Goal: Task Accomplishment & Management: Use online tool/utility

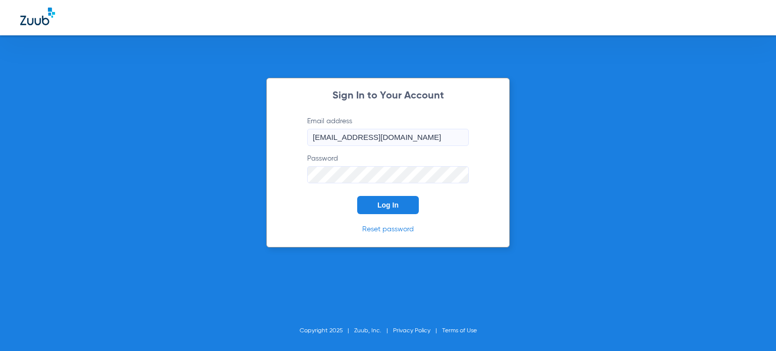
click at [382, 203] on span "Log In" at bounding box center [388, 205] width 21 height 8
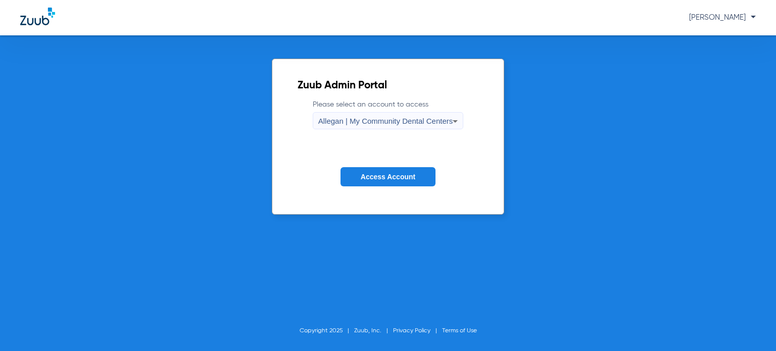
click at [401, 117] on span "Allegan | My Community Dental Centers" at bounding box center [385, 121] width 135 height 9
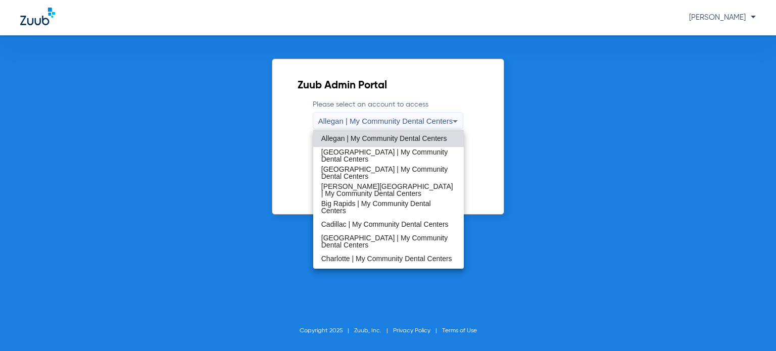
drag, startPoint x: 386, startPoint y: 229, endPoint x: 390, endPoint y: 216, distance: 13.7
click at [386, 228] on span "Cadillac | My Community Dental Centers" at bounding box center [384, 224] width 127 height 7
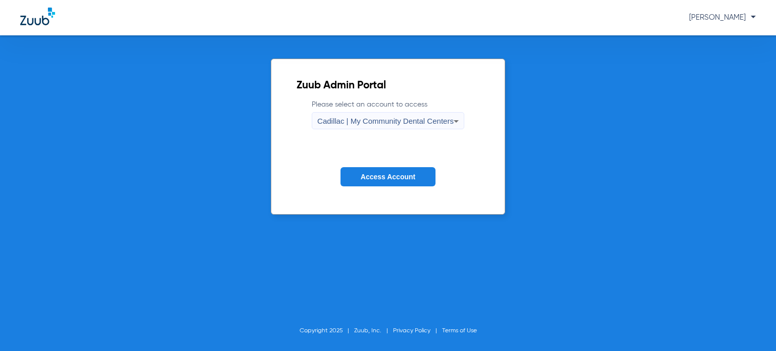
click at [388, 175] on span "Access Account" at bounding box center [388, 177] width 55 height 8
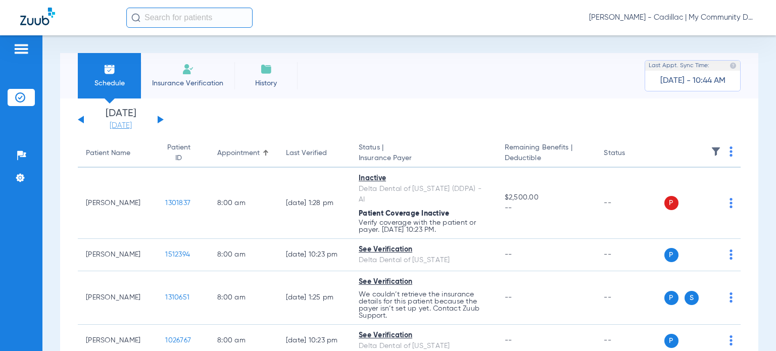
click at [135, 124] on link "[DATE]" at bounding box center [120, 126] width 61 height 10
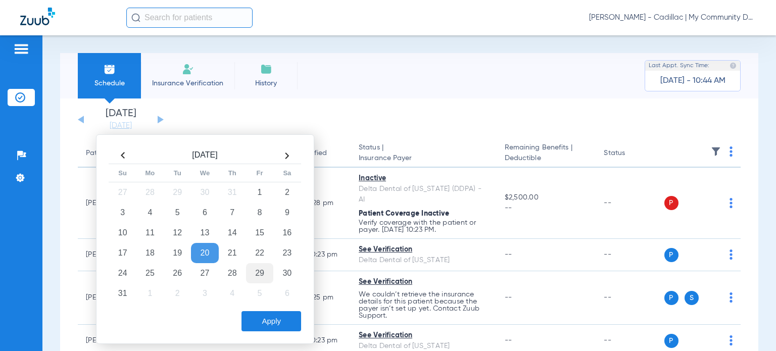
click at [264, 272] on td "29" at bounding box center [259, 273] width 27 height 20
drag, startPoint x: 272, startPoint y: 327, endPoint x: 299, endPoint y: 163, distance: 165.9
click at [272, 327] on button "Apply" at bounding box center [272, 321] width 60 height 20
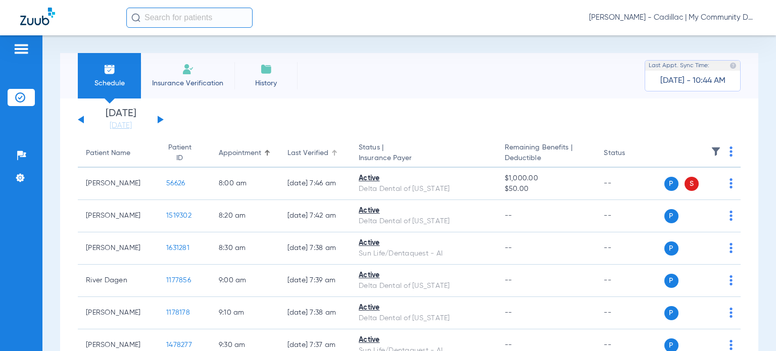
click at [288, 155] on div "Last Verified" at bounding box center [308, 153] width 41 height 11
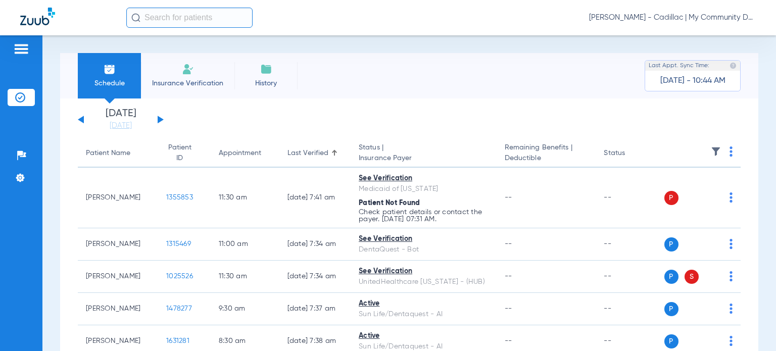
click at [80, 121] on button at bounding box center [81, 120] width 6 height 8
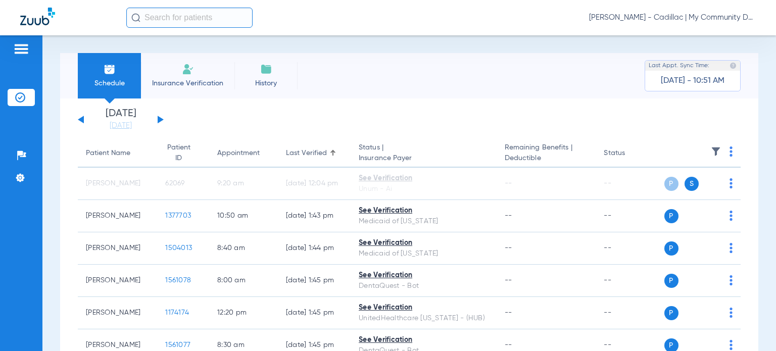
click at [167, 42] on div "Schedule Insurance Verification History Last Appt. Sync Time: Today - 10:51 AM …" at bounding box center [409, 193] width 734 height 316
drag, startPoint x: 57, startPoint y: 261, endPoint x: 68, endPoint y: 263, distance: 11.4
click at [57, 261] on div "Schedule Insurance Verification History Last Appt. Sync Time: Today - 10:51 AM …" at bounding box center [409, 193] width 734 height 316
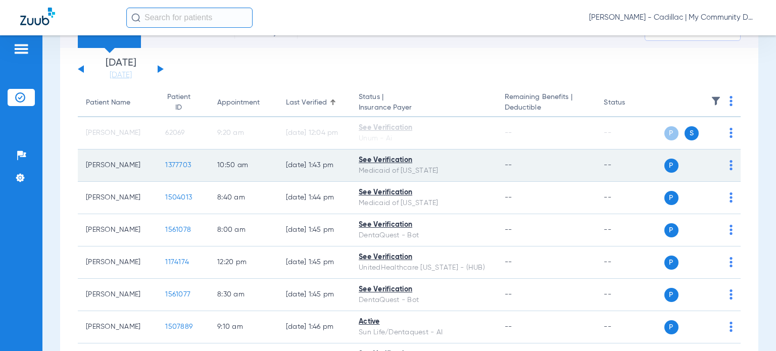
scroll to position [101, 0]
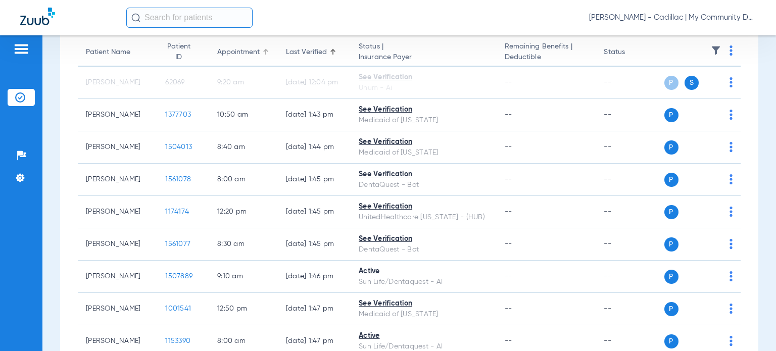
drag, startPoint x: 222, startPoint y: 49, endPoint x: 208, endPoint y: 28, distance: 25.5
click at [222, 49] on div "Appointment" at bounding box center [238, 52] width 42 height 11
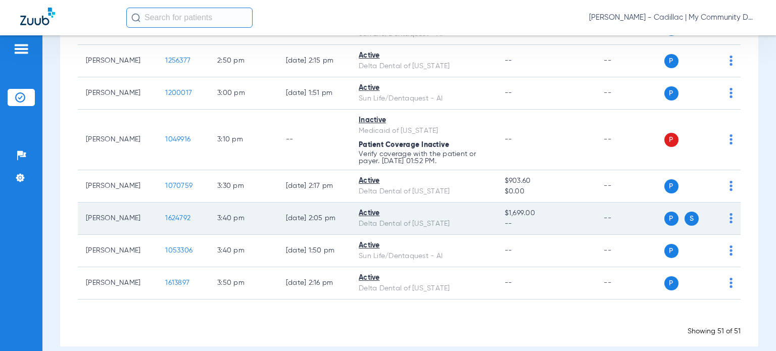
scroll to position [1638, 0]
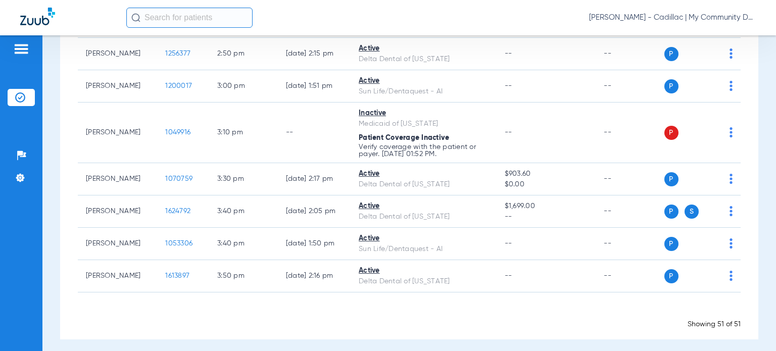
click at [753, 174] on div "Schedule Insurance Verification History Last Appt. Sync Time: Today - 10:51 AM …" at bounding box center [409, 193] width 734 height 316
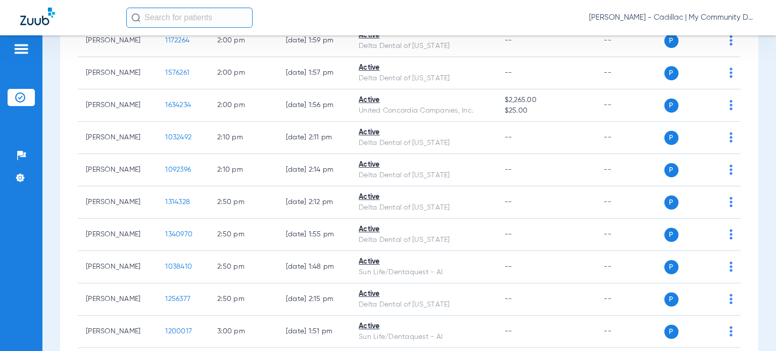
scroll to position [1285, 0]
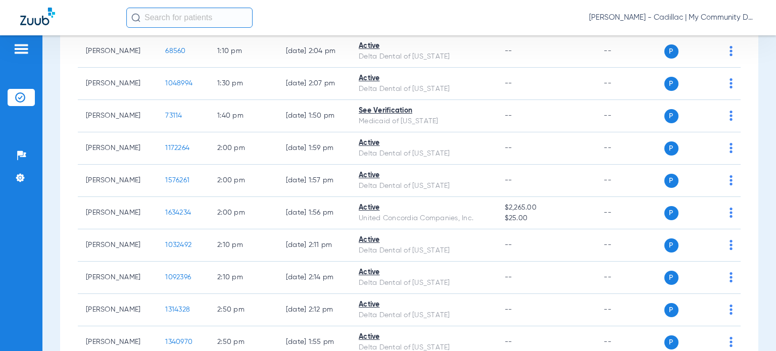
click at [59, 182] on div "Schedule Insurance Verification History Last Appt. Sync Time: Today - 10:51 AM …" at bounding box center [409, 193] width 734 height 316
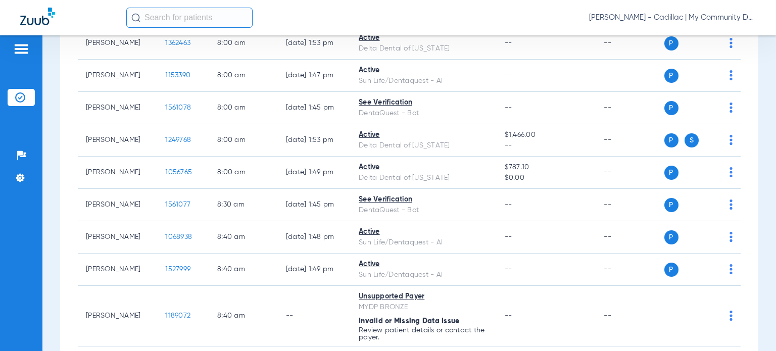
scroll to position [0, 0]
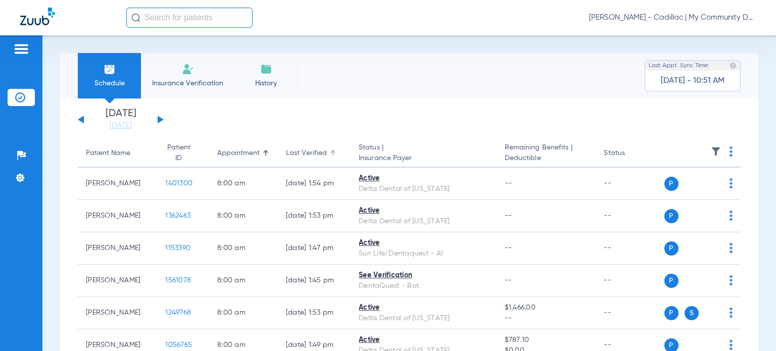
click at [301, 155] on div "Last Verified" at bounding box center [306, 153] width 41 height 11
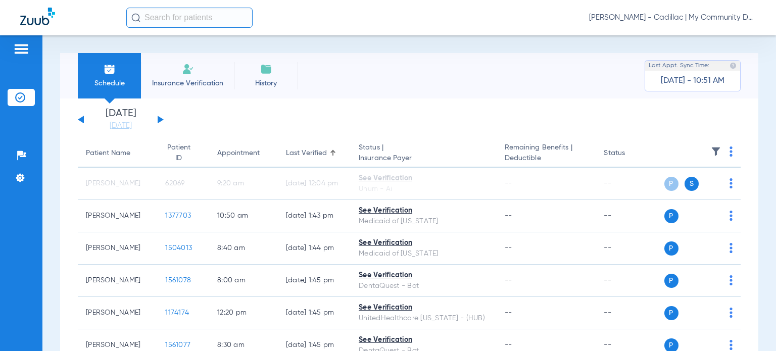
click at [234, 154] on div "Appointment" at bounding box center [238, 153] width 42 height 11
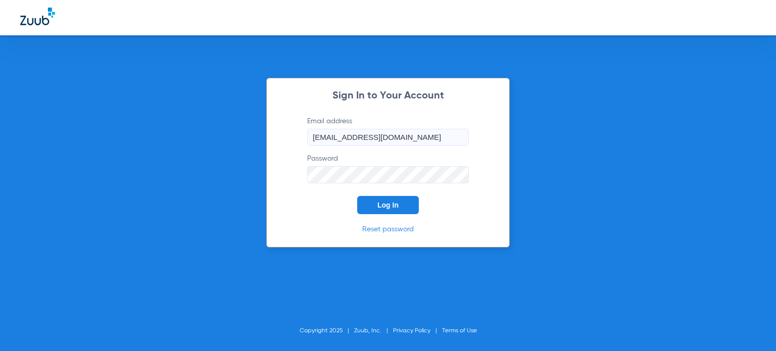
drag, startPoint x: 405, startPoint y: 205, endPoint x: 291, endPoint y: 63, distance: 182.3
click at [404, 205] on button "Log In" at bounding box center [388, 205] width 62 height 18
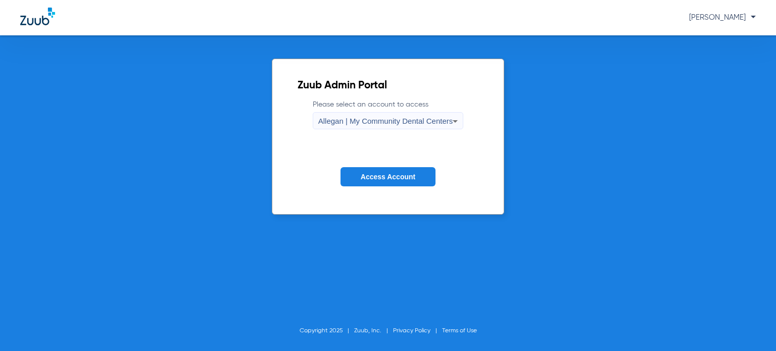
click at [352, 124] on span "Allegan | My Community Dental Centers" at bounding box center [385, 121] width 135 height 9
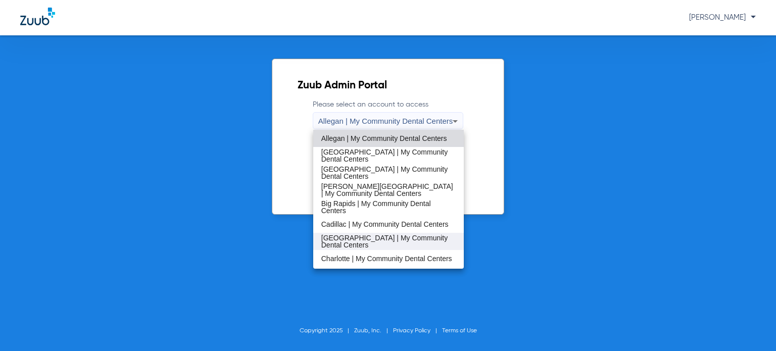
click at [375, 236] on span "[GEOGRAPHIC_DATA] | My Community Dental Centers" at bounding box center [388, 242] width 134 height 14
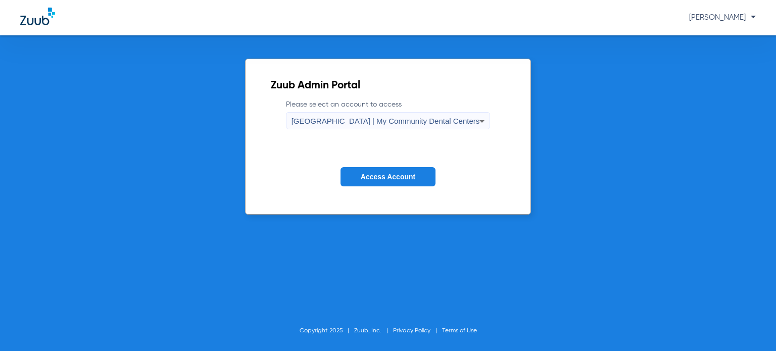
click at [383, 170] on button "Access Account" at bounding box center [388, 177] width 95 height 20
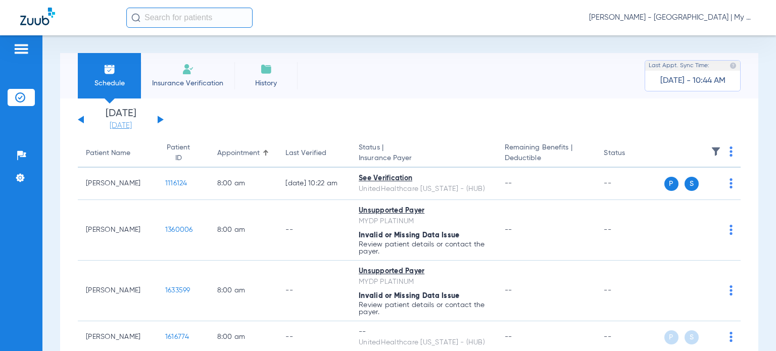
click at [116, 121] on link "[DATE]" at bounding box center [120, 126] width 61 height 10
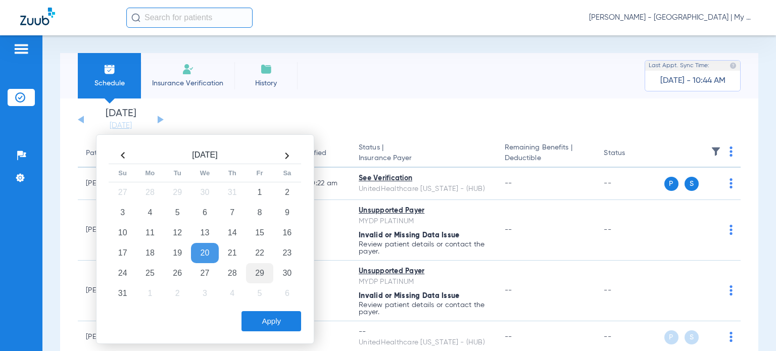
click at [252, 276] on td "29" at bounding box center [259, 273] width 27 height 20
click at [259, 315] on button "Apply" at bounding box center [272, 321] width 60 height 20
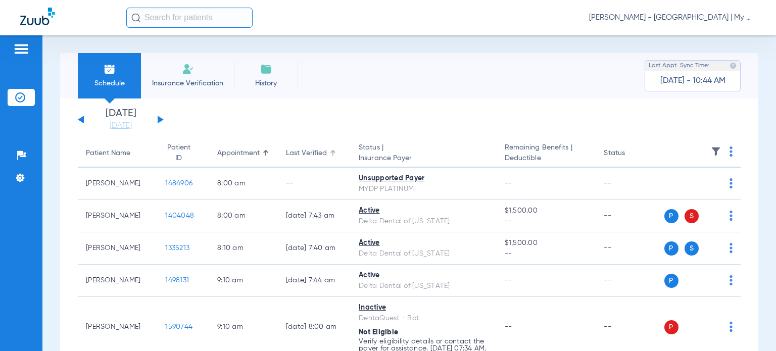
click at [299, 155] on div "Last Verified" at bounding box center [306, 153] width 41 height 11
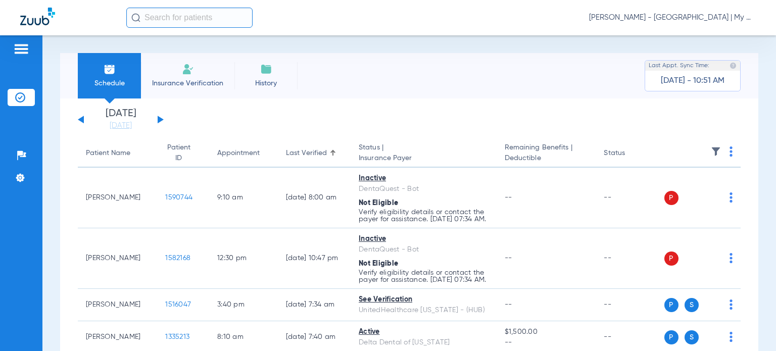
drag, startPoint x: 82, startPoint y: 119, endPoint x: 84, endPoint y: 110, distance: 9.3
click at [82, 119] on button at bounding box center [81, 120] width 6 height 8
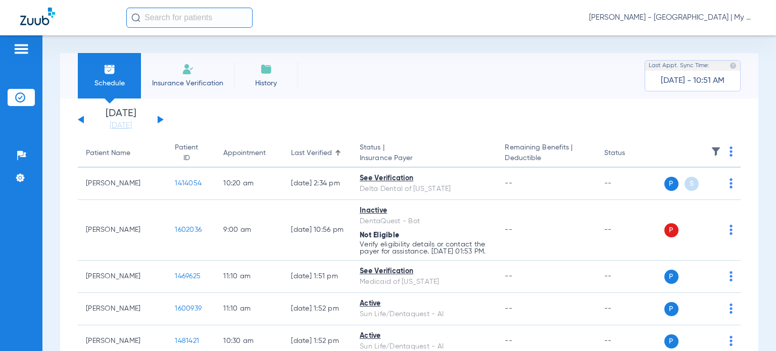
click at [223, 150] on div "Appointment" at bounding box center [244, 153] width 42 height 11
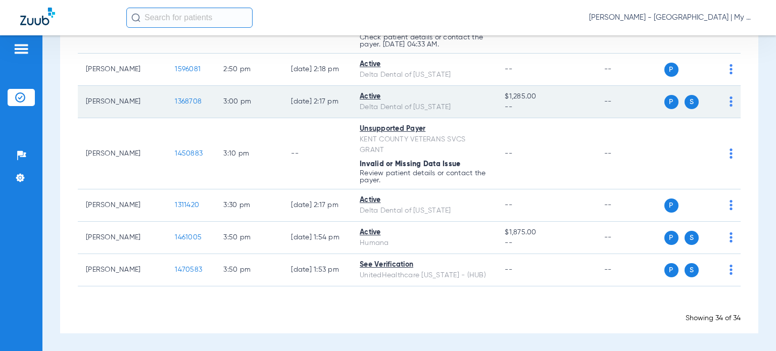
scroll to position [1090, 0]
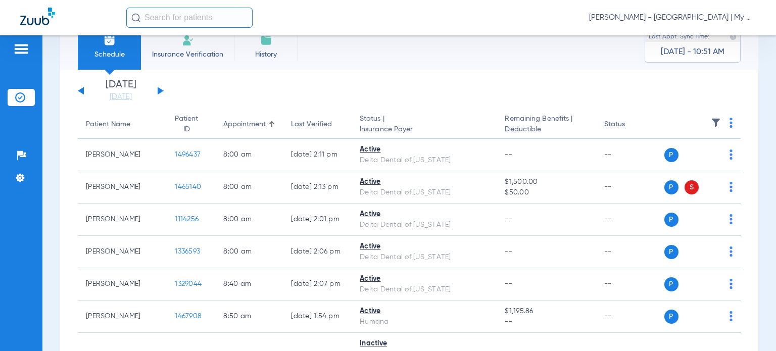
scroll to position [0, 0]
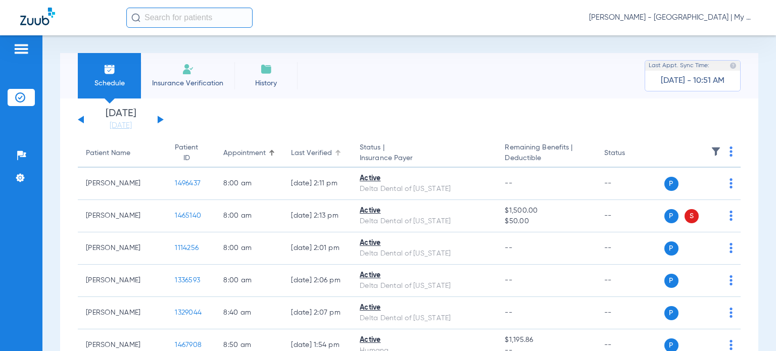
drag, startPoint x: 287, startPoint y: 147, endPoint x: 296, endPoint y: 155, distance: 12.2
click at [287, 147] on th "Last Verified" at bounding box center [317, 154] width 69 height 28
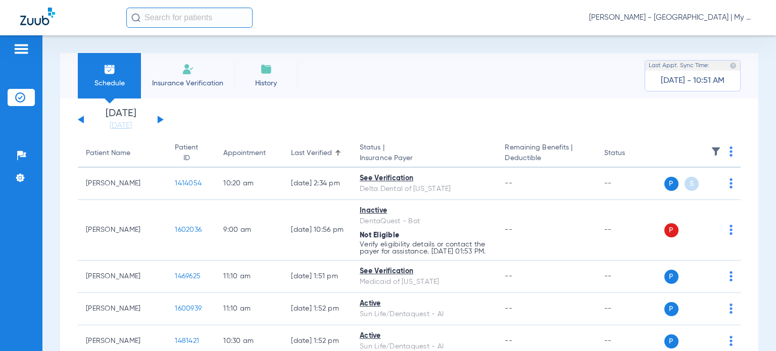
click at [765, 226] on div "Schedule Insurance Verification History Last Appt. Sync Time: Today - 10:51 AM …" at bounding box center [409, 193] width 734 height 316
click at [243, 155] on div "Appointment" at bounding box center [244, 153] width 42 height 11
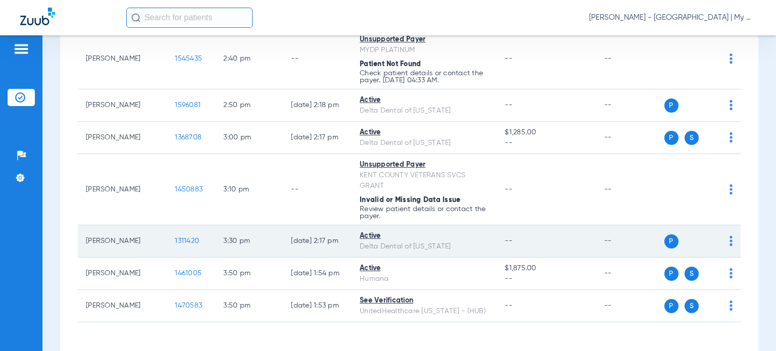
scroll to position [1090, 0]
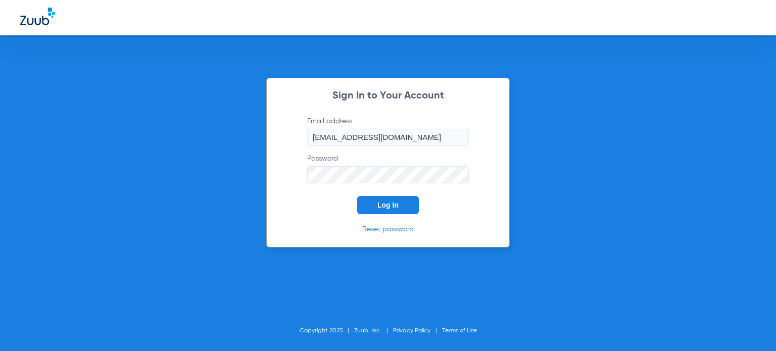
click at [374, 209] on button "Log In" at bounding box center [388, 205] width 62 height 18
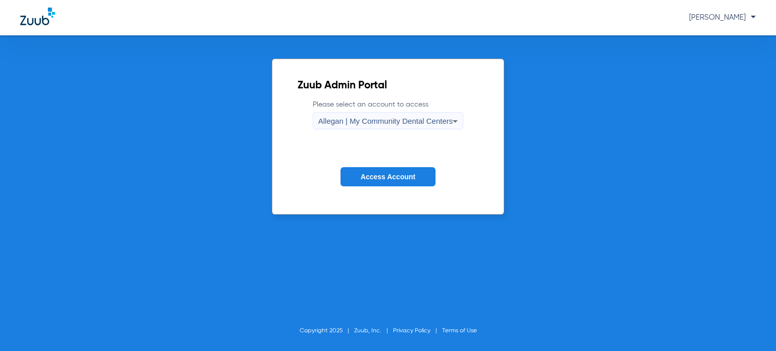
click at [345, 130] on form "Please select an account to access Allegan | My Community Dental Centers Access…" at bounding box center [388, 151] width 181 height 103
click at [348, 125] on div "Allegan | My Community Dental Centers" at bounding box center [385, 121] width 135 height 17
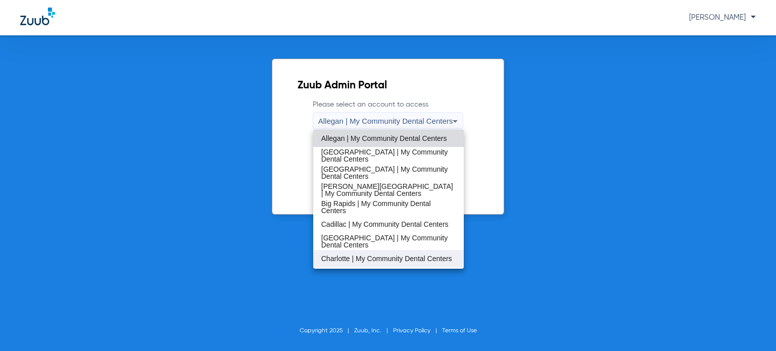
click at [383, 255] on span "Charlotte | My Community Dental Centers" at bounding box center [386, 258] width 131 height 7
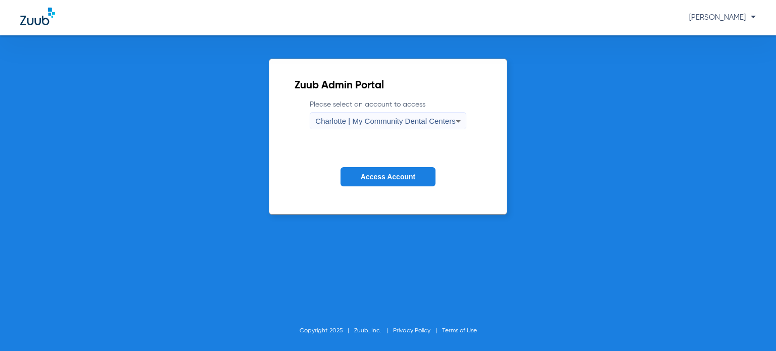
click at [379, 181] on span "Access Account" at bounding box center [388, 177] width 55 height 8
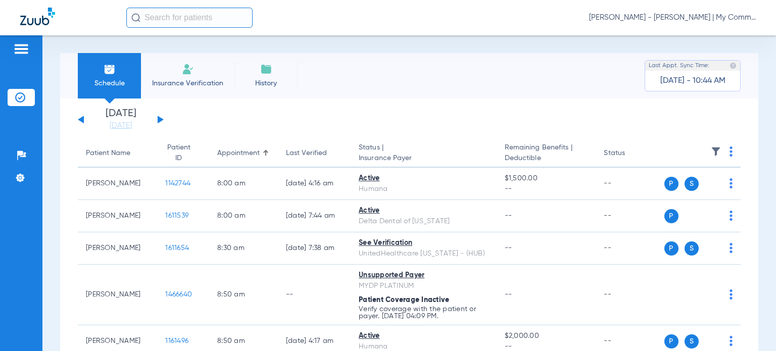
drag, startPoint x: 123, startPoint y: 127, endPoint x: 162, endPoint y: 182, distance: 67.7
click at [123, 127] on link "[DATE]" at bounding box center [120, 126] width 61 height 10
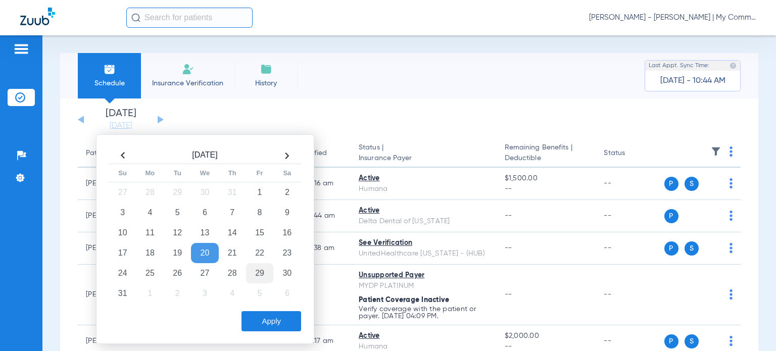
click at [252, 275] on td "29" at bounding box center [259, 273] width 27 height 20
click at [263, 315] on button "Apply" at bounding box center [272, 321] width 60 height 20
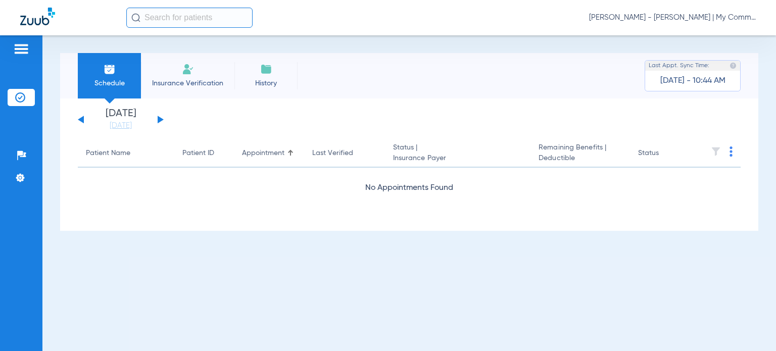
click at [81, 119] on button at bounding box center [81, 120] width 6 height 8
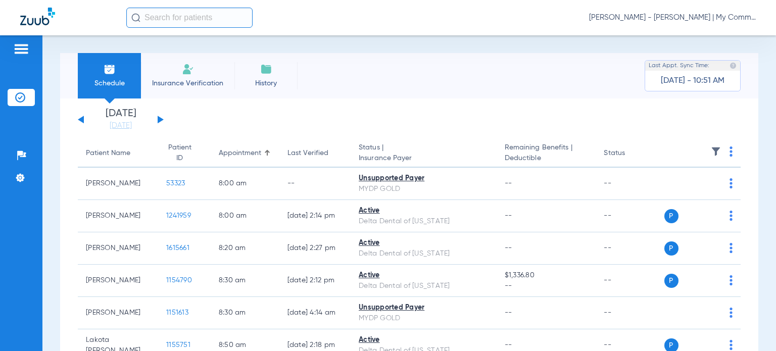
click at [220, 153] on div "Appointment" at bounding box center [240, 153] width 42 height 11
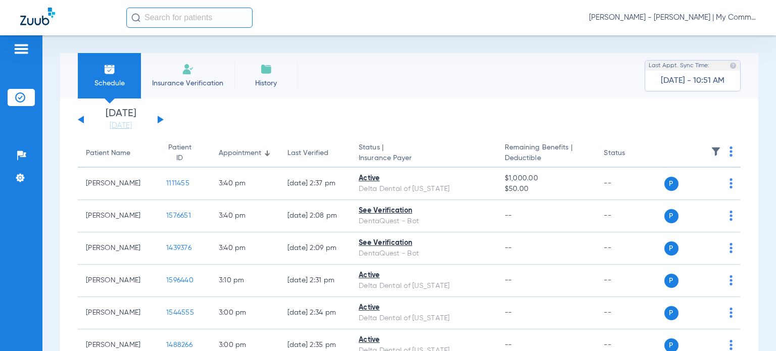
drag, startPoint x: 215, startPoint y: 153, endPoint x: 213, endPoint y: 128, distance: 24.8
click at [219, 153] on div "Appointment" at bounding box center [240, 153] width 42 height 11
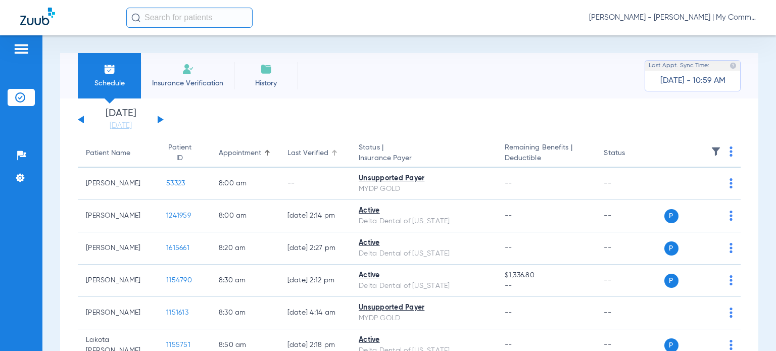
click at [293, 149] on div "Last Verified" at bounding box center [308, 153] width 41 height 11
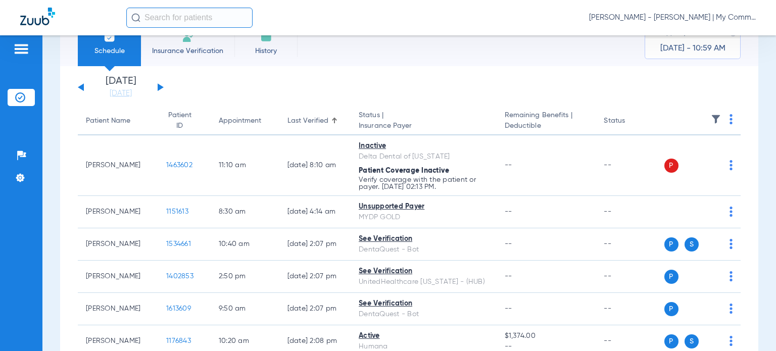
scroll to position [51, 0]
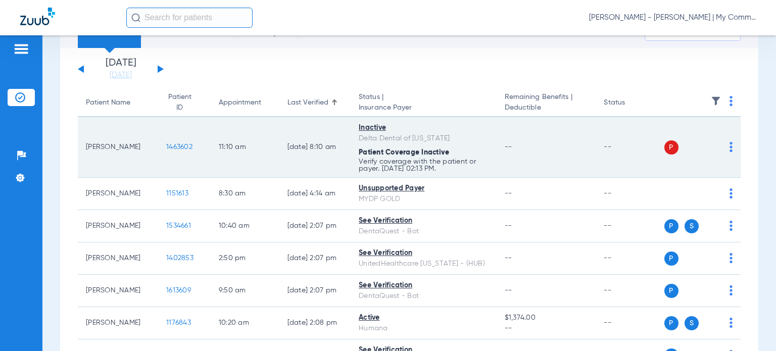
drag, startPoint x: 63, startPoint y: 196, endPoint x: 118, endPoint y: 165, distance: 62.9
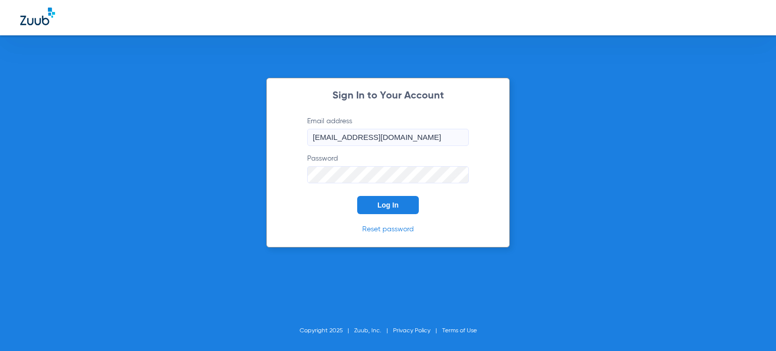
click at [391, 209] on button "Log In" at bounding box center [388, 205] width 62 height 18
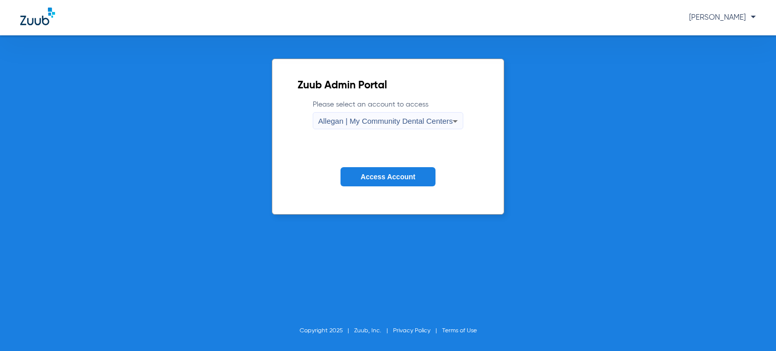
click at [365, 121] on span "Allegan | My Community Dental Centers" at bounding box center [385, 121] width 135 height 9
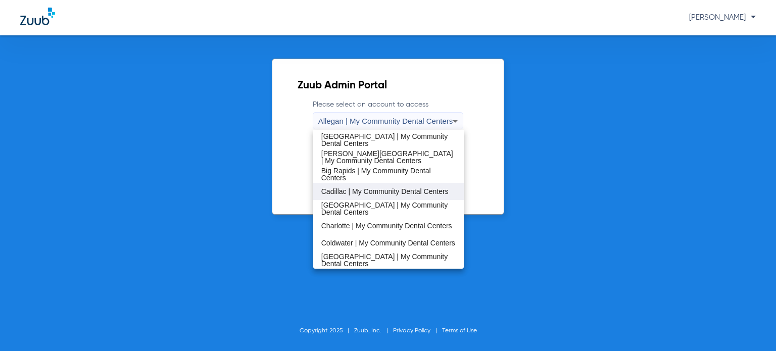
scroll to position [51, 0]
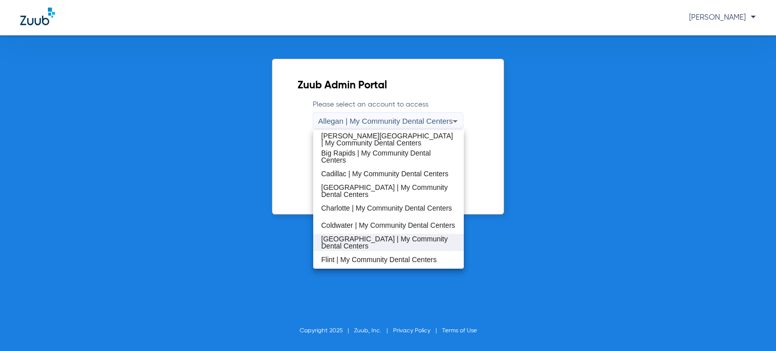
click at [369, 240] on span "[GEOGRAPHIC_DATA] | My Community Dental Centers" at bounding box center [388, 243] width 134 height 14
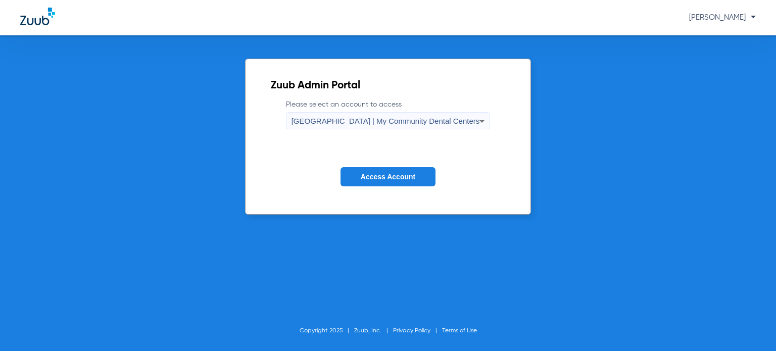
drag, startPoint x: 375, startPoint y: 178, endPoint x: 362, endPoint y: 117, distance: 62.4
click at [375, 178] on span "Access Account" at bounding box center [388, 177] width 55 height 8
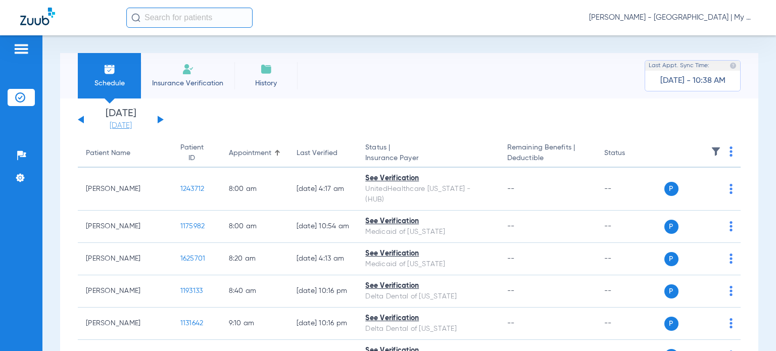
click at [130, 129] on link "[DATE]" at bounding box center [120, 126] width 61 height 10
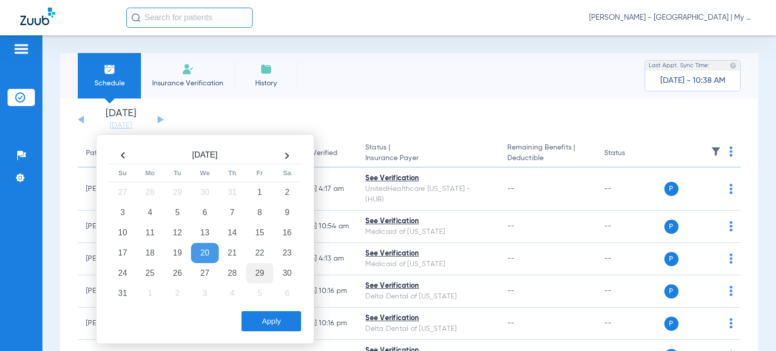
click at [260, 267] on td "29" at bounding box center [259, 273] width 27 height 20
click at [266, 317] on button "Apply" at bounding box center [272, 321] width 60 height 20
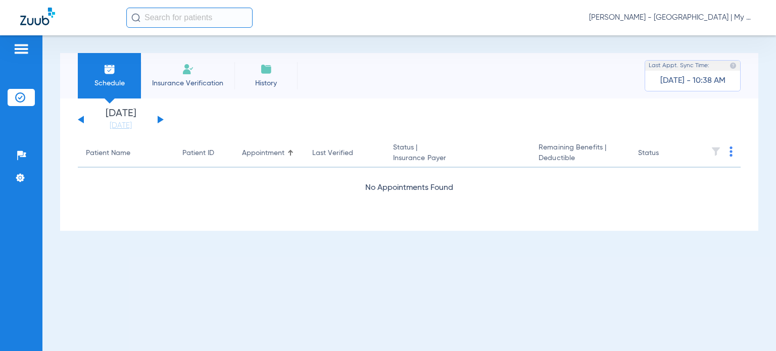
click at [80, 122] on div "[DATE] [DATE] [DATE] [DATE] [DATE] [DATE] [DATE] [DATE] [DATE] [DATE] [DATE] [D…" at bounding box center [121, 120] width 86 height 22
click at [80, 119] on button at bounding box center [81, 120] width 6 height 8
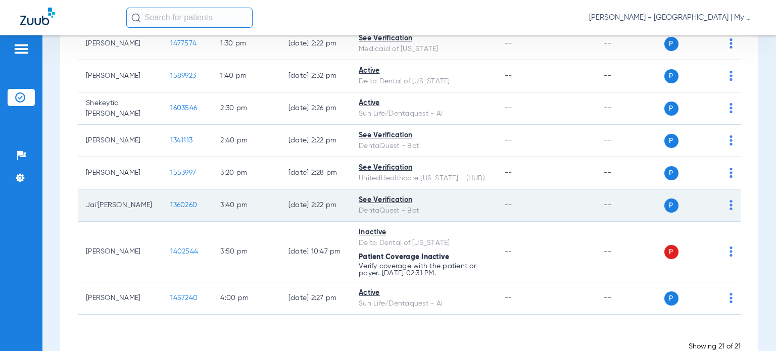
scroll to position [632, 0]
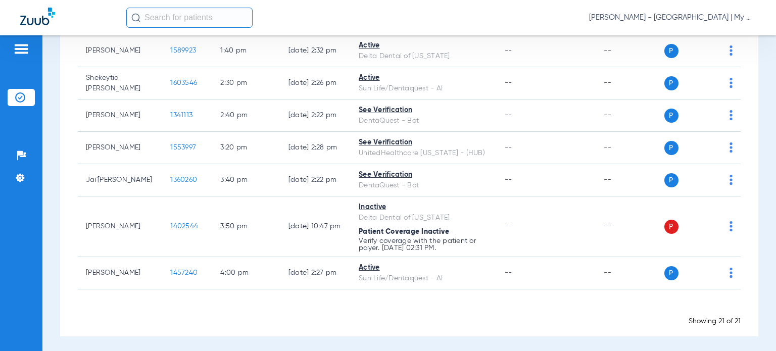
click at [758, 206] on div "Schedule Insurance Verification History Last Appt. Sync Time: Today - 11:23 AM …" at bounding box center [409, 193] width 734 height 316
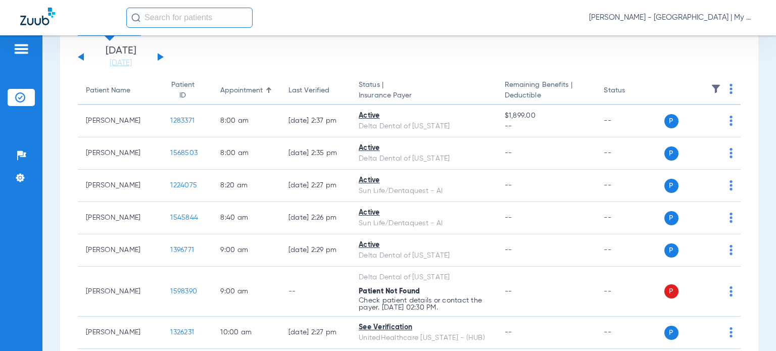
scroll to position [0, 0]
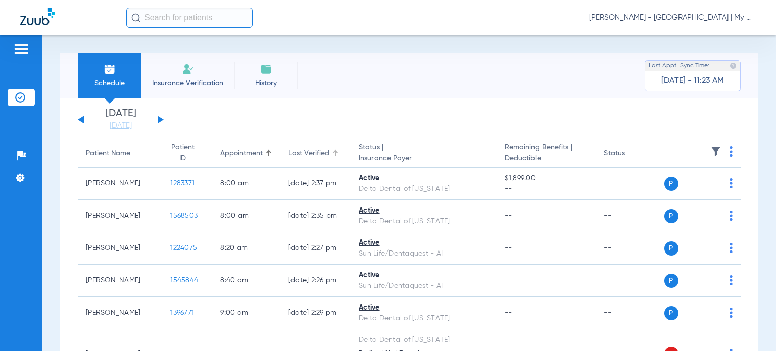
drag, startPoint x: 298, startPoint y: 151, endPoint x: 277, endPoint y: 155, distance: 21.2
click at [298, 151] on div "Last Verified" at bounding box center [309, 153] width 41 height 11
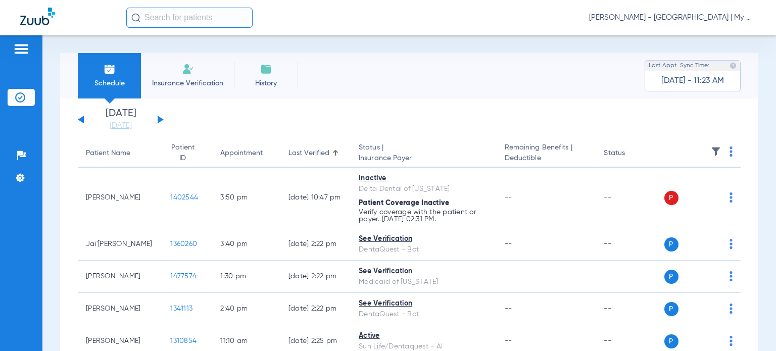
click at [300, 155] on div "Last Verified" at bounding box center [309, 153] width 41 height 11
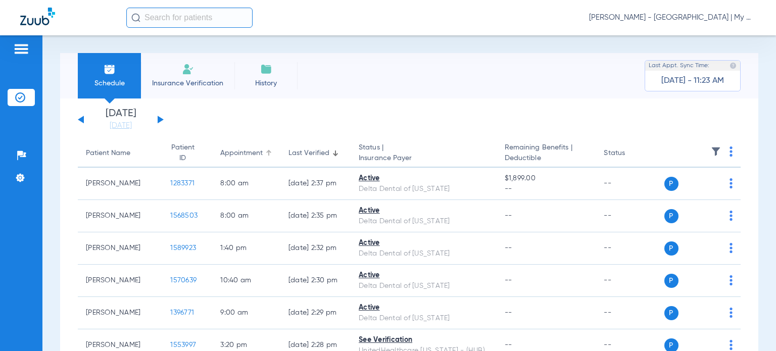
click at [233, 156] on div "Appointment" at bounding box center [241, 153] width 42 height 11
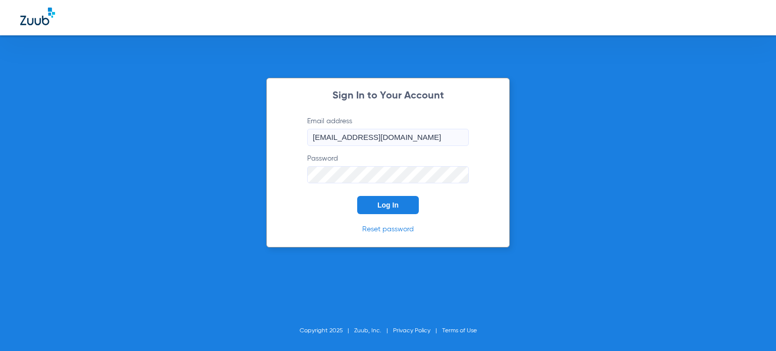
click at [385, 208] on span "Log In" at bounding box center [388, 205] width 21 height 8
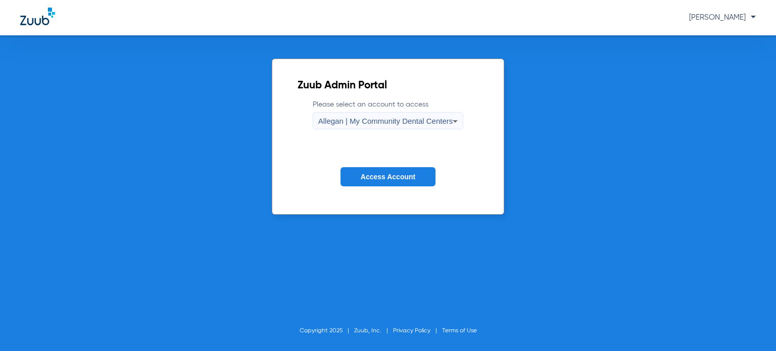
click at [346, 119] on span "Allegan | My Community Dental Centers" at bounding box center [385, 121] width 135 height 9
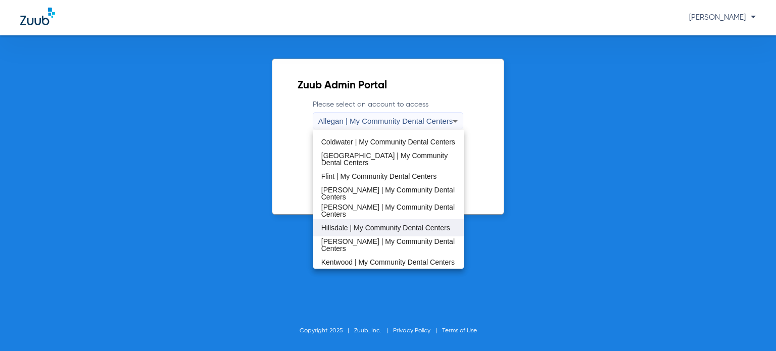
scroll to position [152, 0]
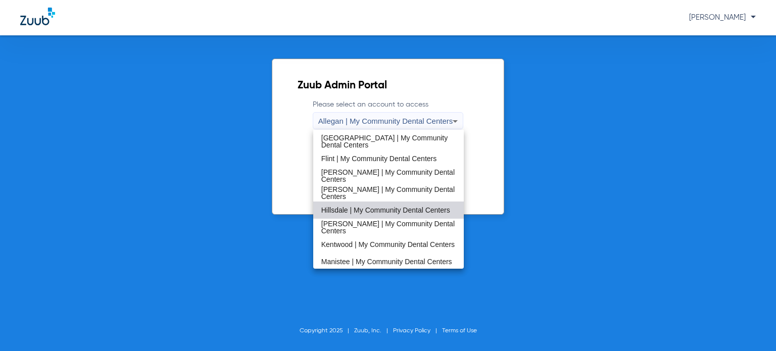
click at [389, 210] on span "Hillsdale | My Community Dental Centers" at bounding box center [385, 210] width 129 height 7
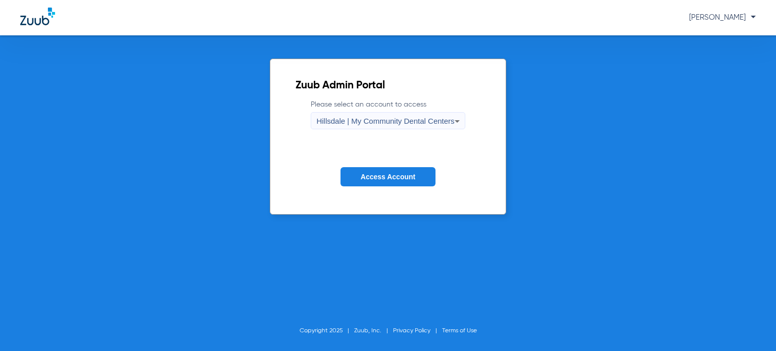
click at [396, 178] on span "Access Account" at bounding box center [388, 177] width 55 height 8
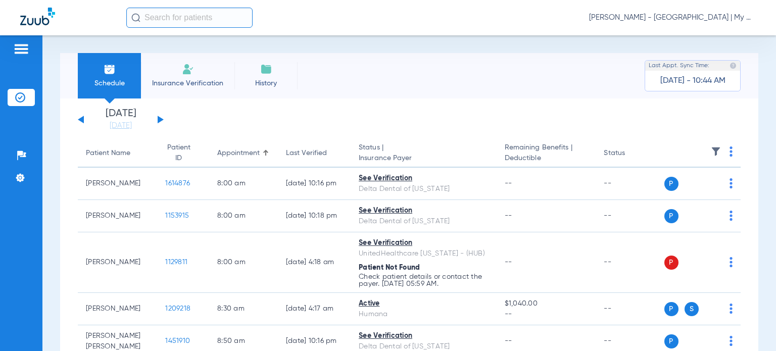
drag, startPoint x: 116, startPoint y: 123, endPoint x: 129, endPoint y: 137, distance: 18.9
click at [116, 123] on link "[DATE]" at bounding box center [120, 126] width 61 height 10
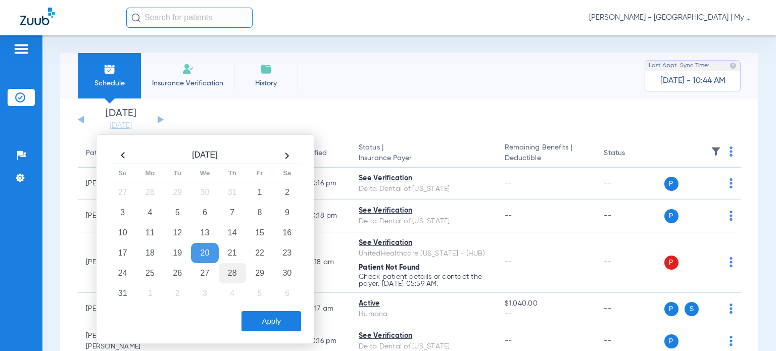
click at [230, 275] on td "28" at bounding box center [232, 273] width 27 height 20
click at [266, 319] on button "Apply" at bounding box center [272, 321] width 60 height 20
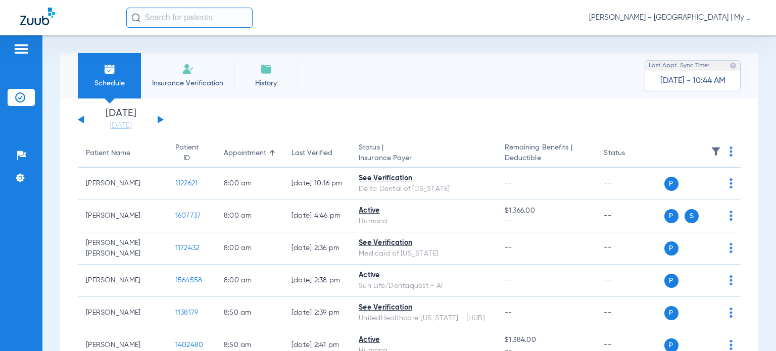
click at [159, 117] on button at bounding box center [161, 120] width 6 height 8
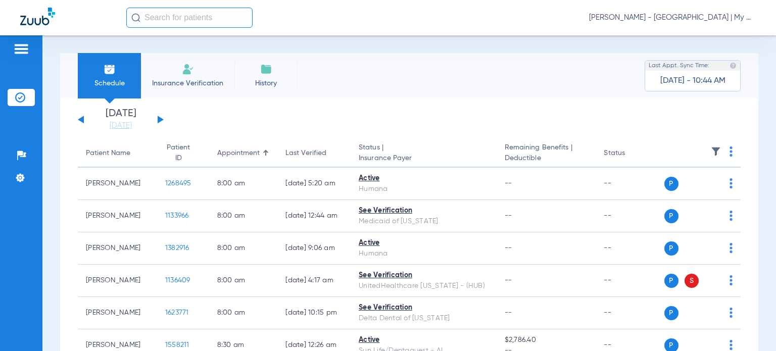
click at [730, 157] on span at bounding box center [731, 154] width 3 height 7
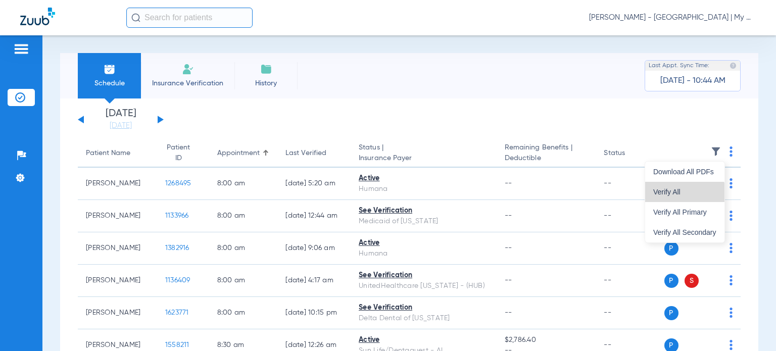
click at [684, 196] on button "Verify All" at bounding box center [684, 192] width 79 height 20
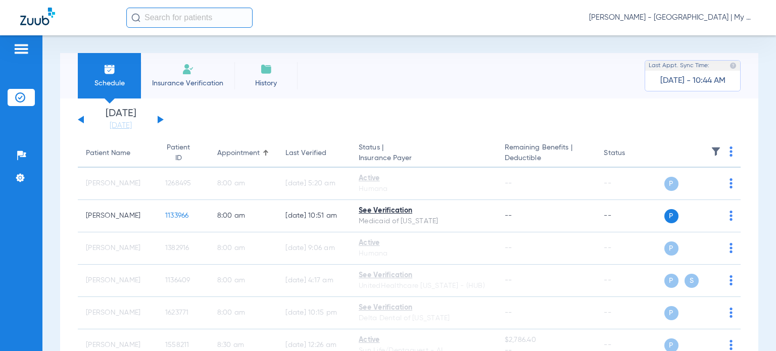
click at [78, 119] on div "[DATE] [DATE] [DATE] [DATE] [DATE] [DATE] [DATE] [DATE] [DATE] [DATE] [DATE] [D…" at bounding box center [121, 120] width 86 height 22
click at [82, 120] on button at bounding box center [81, 120] width 6 height 8
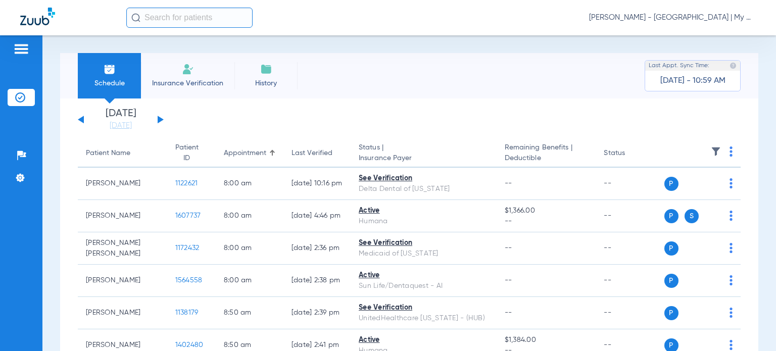
drag, startPoint x: 675, startPoint y: 15, endPoint x: 686, endPoint y: 25, distance: 14.7
click at [675, 15] on span "[PERSON_NAME] - [GEOGRAPHIC_DATA] | My Community Dental Centers" at bounding box center [672, 18] width 167 height 10
click at [706, 28] on button "Account Selection" at bounding box center [718, 36] width 73 height 20
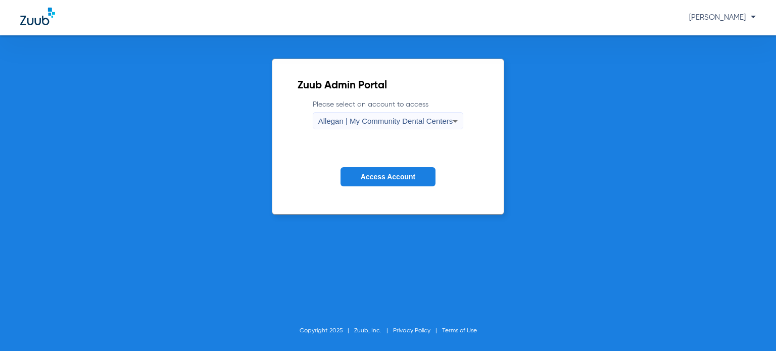
click at [368, 127] on div "Allegan | My Community Dental Centers" at bounding box center [385, 121] width 135 height 17
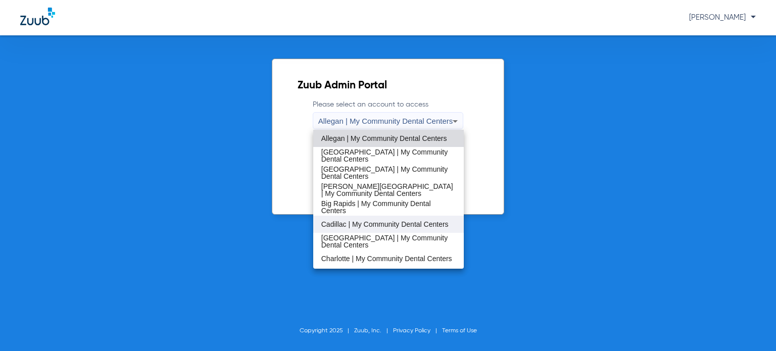
scroll to position [51, 0]
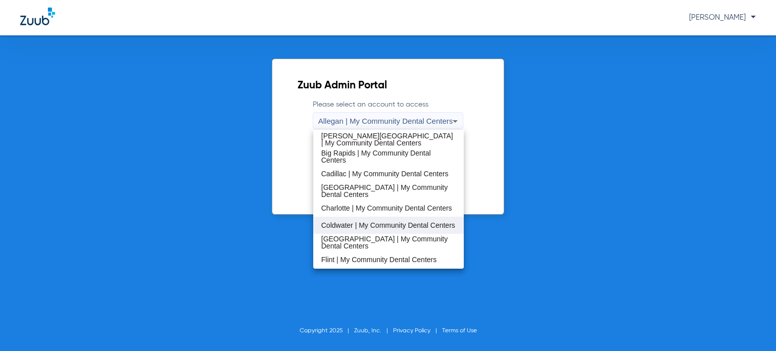
click at [376, 222] on span "Coldwater | My Community Dental Centers" at bounding box center [388, 225] width 134 height 7
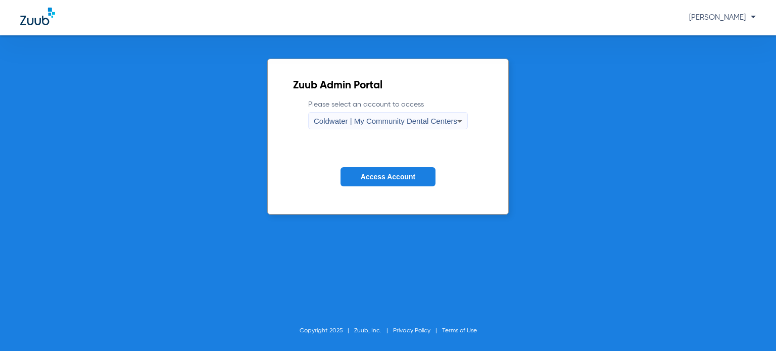
click at [379, 180] on span "Access Account" at bounding box center [388, 177] width 55 height 8
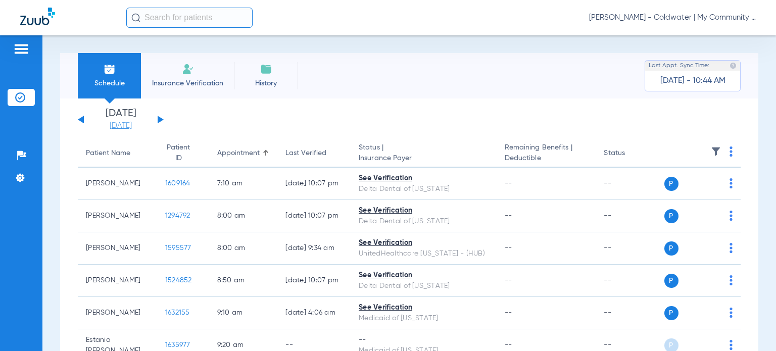
click at [125, 126] on link "[DATE]" at bounding box center [120, 126] width 61 height 10
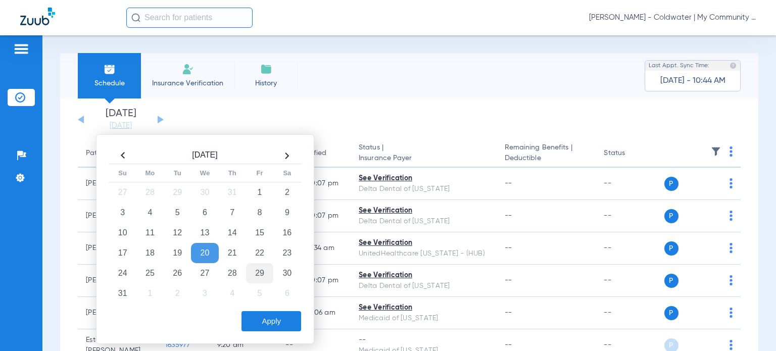
click at [262, 271] on td "29" at bounding box center [259, 273] width 27 height 20
click at [265, 313] on button "Apply" at bounding box center [272, 321] width 60 height 20
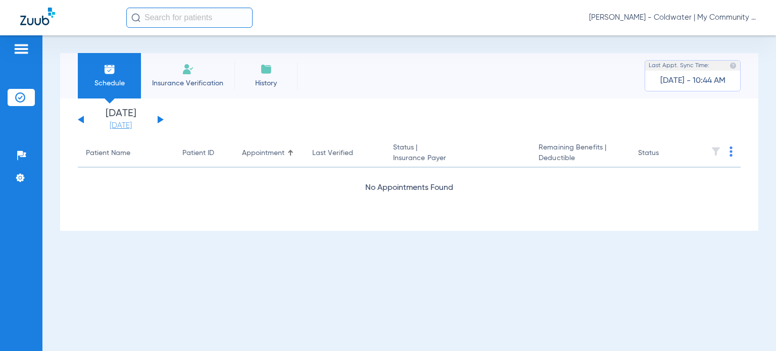
drag, startPoint x: 79, startPoint y: 117, endPoint x: 91, endPoint y: 125, distance: 14.3
click at [80, 118] on div "[DATE] [DATE] [DATE] [DATE] [DATE] [DATE] [DATE] [DATE] [DATE] [DATE] [DATE] [D…" at bounding box center [121, 120] width 86 height 22
click at [82, 120] on button at bounding box center [81, 120] width 6 height 8
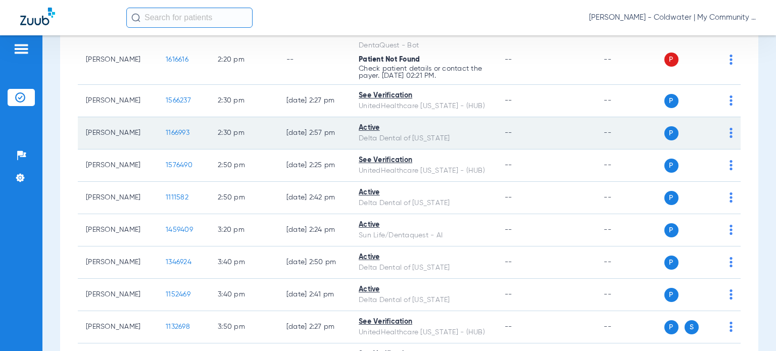
scroll to position [1172, 0]
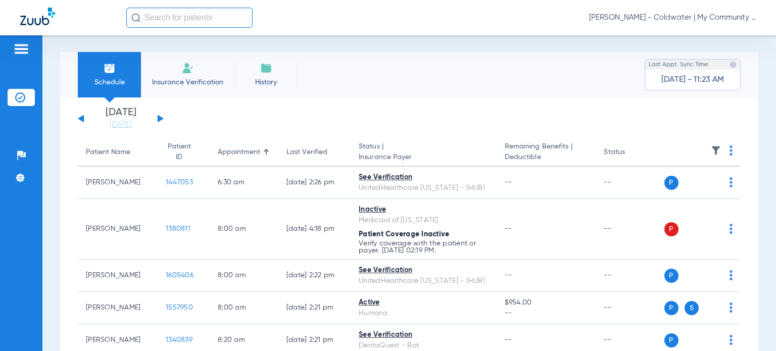
scroll to position [0, 0]
click at [291, 154] on div "Last Verified" at bounding box center [307, 153] width 41 height 11
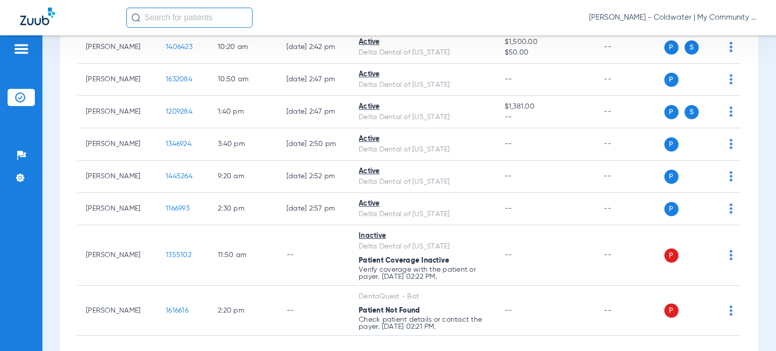
scroll to position [1264, 0]
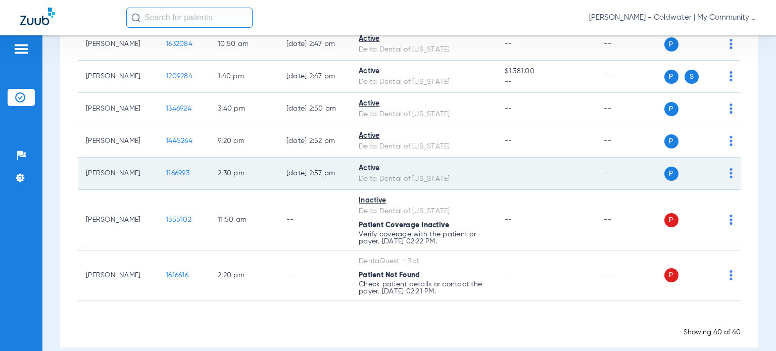
click at [730, 173] on img at bounding box center [731, 173] width 3 height 10
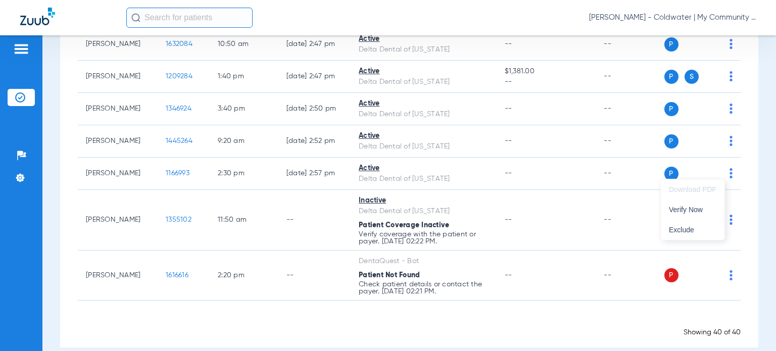
click at [756, 147] on div at bounding box center [388, 175] width 776 height 351
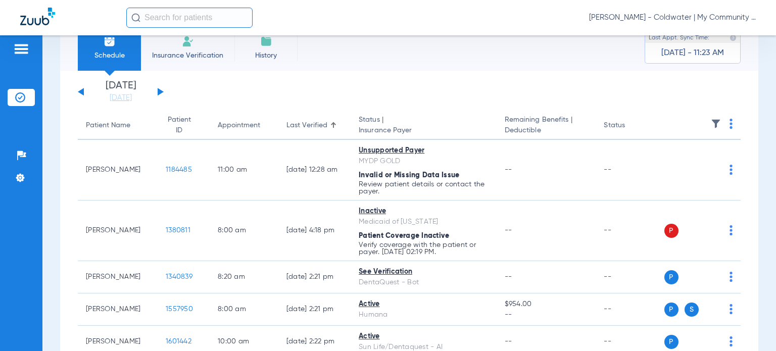
scroll to position [0, 0]
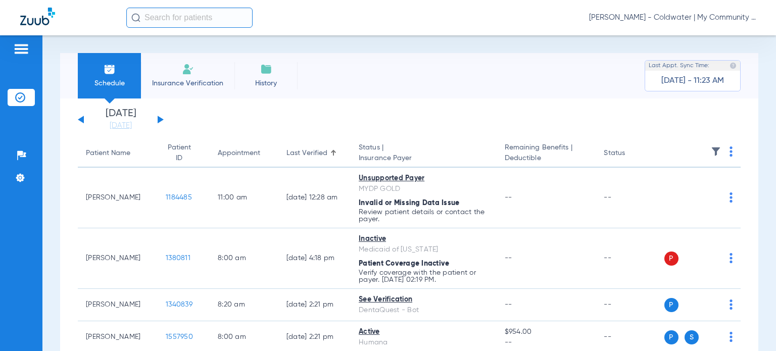
click at [721, 157] on th at bounding box center [703, 154] width 77 height 28
click at [730, 155] on img at bounding box center [731, 152] width 3 height 10
click at [749, 162] on div at bounding box center [388, 175] width 776 height 351
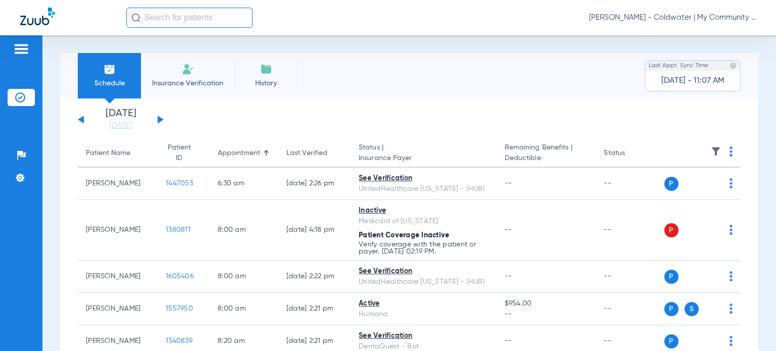
drag, startPoint x: 669, startPoint y: 13, endPoint x: 683, endPoint y: 26, distance: 19.3
click at [669, 13] on span "[PERSON_NAME] - Coldwater | My Community Dental Centers" at bounding box center [672, 18] width 167 height 10
click at [699, 38] on span "Account Selection" at bounding box center [718, 35] width 57 height 7
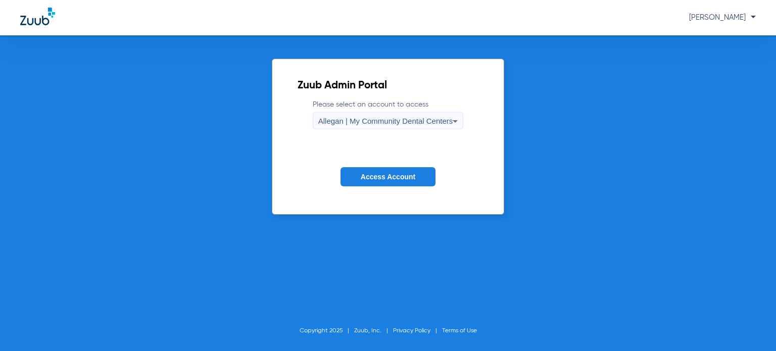
click at [396, 120] on span "Allegan | My Community Dental Centers" at bounding box center [385, 121] width 135 height 9
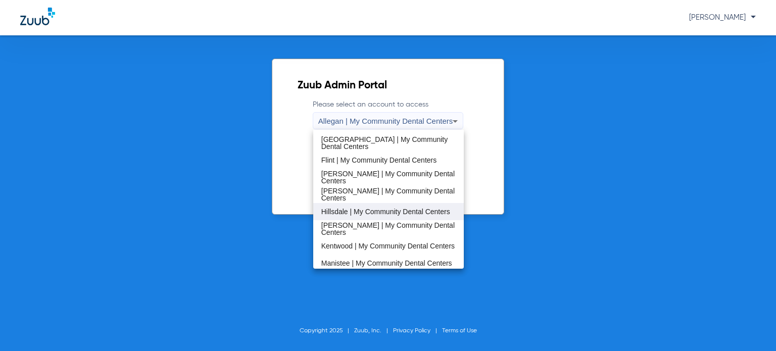
scroll to position [152, 0]
click at [364, 241] on span "Kentwood | My Community Dental Centers" at bounding box center [387, 244] width 133 height 7
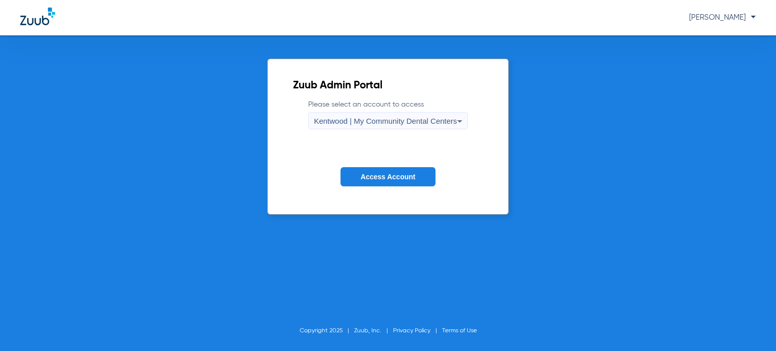
click at [382, 175] on span "Access Account" at bounding box center [388, 177] width 55 height 8
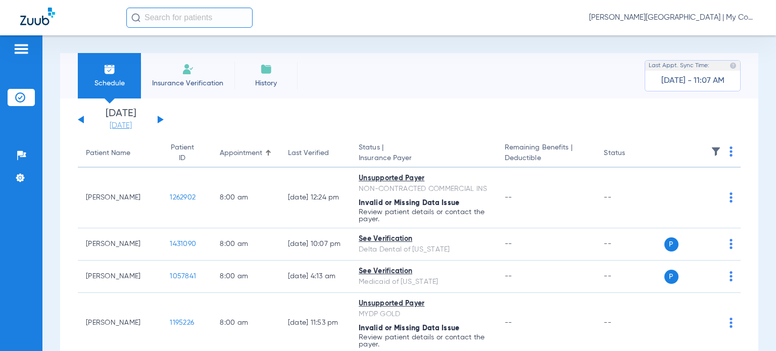
click at [123, 126] on link "[DATE]" at bounding box center [120, 126] width 61 height 10
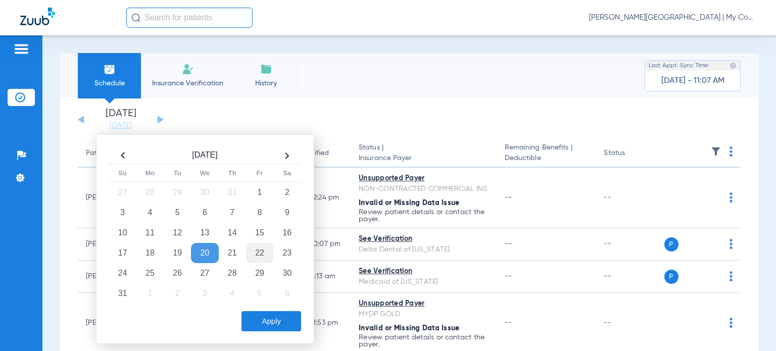
drag, startPoint x: 254, startPoint y: 253, endPoint x: 256, endPoint y: 261, distance: 7.7
click at [254, 253] on td "22" at bounding box center [259, 253] width 27 height 20
click at [270, 320] on button "Apply" at bounding box center [272, 321] width 60 height 20
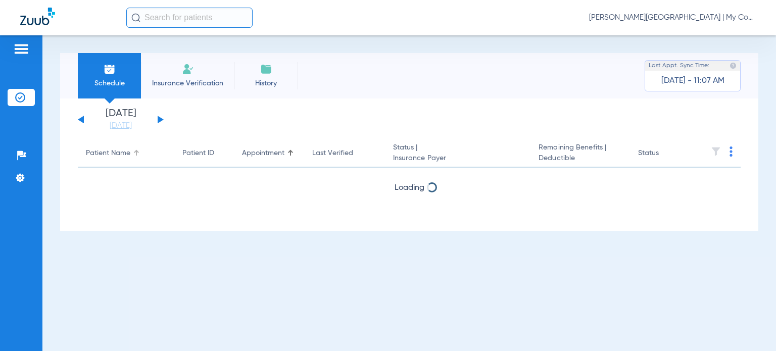
click at [125, 155] on div "Patient Name" at bounding box center [108, 153] width 44 height 11
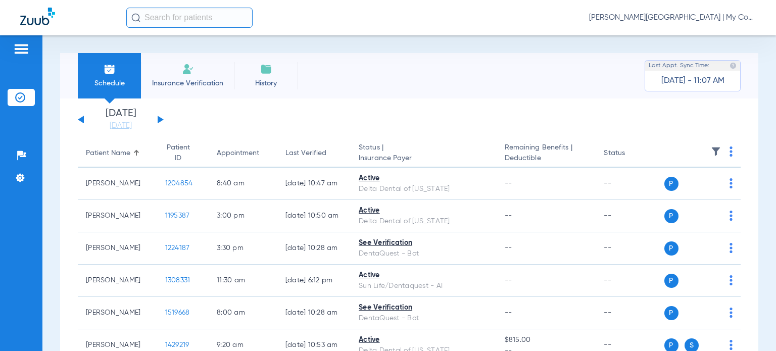
drag, startPoint x: 757, startPoint y: 221, endPoint x: 750, endPoint y: 222, distance: 6.6
click at [757, 221] on div "Schedule Insurance Verification History Last Appt. Sync Time: Today - 11:07 AM …" at bounding box center [409, 193] width 734 height 316
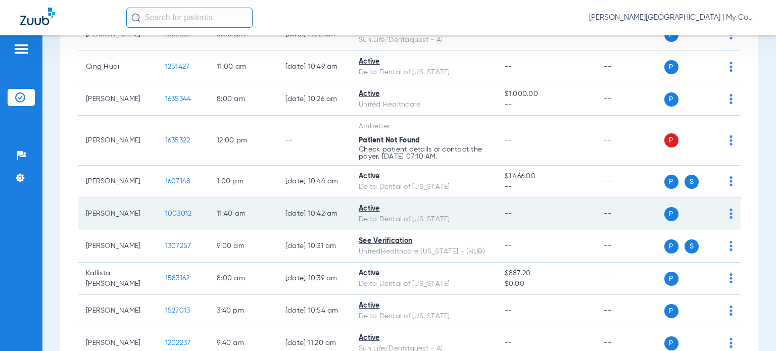
scroll to position [390, 0]
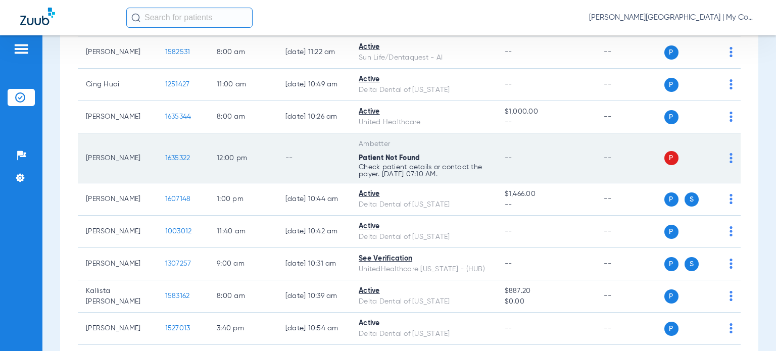
click at [81, 173] on td "Gerard Reyes" at bounding box center [117, 158] width 79 height 50
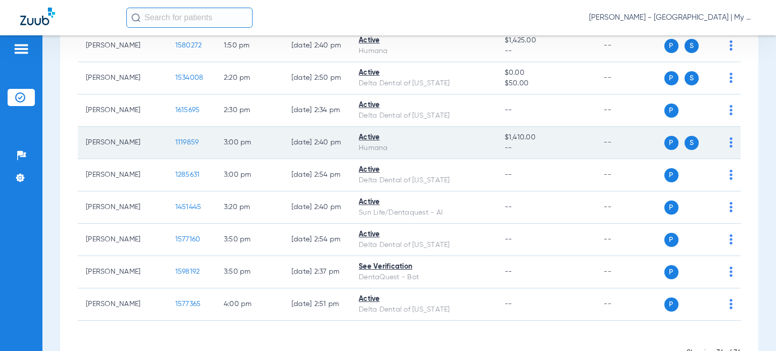
scroll to position [1243, 0]
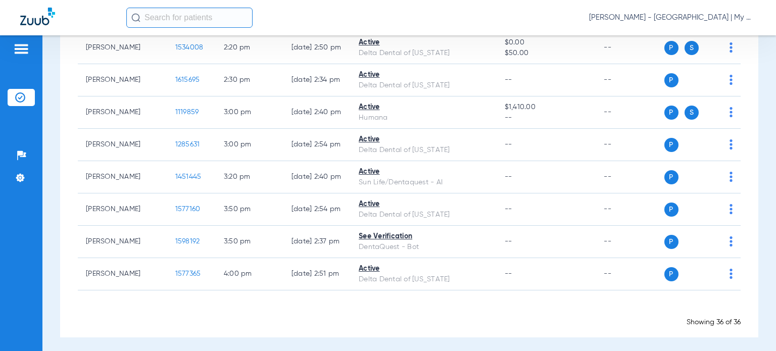
drag, startPoint x: 756, startPoint y: 289, endPoint x: 744, endPoint y: 289, distance: 12.1
click at [756, 289] on div "Schedule Insurance Verification History Last Appt. Sync Time: Today - 11:23 AM …" at bounding box center [409, 193] width 734 height 316
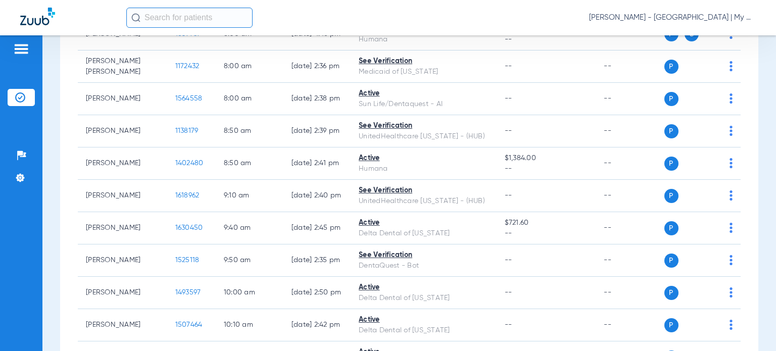
scroll to position [0, 0]
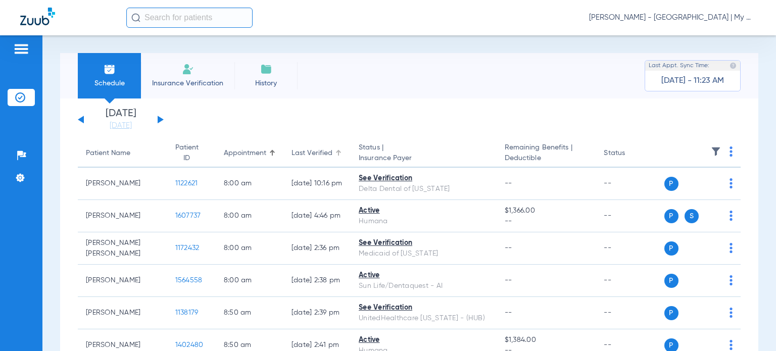
click at [315, 149] on div "Last Verified" at bounding box center [312, 153] width 41 height 11
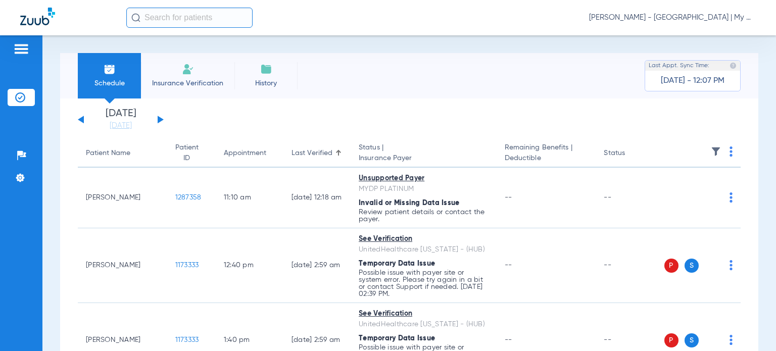
click at [161, 121] on button at bounding box center [161, 120] width 6 height 8
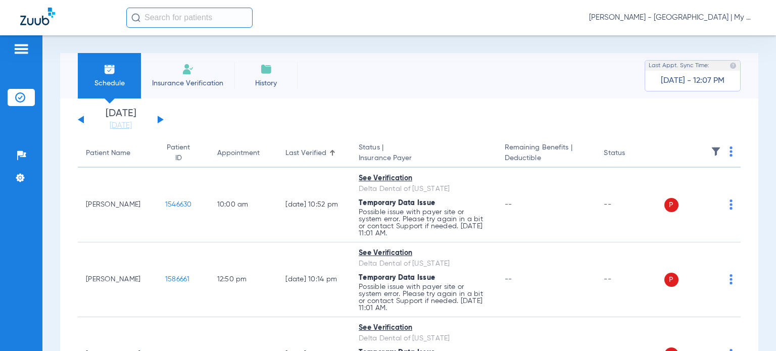
click at [81, 120] on button at bounding box center [81, 120] width 6 height 8
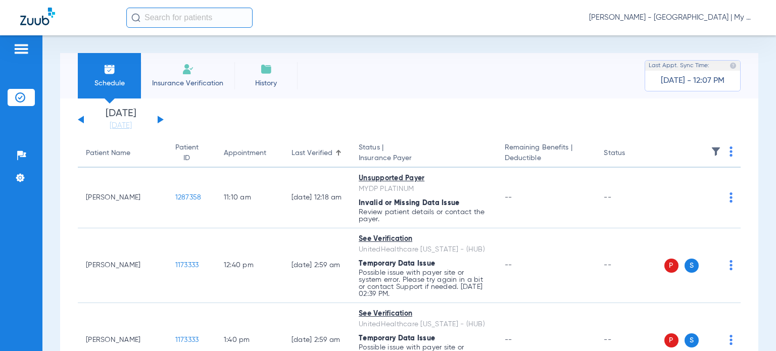
click at [160, 122] on div "Monday 06-16-2025 Tuesday 06-17-2025 Wednesday 06-18-2025 Thursday 06-19-2025 F…" at bounding box center [121, 120] width 86 height 22
click at [161, 117] on div "Monday 06-16-2025 Tuesday 06-17-2025 Wednesday 06-18-2025 Thursday 06-19-2025 F…" at bounding box center [121, 120] width 86 height 22
click at [160, 120] on button at bounding box center [161, 120] width 6 height 8
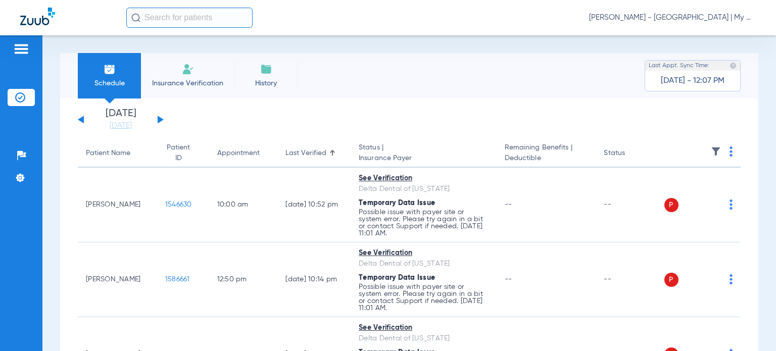
click at [730, 157] on img at bounding box center [731, 152] width 3 height 10
drag, startPoint x: 702, startPoint y: 192, endPoint x: 244, endPoint y: 1, distance: 496.2
click at [702, 192] on span "Verify All" at bounding box center [685, 192] width 63 height 7
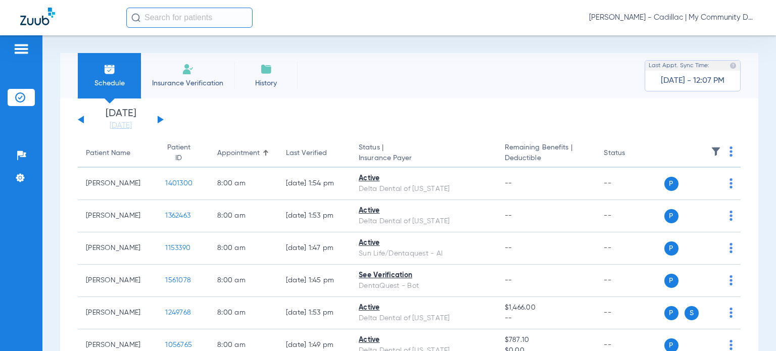
click at [679, 19] on span "[PERSON_NAME] - Cadillac | My Community Dental Centers" at bounding box center [672, 18] width 167 height 10
click at [704, 35] on span "Account Selection" at bounding box center [718, 35] width 57 height 7
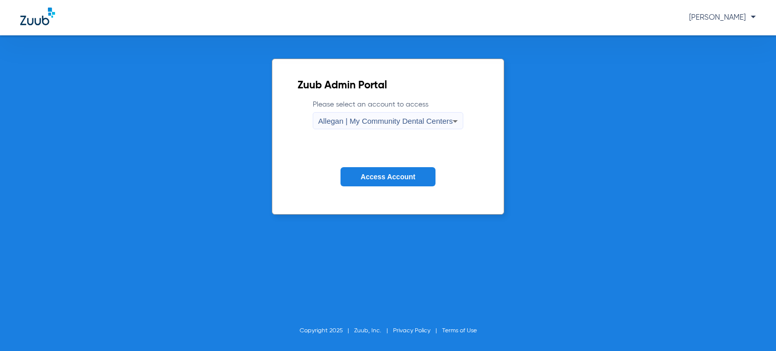
click at [427, 119] on span "Allegan | My Community Dental Centers" at bounding box center [385, 121] width 135 height 9
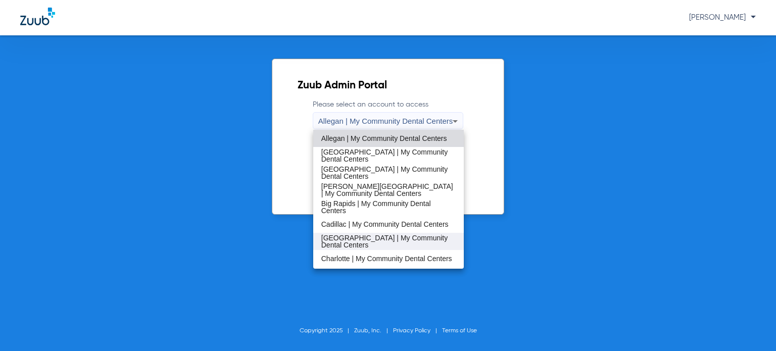
click at [382, 243] on span "[GEOGRAPHIC_DATA] | My Community Dental Centers" at bounding box center [388, 242] width 134 height 14
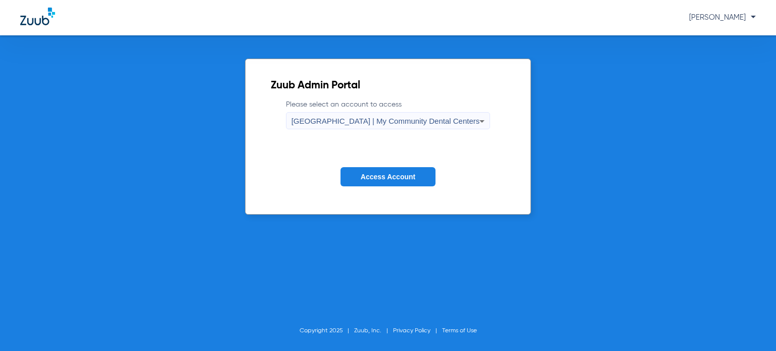
click at [381, 181] on span "Access Account" at bounding box center [388, 177] width 55 height 8
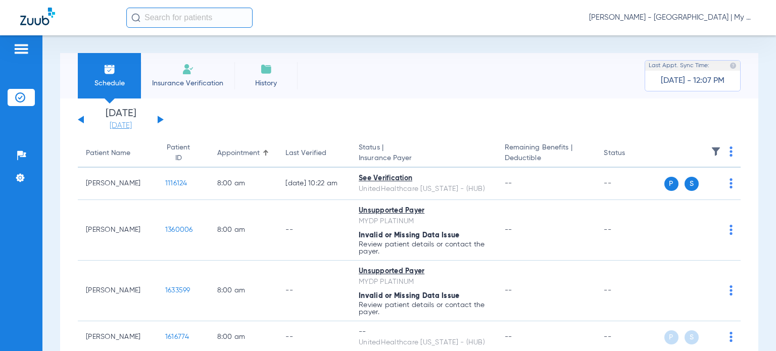
click at [133, 128] on link "[DATE]" at bounding box center [120, 126] width 61 height 10
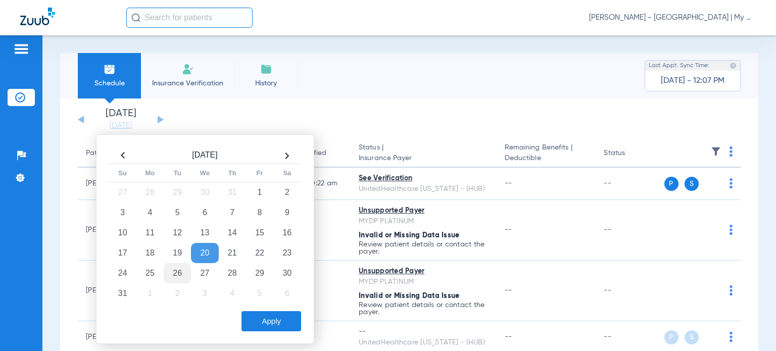
click at [180, 271] on td "26" at bounding box center [177, 273] width 27 height 20
click at [259, 313] on button "Apply" at bounding box center [272, 321] width 60 height 20
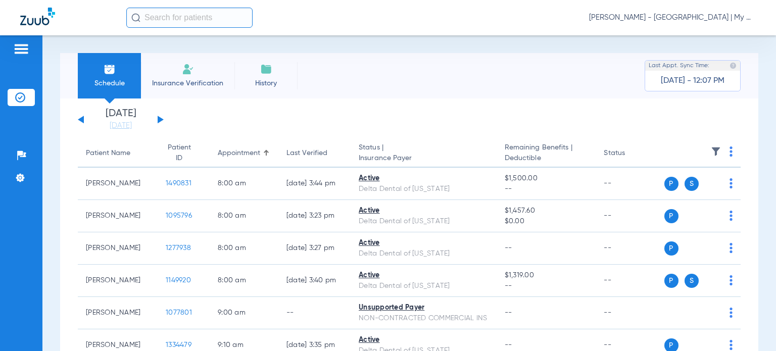
click at [730, 151] on img at bounding box center [731, 152] width 3 height 10
click at [691, 186] on button "Verify All" at bounding box center [684, 192] width 79 height 20
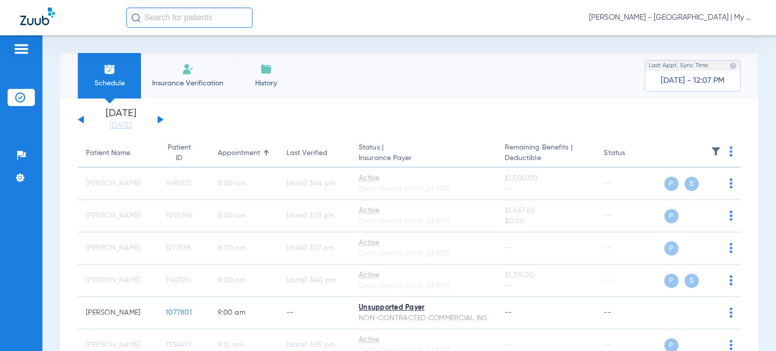
click at [81, 119] on button at bounding box center [81, 120] width 6 height 8
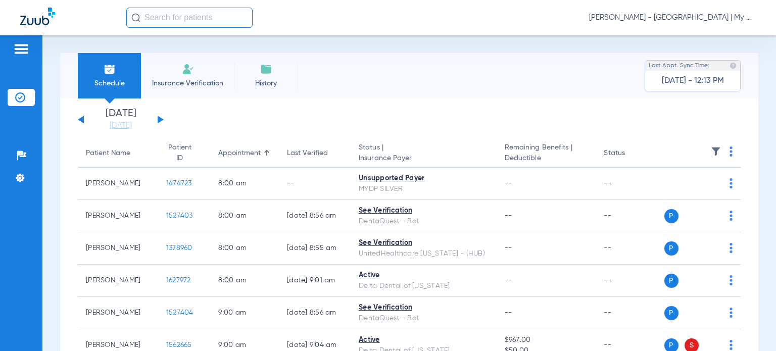
click at [287, 149] on div "Last Verified" at bounding box center [307, 153] width 41 height 11
click at [218, 154] on div "Appointment" at bounding box center [239, 153] width 42 height 11
click at [125, 156] on div "Patient Name" at bounding box center [108, 153] width 44 height 11
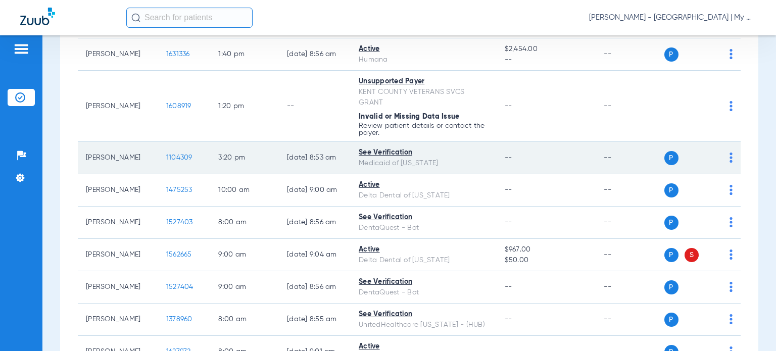
scroll to position [556, 0]
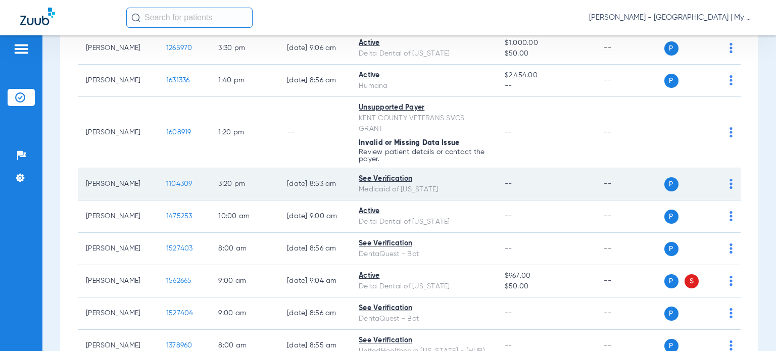
click at [167, 180] on span "1104309" at bounding box center [179, 183] width 26 height 7
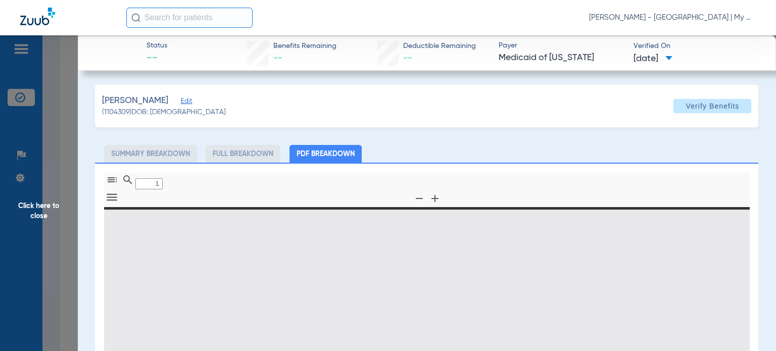
type input "0"
select select "page-width"
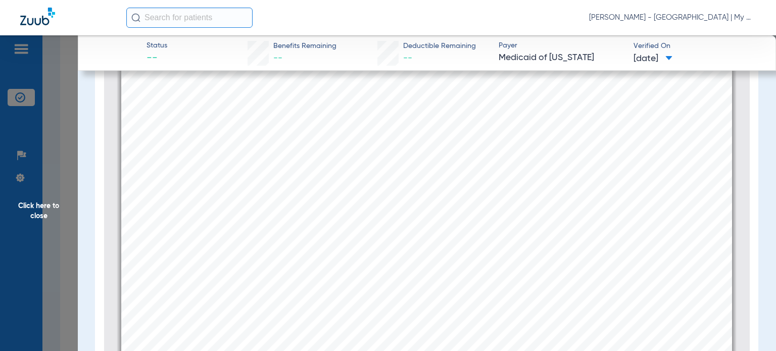
scroll to position [56, 0]
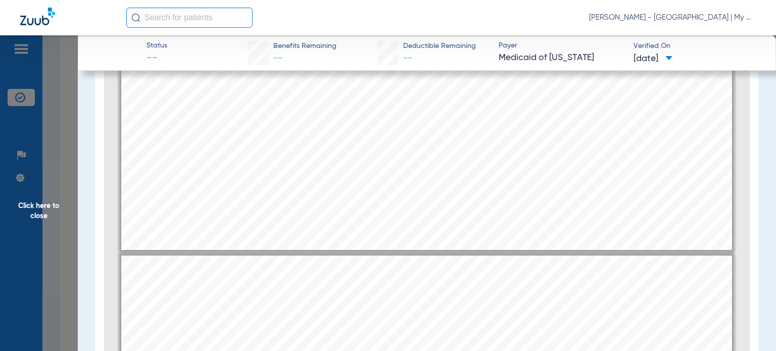
type input "2"
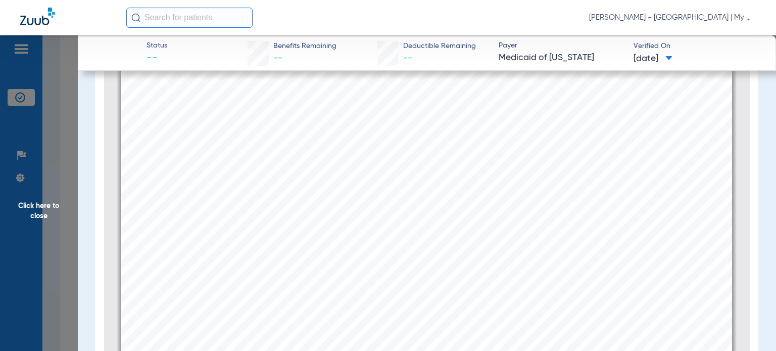
scroll to position [965, 0]
click at [53, 203] on span "Click here to close" at bounding box center [39, 210] width 78 height 351
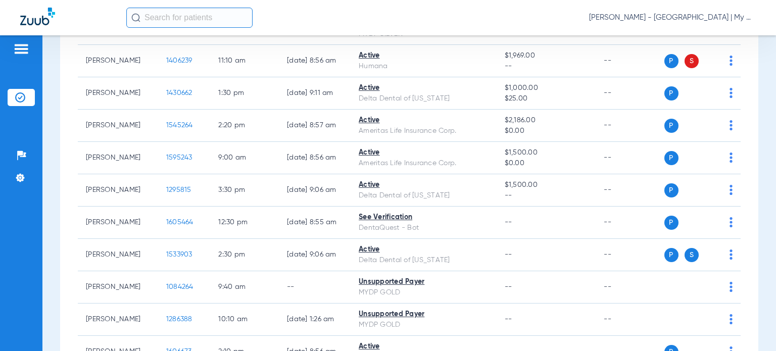
scroll to position [202, 0]
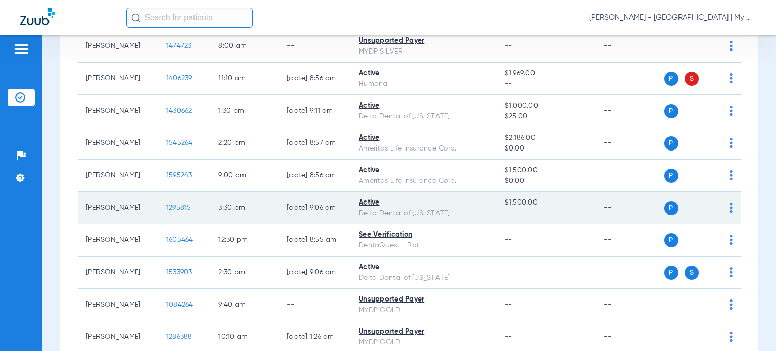
click at [166, 206] on span "1295815" at bounding box center [178, 207] width 25 height 7
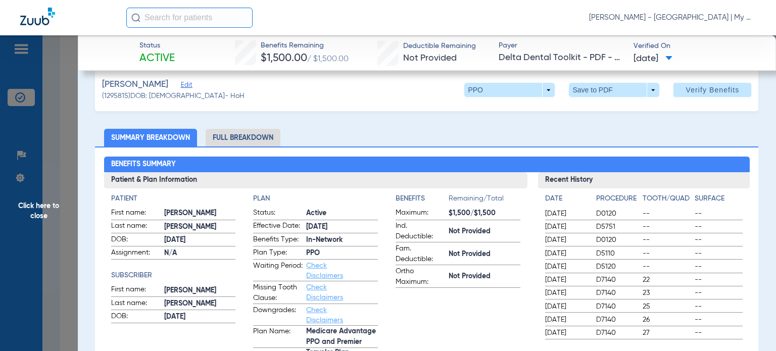
scroll to position [0, 0]
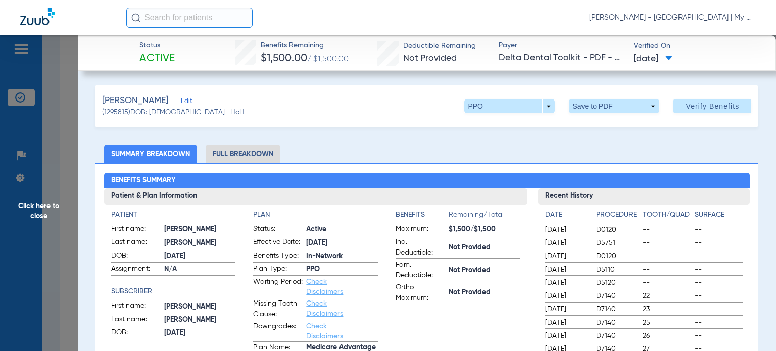
click at [247, 159] on li "Full Breakdown" at bounding box center [243, 154] width 75 height 18
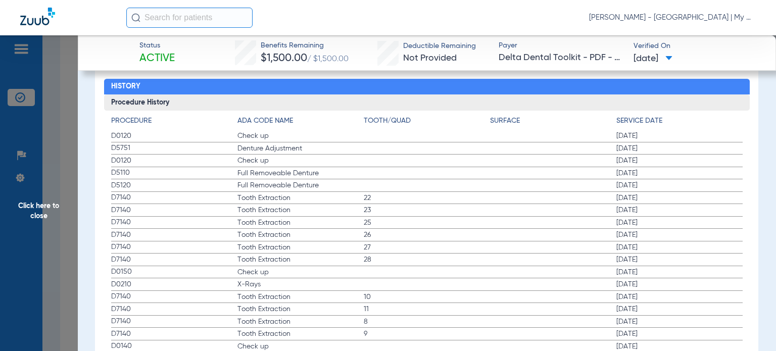
scroll to position [1359, 0]
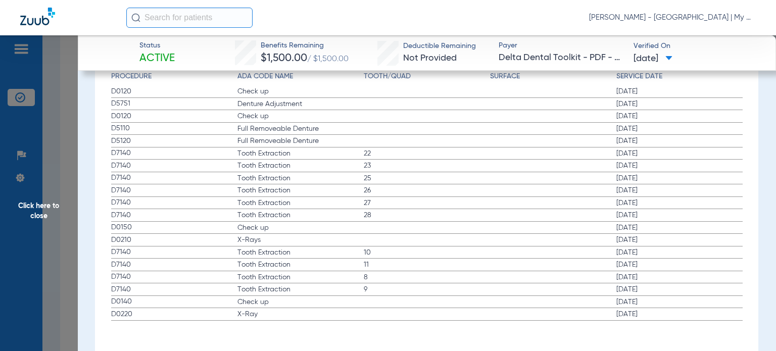
click at [52, 211] on span "Click here to close" at bounding box center [39, 210] width 78 height 351
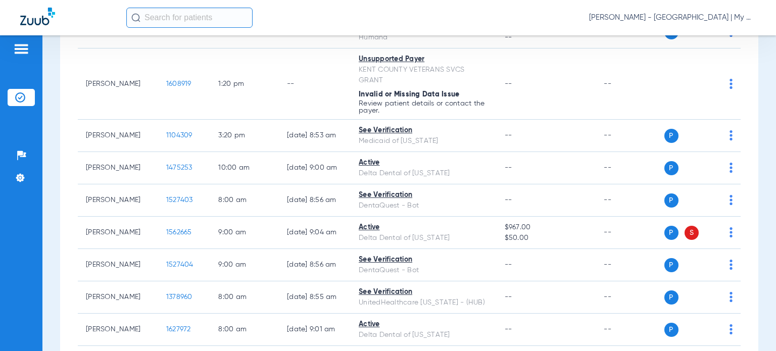
scroll to position [607, 0]
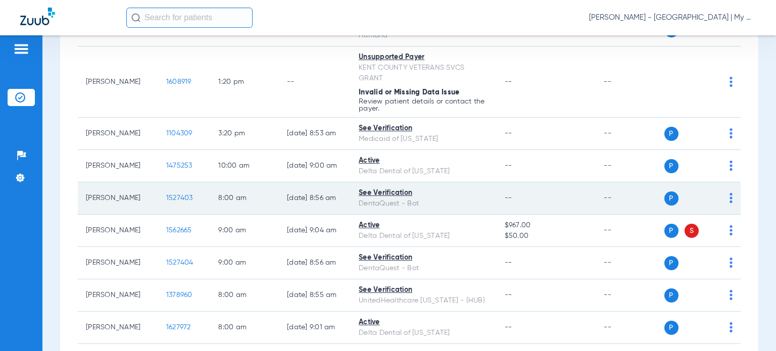
click at [171, 196] on span "1527403" at bounding box center [179, 198] width 27 height 7
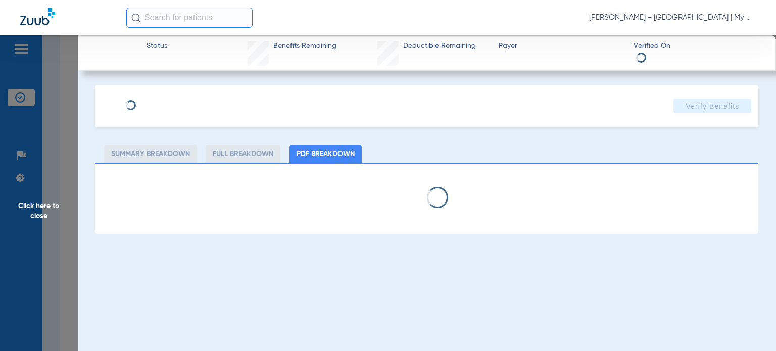
select select "page-width"
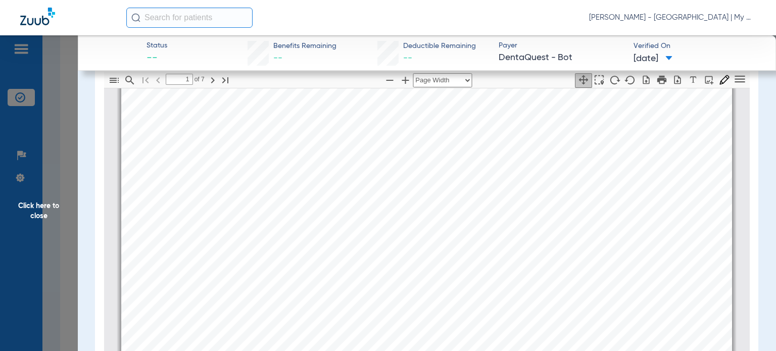
scroll to position [106, 0]
click at [499, 287] on div "RICHARD RIVARD Member is eligible: My Community Dental Centers Inc - Julianne D…" at bounding box center [426, 203] width 611 height 433
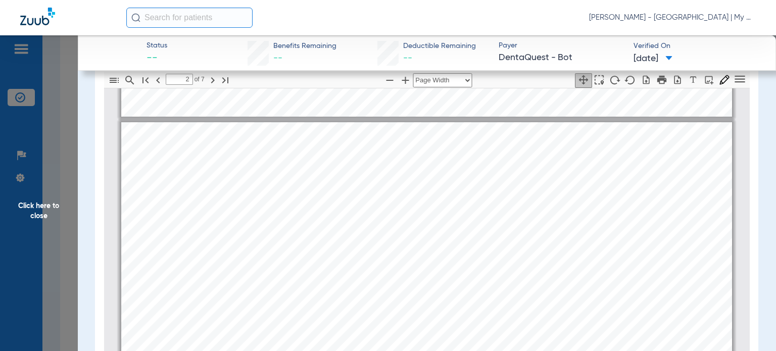
scroll to position [410, 0]
click at [418, 338] on div "Service History  Print Service Date  Procedure Code  Procedure Code Descript…" at bounding box center [426, 338] width 611 height 433
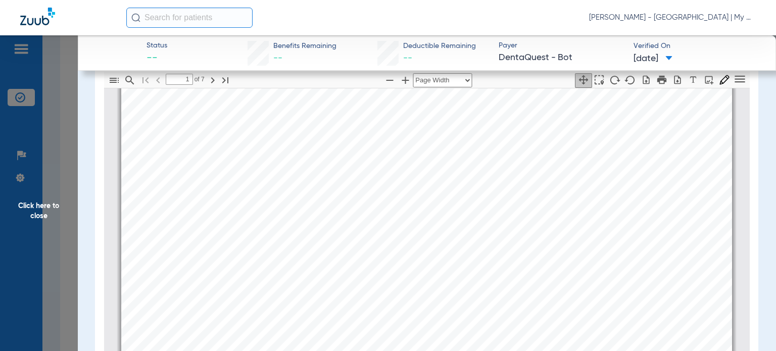
scroll to position [0, 0]
type input "2"
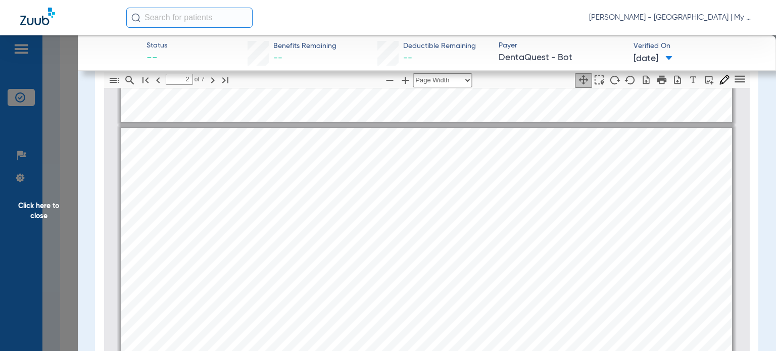
scroll to position [404, 0]
click at [47, 209] on span "Click here to close" at bounding box center [39, 210] width 78 height 351
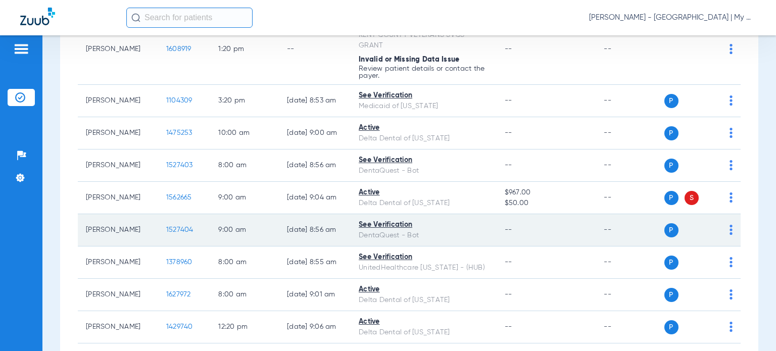
scroll to position [657, 0]
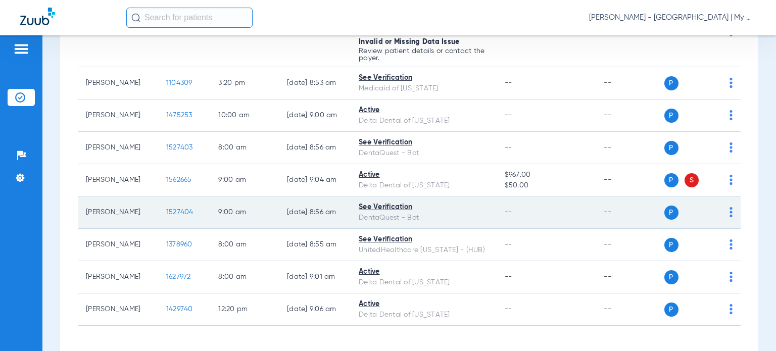
click at [167, 209] on span "1527404" at bounding box center [179, 212] width 27 height 7
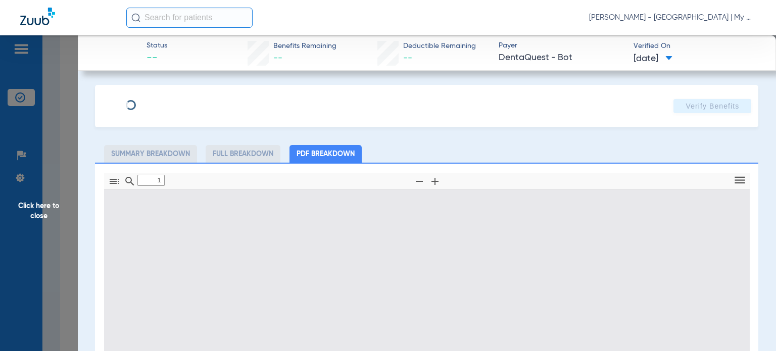
type input "0"
select select "page-width"
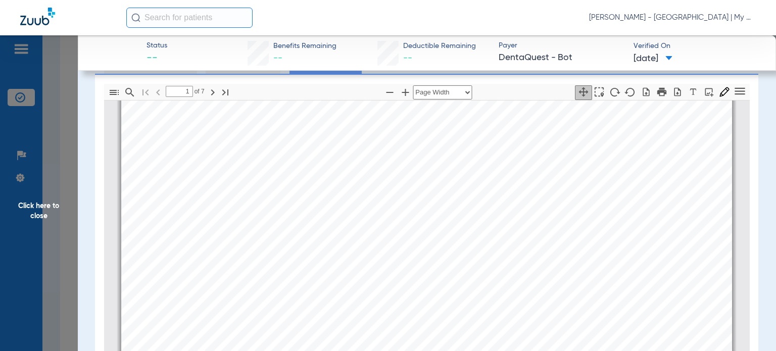
scroll to position [101, 0]
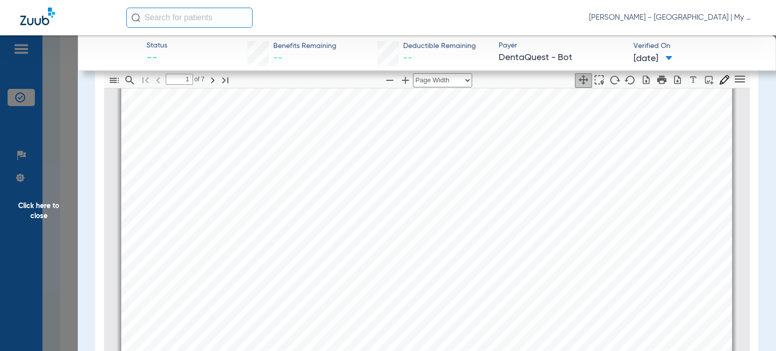
click at [489, 229] on div "STACEY RIVARD Member is out of network: Aaron Lalonde - My Community Dental Cen…" at bounding box center [426, 304] width 611 height 433
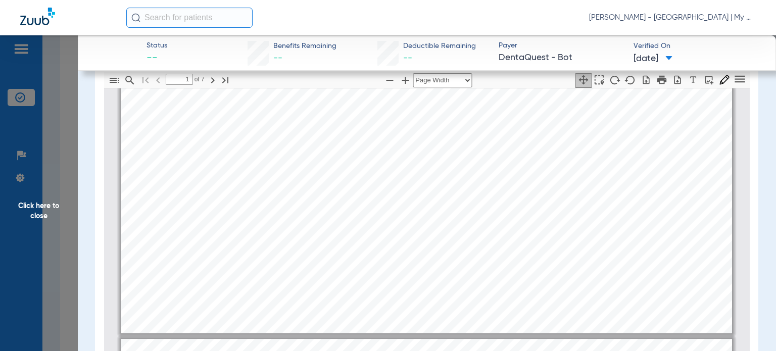
type input "2"
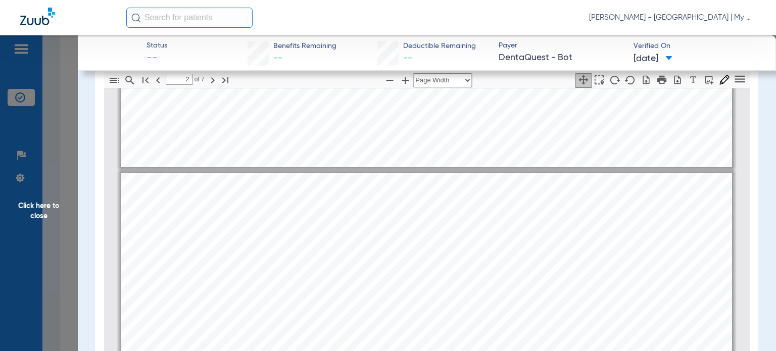
scroll to position [409, 0]
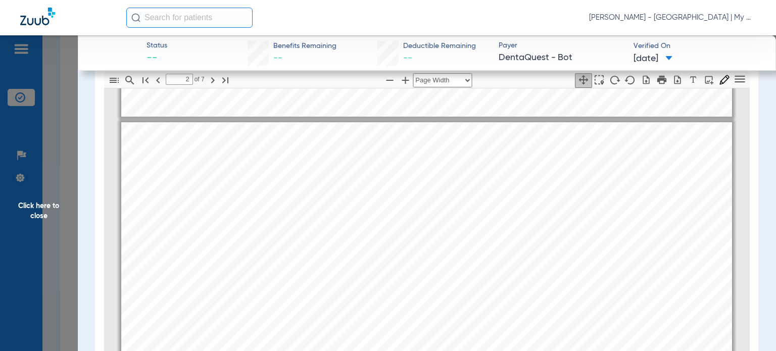
click at [482, 233] on div "Service History  Print Service Date  Procedure Code  Procedure Code Descript…" at bounding box center [426, 338] width 611 height 433
click at [150, 201] on div "Service History  Print Service Date  Procedure Code  Procedure Code Descript…" at bounding box center [426, 338] width 611 height 433
click at [53, 203] on span "Click here to close" at bounding box center [39, 210] width 78 height 351
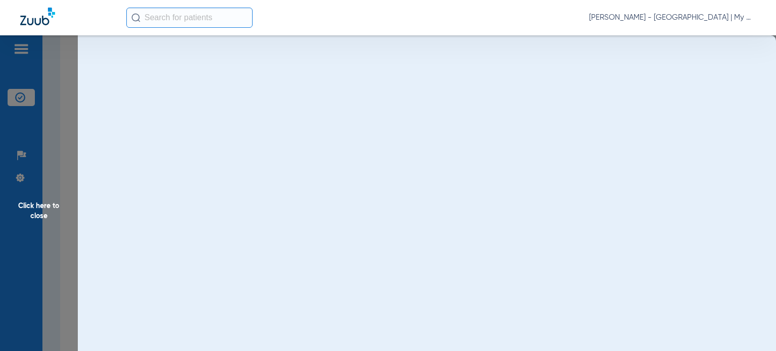
scroll to position [0, 0]
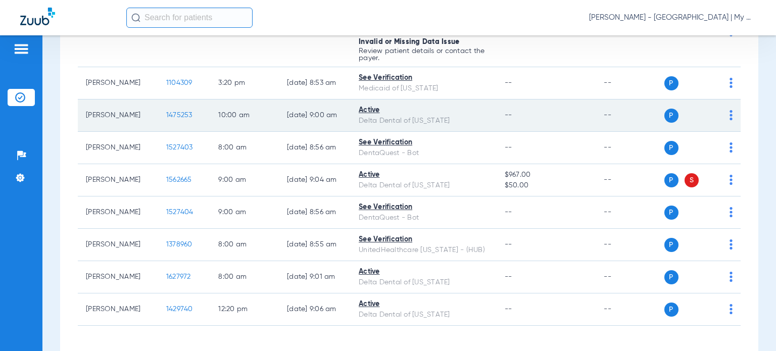
click at [167, 114] on span "1475253" at bounding box center [179, 115] width 26 height 7
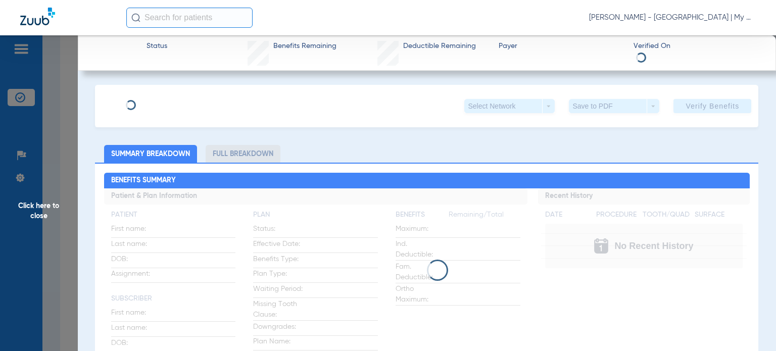
drag, startPoint x: 479, startPoint y: 154, endPoint x: 473, endPoint y: 156, distance: 6.4
click at [479, 154] on ul "Summary Breakdown Full Breakdown" at bounding box center [427, 154] width 664 height 18
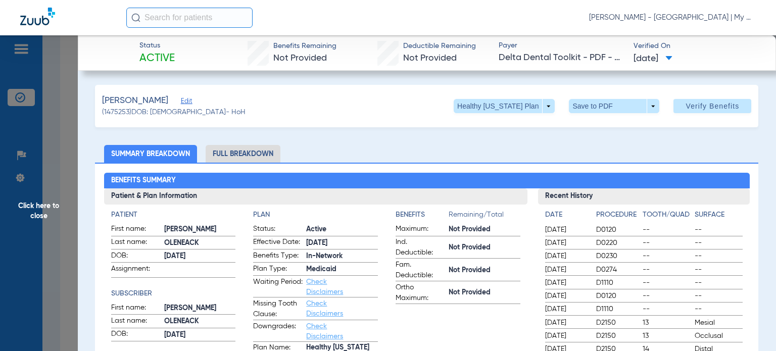
click at [250, 151] on li "Full Breakdown" at bounding box center [243, 154] width 75 height 18
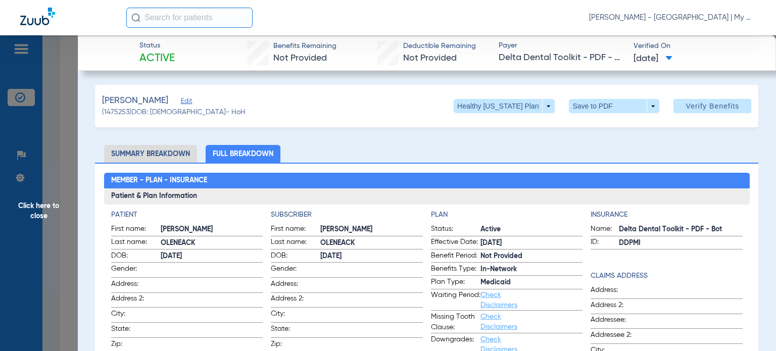
click at [576, 180] on h2 "Member - Plan - Insurance" at bounding box center [427, 181] width 646 height 16
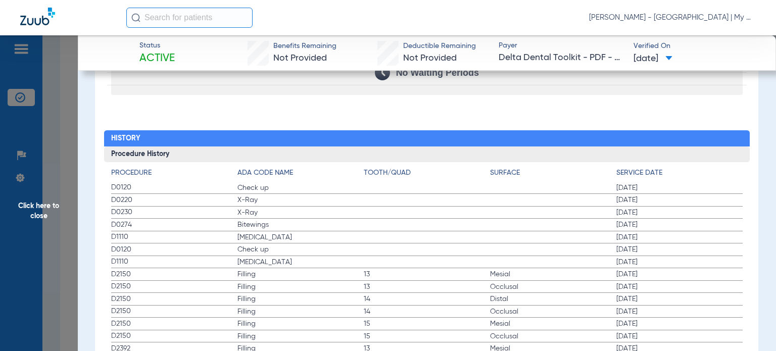
scroll to position [1264, 0]
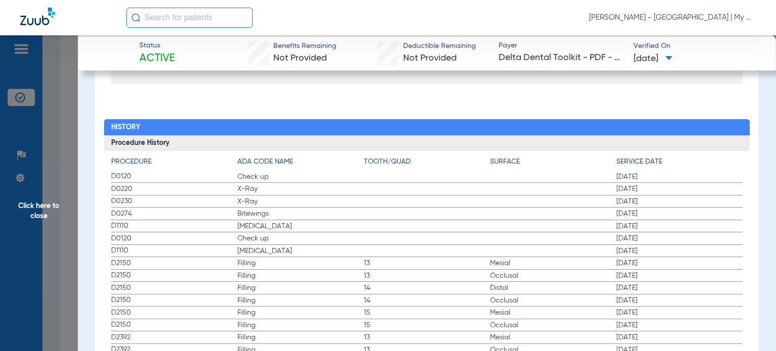
click at [60, 204] on span "Click here to close" at bounding box center [39, 210] width 78 height 351
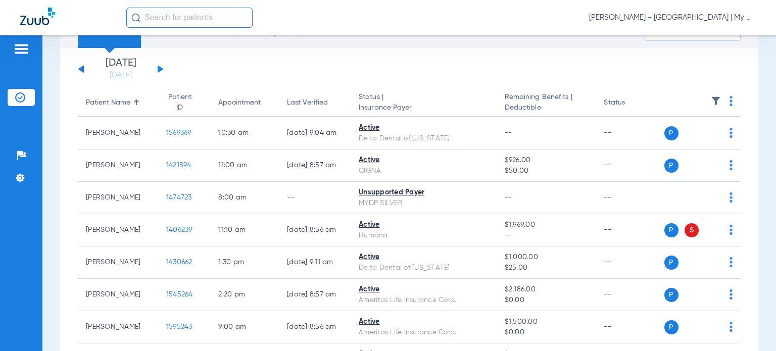
scroll to position [0, 0]
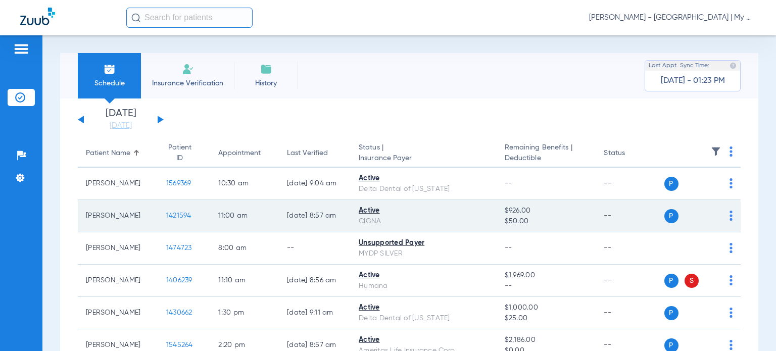
click at [170, 218] on span "1421594" at bounding box center [178, 215] width 25 height 7
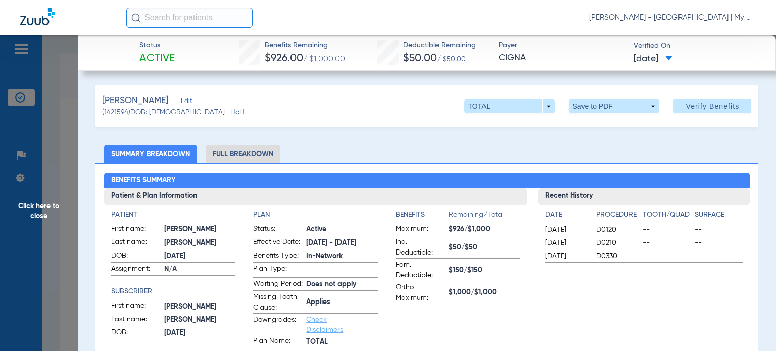
drag, startPoint x: 486, startPoint y: 150, endPoint x: 459, endPoint y: 190, distance: 48.2
click at [486, 150] on ul "Summary Breakdown Full Breakdown" at bounding box center [427, 154] width 664 height 18
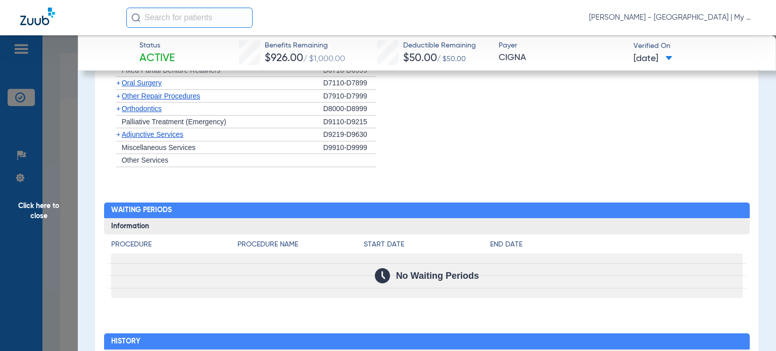
scroll to position [995, 0]
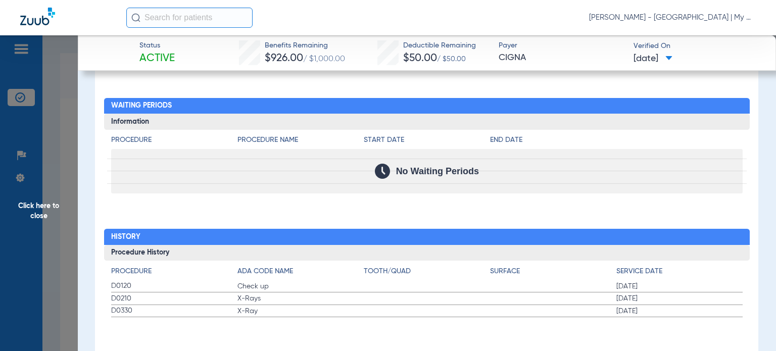
click at [45, 194] on span "Click here to close" at bounding box center [39, 210] width 78 height 351
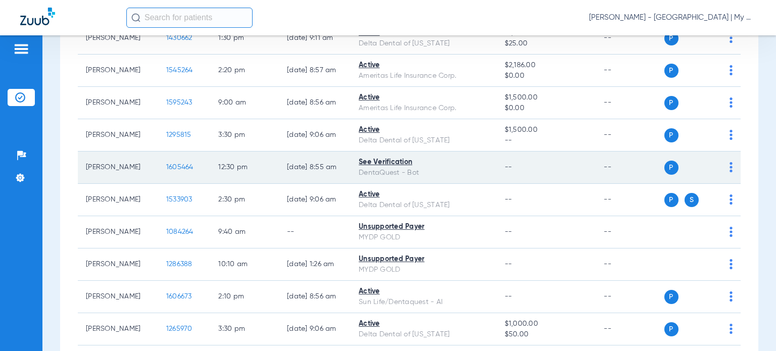
scroll to position [354, 0]
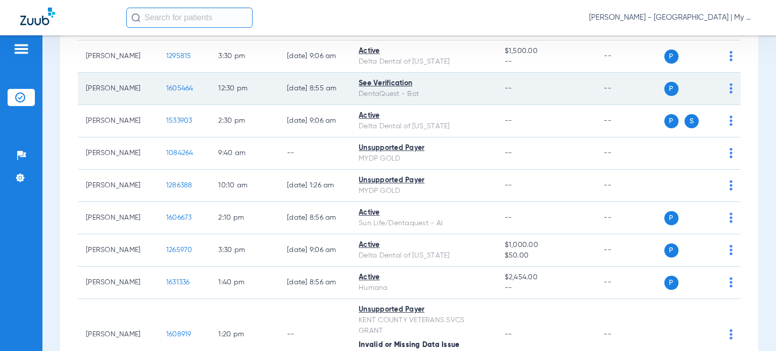
click at [179, 91] on span "1605464" at bounding box center [179, 88] width 27 height 7
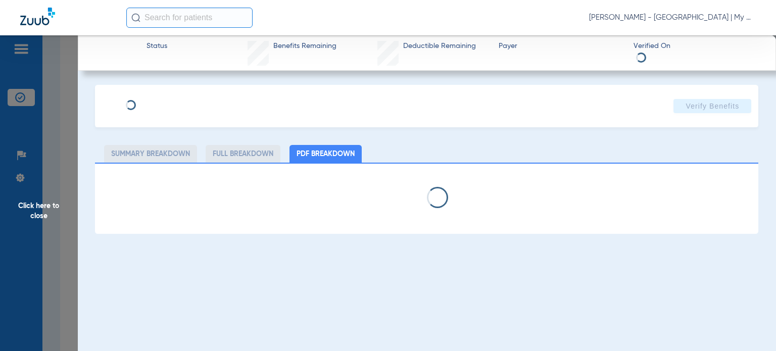
select select "page-width"
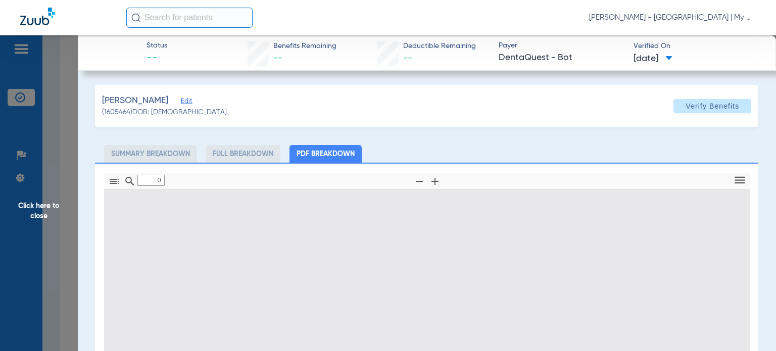
click at [92, 144] on app-member-insurance-verification-view "Status -- Benefits Remaining -- Deductible Remaining -- Payer DentaQuest - Bot …" at bounding box center [427, 283] width 699 height 497
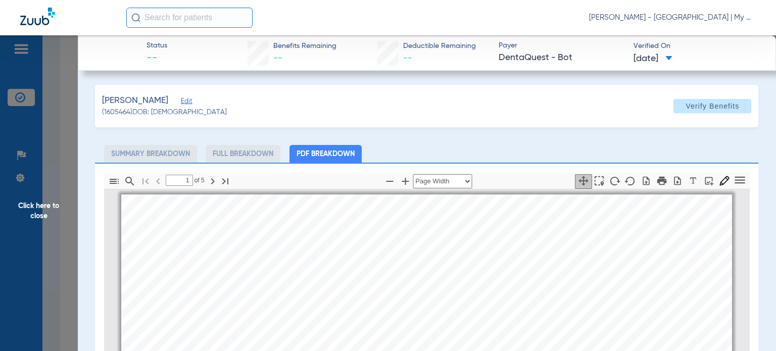
scroll to position [5, 0]
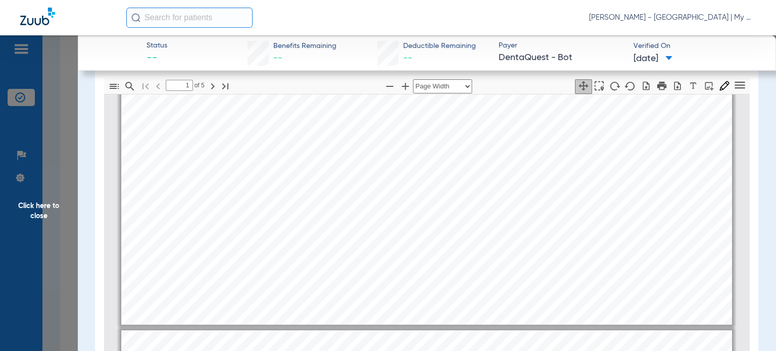
scroll to position [101, 0]
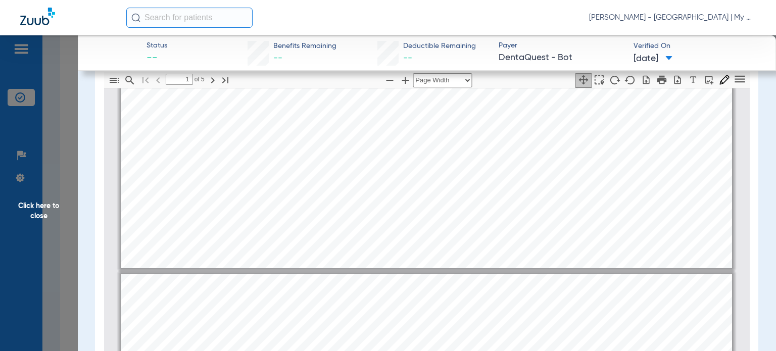
type input "2"
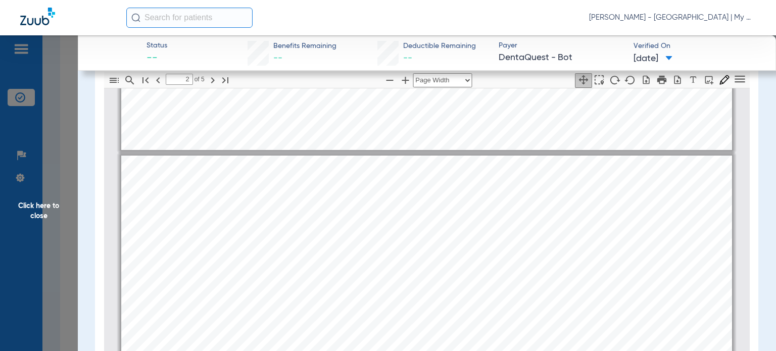
scroll to position [409, 0]
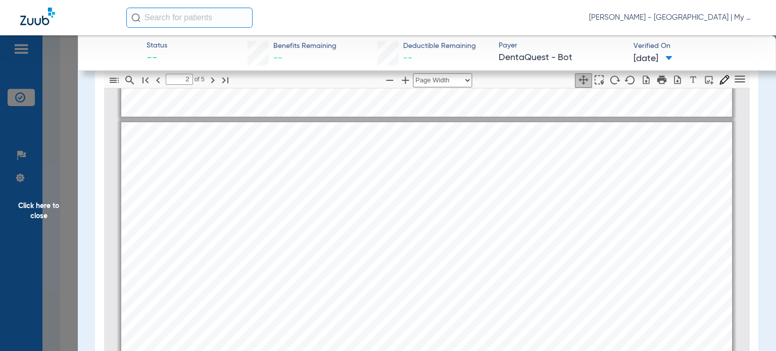
click at [38, 207] on span "Click here to close" at bounding box center [39, 210] width 78 height 351
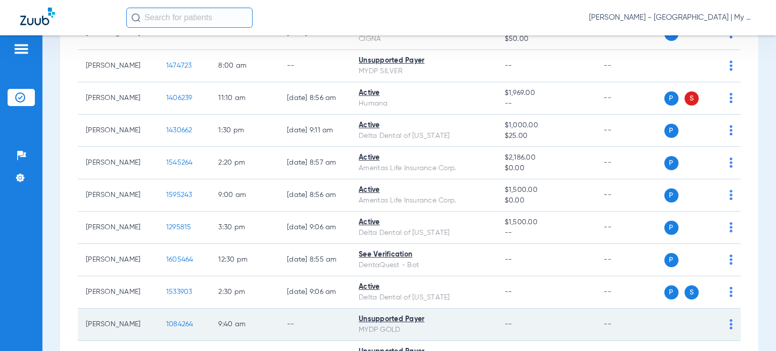
scroll to position [152, 0]
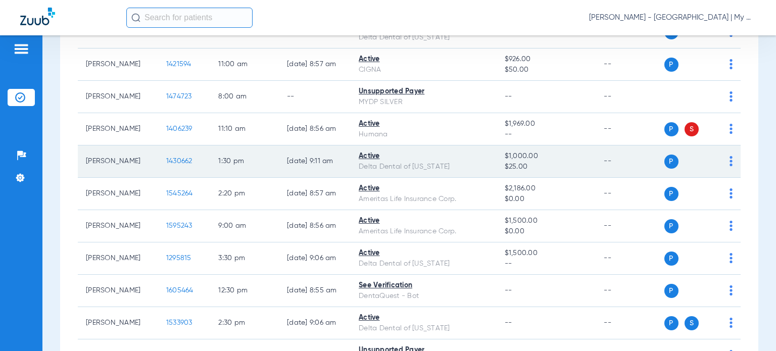
click at [166, 159] on span "1430662" at bounding box center [179, 161] width 26 height 7
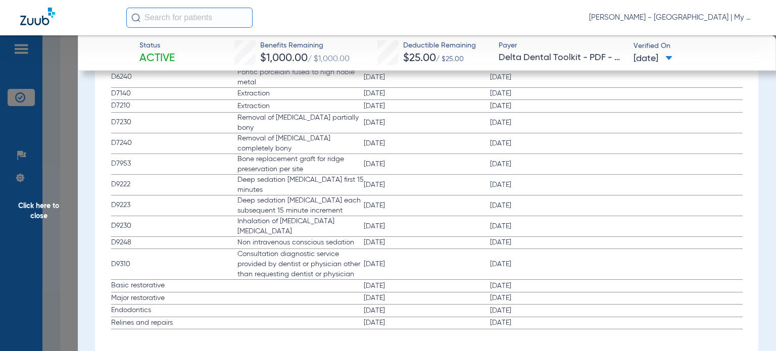
scroll to position [1668, 0]
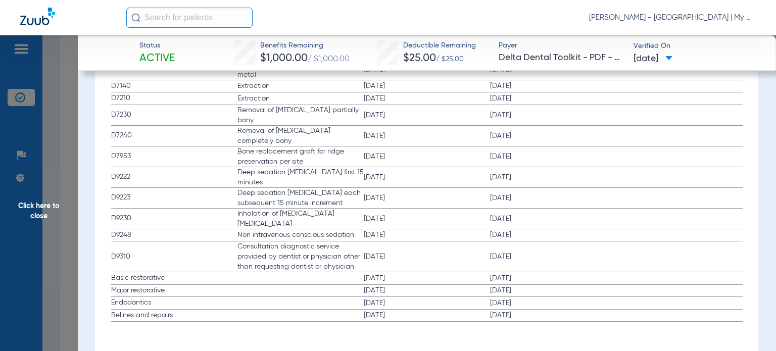
click at [50, 208] on span "Click here to close" at bounding box center [39, 210] width 78 height 351
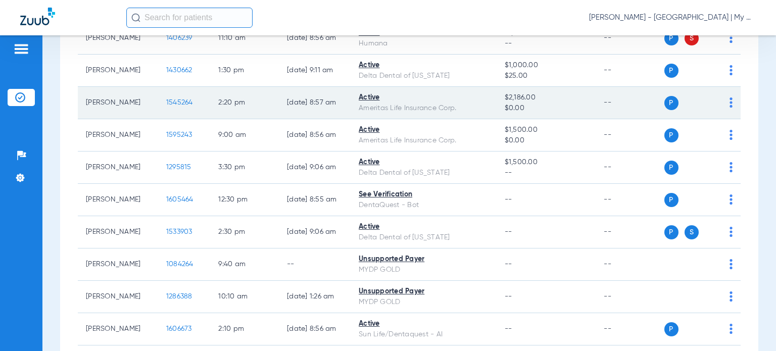
scroll to position [253, 0]
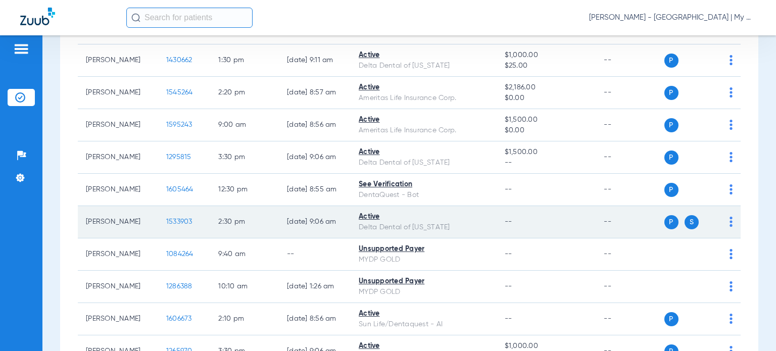
click at [166, 219] on span "1533903" at bounding box center [179, 221] width 26 height 7
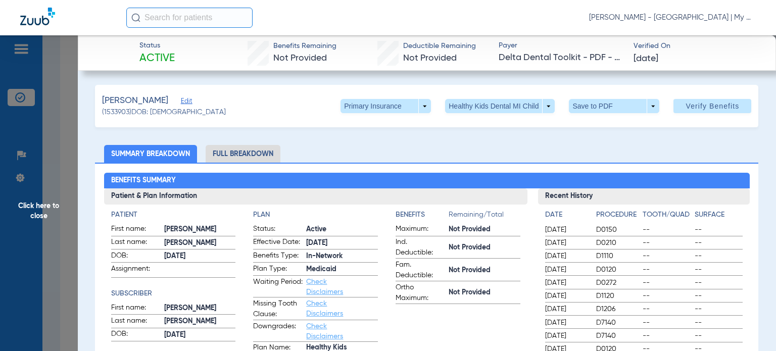
click at [490, 149] on ul "Summary Breakdown Full Breakdown" at bounding box center [427, 154] width 664 height 18
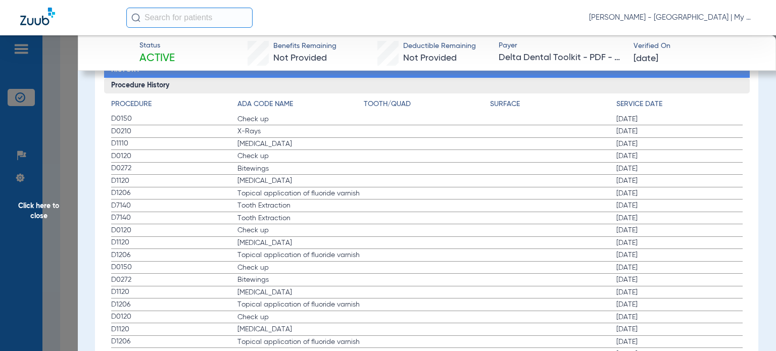
scroll to position [1163, 0]
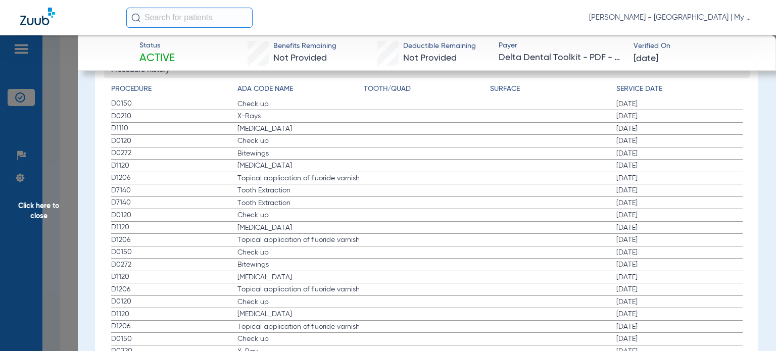
click at [280, 336] on span "Check up" at bounding box center [301, 339] width 126 height 10
click at [44, 190] on span "Click here to close" at bounding box center [39, 210] width 78 height 351
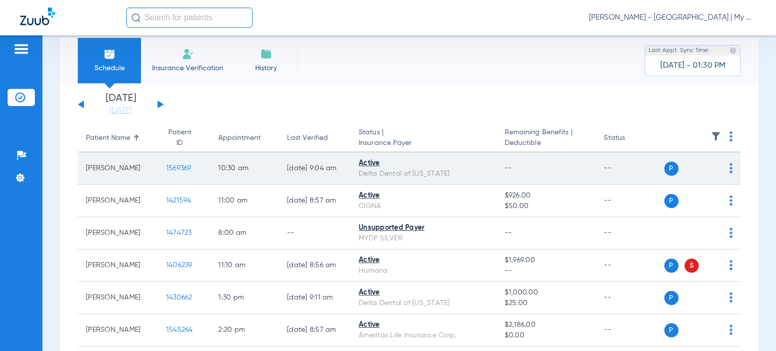
scroll to position [0, 0]
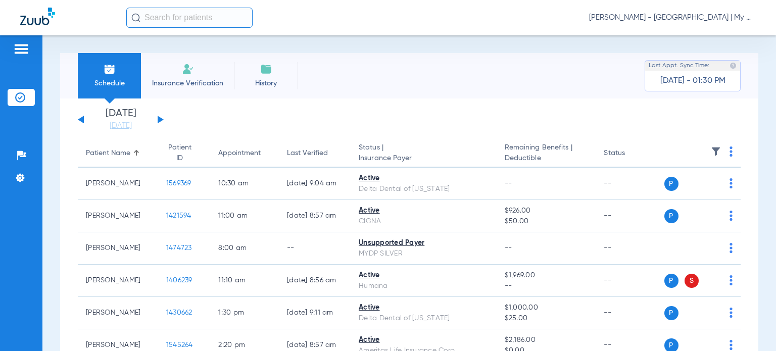
click at [160, 120] on button at bounding box center [161, 120] width 6 height 8
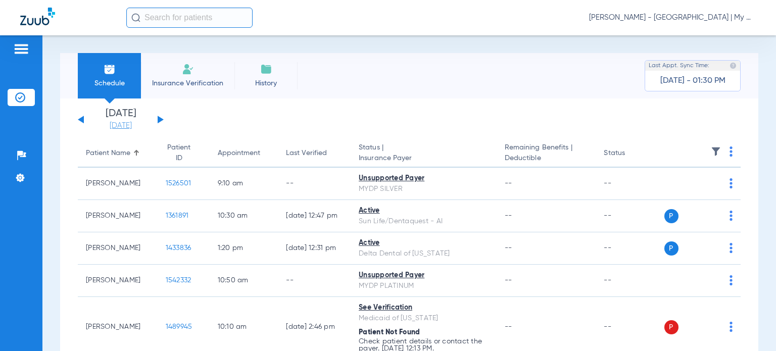
click at [121, 128] on link "[DATE]" at bounding box center [120, 126] width 61 height 10
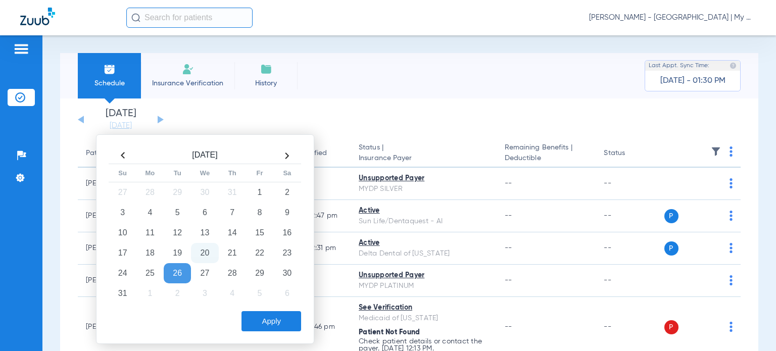
click at [250, 120] on app-single-date-navigator "Monday 06-16-2025 Tuesday 06-17-2025 Wednesday 06-18-2025 Thursday 06-19-2025 F…" at bounding box center [409, 120] width 663 height 22
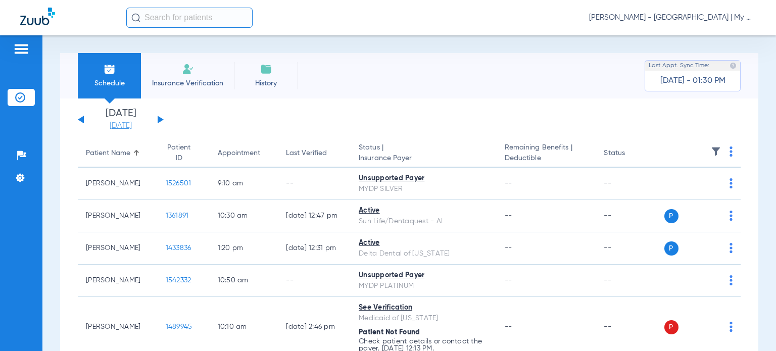
click at [135, 125] on link "[DATE]" at bounding box center [120, 126] width 61 height 10
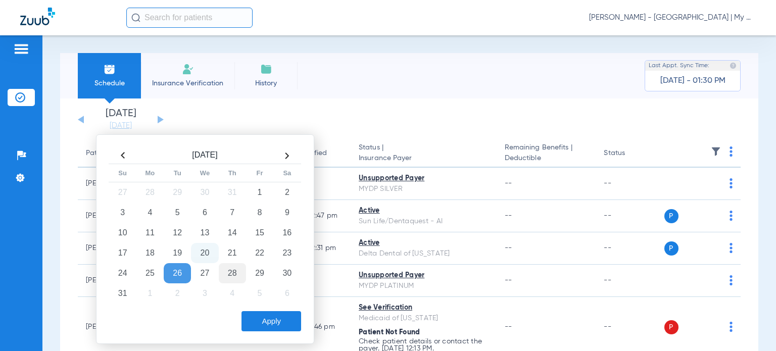
click at [229, 266] on td "28" at bounding box center [232, 273] width 27 height 20
click at [275, 322] on button "Apply" at bounding box center [272, 321] width 60 height 20
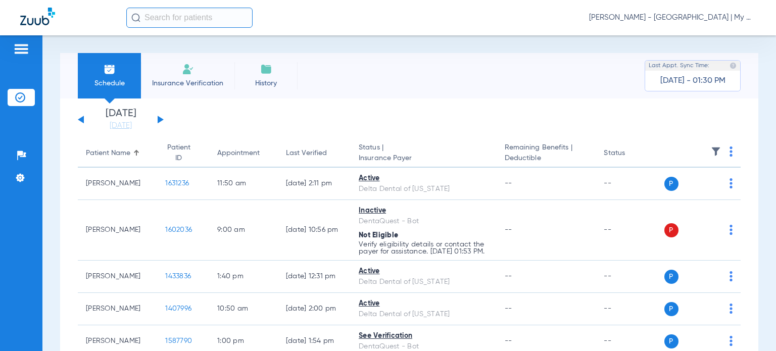
click at [730, 153] on img at bounding box center [731, 152] width 3 height 10
click at [687, 194] on span "Verify All" at bounding box center [685, 192] width 63 height 7
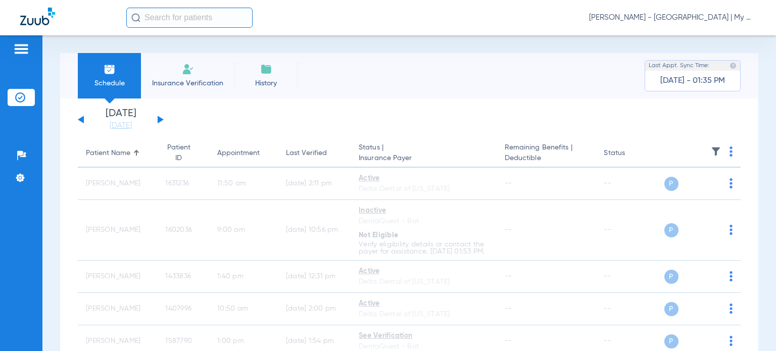
click at [159, 119] on button at bounding box center [161, 120] width 6 height 8
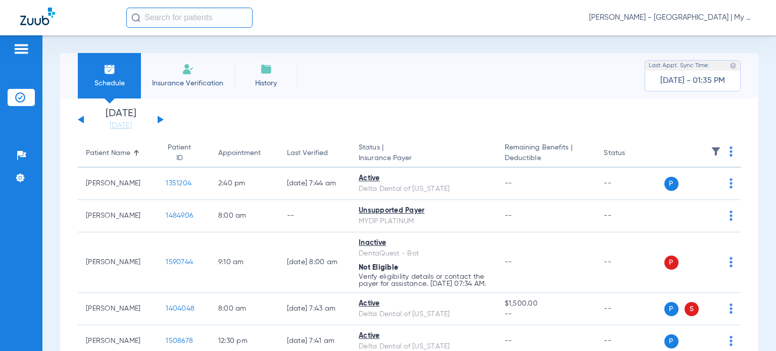
click at [730, 153] on img at bounding box center [731, 152] width 3 height 10
click at [469, 136] on div at bounding box center [388, 175] width 776 height 351
click at [112, 124] on link "[DATE]" at bounding box center [120, 126] width 61 height 10
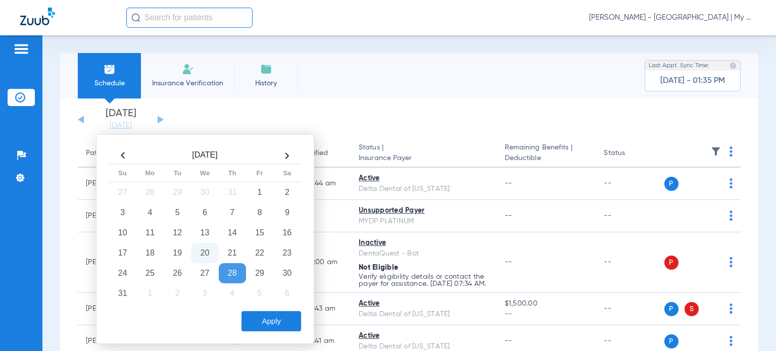
drag, startPoint x: 332, startPoint y: 113, endPoint x: 205, endPoint y: 25, distance: 154.1
click at [328, 108] on div "Monday 06-16-2025 Tuesday 06-17-2025 Wednesday 06-18-2025 Thursday 06-19-2025 F…" at bounding box center [409, 333] width 699 height 468
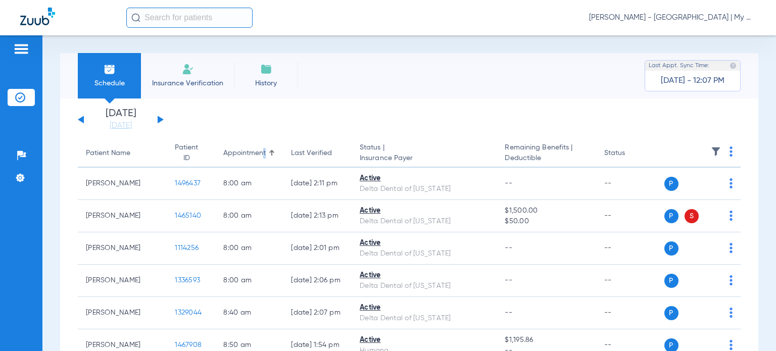
scroll to position [1090, 0]
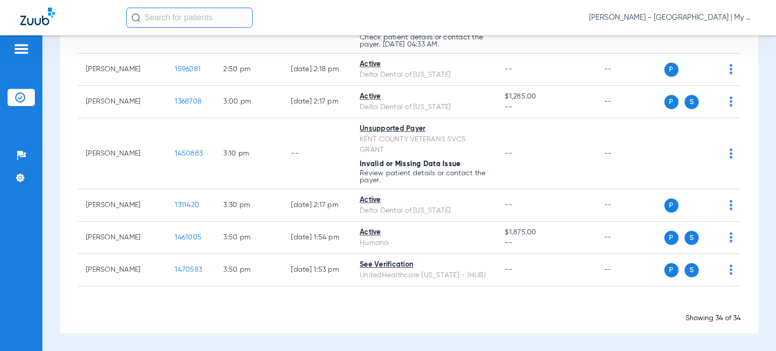
click at [670, 16] on span "[PERSON_NAME] - [GEOGRAPHIC_DATA] | My Community Dental Centers" at bounding box center [672, 18] width 167 height 10
click at [687, 35] on button "Account Selection" at bounding box center [718, 36] width 73 height 20
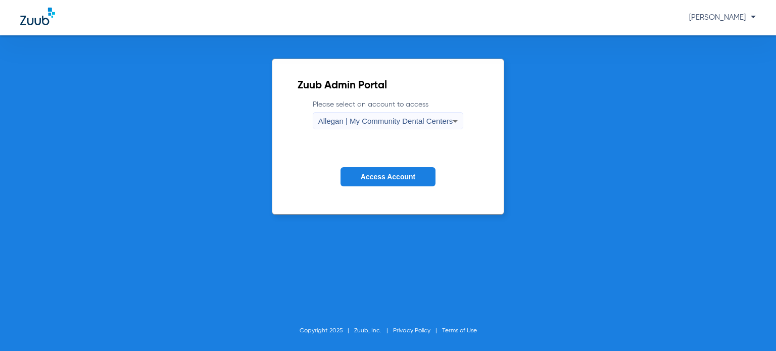
click at [415, 121] on span "Allegan | My Community Dental Centers" at bounding box center [385, 121] width 135 height 9
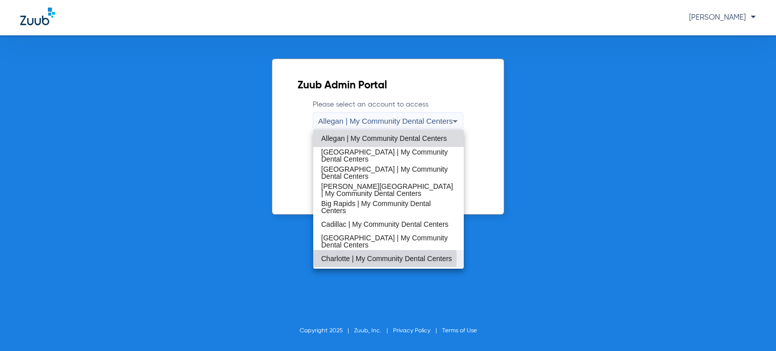
click at [376, 258] on span "Charlotte | My Community Dental Centers" at bounding box center [386, 258] width 131 height 7
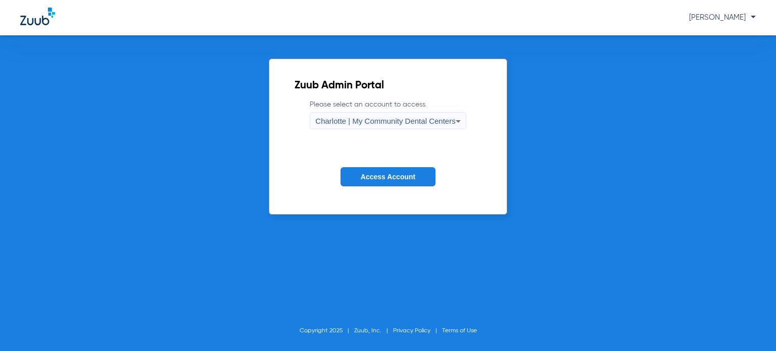
click at [384, 177] on span "Access Account" at bounding box center [388, 177] width 55 height 8
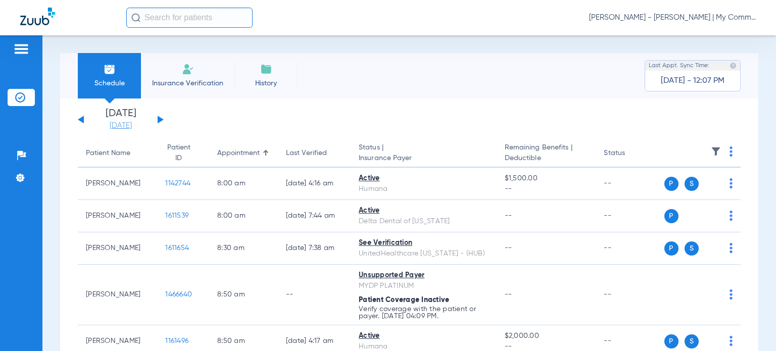
click at [134, 125] on link "[DATE]" at bounding box center [120, 126] width 61 height 10
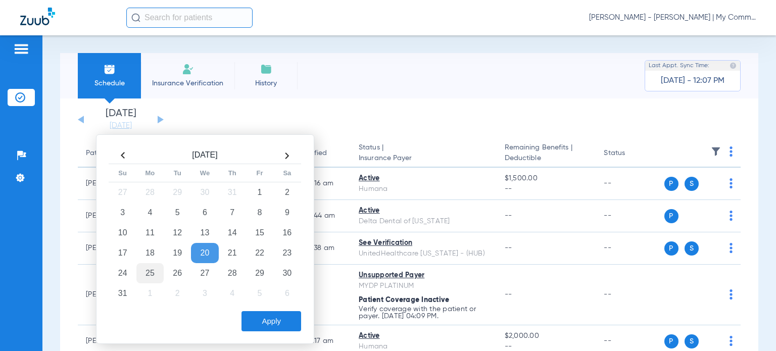
click at [152, 269] on td "25" at bounding box center [149, 273] width 27 height 20
drag, startPoint x: 265, startPoint y: 316, endPoint x: 252, endPoint y: 292, distance: 27.4
click at [265, 316] on button "Apply" at bounding box center [272, 321] width 60 height 20
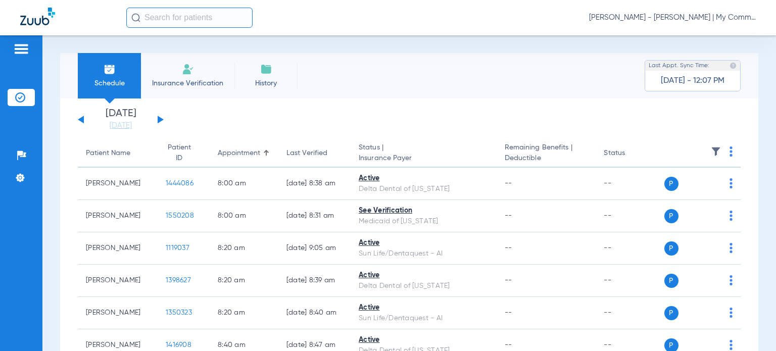
click at [161, 119] on button at bounding box center [161, 120] width 6 height 8
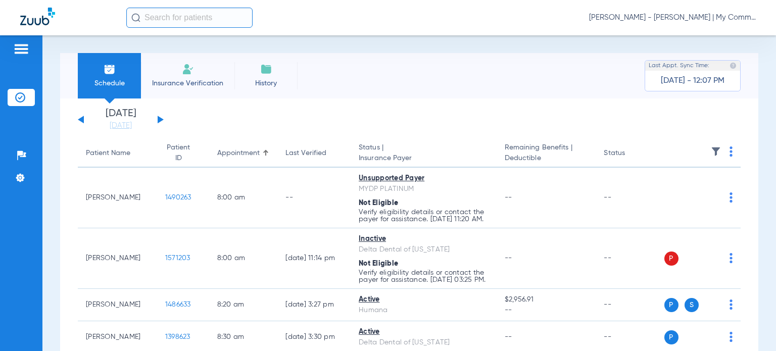
click at [730, 152] on img at bounding box center [731, 152] width 3 height 10
drag, startPoint x: 704, startPoint y: 188, endPoint x: 40, endPoint y: 129, distance: 666.2
click at [704, 189] on span "Verify All" at bounding box center [685, 192] width 63 height 7
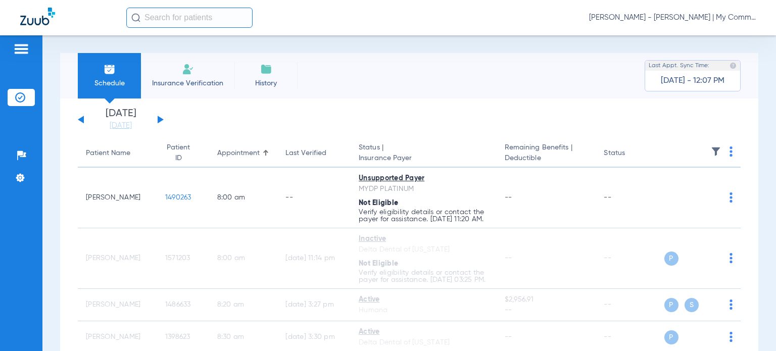
click at [85, 120] on div "Monday 06-16-2025 Tuesday 06-17-2025 Wednesday 06-18-2025 Thursday 06-19-2025 F…" at bounding box center [121, 120] width 86 height 22
click at [81, 118] on button at bounding box center [81, 120] width 6 height 8
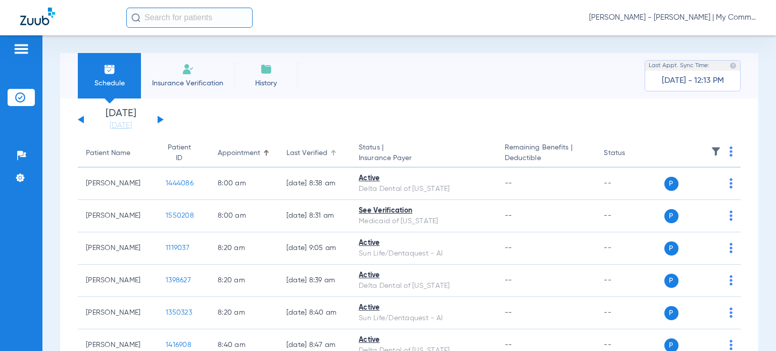
click at [306, 153] on div "Last Verified" at bounding box center [307, 153] width 41 height 11
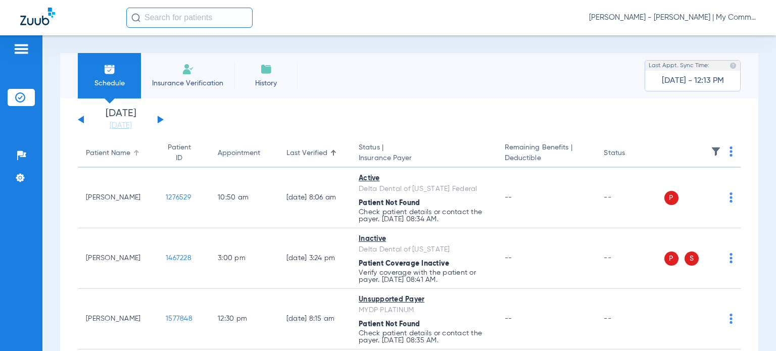
click at [120, 149] on div "Patient Name" at bounding box center [108, 153] width 44 height 11
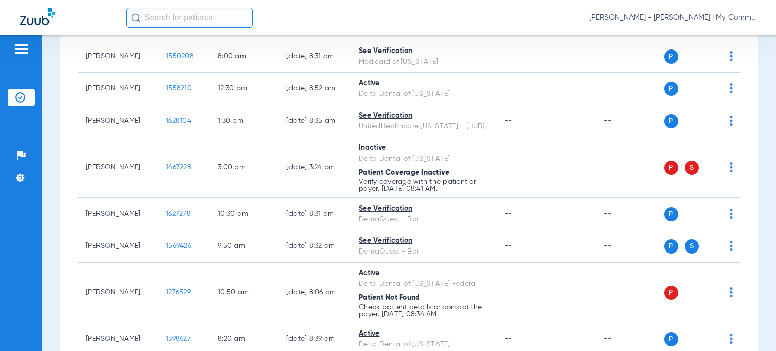
scroll to position [607, 0]
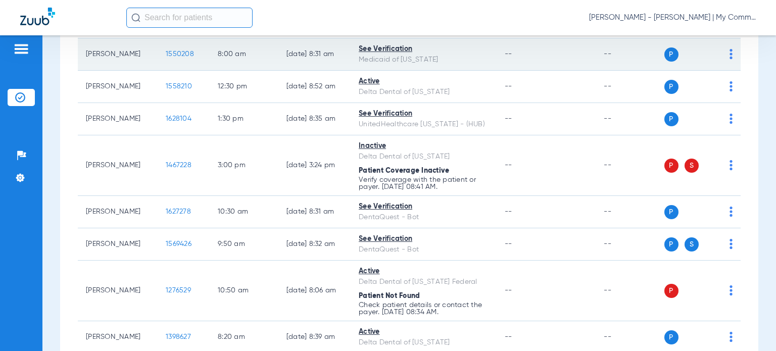
click at [166, 51] on span "1550208" at bounding box center [180, 54] width 28 height 7
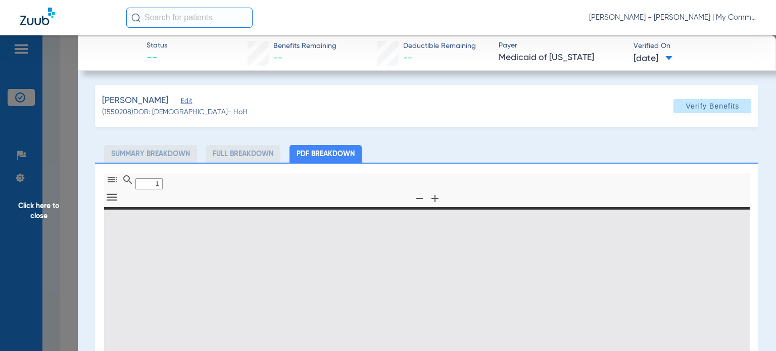
type input "0"
select select "page-width"
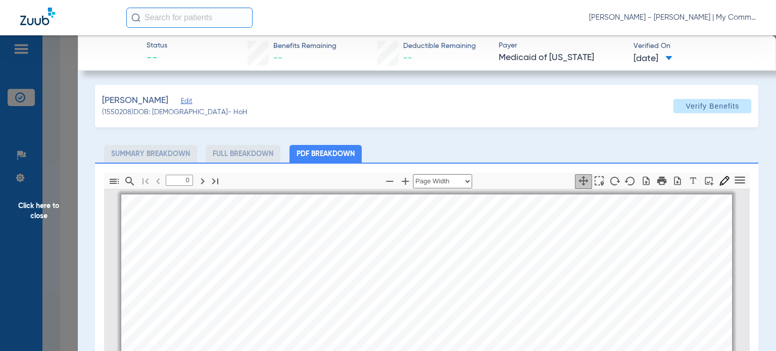
type input "1"
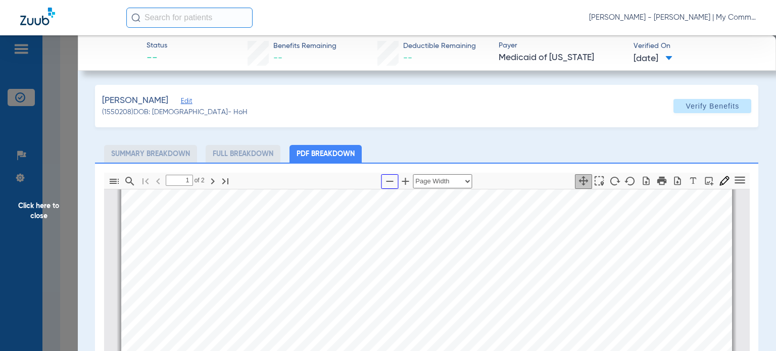
drag, startPoint x: 387, startPoint y: 177, endPoint x: 473, endPoint y: 143, distance: 92.4
click at [386, 177] on icon "button" at bounding box center [390, 181] width 12 height 12
select select "custom"
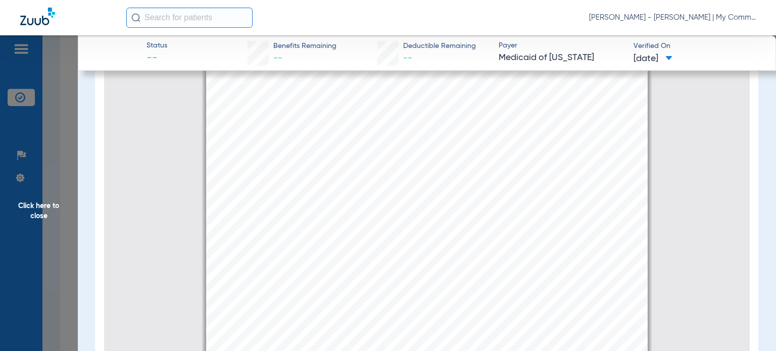
scroll to position [146, 0]
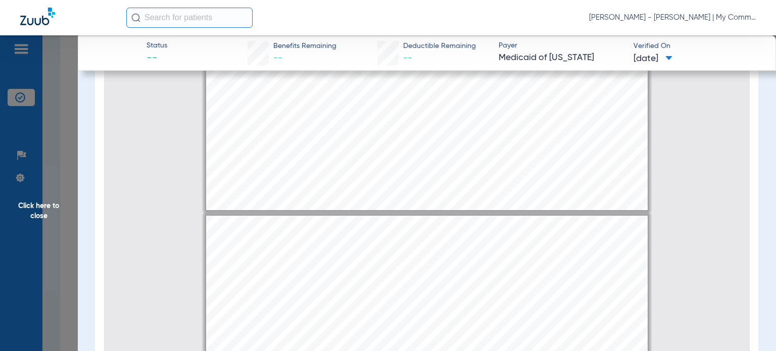
type input "2"
select select "custom"
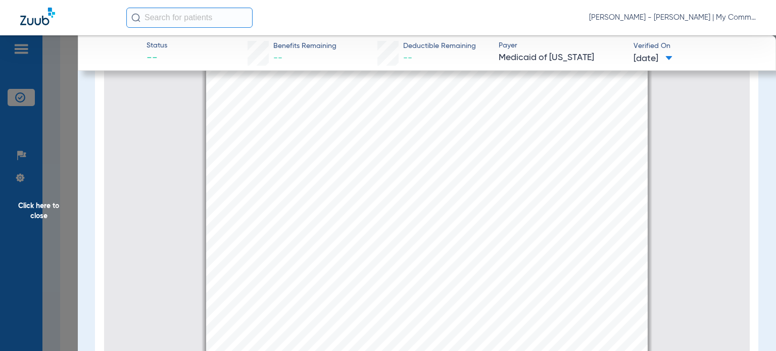
scroll to position [662, 0]
click at [43, 208] on span "Click here to close" at bounding box center [39, 210] width 78 height 351
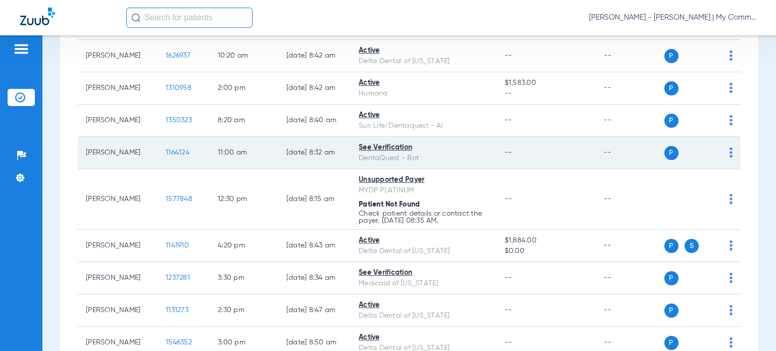
scroll to position [303, 0]
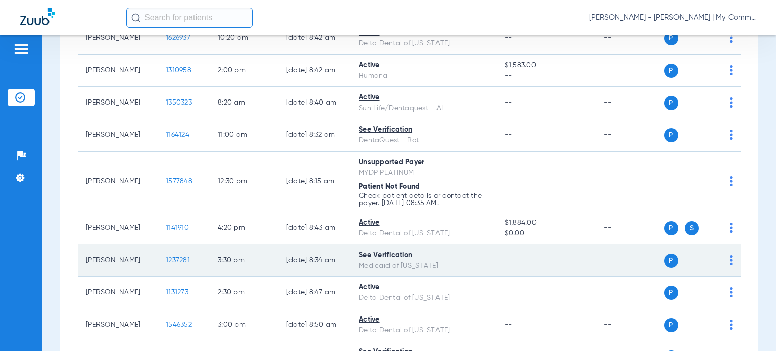
click at [173, 254] on td "1237281" at bounding box center [184, 261] width 52 height 32
click at [172, 262] on span "1237281" at bounding box center [178, 260] width 24 height 7
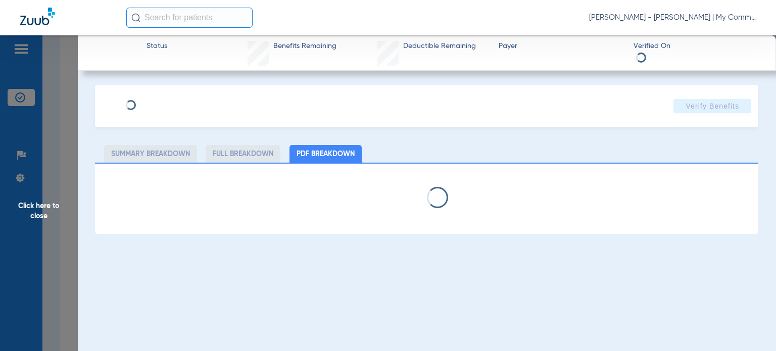
select select "page-width"
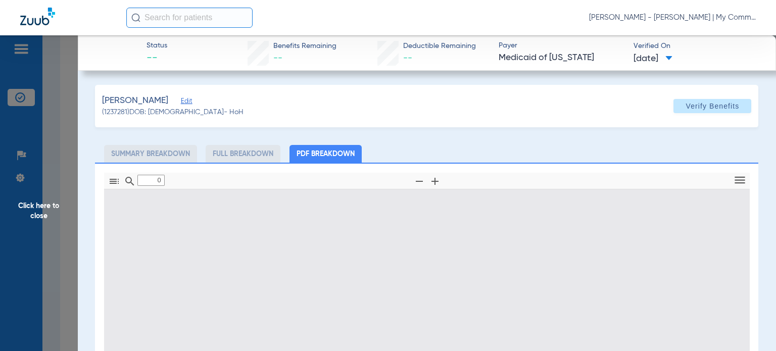
type input "1"
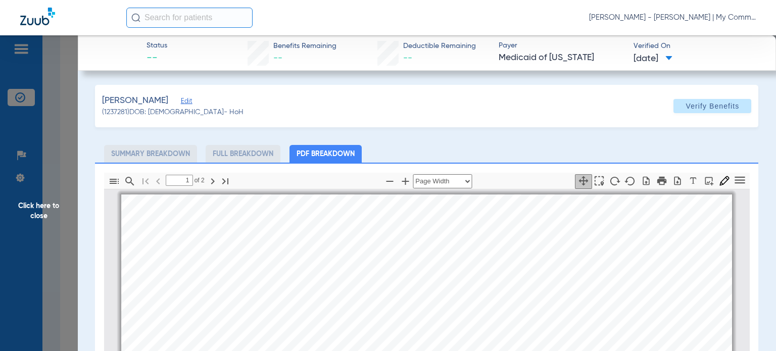
scroll to position [5, 0]
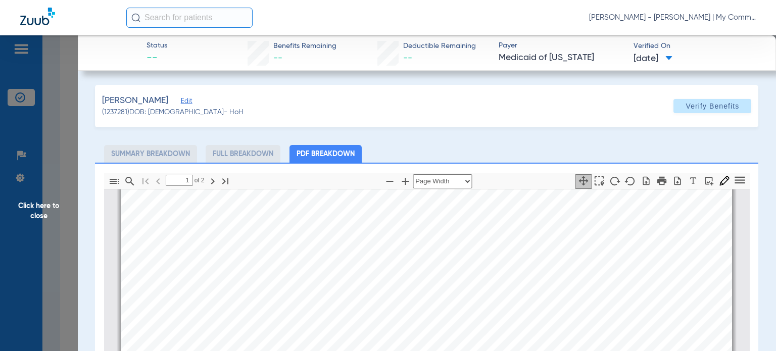
click at [176, 135] on div "Mead, Courtney Edit (1237281) DOB: 10/08/1984 - HoH Verify Benefits Subscriber …" at bounding box center [427, 309] width 664 height 448
click at [384, 181] on icon "button" at bounding box center [390, 181] width 12 height 12
select select "custom"
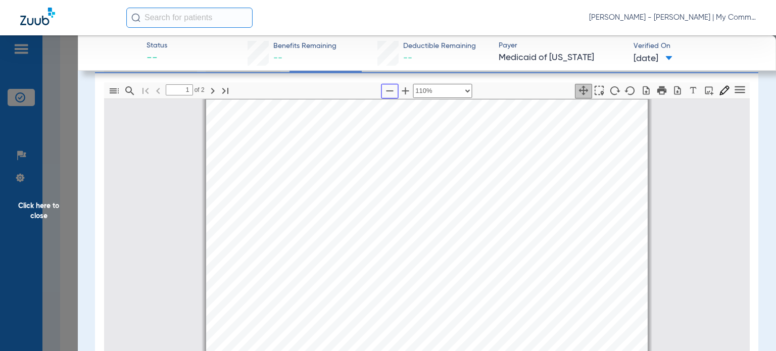
scroll to position [101, 0]
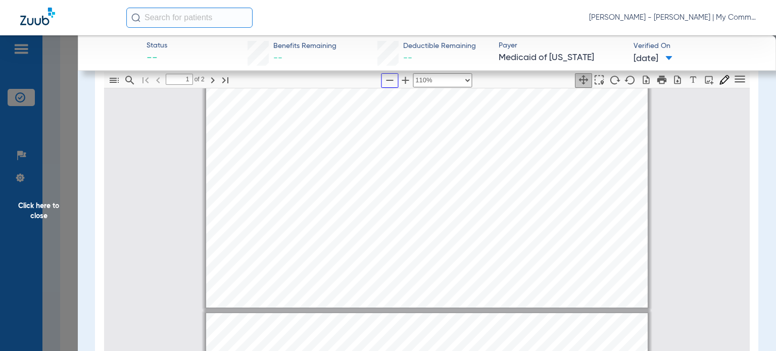
type input "2"
select select "custom"
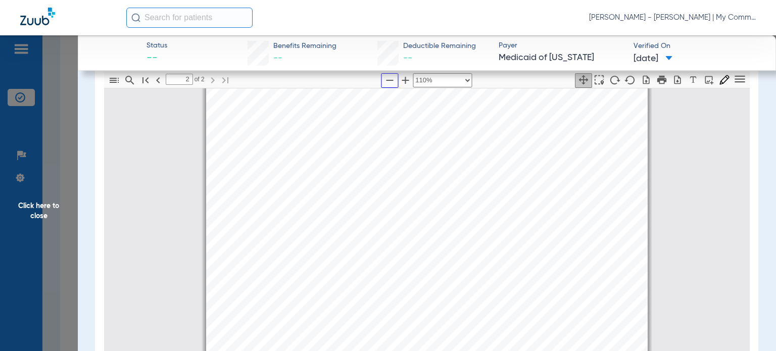
scroll to position [712, 0]
drag, startPoint x: 46, startPoint y: 205, endPoint x: 360, endPoint y: 299, distance: 328.1
click at [45, 205] on span "Click here to close" at bounding box center [39, 210] width 78 height 351
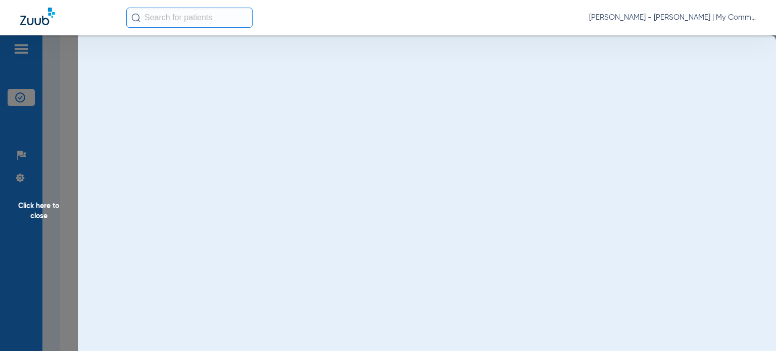
scroll to position [0, 0]
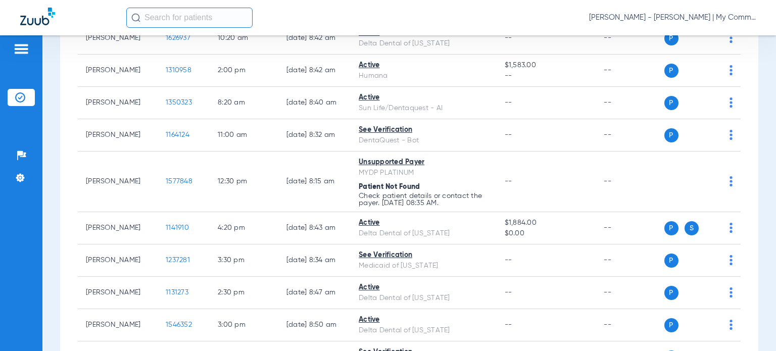
click at [42, 269] on div "Patients Insurance Verification Setup Help Center Settings" at bounding box center [21, 210] width 42 height 351
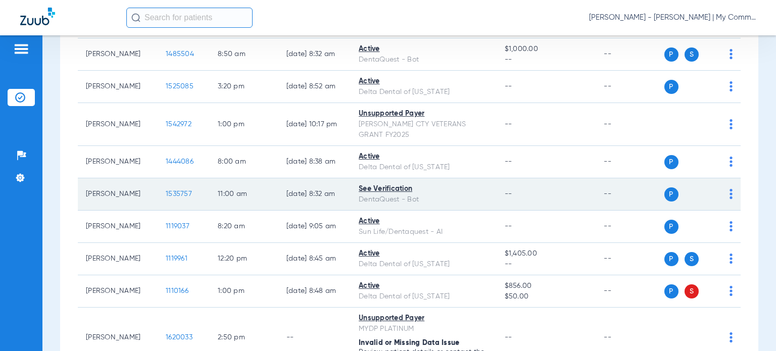
scroll to position [1163, 0]
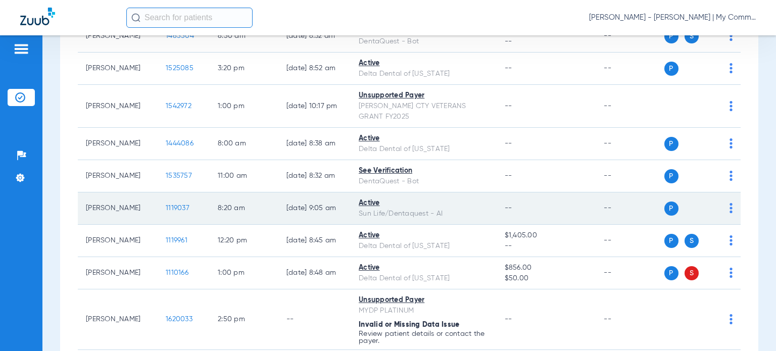
click at [166, 205] on span "1119037" at bounding box center [178, 208] width 24 height 7
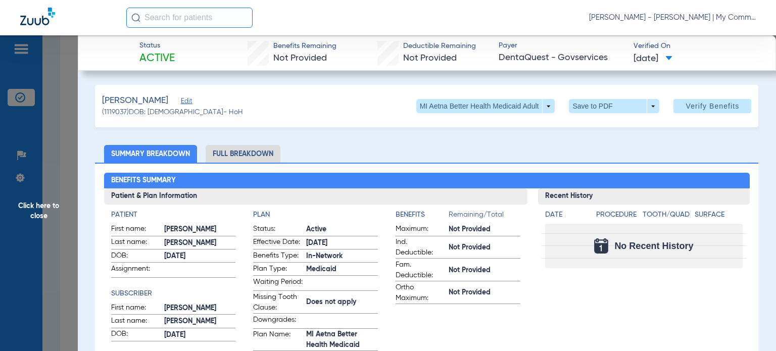
scroll to position [51, 0]
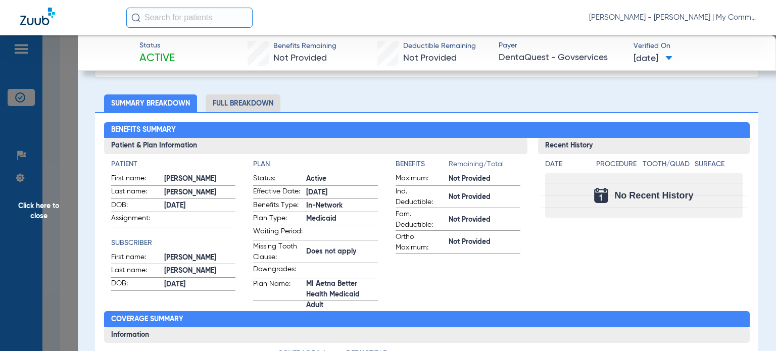
click at [160, 340] on h3 "Information" at bounding box center [427, 336] width 646 height 16
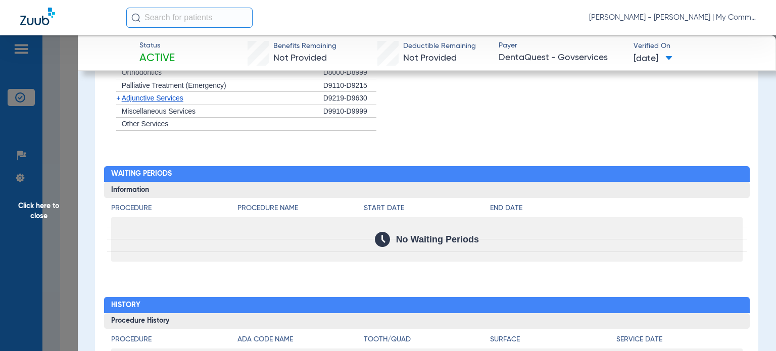
scroll to position [910, 0]
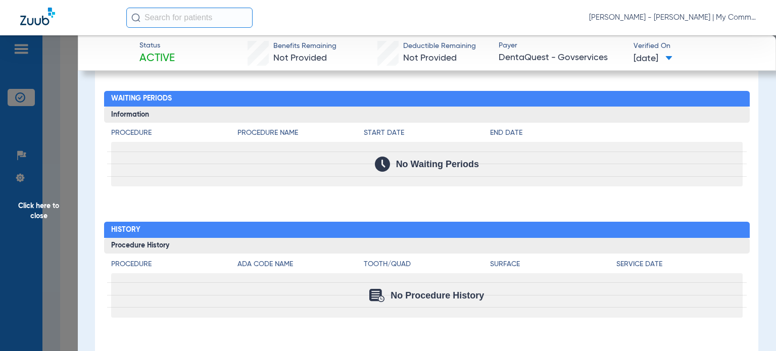
click at [48, 204] on span "Click here to close" at bounding box center [39, 210] width 78 height 351
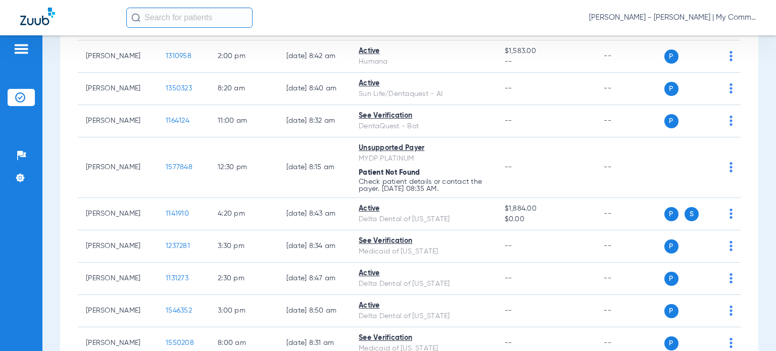
scroll to position [354, 0]
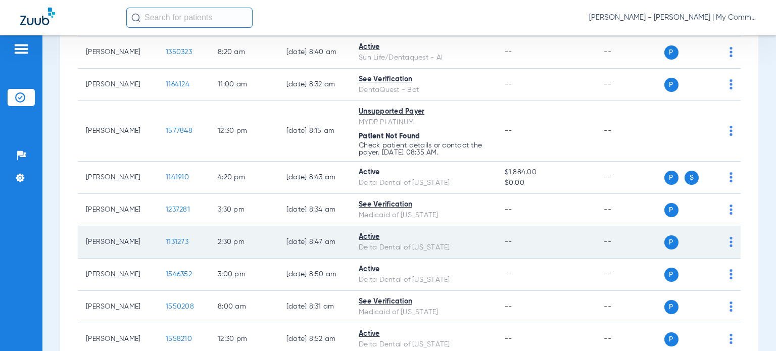
click at [167, 239] on span "1131273" at bounding box center [177, 242] width 23 height 7
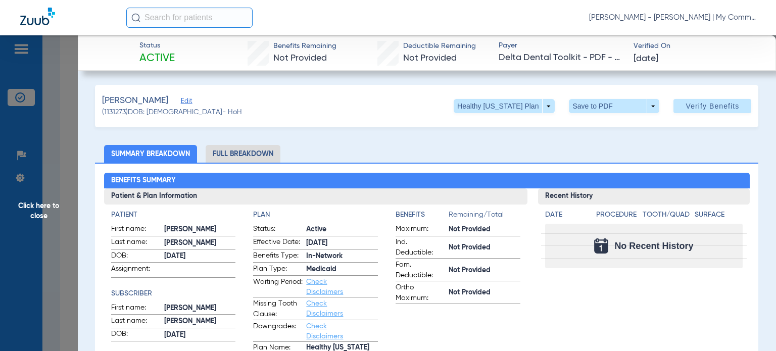
click at [431, 319] on app-benefits-information "Benefits Remaining/Total Maximum: Not Provided Ind. Deductible: Not Provided Fa…" at bounding box center [458, 285] width 125 height 150
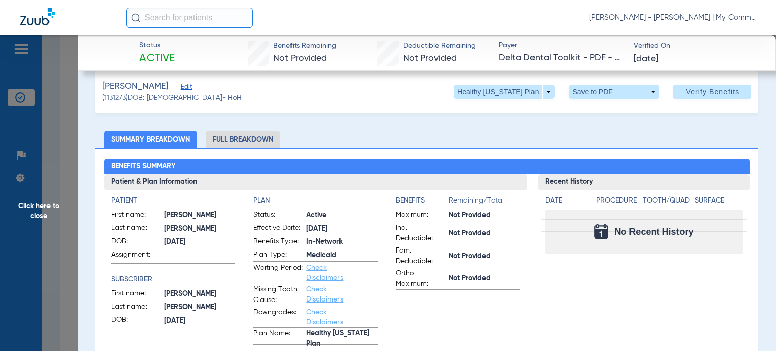
scroll to position [0, 0]
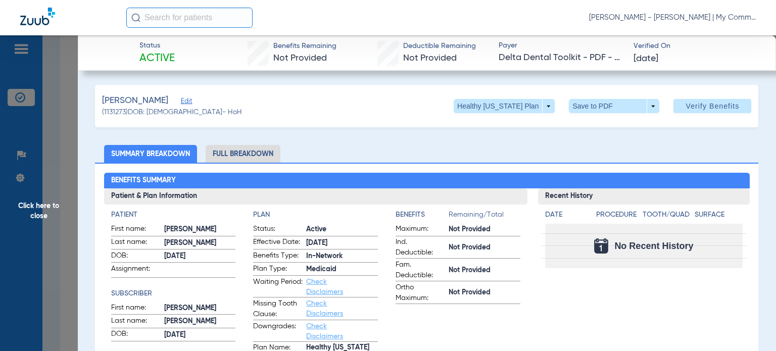
click at [238, 150] on li "Full Breakdown" at bounding box center [243, 154] width 75 height 18
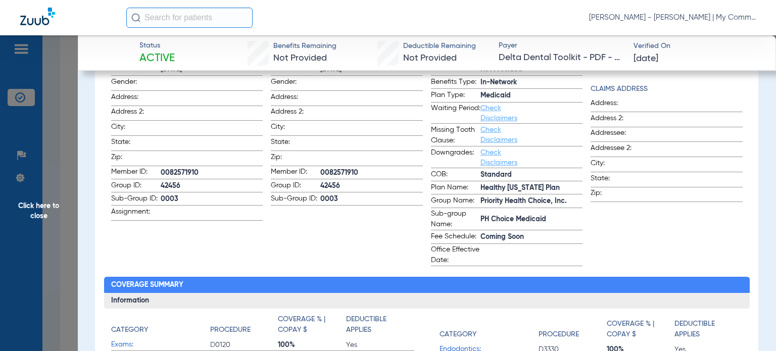
scroll to position [202, 0]
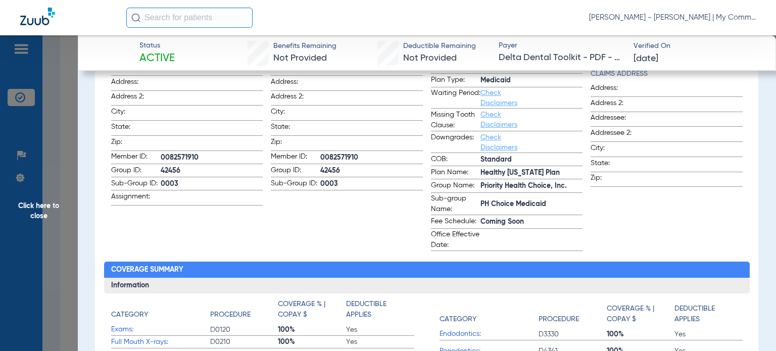
click at [480, 259] on div "Member - Plan - Insurance Patient & Plan Information Patient First name: Dawn L…" at bounding box center [427, 249] width 664 height 576
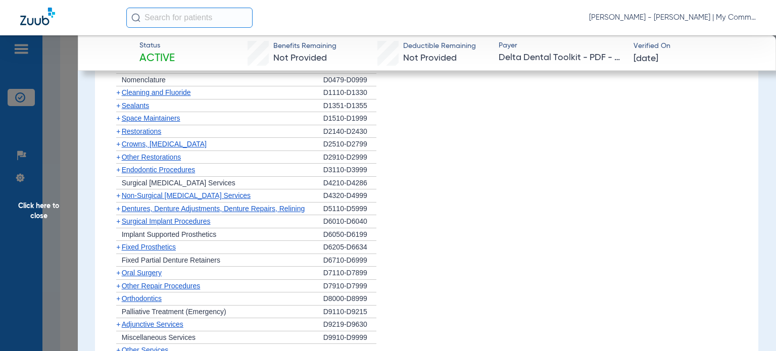
scroll to position [1158, 0]
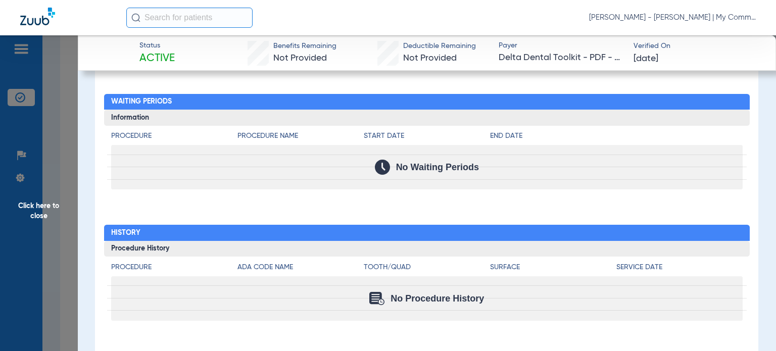
click at [40, 214] on span "Click here to close" at bounding box center [39, 210] width 78 height 351
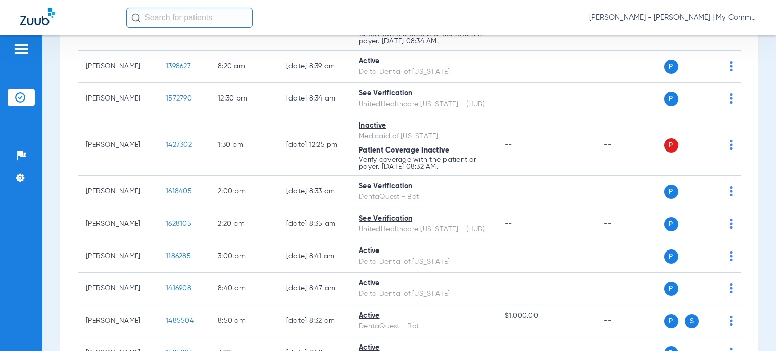
scroll to position [910, 0]
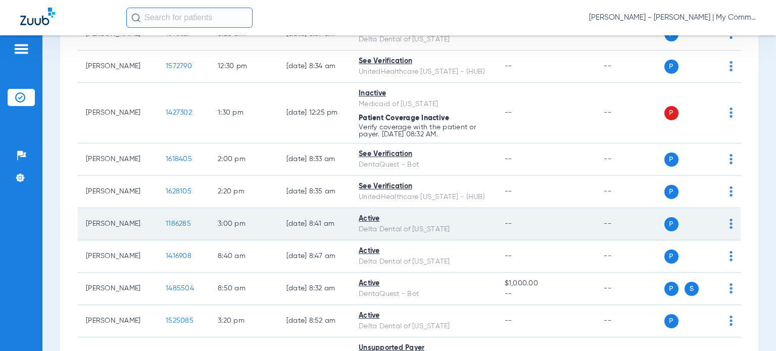
click at [167, 222] on span "1186285" at bounding box center [178, 223] width 25 height 7
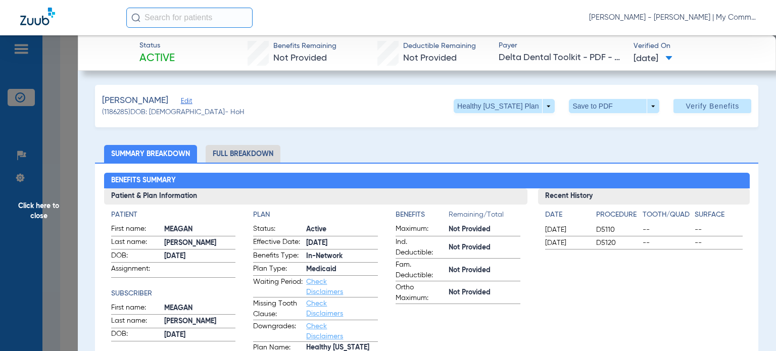
drag, startPoint x: 261, startPoint y: 154, endPoint x: 277, endPoint y: 153, distance: 16.2
click at [261, 154] on li "Full Breakdown" at bounding box center [243, 154] width 75 height 18
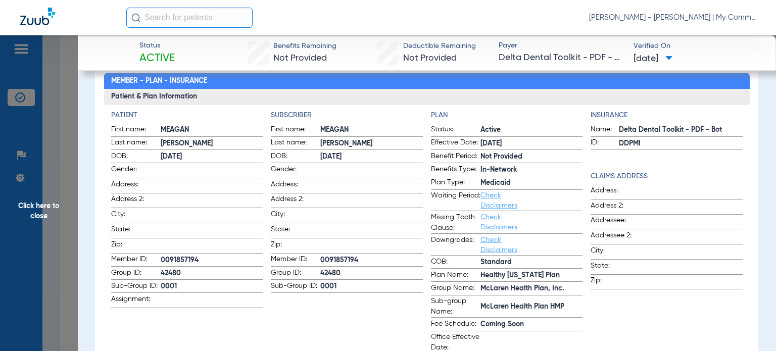
scroll to position [101, 0]
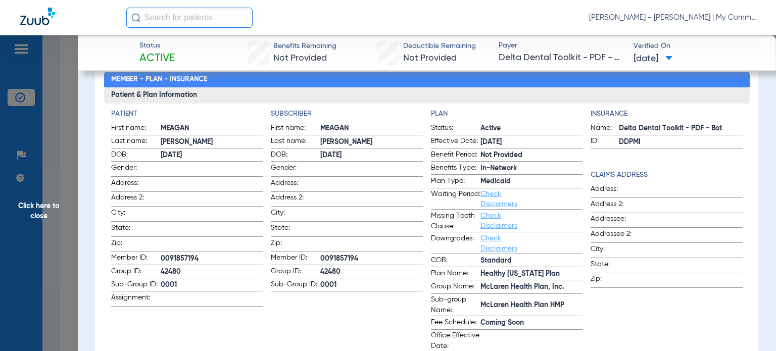
click at [583, 319] on div "Patient First name: MEAGAN Last name: TURNER DOB: 02/02/1978 Gender: Address: A…" at bounding box center [427, 231] width 632 height 244
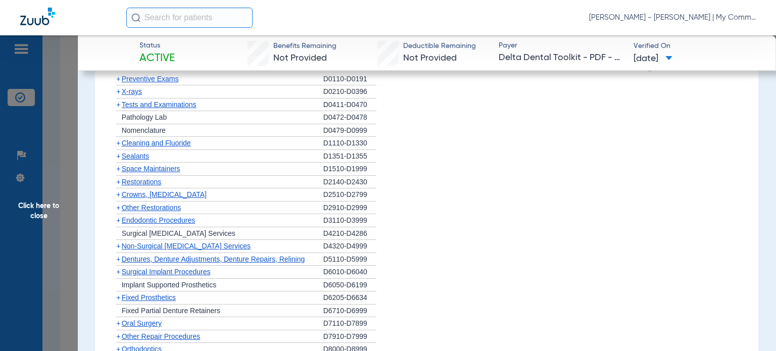
scroll to position [1138, 0]
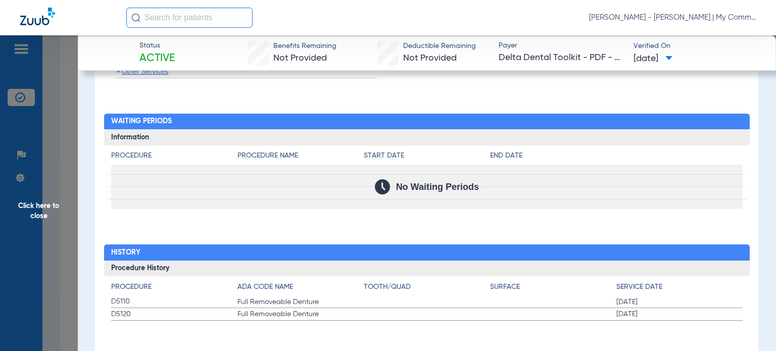
click at [51, 225] on span "Click here to close" at bounding box center [39, 210] width 78 height 351
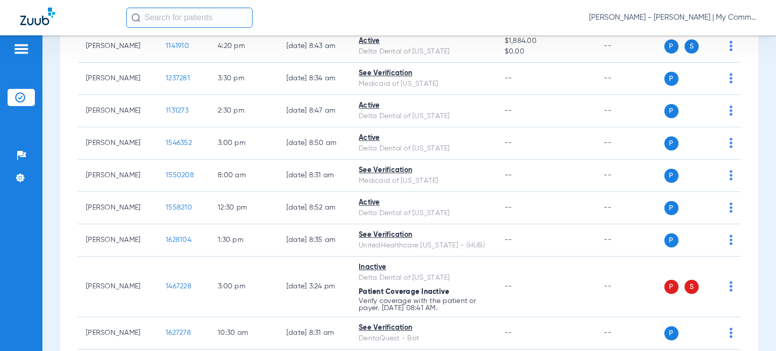
scroll to position [455, 0]
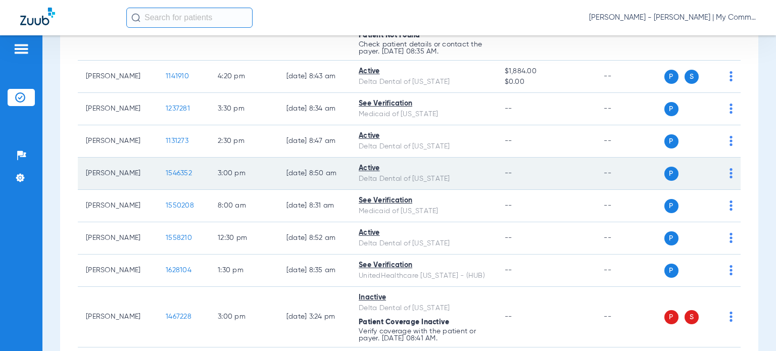
click at [166, 170] on span "1546352" at bounding box center [179, 173] width 26 height 7
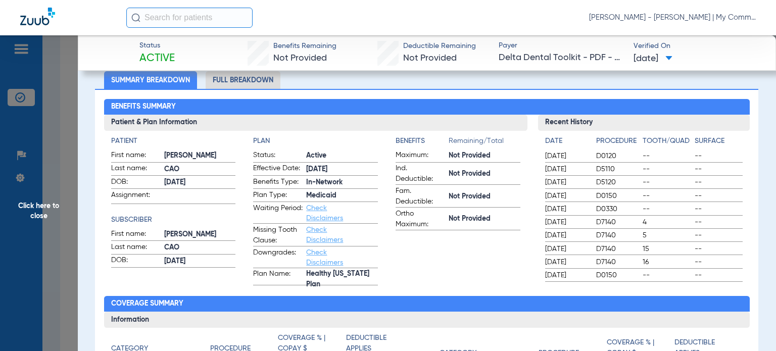
scroll to position [0, 0]
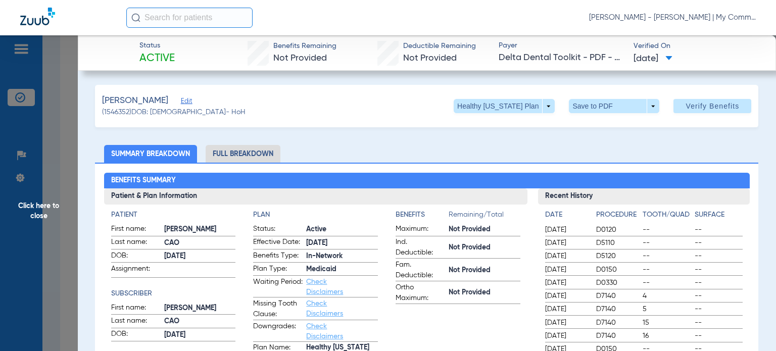
drag, startPoint x: 255, startPoint y: 150, endPoint x: 276, endPoint y: 163, distance: 24.5
click at [255, 150] on li "Full Breakdown" at bounding box center [243, 154] width 75 height 18
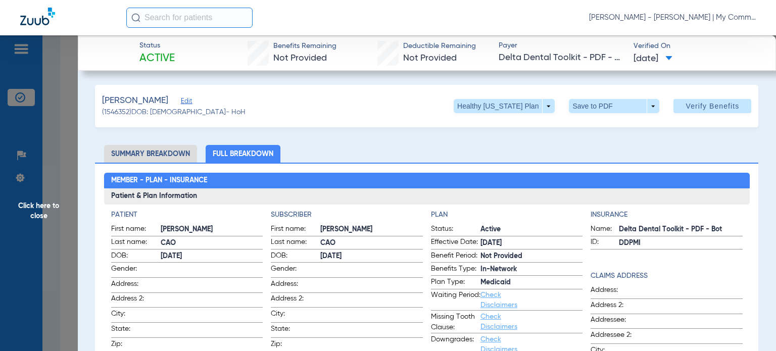
click at [479, 173] on h2 "Member - Plan - Insurance" at bounding box center [427, 181] width 646 height 16
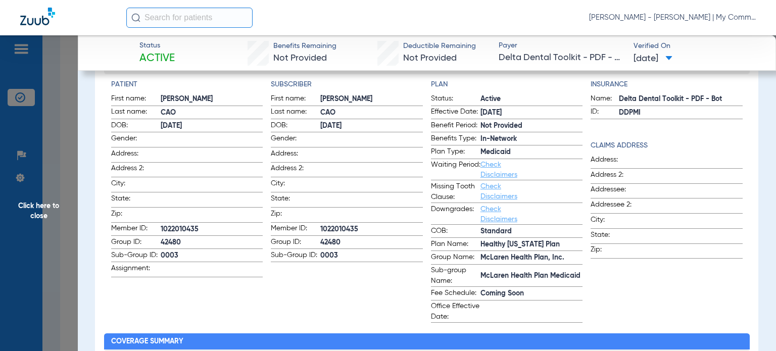
scroll to position [152, 0]
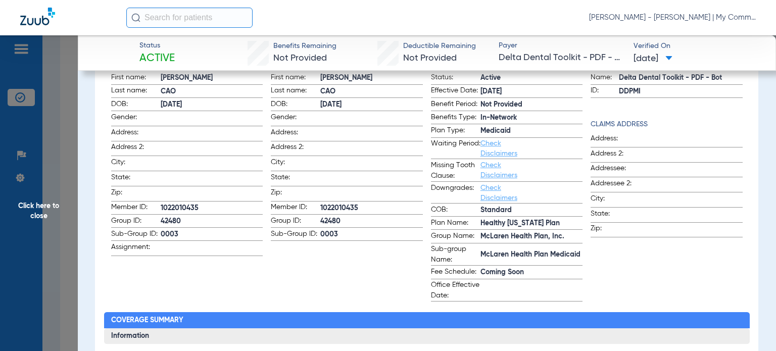
drag, startPoint x: 530, startPoint y: 324, endPoint x: 513, endPoint y: 315, distance: 19.0
click at [530, 324] on h2 "Coverage Summary" at bounding box center [427, 320] width 646 height 16
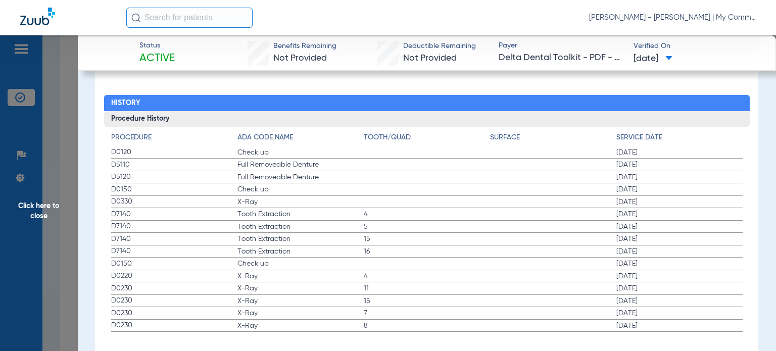
scroll to position [1299, 0]
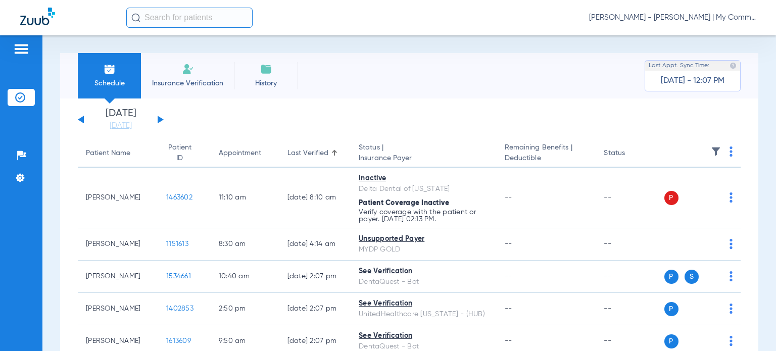
scroll to position [51, 0]
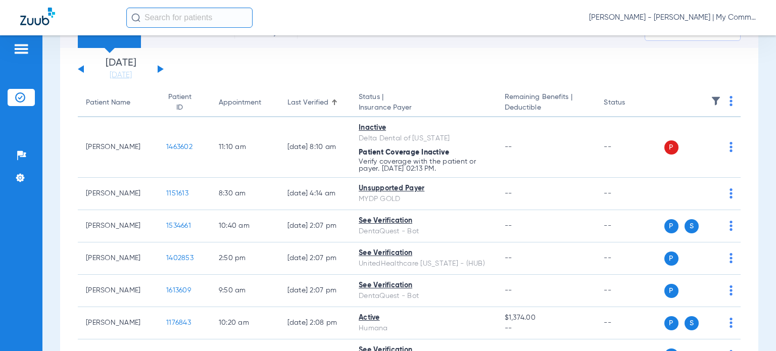
click at [689, 18] on span "[PERSON_NAME] - [PERSON_NAME] | My Community Dental Centers" at bounding box center [672, 18] width 167 height 10
click at [696, 40] on button "Account Selection" at bounding box center [718, 36] width 73 height 20
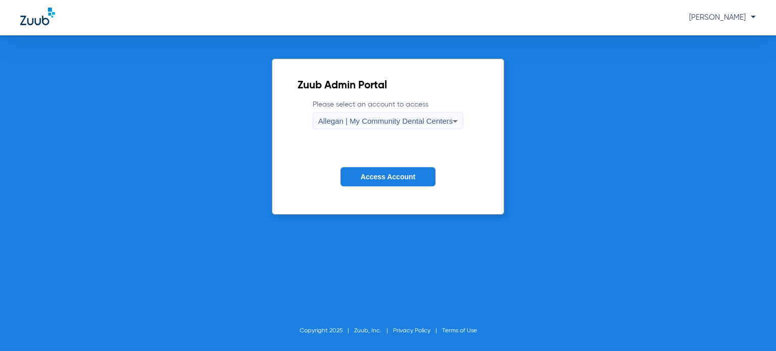
click at [360, 125] on div "Allegan | My Community Dental Centers" at bounding box center [385, 121] width 135 height 17
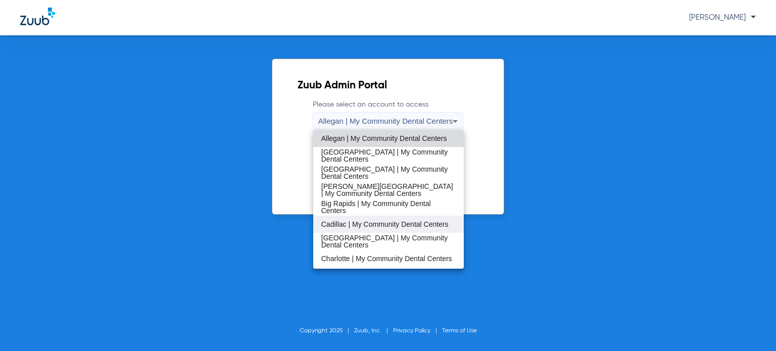
scroll to position [51, 0]
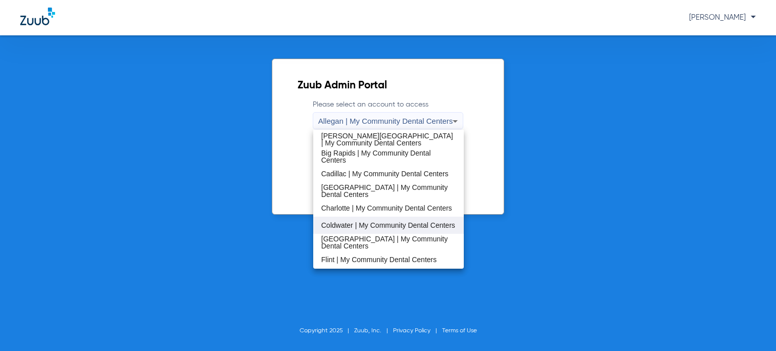
click at [384, 229] on span "Coldwater | My Community Dental Centers" at bounding box center [388, 225] width 134 height 7
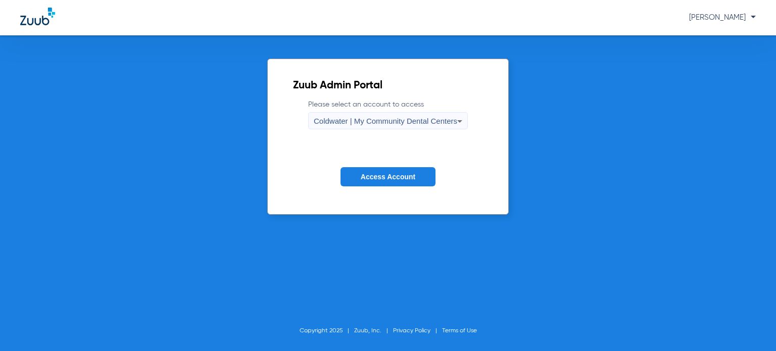
click at [382, 180] on span "Access Account" at bounding box center [388, 177] width 55 height 8
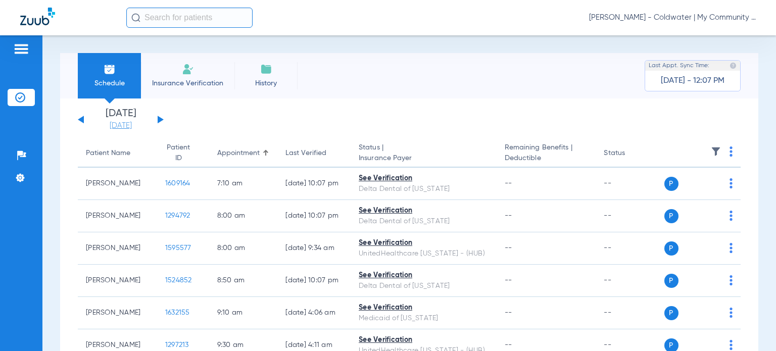
click at [126, 127] on link "[DATE]" at bounding box center [120, 126] width 61 height 10
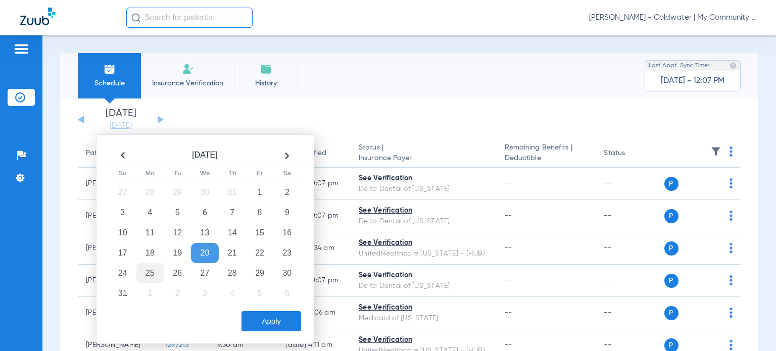
click at [151, 273] on td "25" at bounding box center [149, 273] width 27 height 20
click at [293, 319] on button "Apply" at bounding box center [272, 321] width 60 height 20
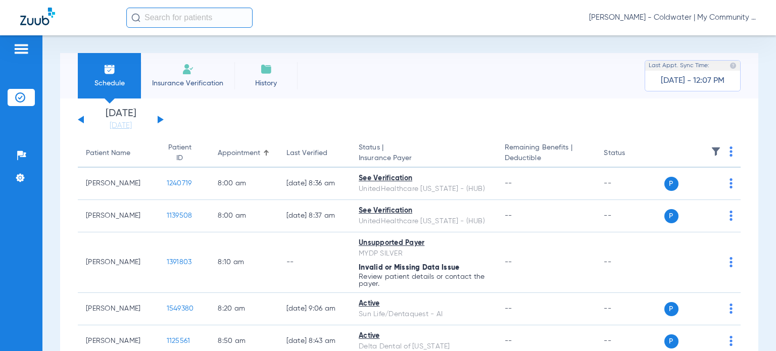
click at [160, 118] on button at bounding box center [161, 120] width 6 height 8
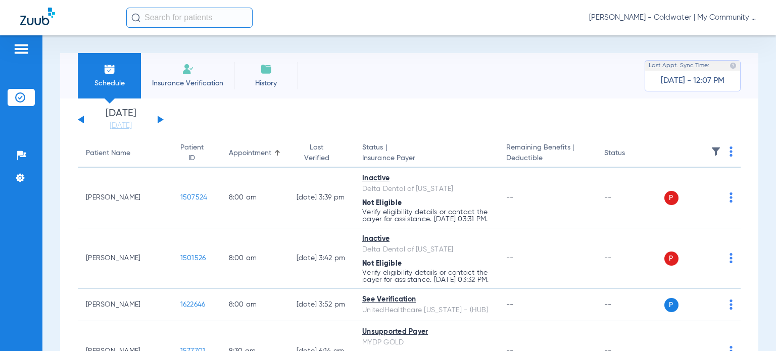
click at [720, 152] on th at bounding box center [703, 154] width 77 height 28
click at [722, 153] on th at bounding box center [703, 154] width 77 height 28
click at [730, 155] on img at bounding box center [731, 152] width 3 height 10
drag, startPoint x: 708, startPoint y: 188, endPoint x: 157, endPoint y: 149, distance: 551.8
click at [708, 188] on button "Verify All" at bounding box center [684, 192] width 79 height 20
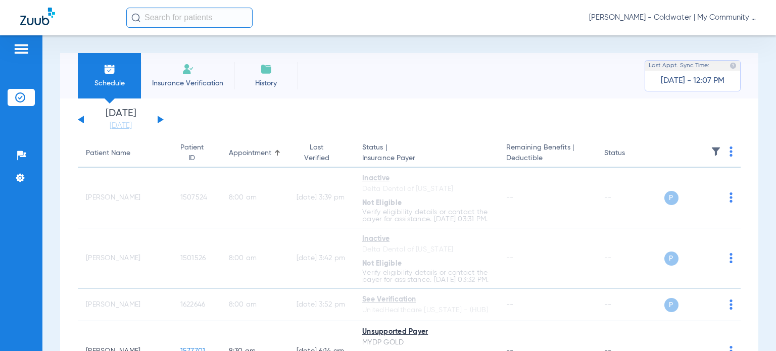
click at [83, 117] on button at bounding box center [81, 120] width 6 height 8
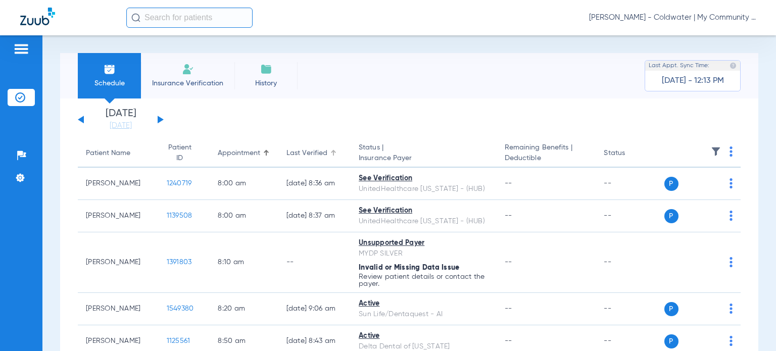
click at [305, 156] on div "Last Verified" at bounding box center [307, 153] width 41 height 11
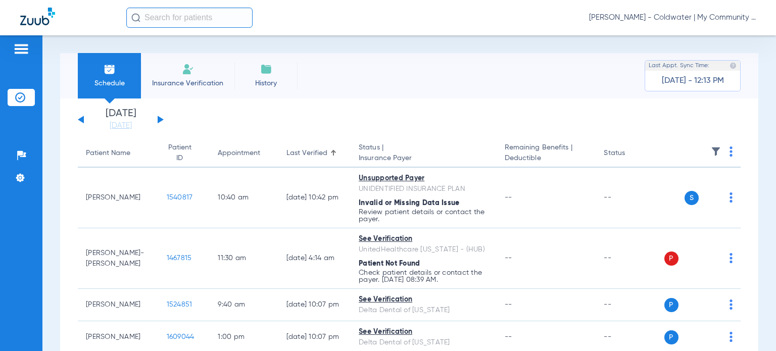
click at [108, 156] on div "Patient Name" at bounding box center [108, 153] width 44 height 11
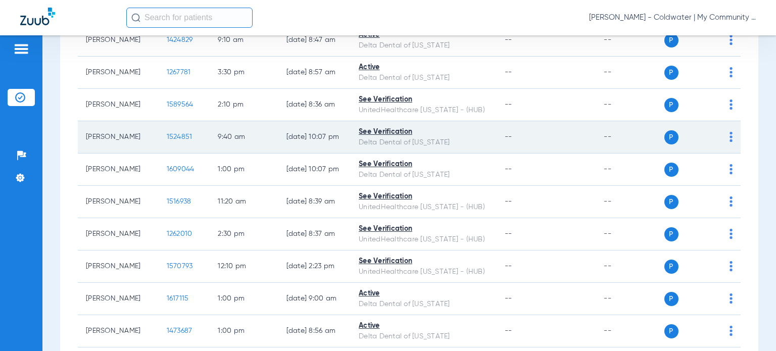
scroll to position [404, 0]
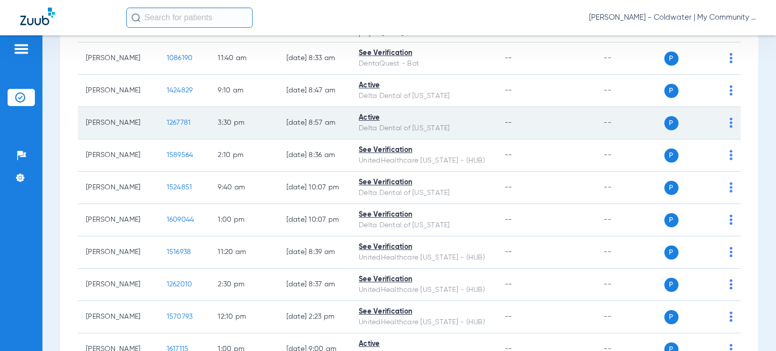
click at [171, 120] on span "1267781" at bounding box center [179, 122] width 24 height 7
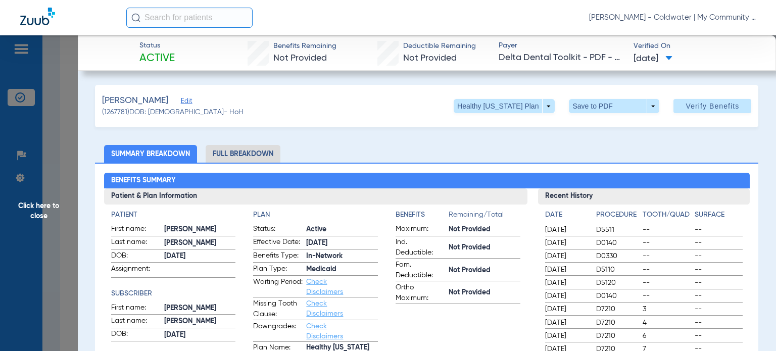
click at [226, 154] on li "Full Breakdown" at bounding box center [243, 154] width 75 height 18
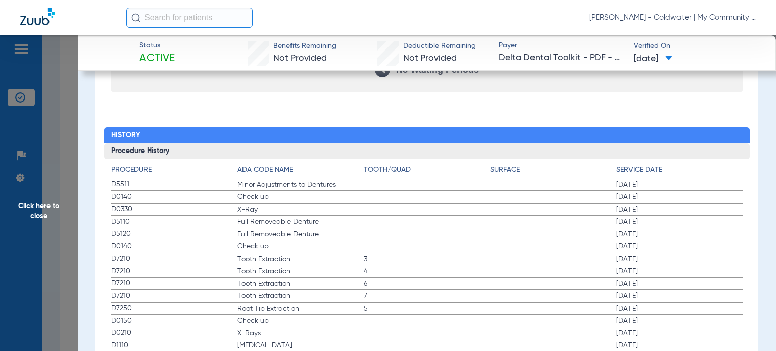
scroll to position [1264, 0]
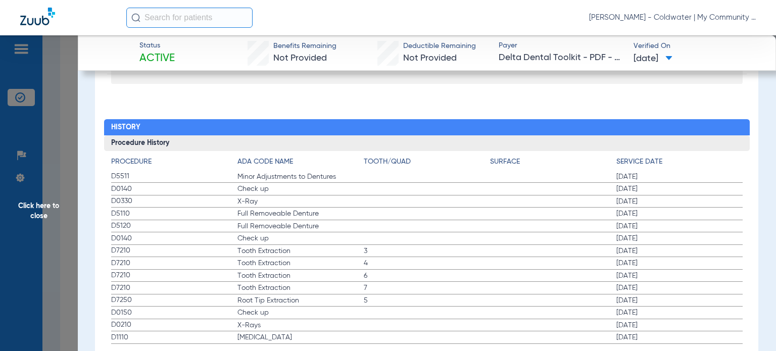
drag, startPoint x: 41, startPoint y: 220, endPoint x: 113, endPoint y: 14, distance: 218.0
click at [41, 220] on span "Click here to close" at bounding box center [39, 210] width 78 height 351
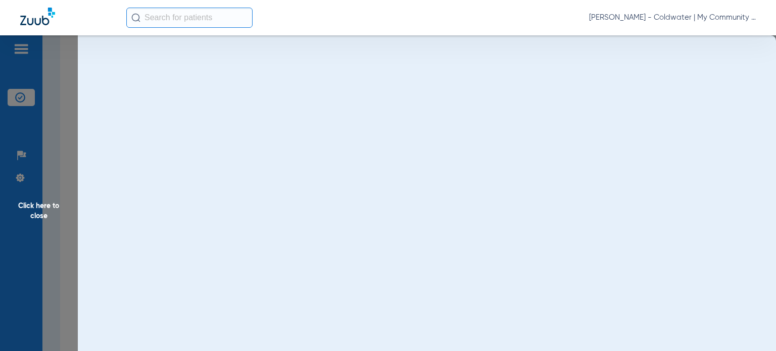
scroll to position [0, 0]
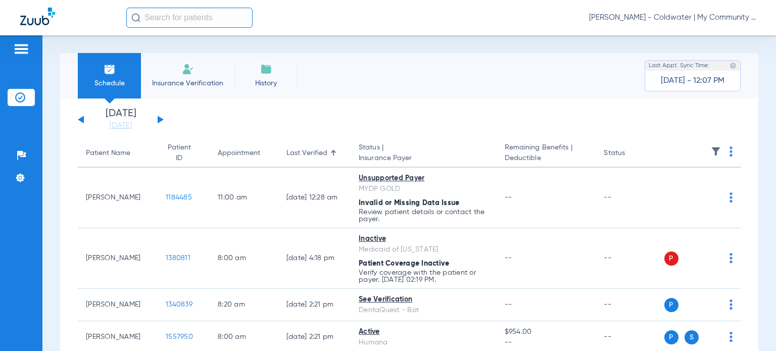
click at [689, 15] on span "Donna Thiel - Coldwater | My Community Dental Centers" at bounding box center [672, 18] width 167 height 10
click at [724, 34] on span "Account Selection" at bounding box center [718, 35] width 57 height 7
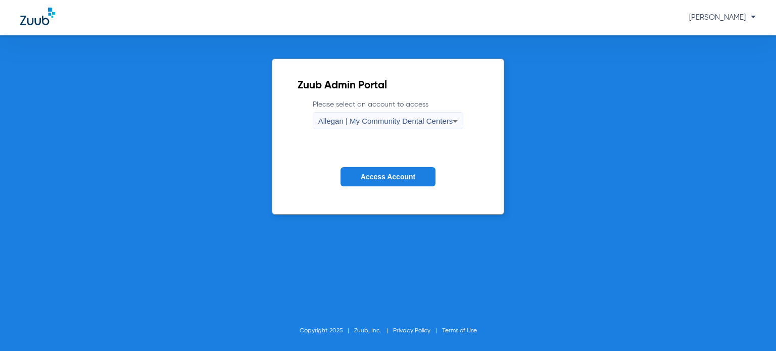
click at [389, 121] on span "Allegan | My Community Dental Centers" at bounding box center [385, 121] width 135 height 9
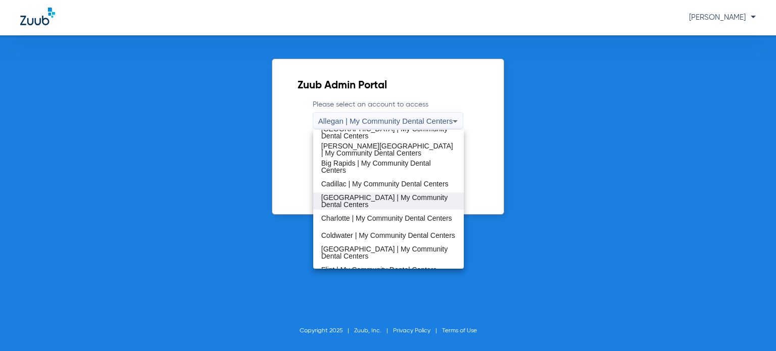
scroll to position [51, 0]
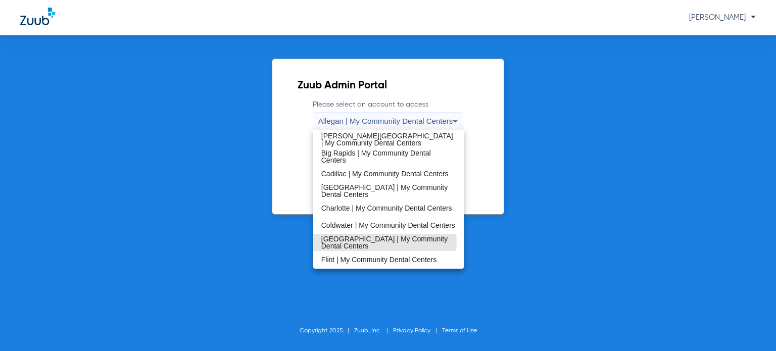
drag, startPoint x: 370, startPoint y: 243, endPoint x: 377, endPoint y: 228, distance: 15.9
click at [370, 244] on span "[GEOGRAPHIC_DATA] | My Community Dental Centers" at bounding box center [388, 243] width 134 height 14
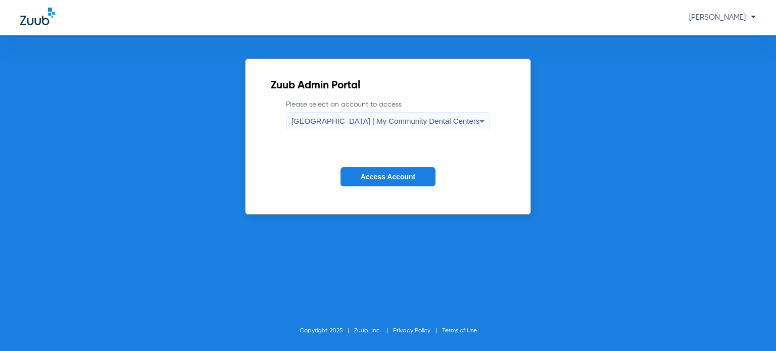
click at [381, 169] on button "Access Account" at bounding box center [388, 177] width 95 height 20
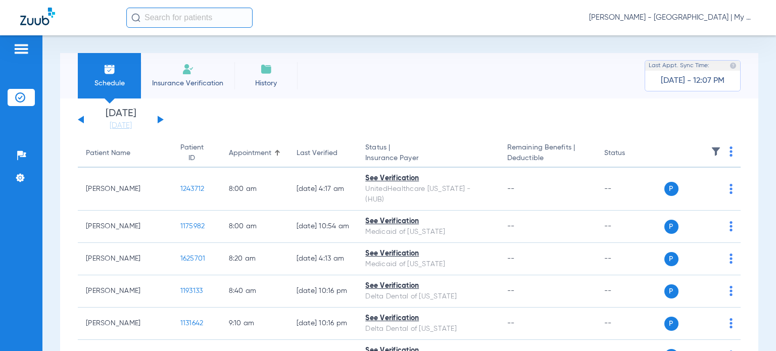
click at [158, 119] on button at bounding box center [161, 120] width 6 height 8
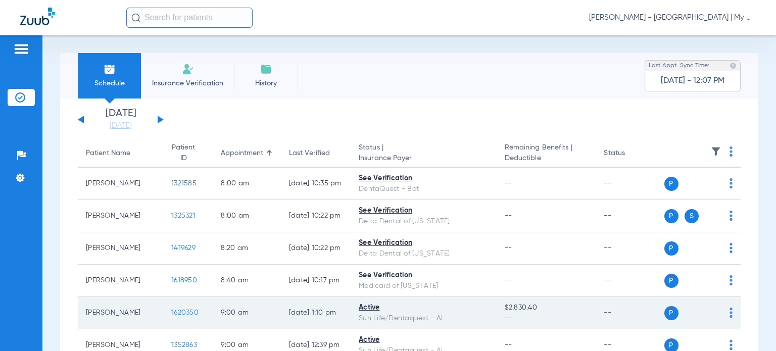
click at [408, 309] on div "Active" at bounding box center [424, 308] width 130 height 11
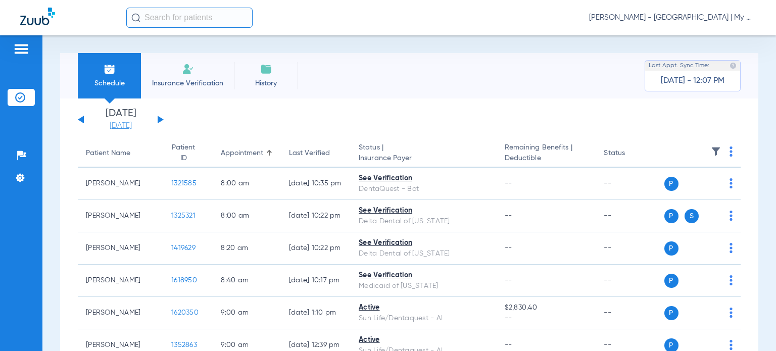
click at [133, 125] on link "[DATE]" at bounding box center [120, 126] width 61 height 10
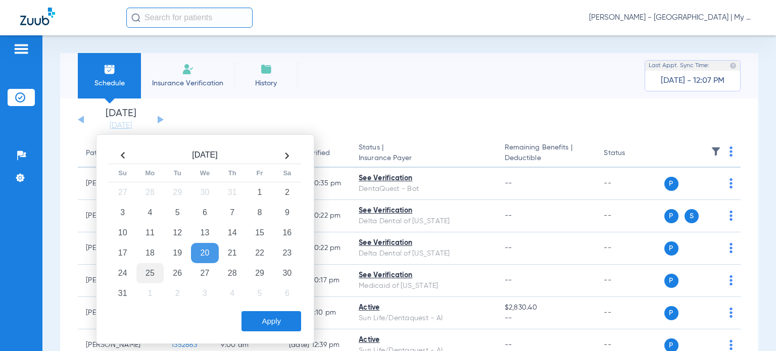
click at [157, 269] on td "25" at bounding box center [149, 273] width 27 height 20
click at [250, 313] on button "Apply" at bounding box center [272, 321] width 60 height 20
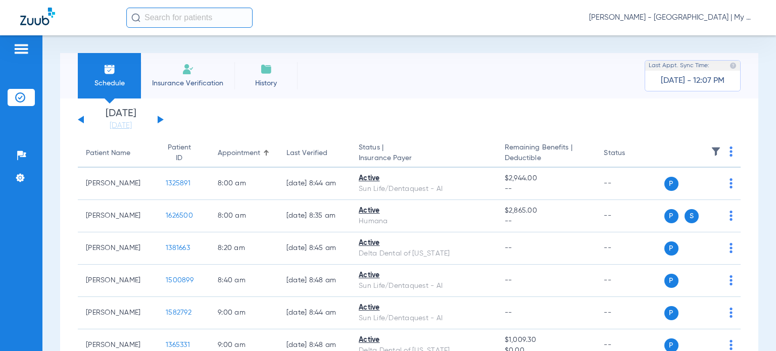
click at [159, 121] on button at bounding box center [161, 120] width 6 height 8
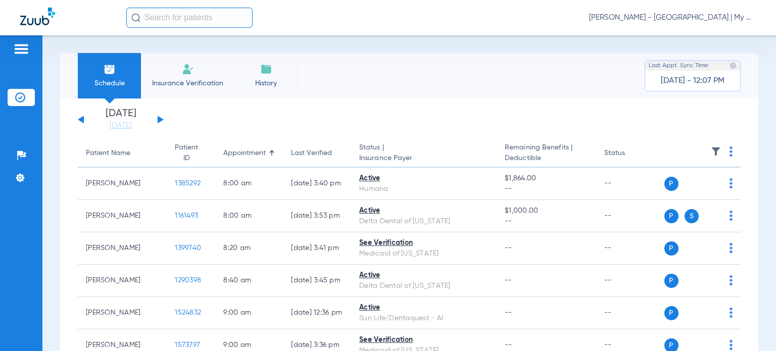
click at [730, 155] on img at bounding box center [731, 152] width 3 height 10
click at [678, 184] on button "Verify All" at bounding box center [684, 192] width 79 height 20
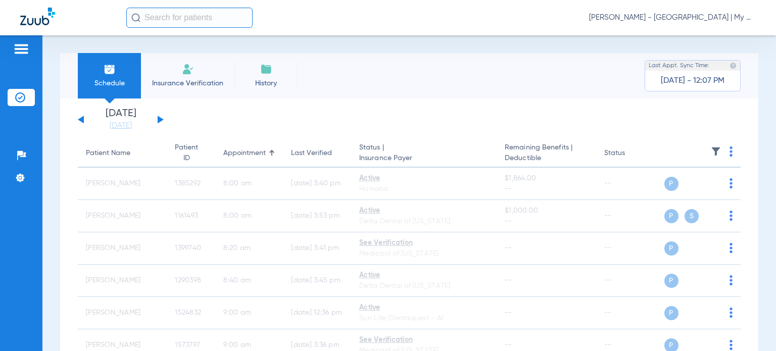
click at [82, 119] on button at bounding box center [81, 120] width 6 height 8
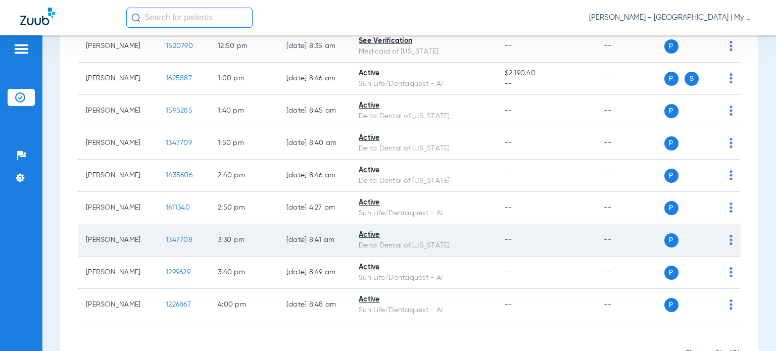
scroll to position [655, 0]
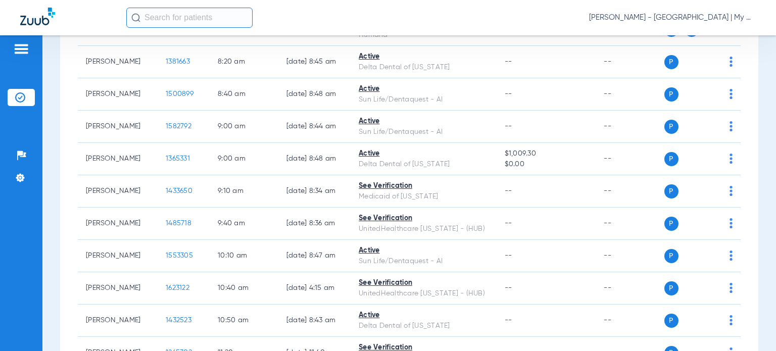
scroll to position [0, 0]
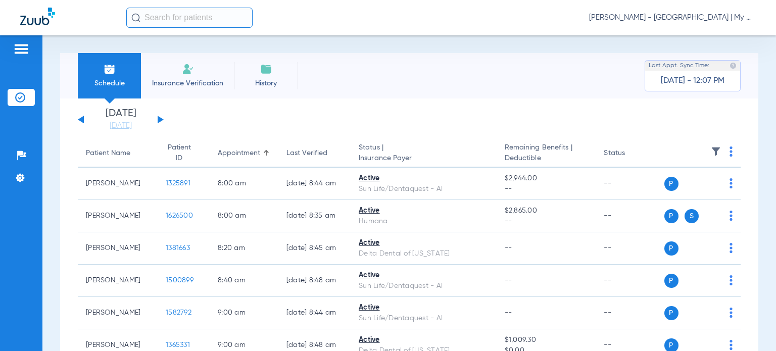
click at [301, 155] on div "Last Verified" at bounding box center [307, 153] width 41 height 11
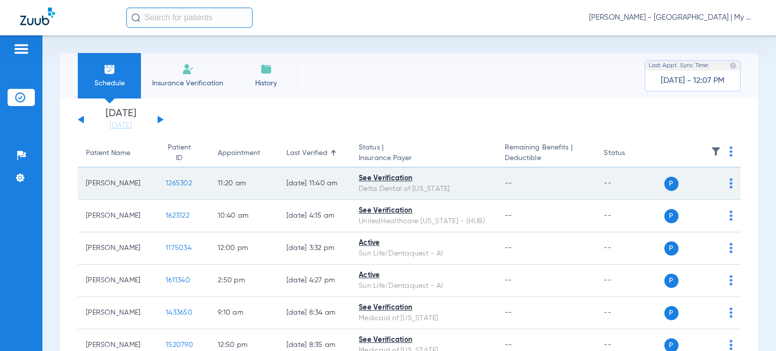
click at [722, 186] on div "P S" at bounding box center [699, 184] width 69 height 14
click at [730, 185] on img at bounding box center [731, 183] width 3 height 10
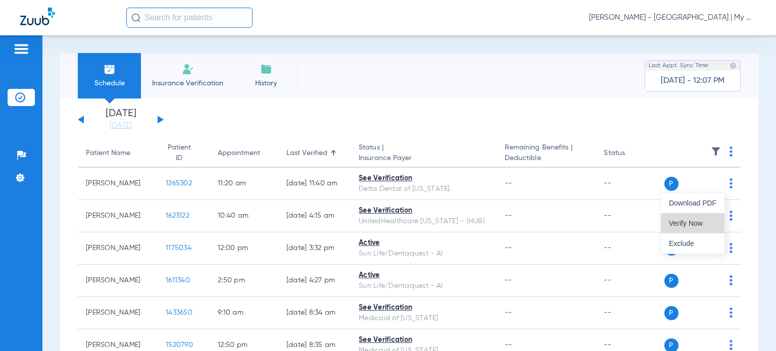
click at [711, 214] on button "Verify Now" at bounding box center [693, 223] width 64 height 20
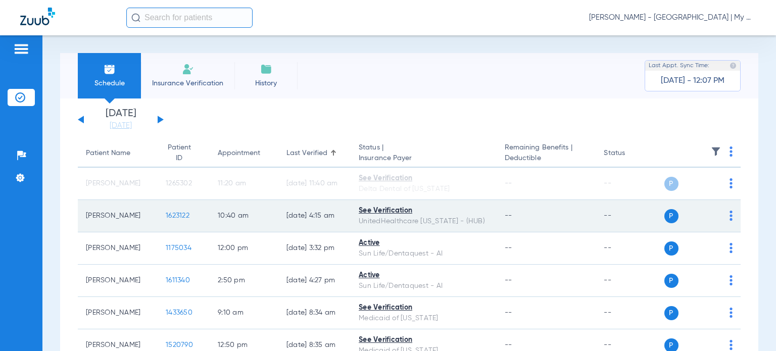
click at [730, 217] on img at bounding box center [731, 216] width 3 height 10
drag, startPoint x: 713, startPoint y: 253, endPoint x: 633, endPoint y: 206, distance: 93.1
click at [713, 253] on span "Verify Now" at bounding box center [693, 255] width 48 height 7
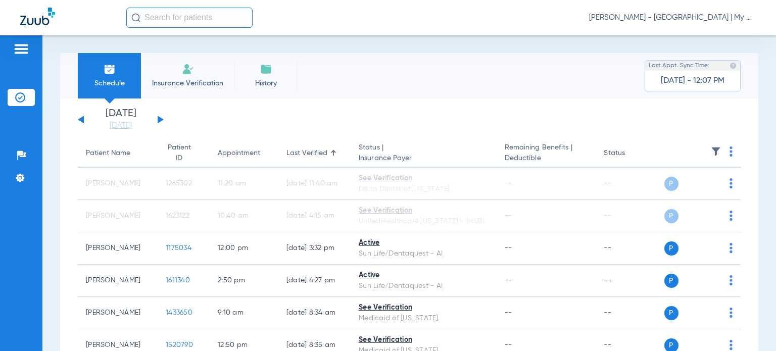
click at [119, 151] on div "Patient Name" at bounding box center [108, 153] width 44 height 11
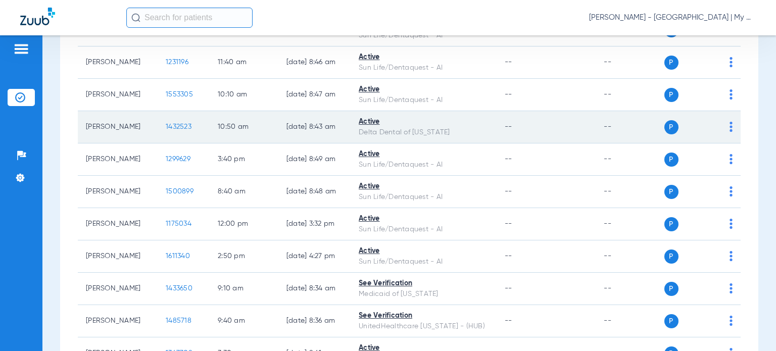
scroll to position [607, 0]
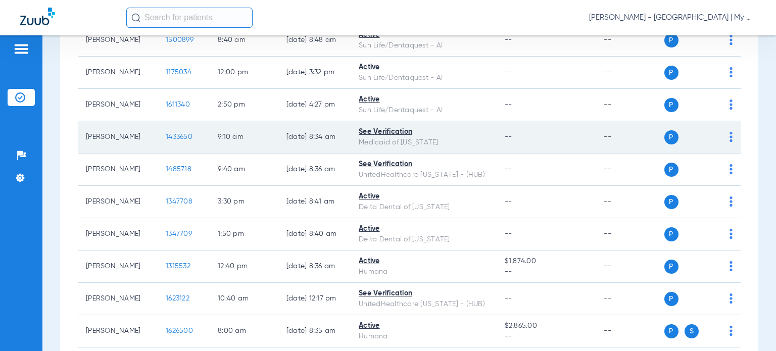
click at [166, 134] on span "1433650" at bounding box center [179, 136] width 27 height 7
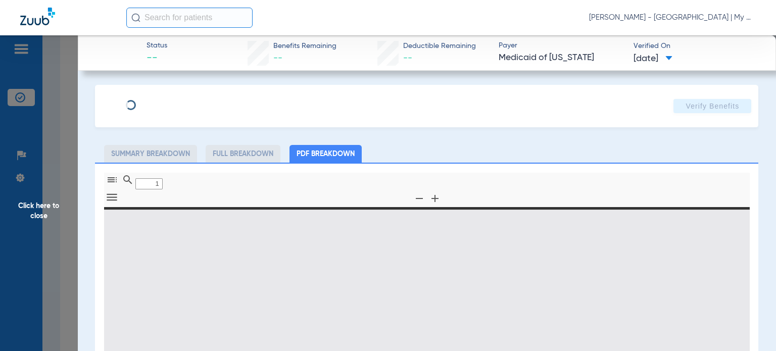
type input "0"
select select "page-width"
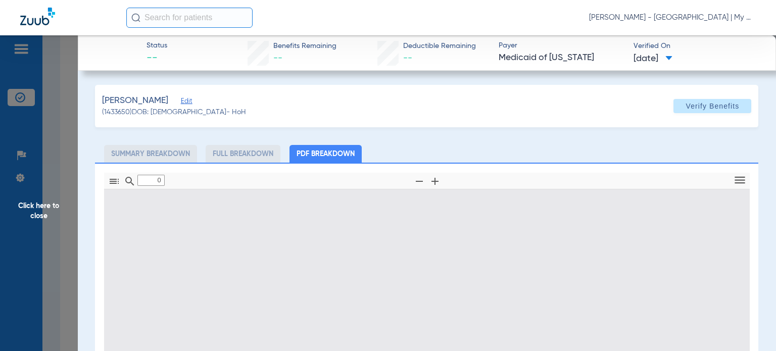
type input "1"
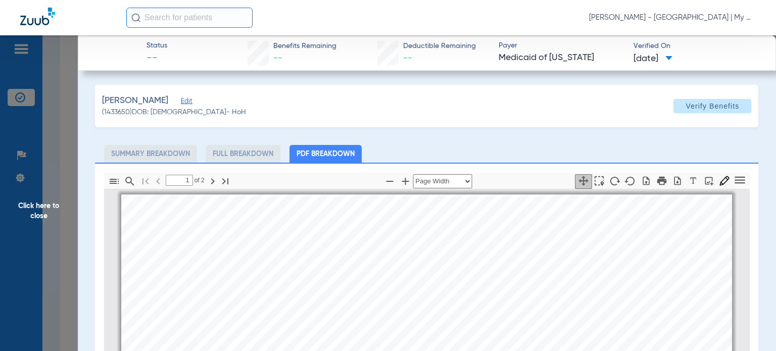
scroll to position [5, 0]
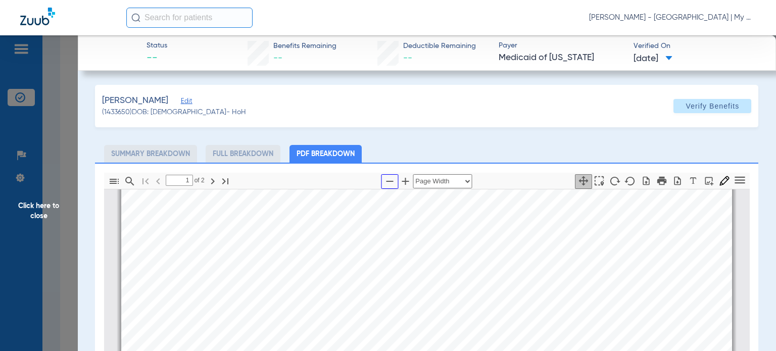
click at [385, 178] on icon "button" at bounding box center [390, 181] width 12 height 12
select select "custom"
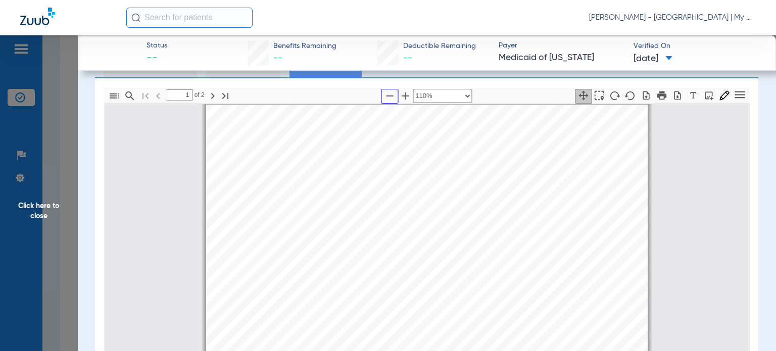
scroll to position [101, 0]
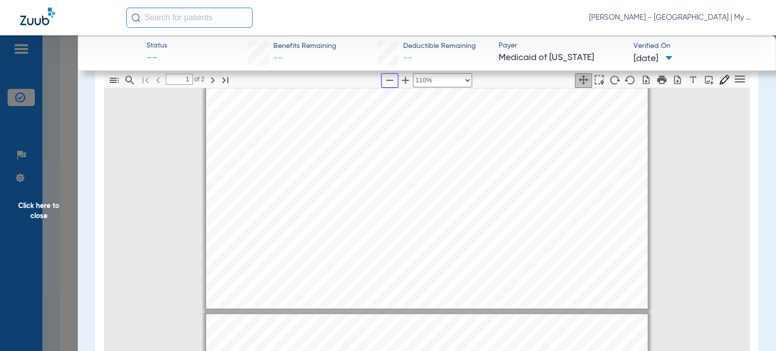
type input "2"
select select "custom"
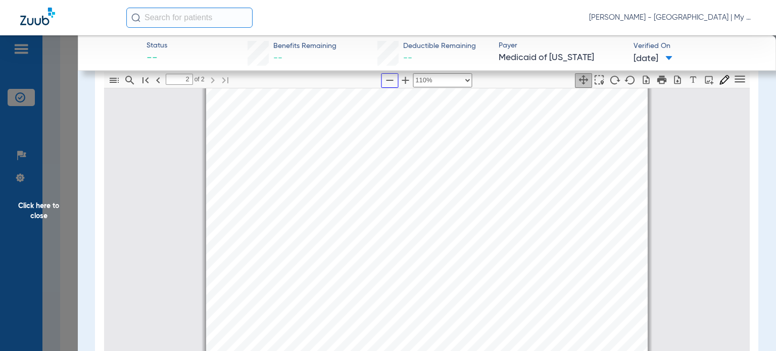
scroll to position [662, 0]
drag, startPoint x: 68, startPoint y: 209, endPoint x: 108, endPoint y: 214, distance: 40.3
click at [67, 209] on span "Click here to close" at bounding box center [39, 210] width 78 height 351
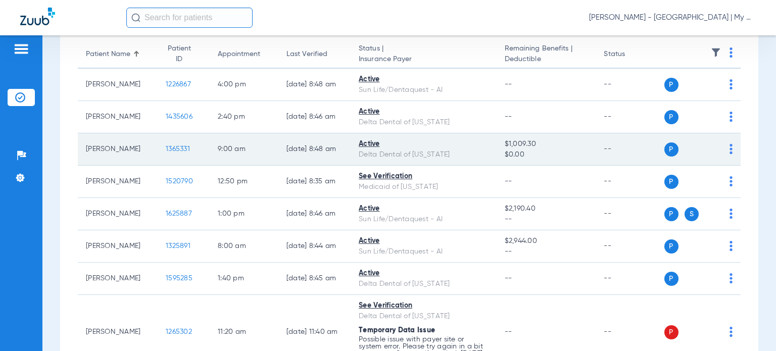
scroll to position [101, 0]
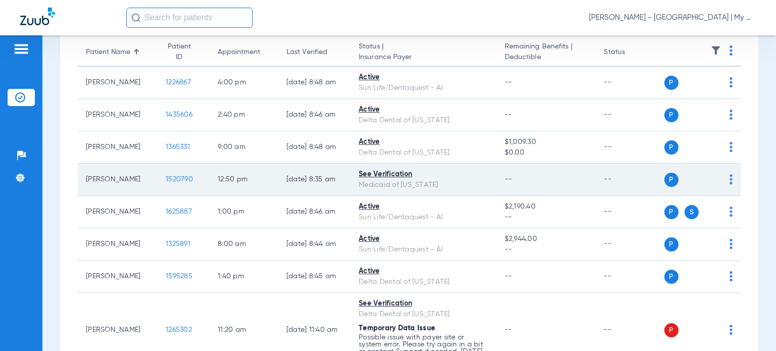
click at [170, 179] on span "1520790" at bounding box center [179, 179] width 27 height 7
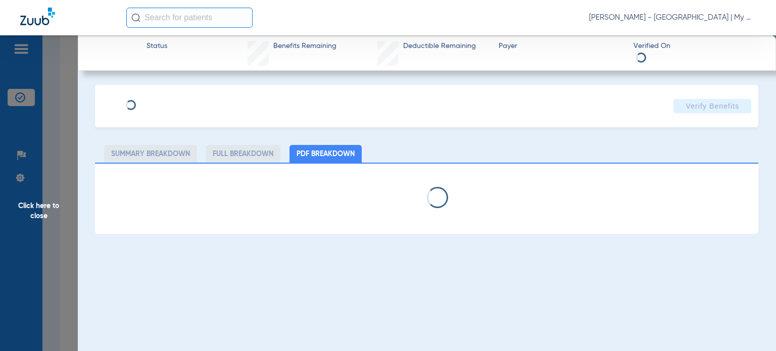
select select "page-width"
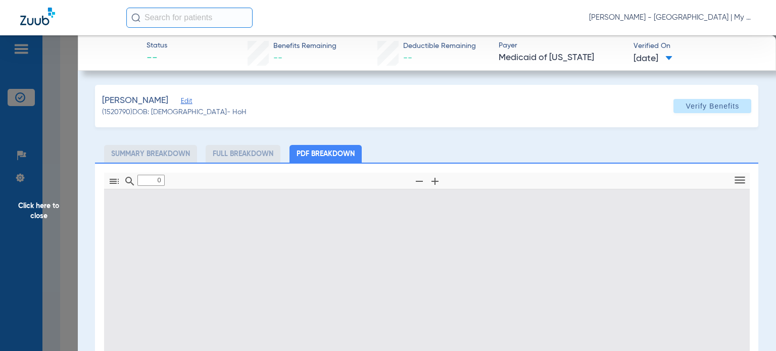
type input "1"
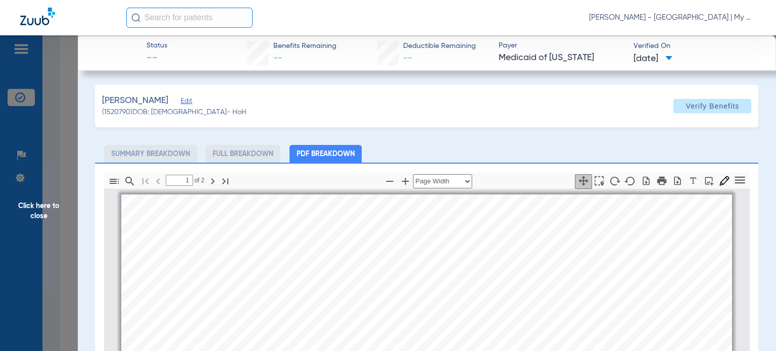
scroll to position [5, 0]
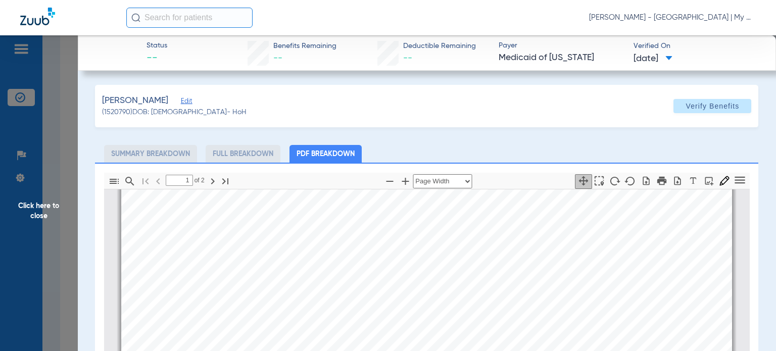
click at [512, 151] on ul "Summary Breakdown Full Breakdown PDF Breakdown" at bounding box center [427, 154] width 664 height 18
click at [455, 156] on ul "Summary Breakdown Full Breakdown PDF Breakdown" at bounding box center [427, 154] width 664 height 18
click at [384, 179] on icon "button" at bounding box center [390, 181] width 12 height 12
select select "custom"
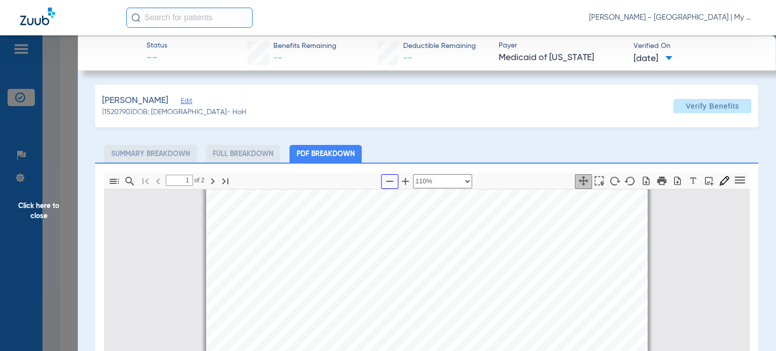
type input "2"
select select "custom"
click at [45, 206] on span "Click here to close" at bounding box center [39, 210] width 78 height 351
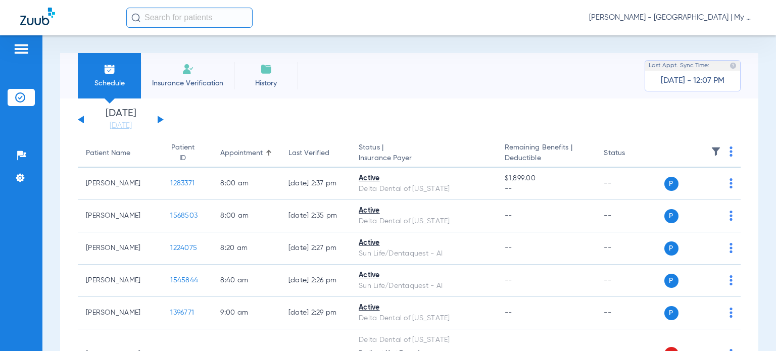
click at [706, 18] on span "[PERSON_NAME] - [GEOGRAPHIC_DATA] | My Community Dental Centers" at bounding box center [672, 18] width 167 height 10
click at [702, 36] on span "Account Selection" at bounding box center [718, 35] width 57 height 7
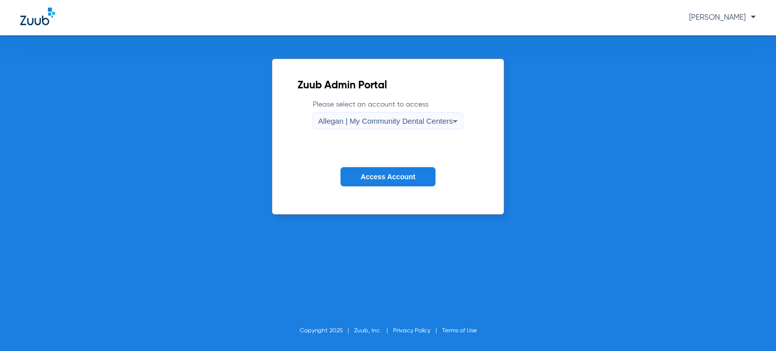
click at [430, 123] on span "Allegan | My Community Dental Centers" at bounding box center [385, 121] width 135 height 9
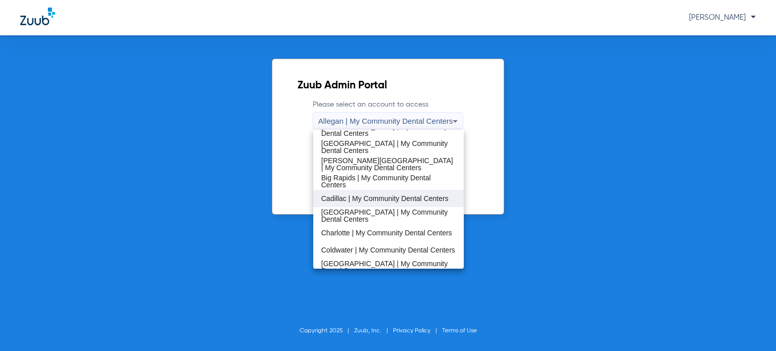
scroll to position [51, 0]
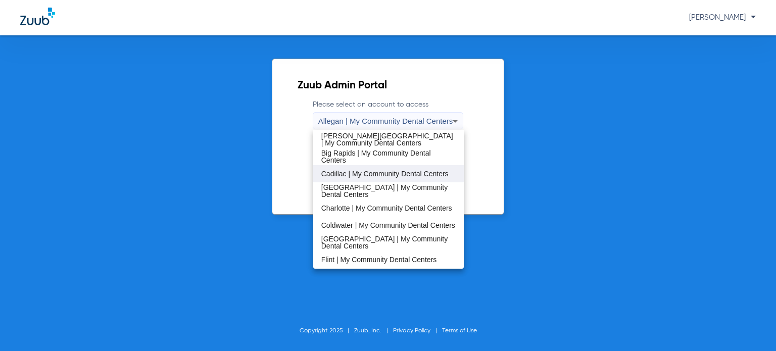
click at [380, 170] on span "Cadillac | My Community Dental Centers" at bounding box center [384, 173] width 127 height 7
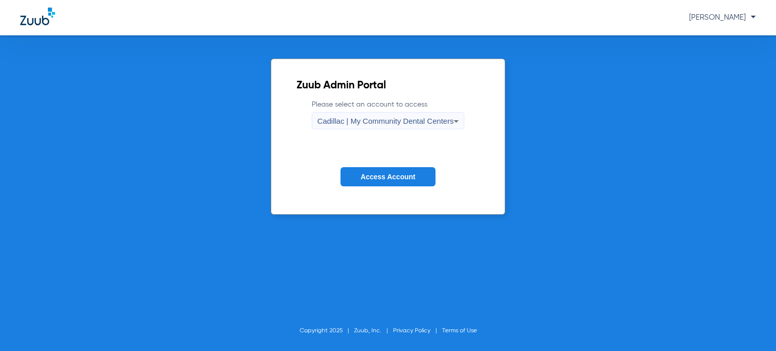
click at [377, 175] on span "Access Account" at bounding box center [388, 177] width 55 height 8
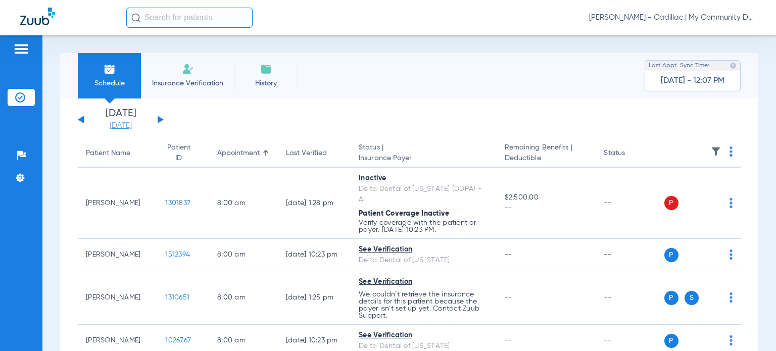
click at [113, 126] on link "[DATE]" at bounding box center [120, 126] width 61 height 10
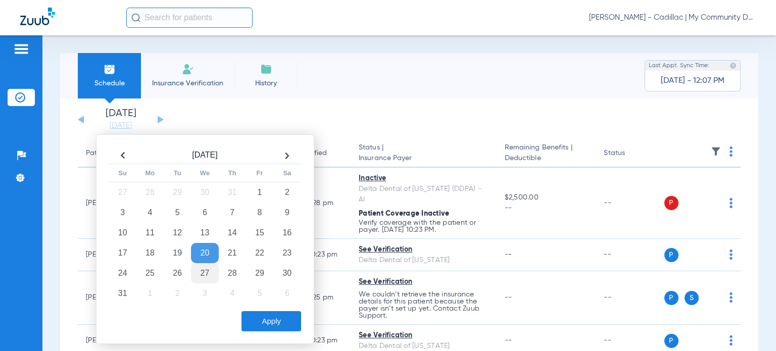
drag, startPoint x: 176, startPoint y: 270, endPoint x: 205, endPoint y: 281, distance: 30.5
click at [176, 270] on td "26" at bounding box center [177, 273] width 27 height 20
click at [265, 319] on button "Apply" at bounding box center [272, 321] width 60 height 20
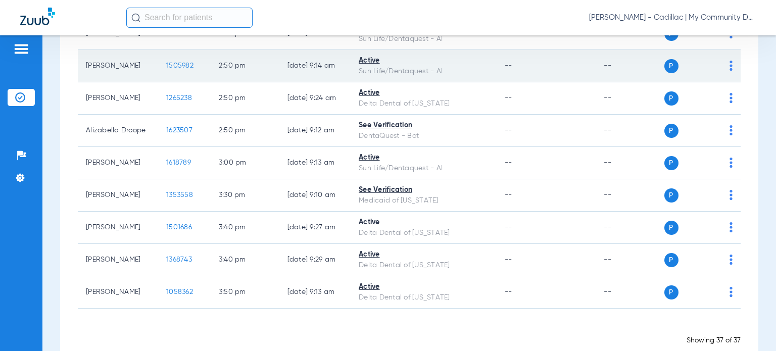
scroll to position [1141, 0]
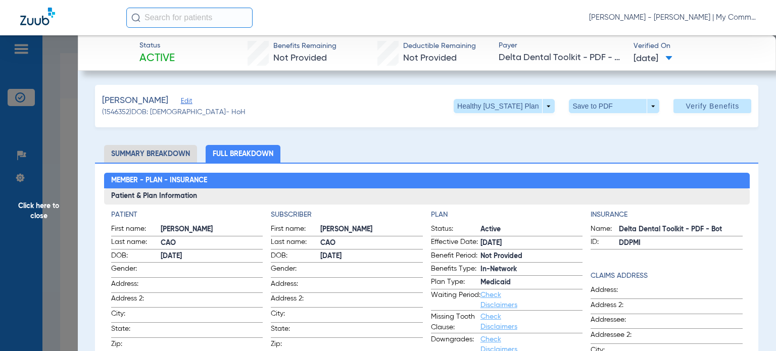
scroll to position [1299, 0]
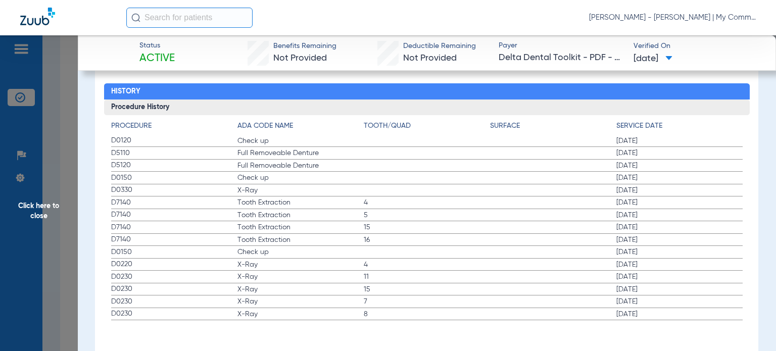
click at [55, 205] on span "Click here to close" at bounding box center [39, 210] width 78 height 351
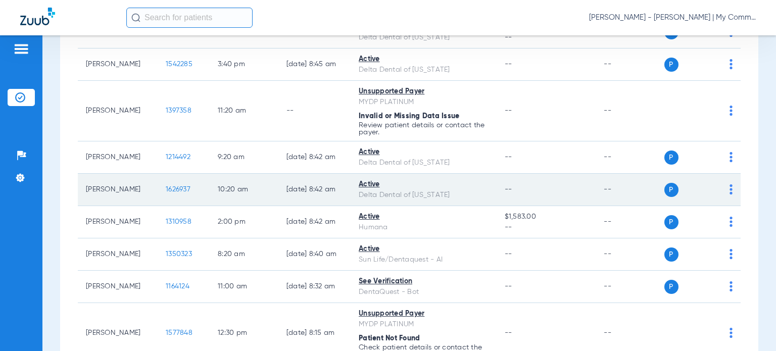
scroll to position [0, 0]
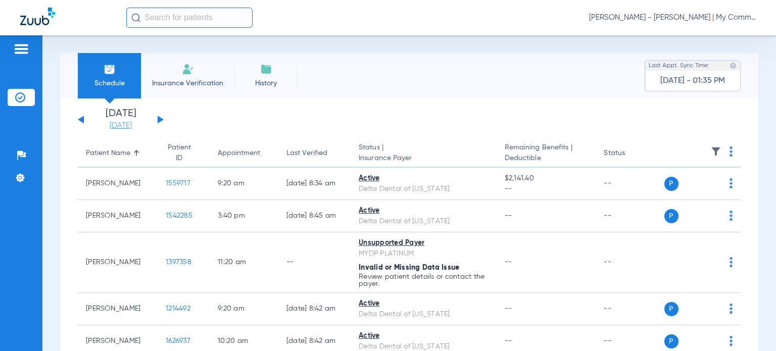
click at [126, 126] on link "[DATE]" at bounding box center [120, 126] width 61 height 10
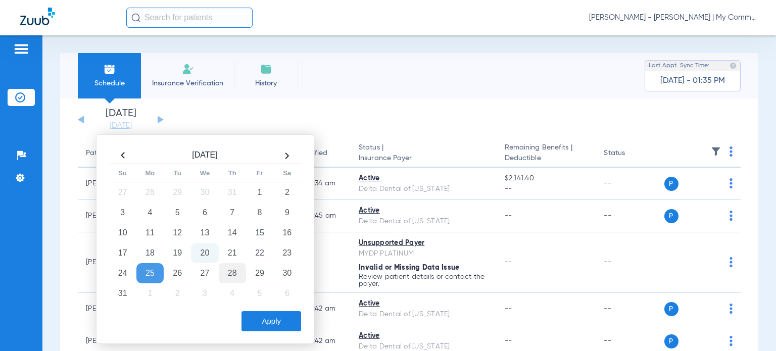
click at [239, 269] on td "28" at bounding box center [232, 273] width 27 height 20
click at [261, 319] on button "Apply" at bounding box center [272, 321] width 60 height 20
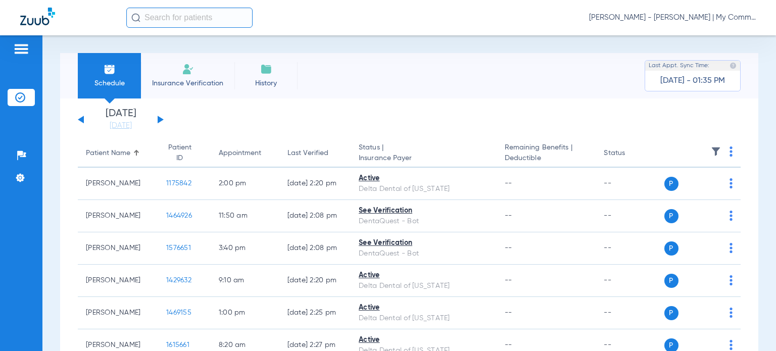
click at [163, 121] on div "Monday 06-16-2025 Tuesday 06-17-2025 Wednesday 06-18-2025 Thursday 06-19-2025 F…" at bounding box center [121, 120] width 86 height 22
click at [160, 116] on div "Monday 06-16-2025 Tuesday 06-17-2025 Wednesday 06-18-2025 Thursday 06-19-2025 F…" at bounding box center [121, 120] width 86 height 22
click at [159, 121] on button at bounding box center [161, 120] width 6 height 8
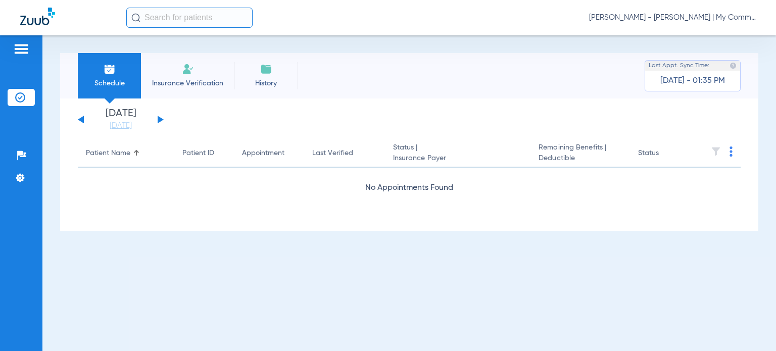
click at [82, 119] on button at bounding box center [81, 120] width 6 height 8
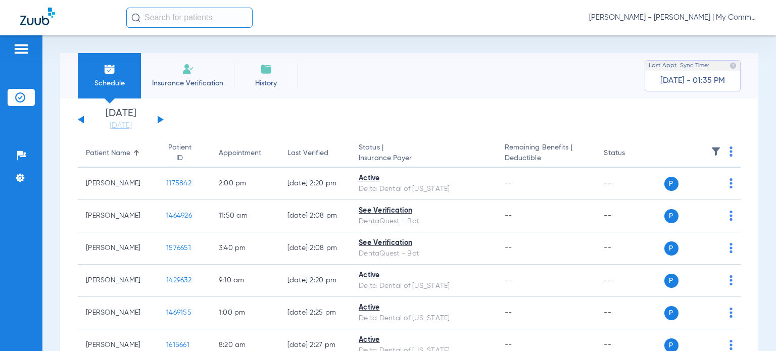
click at [120, 124] on link "[DATE]" at bounding box center [120, 126] width 61 height 10
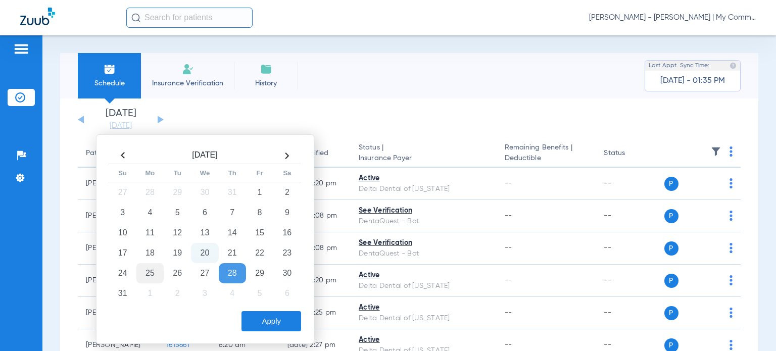
click at [146, 274] on td "25" at bounding box center [149, 273] width 27 height 20
click at [266, 318] on button "Apply" at bounding box center [272, 321] width 60 height 20
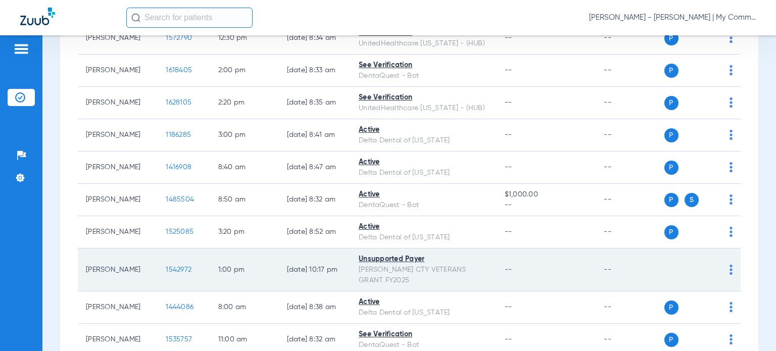
scroll to position [960, 0]
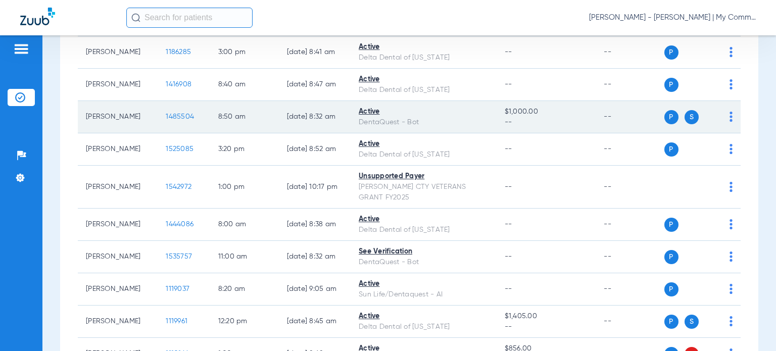
click at [174, 114] on span "1485504" at bounding box center [180, 116] width 28 height 7
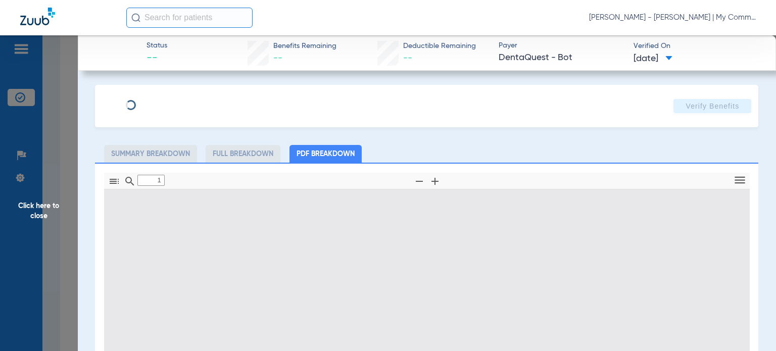
type input "0"
select select "page-width"
type input "1"
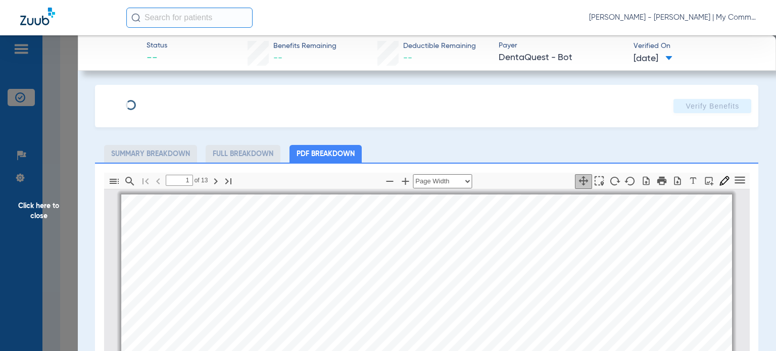
scroll to position [5, 0]
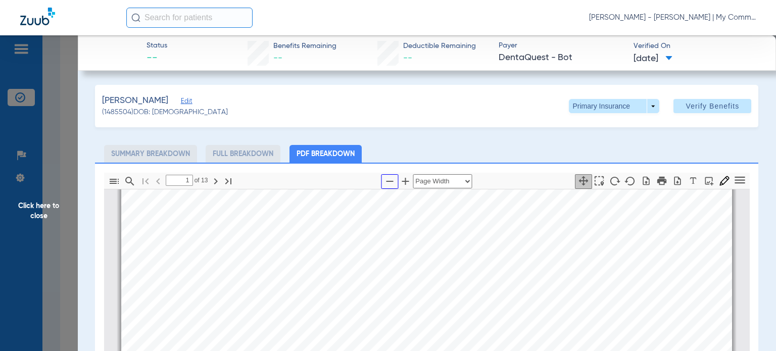
click at [386, 182] on icon "button" at bounding box center [390, 181] width 12 height 12
select select "custom"
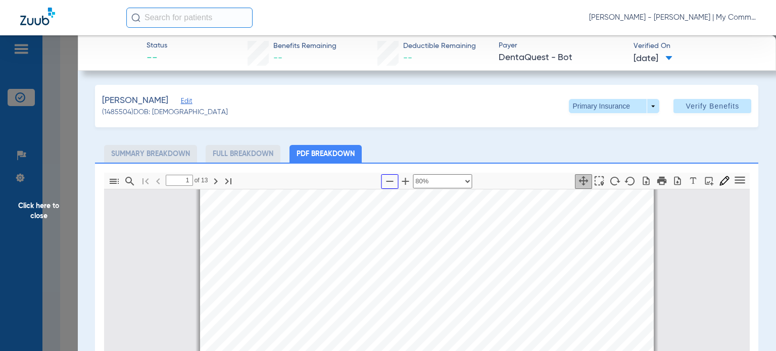
scroll to position [5, 0]
click at [558, 147] on ul "Summary Breakdown Full Breakdown PDF Breakdown" at bounding box center [427, 154] width 664 height 18
type input "2"
select select "custom"
type input "3"
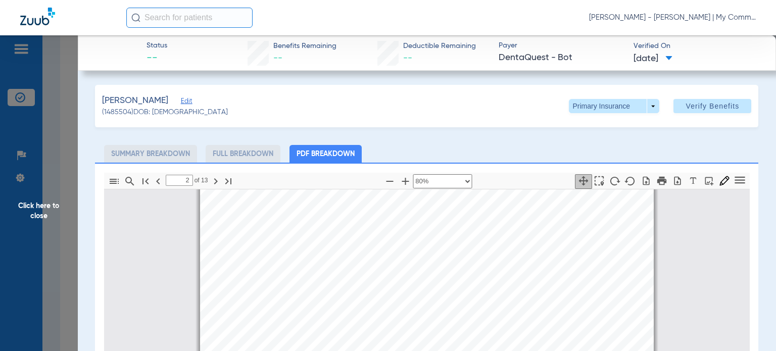
select select "custom"
type input "4"
select select "custom"
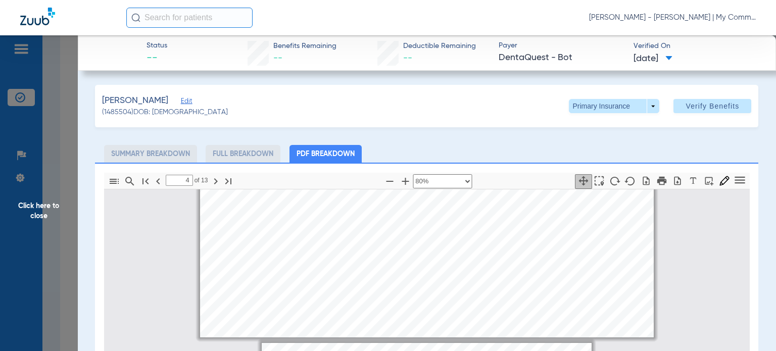
type input "5"
select select "custom"
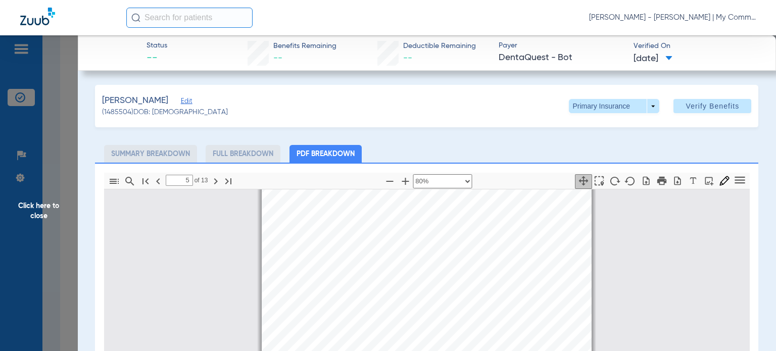
scroll to position [1268, 0]
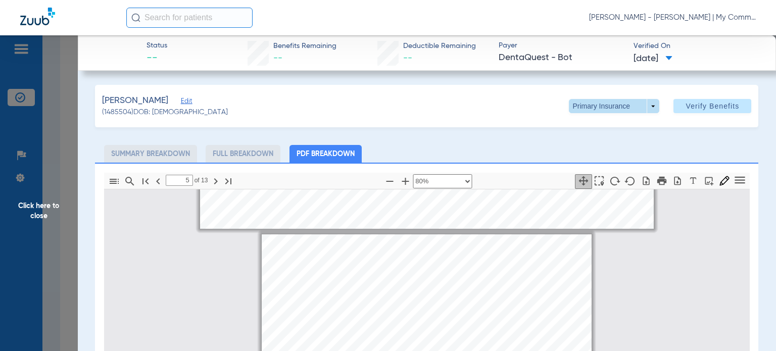
click at [621, 109] on span at bounding box center [614, 106] width 90 height 14
drag, startPoint x: 617, startPoint y: 143, endPoint x: 605, endPoint y: 169, distance: 28.9
click at [617, 143] on span "Secondary Insurance" at bounding box center [604, 146] width 67 height 7
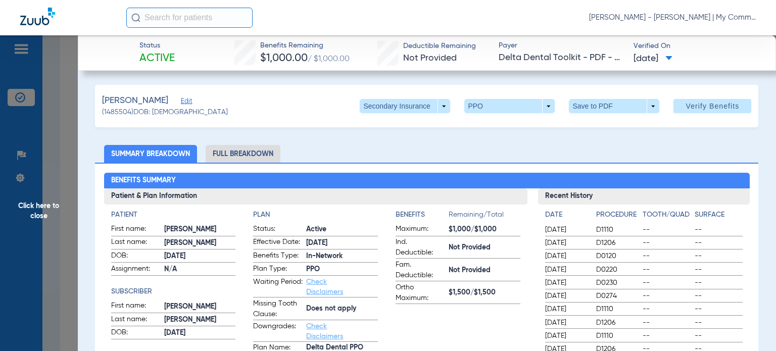
click at [43, 205] on span "Click here to close" at bounding box center [39, 210] width 78 height 351
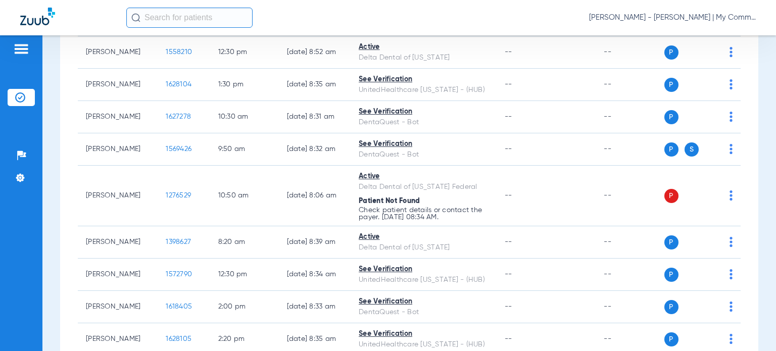
scroll to position [607, 0]
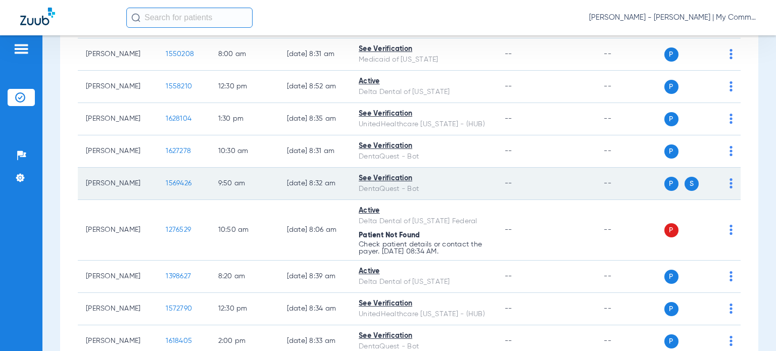
click at [166, 181] on span "1569426" at bounding box center [179, 183] width 26 height 7
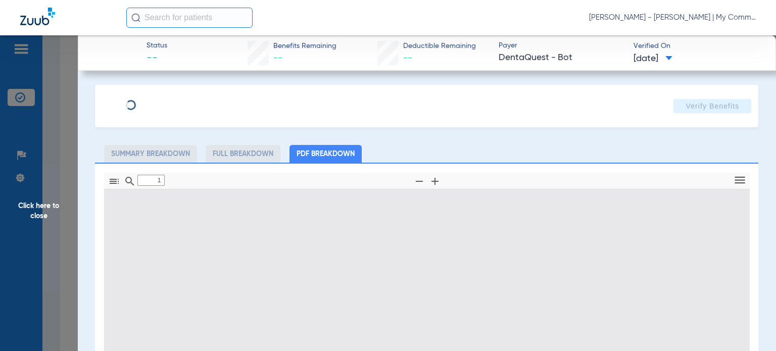
type input "0"
select select "page-width"
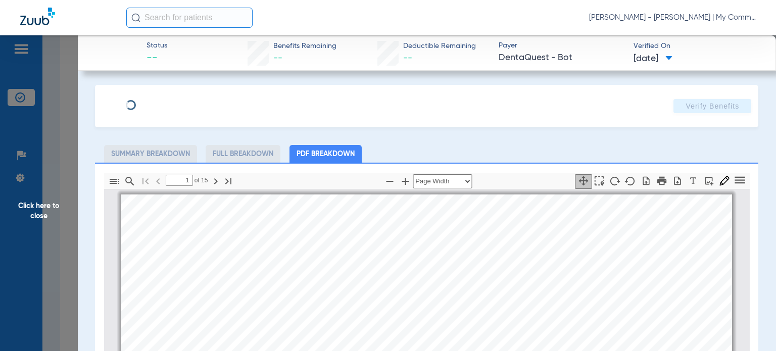
scroll to position [5, 0]
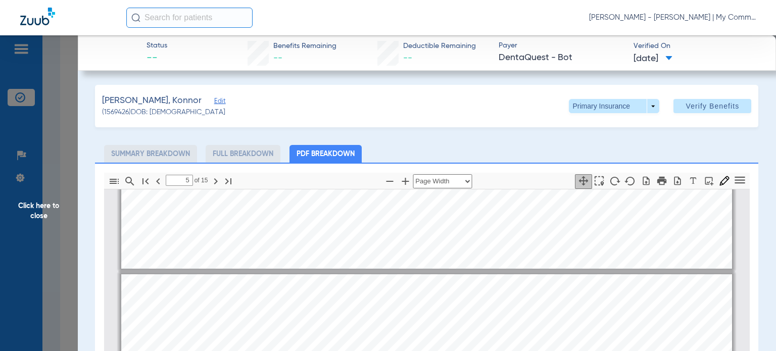
type input "4"
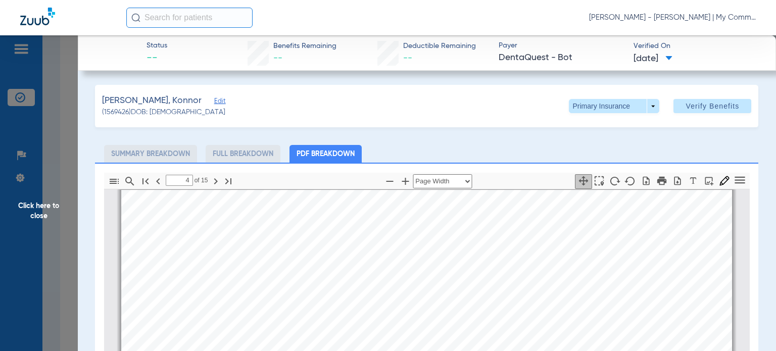
scroll to position [1471, 0]
click at [45, 210] on span "Click here to close" at bounding box center [39, 210] width 78 height 351
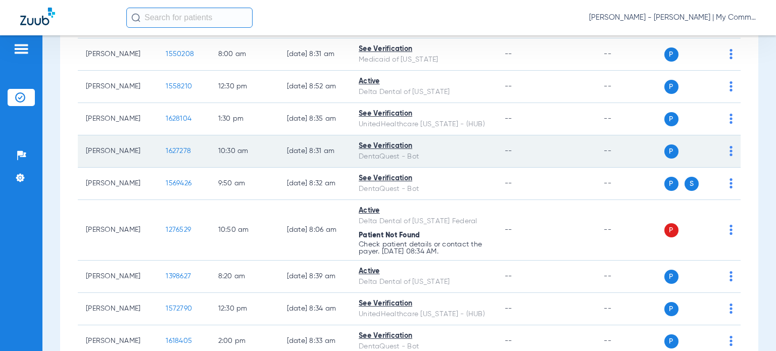
click at [166, 148] on span "1627278" at bounding box center [178, 151] width 25 height 7
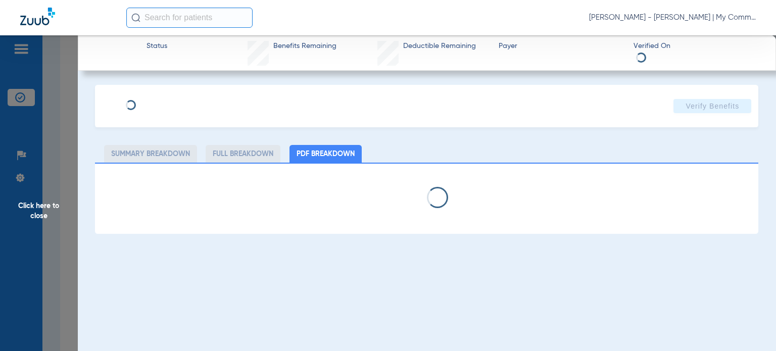
select select "page-width"
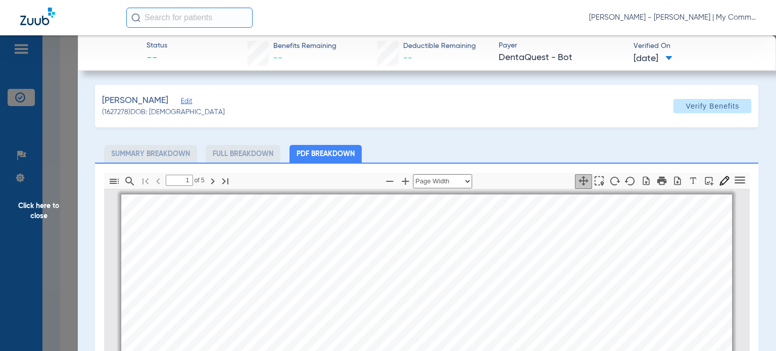
scroll to position [5, 0]
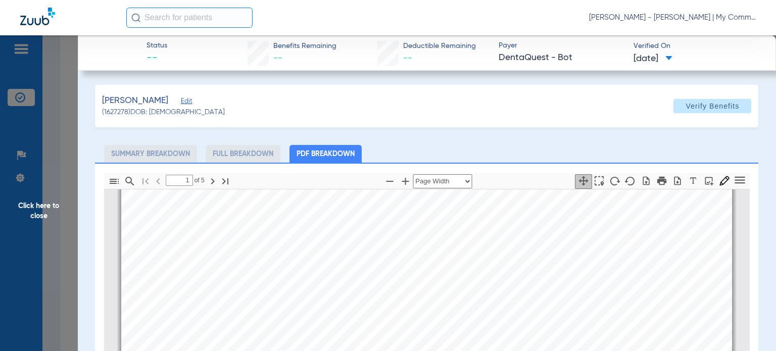
type input "2"
click at [47, 206] on span "Click here to close" at bounding box center [39, 210] width 78 height 351
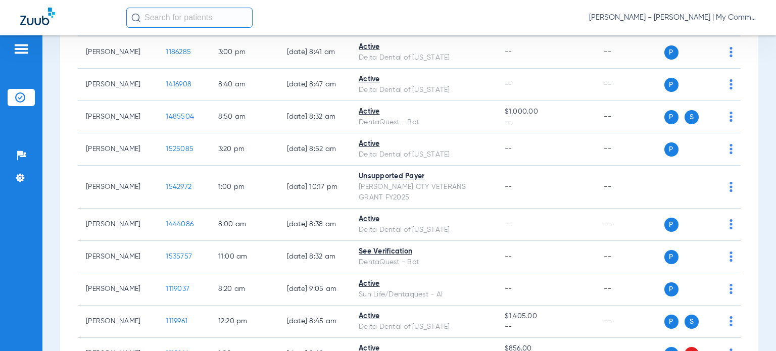
scroll to position [1011, 0]
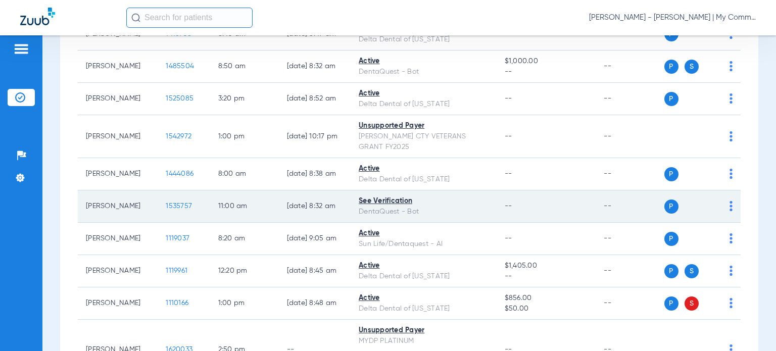
click at [168, 203] on span "1535757" at bounding box center [179, 206] width 26 height 7
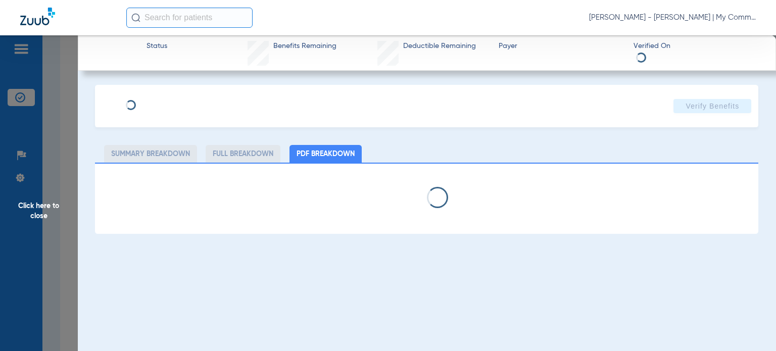
select select "page-width"
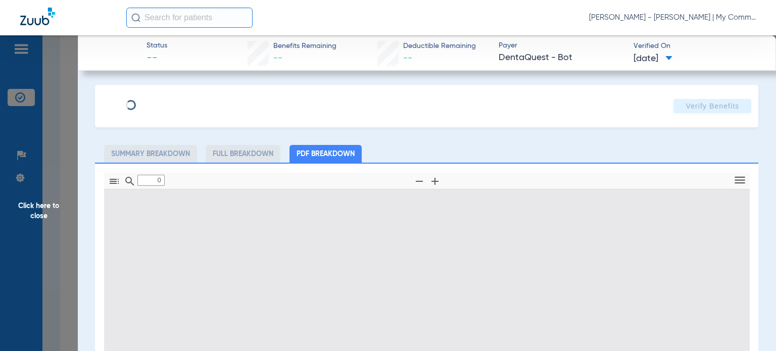
type input "1"
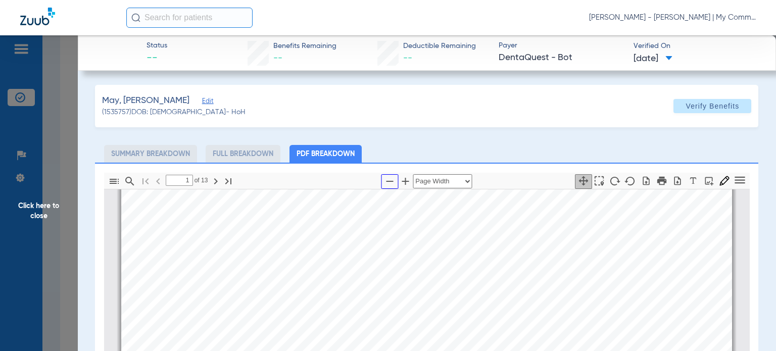
drag, startPoint x: 384, startPoint y: 183, endPoint x: 389, endPoint y: 187, distance: 5.8
click at [384, 183] on icon "button" at bounding box center [390, 181] width 12 height 12
select select "custom"
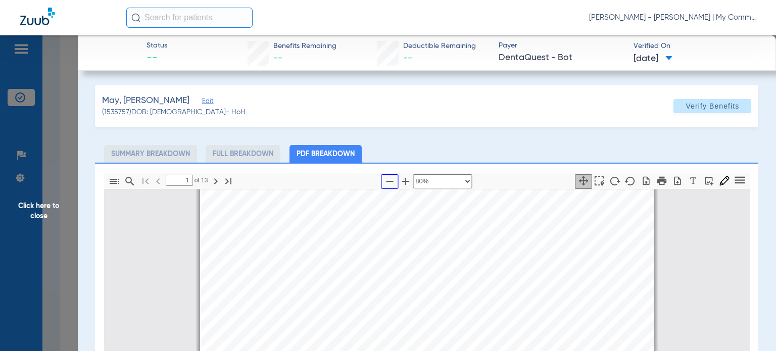
scroll to position [5, 0]
click at [649, 294] on div " Print SHAWNA DANIEL REESE Member is eligible: My Community Dental Centers Inc…" at bounding box center [427, 350] width 463 height 331
type input "2"
select select "custom"
type input "3"
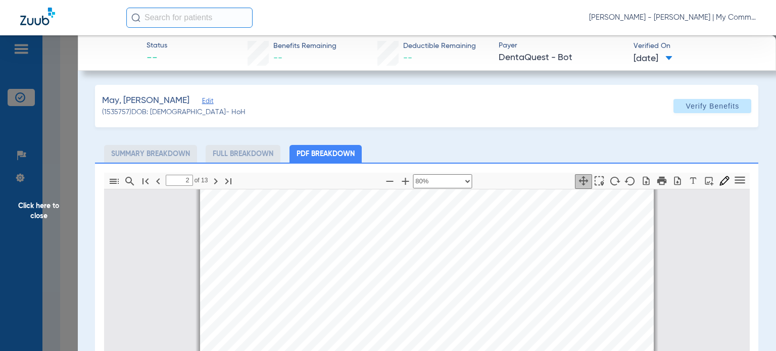
select select "custom"
type input "4"
select select "custom"
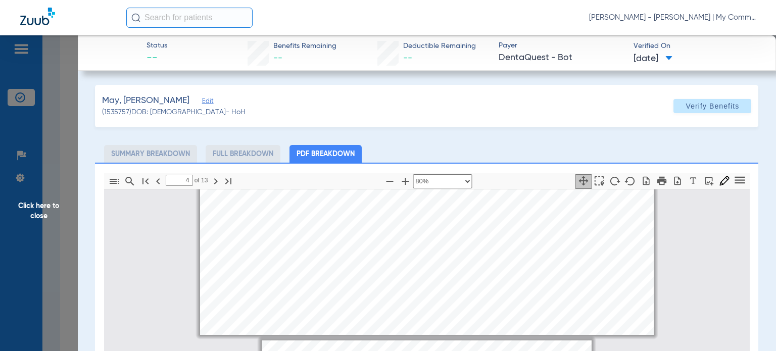
type input "5"
select select "custom"
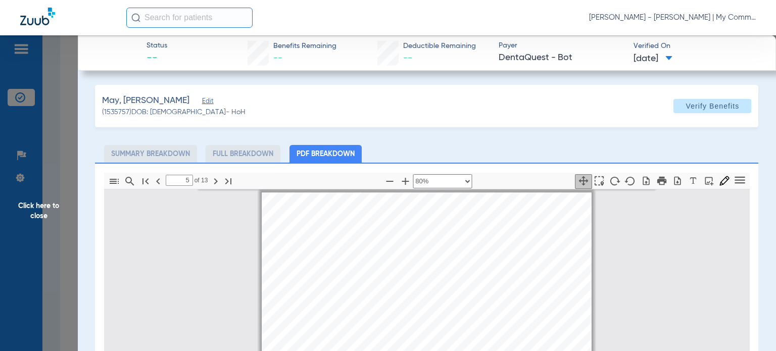
scroll to position [1319, 0]
click at [34, 203] on span "Click here to close" at bounding box center [39, 210] width 78 height 351
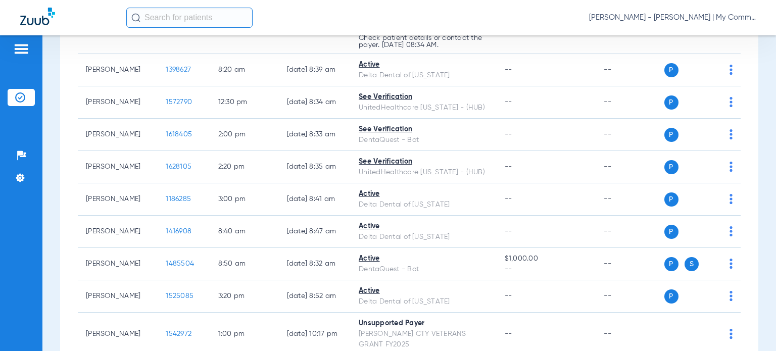
scroll to position [758, 0]
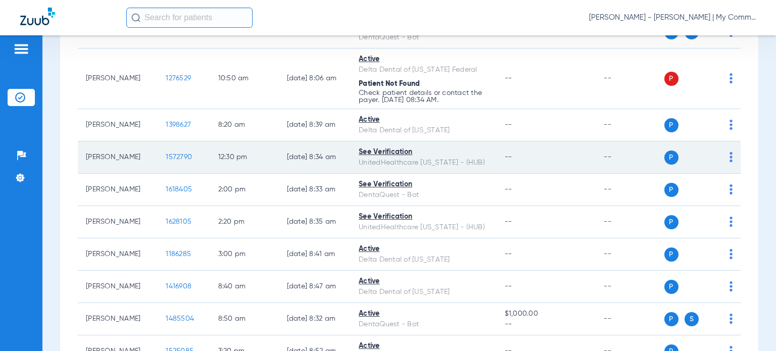
click at [169, 154] on span "1572790" at bounding box center [179, 157] width 26 height 7
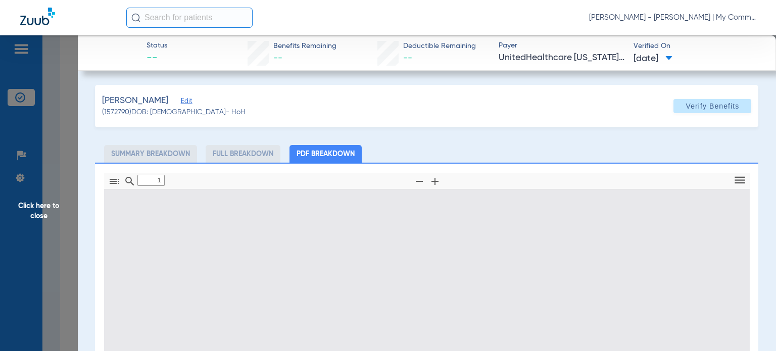
type input "0"
select select "page-width"
type input "1"
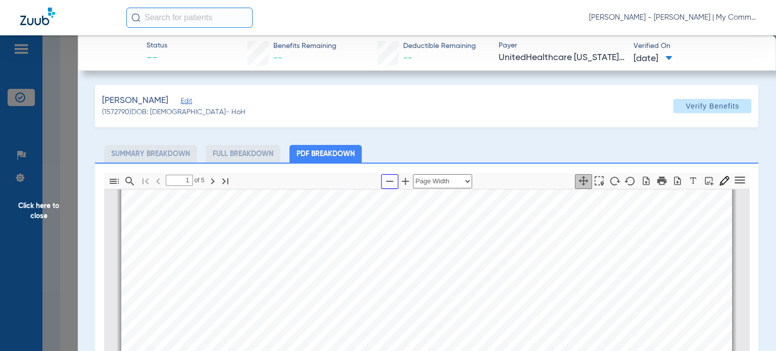
click at [389, 177] on icon "button" at bounding box center [390, 181] width 12 height 12
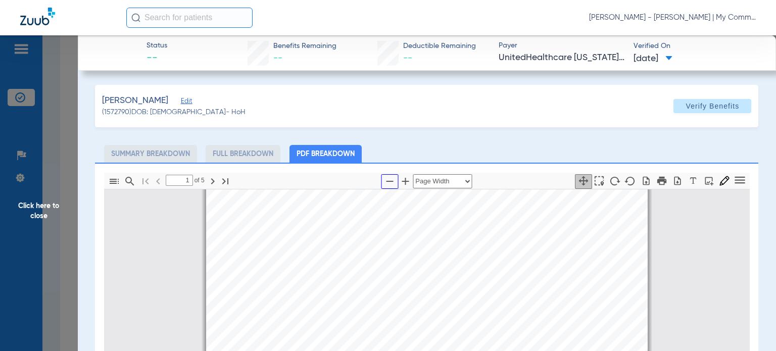
select select "custom"
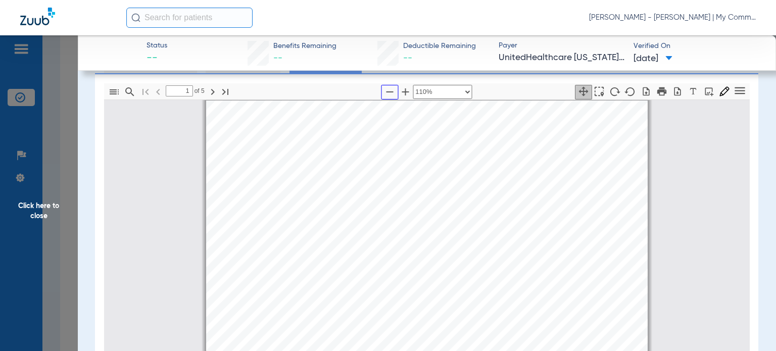
scroll to position [101, 0]
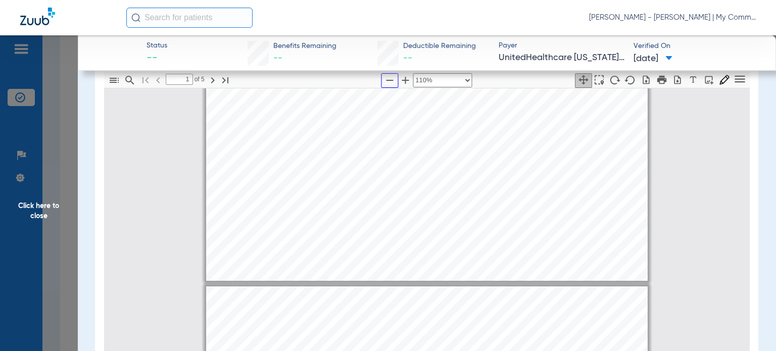
type input "2"
select select "custom"
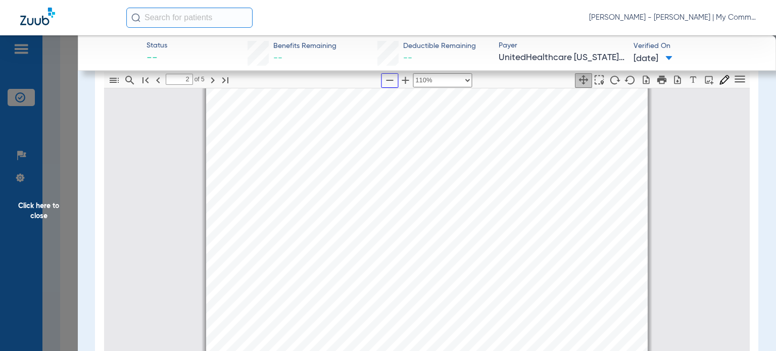
type input "3"
select select "custom"
type input "4"
select select "custom"
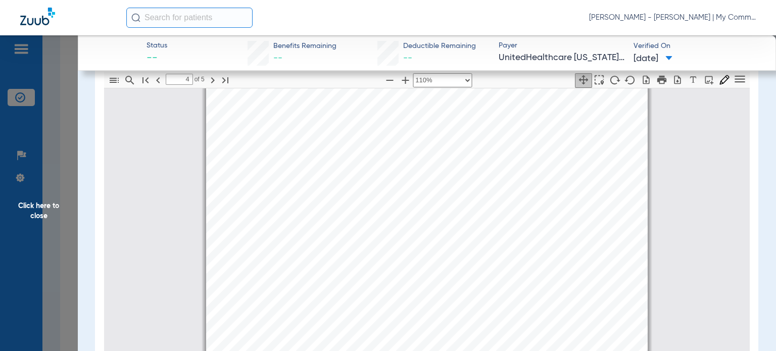
click at [50, 200] on span "Click here to close" at bounding box center [39, 210] width 78 height 351
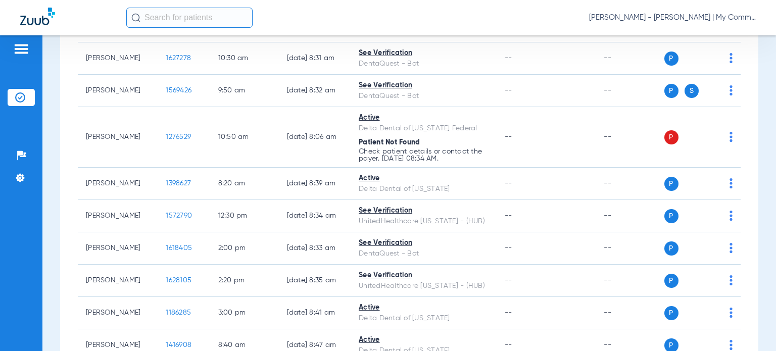
scroll to position [607, 0]
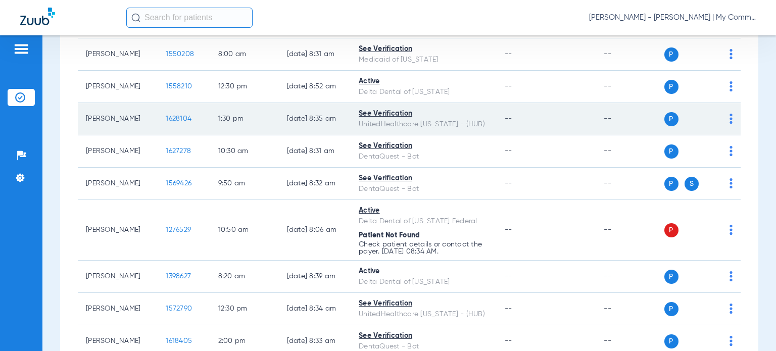
click at [166, 117] on span "1628104" at bounding box center [179, 118] width 26 height 7
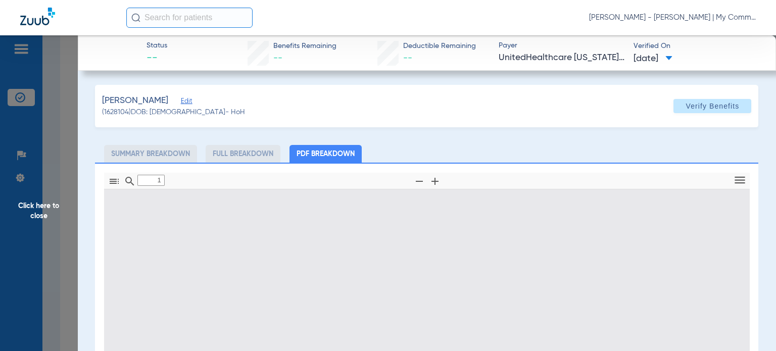
type input "0"
select select "page-width"
type input "1"
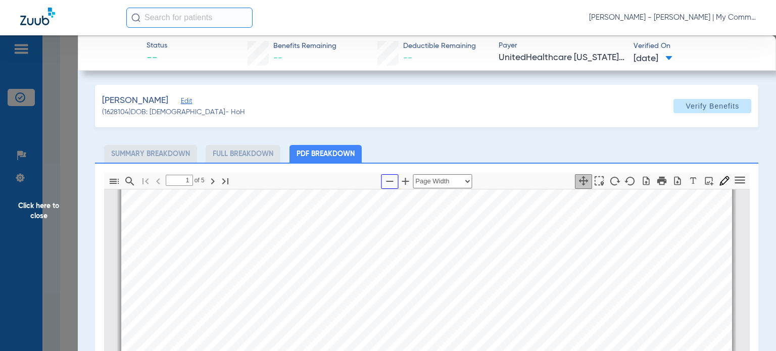
click at [385, 180] on icon "button" at bounding box center [390, 181] width 12 height 12
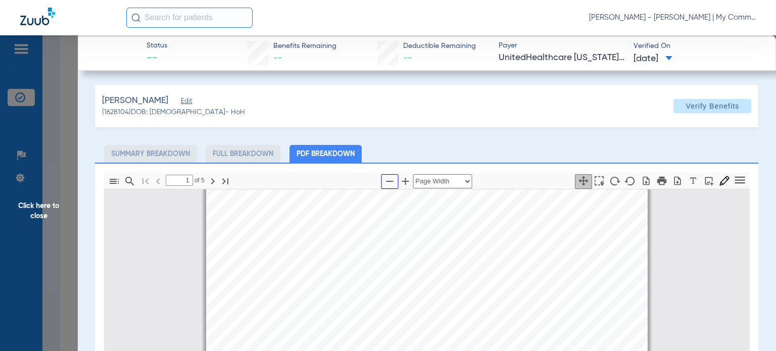
select select "custom"
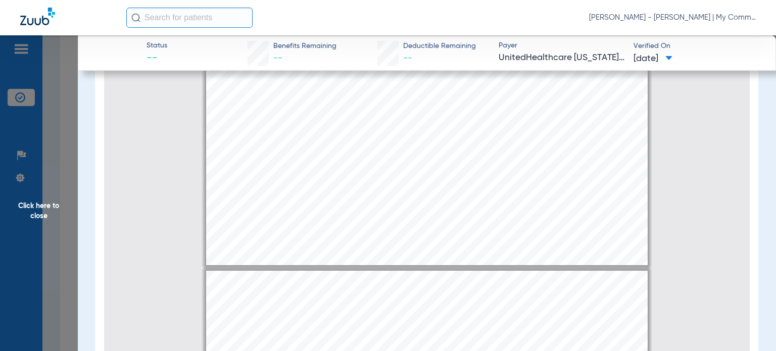
type input "2"
select select "custom"
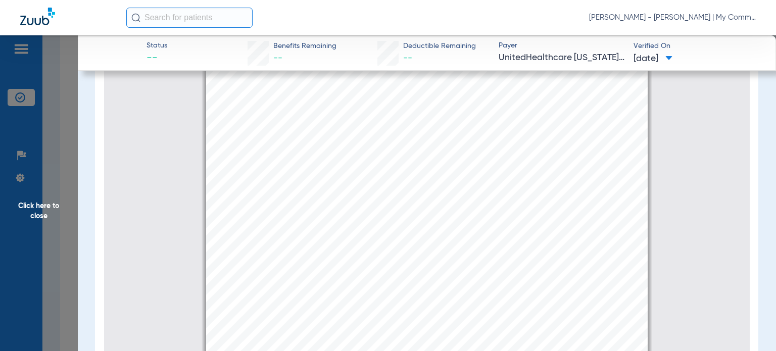
type input "3"
select select "custom"
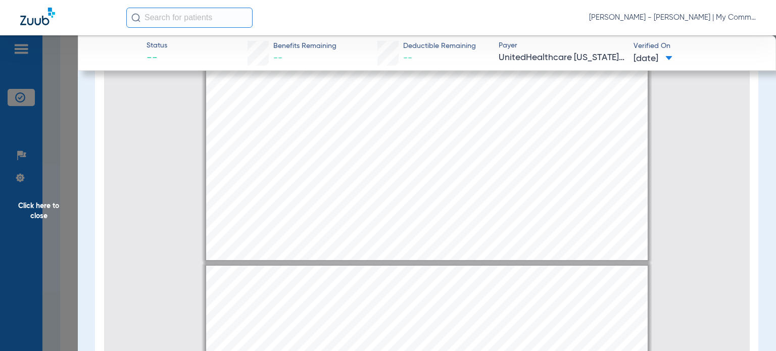
type input "4"
select select "custom"
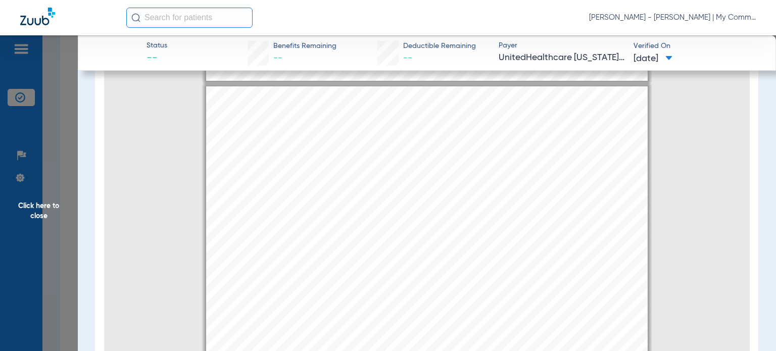
scroll to position [1875, 0]
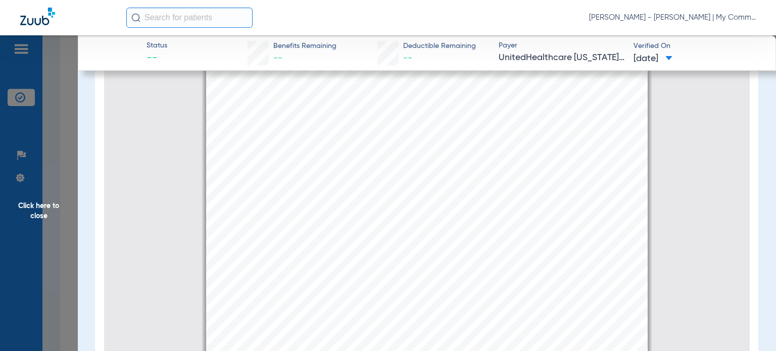
click at [54, 213] on span "Click here to close" at bounding box center [39, 210] width 78 height 351
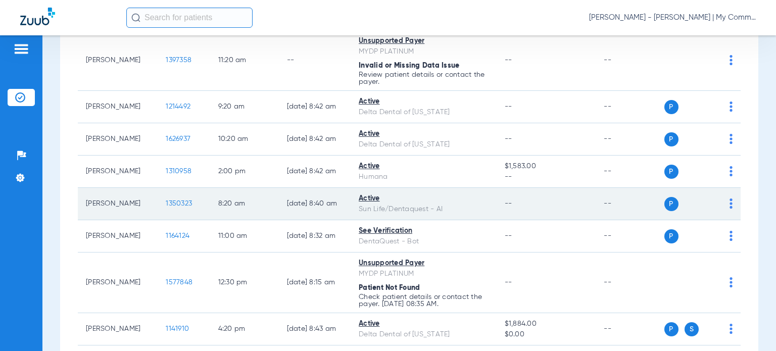
scroll to position [0, 0]
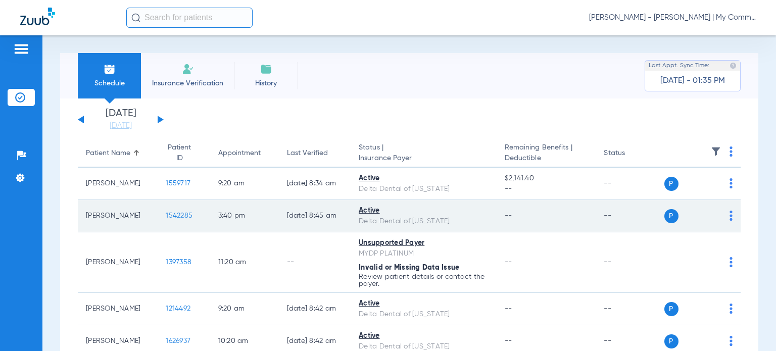
click at [166, 218] on span "1542285" at bounding box center [179, 215] width 27 height 7
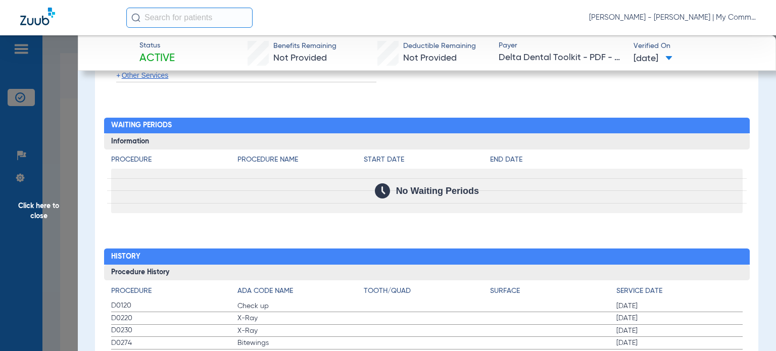
scroll to position [1011, 0]
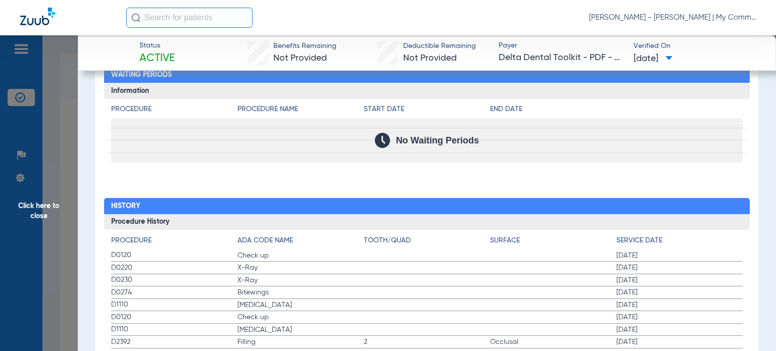
click at [50, 209] on span "Click here to close" at bounding box center [39, 210] width 78 height 351
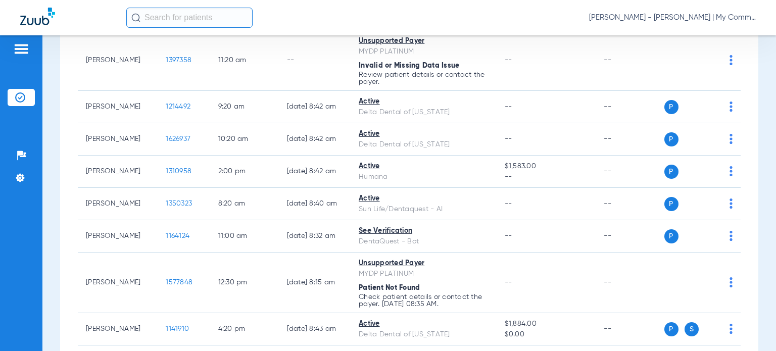
scroll to position [0, 0]
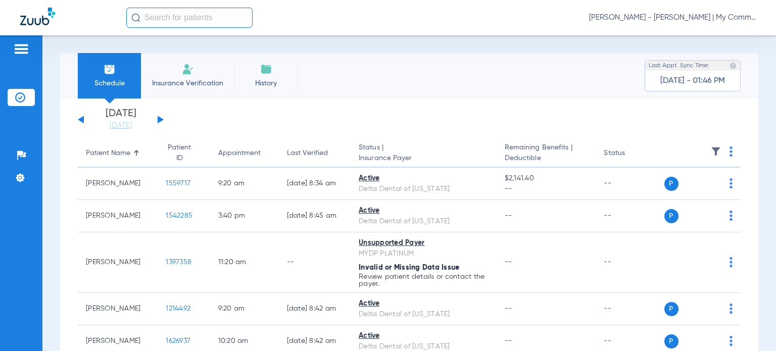
click at [235, 156] on div "Appointment" at bounding box center [239, 153] width 42 height 11
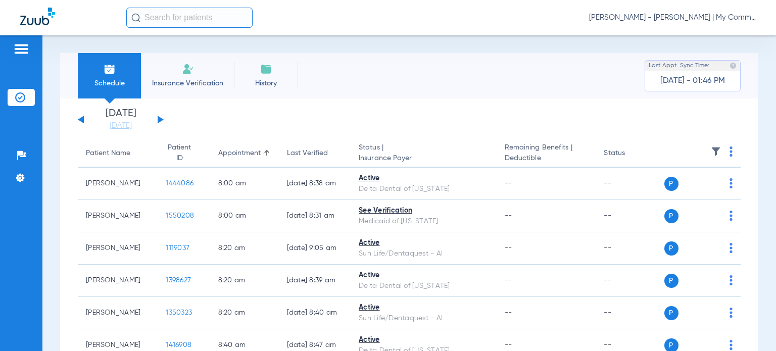
click at [117, 157] on div "Patient Name" at bounding box center [108, 153] width 44 height 11
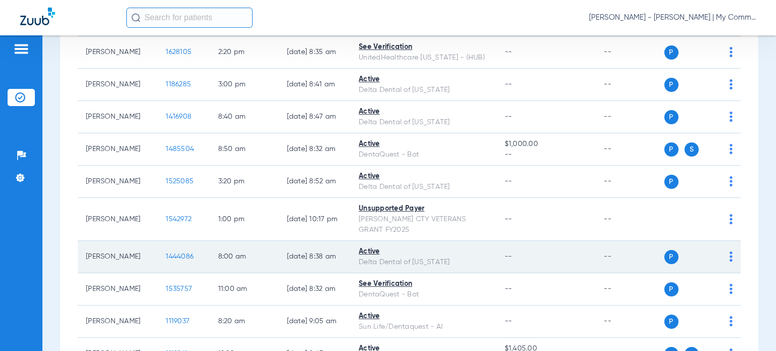
scroll to position [960, 0]
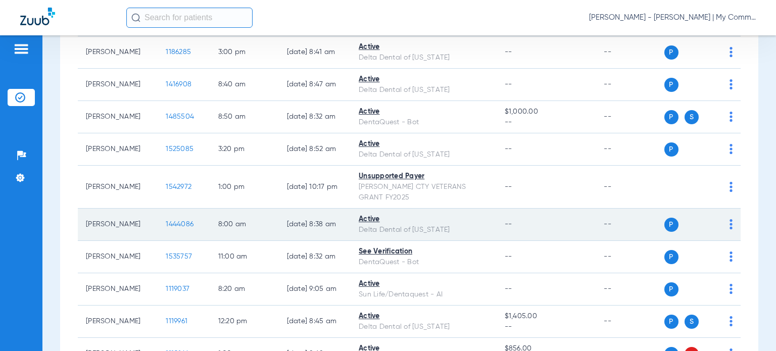
click at [174, 221] on span "1444086" at bounding box center [180, 224] width 28 height 7
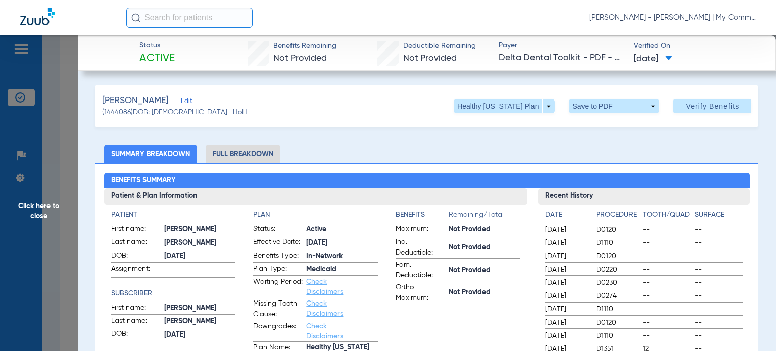
scroll to position [51, 0]
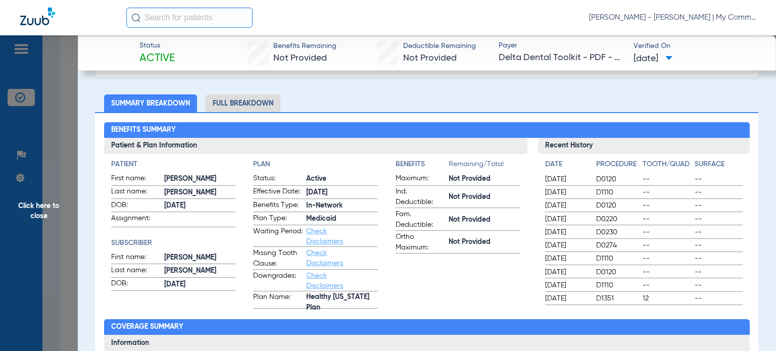
click at [220, 102] on li "Full Breakdown" at bounding box center [243, 104] width 75 height 18
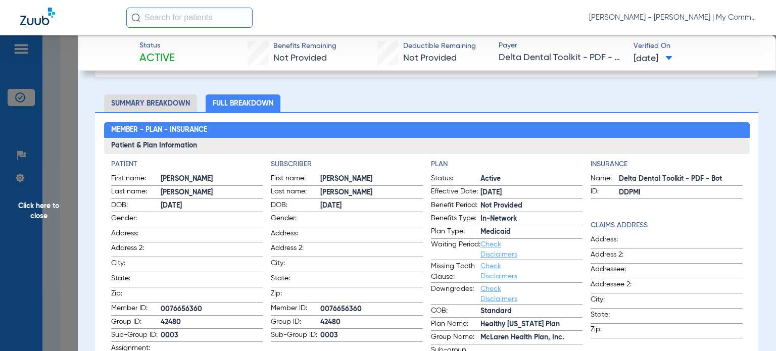
drag, startPoint x: 481, startPoint y: 156, endPoint x: 474, endPoint y: 160, distance: 8.8
click at [481, 156] on div "Patient First name: SAMANTHA Last name: MARTIN DOB: 07/25/1990 Gender: Address:…" at bounding box center [427, 278] width 646 height 249
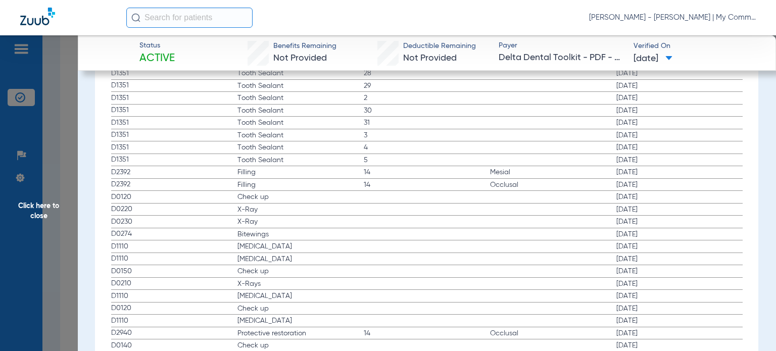
scroll to position [1567, 0]
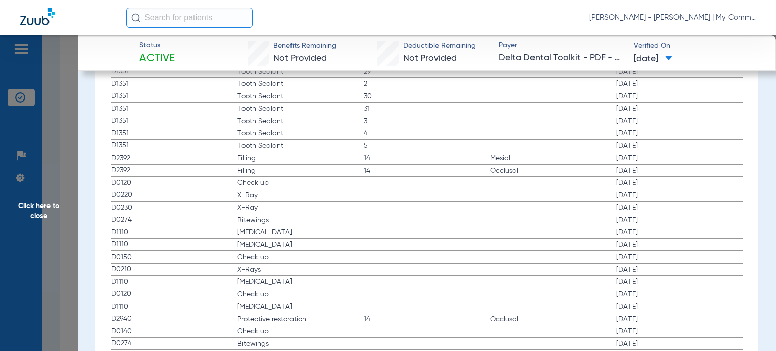
click at [31, 204] on span "Click here to close" at bounding box center [39, 210] width 78 height 351
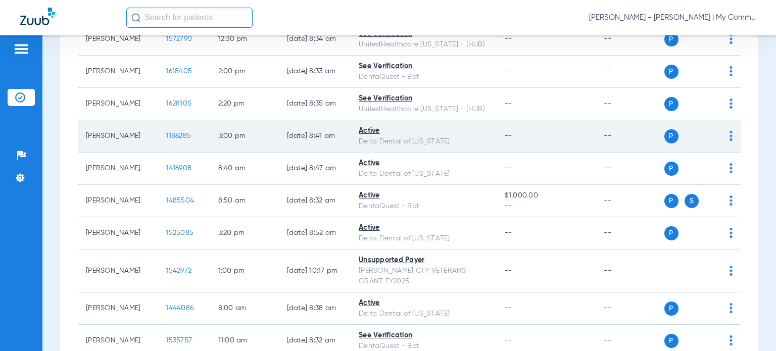
scroll to position [859, 0]
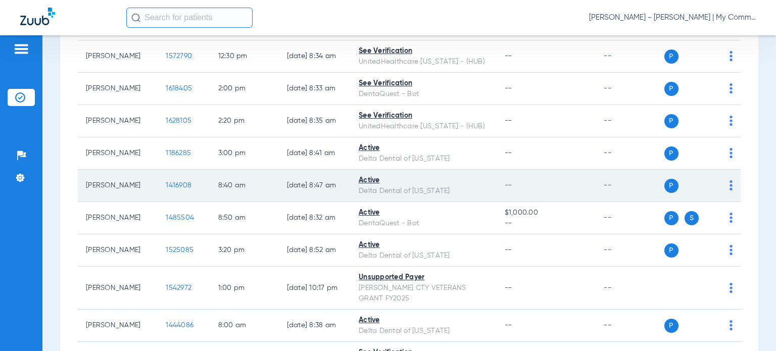
click at [170, 183] on span "1416908" at bounding box center [179, 185] width 26 height 7
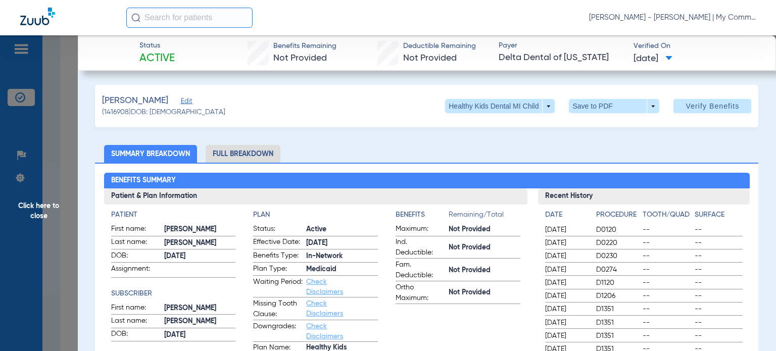
click at [461, 153] on ul "Summary Breakdown Full Breakdown" at bounding box center [427, 154] width 664 height 18
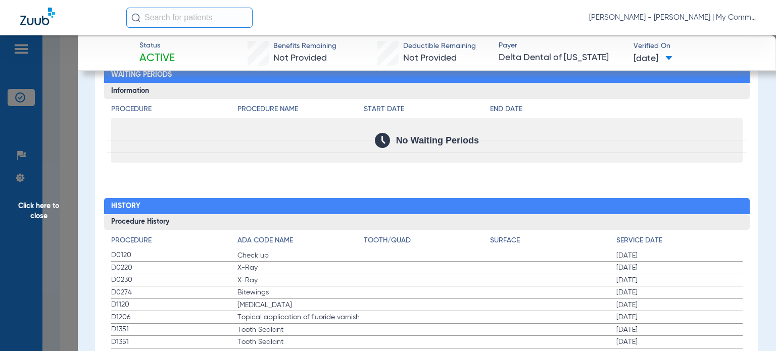
scroll to position [1061, 0]
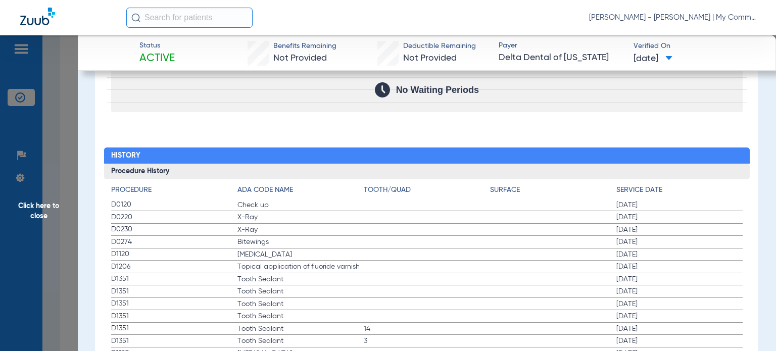
click at [402, 348] on label "D1120 Teeth Cleaning 06/20/2024" at bounding box center [427, 354] width 632 height 13
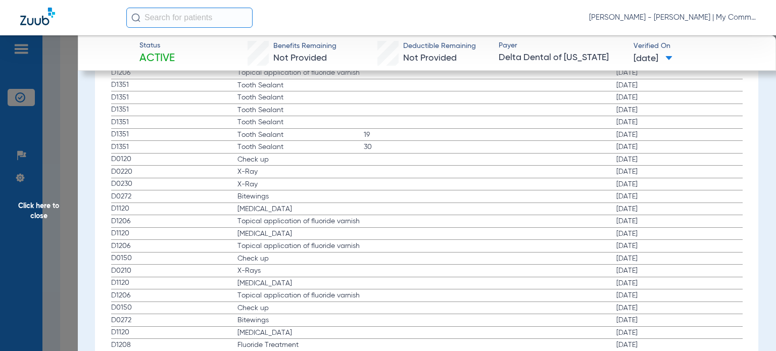
scroll to position [1466, 0]
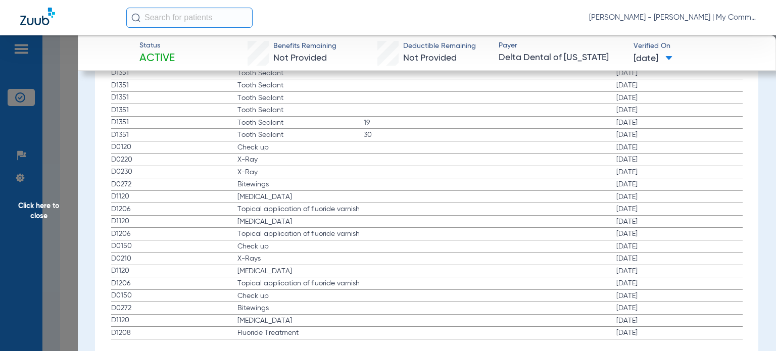
click at [43, 200] on span "Click here to close" at bounding box center [39, 210] width 78 height 351
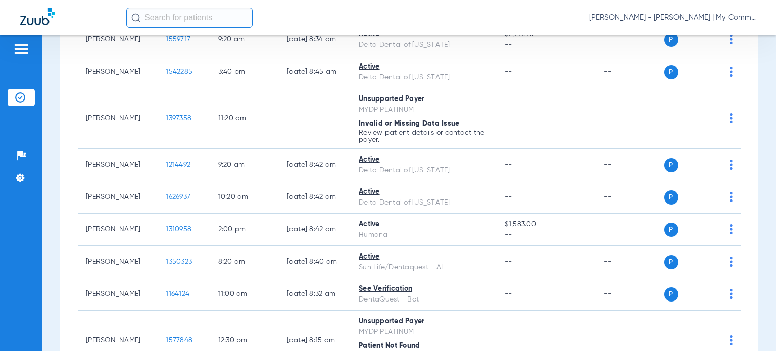
scroll to position [101, 0]
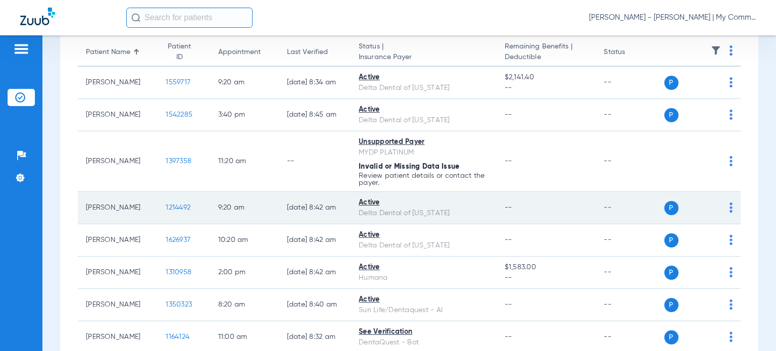
click at [173, 206] on span "1214492" at bounding box center [178, 207] width 25 height 7
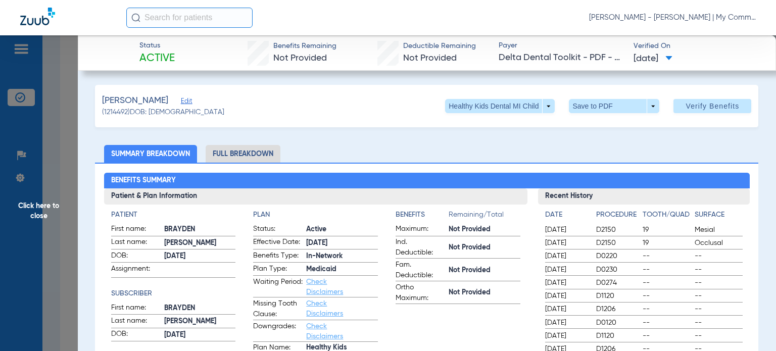
click at [741, 154] on ul "Summary Breakdown Full Breakdown" at bounding box center [427, 154] width 664 height 18
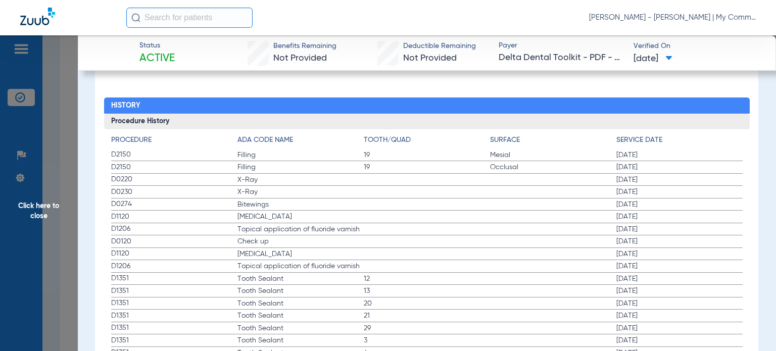
scroll to position [1112, 0]
click at [410, 347] on label "D1351 Tooth Sealant 4 08/06/2024" at bounding box center [427, 353] width 632 height 13
click at [265, 214] on span "[MEDICAL_DATA]" at bounding box center [301, 216] width 126 height 10
click at [266, 224] on span "Topical application of fluoride varnish" at bounding box center [301, 229] width 126 height 10
click at [261, 240] on span "Check up" at bounding box center [301, 241] width 126 height 10
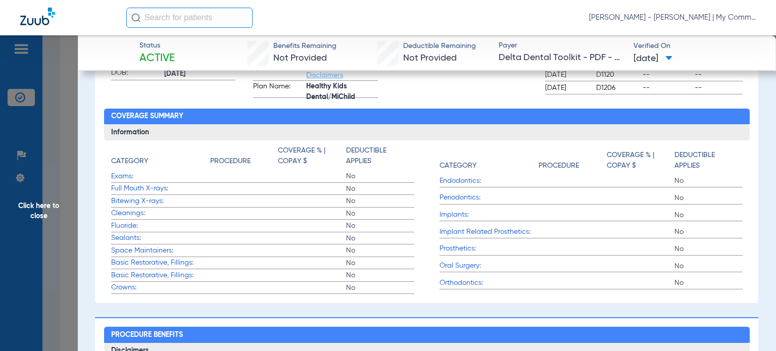
scroll to position [51, 0]
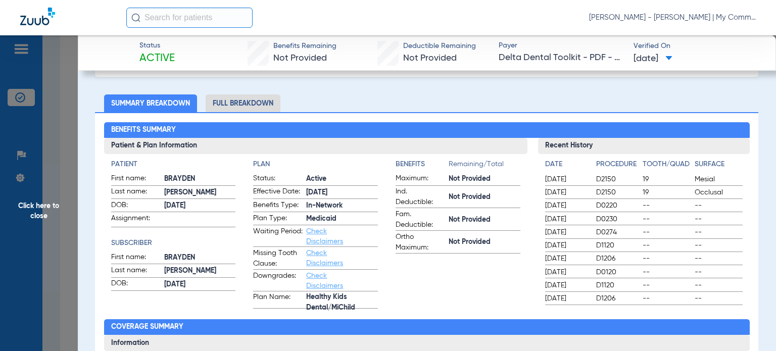
click at [40, 214] on span "Click here to close" at bounding box center [39, 210] width 78 height 351
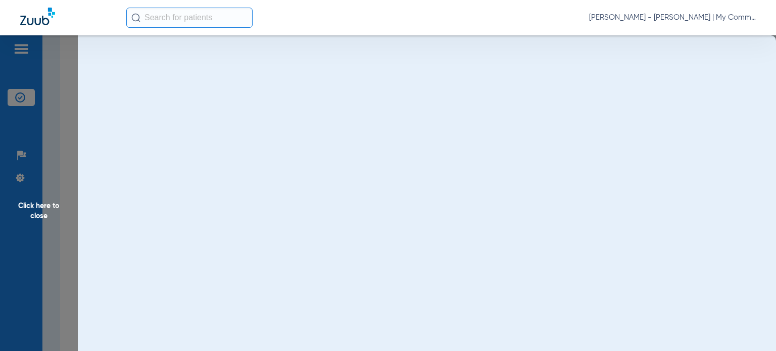
scroll to position [0, 0]
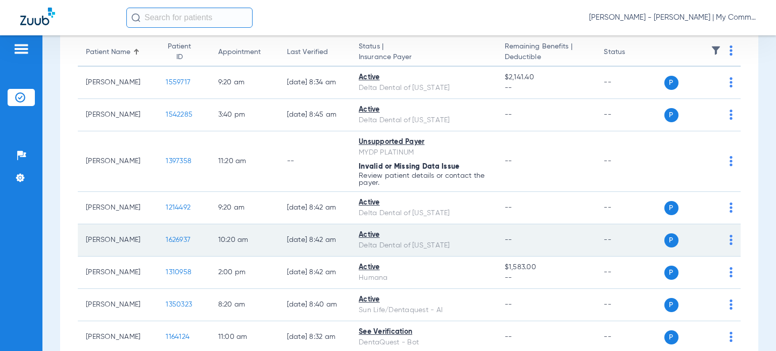
click at [166, 238] on span "1626937" at bounding box center [178, 240] width 25 height 7
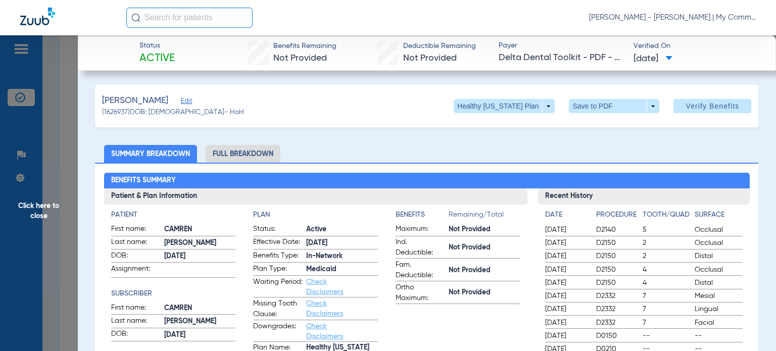
click at [519, 161] on ul "Summary Breakdown Full Breakdown" at bounding box center [427, 154] width 664 height 18
click at [256, 157] on li "Full Breakdown" at bounding box center [243, 154] width 75 height 18
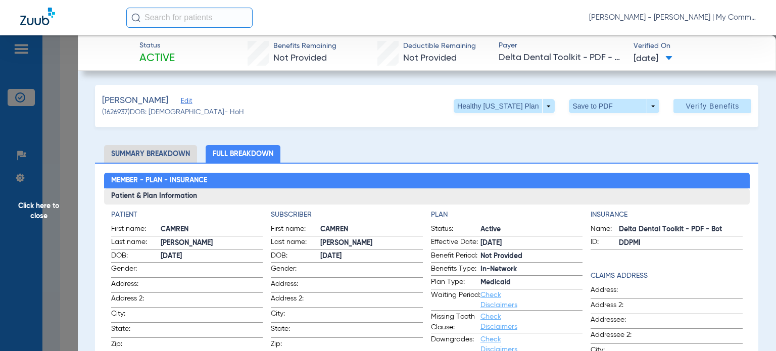
drag, startPoint x: 73, startPoint y: 228, endPoint x: 338, endPoint y: 227, distance: 264.9
click at [73, 228] on span "Click here to close" at bounding box center [39, 210] width 78 height 351
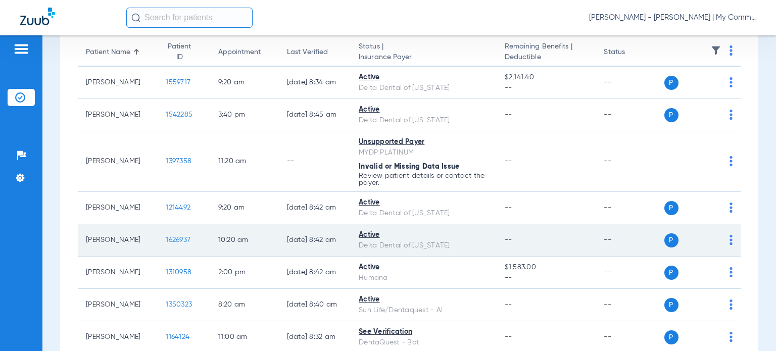
click at [170, 237] on span "1626937" at bounding box center [178, 240] width 25 height 7
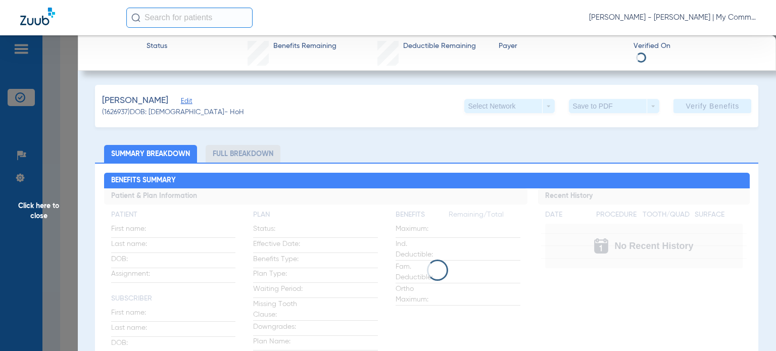
click at [256, 153] on li "Full Breakdown" at bounding box center [243, 154] width 75 height 18
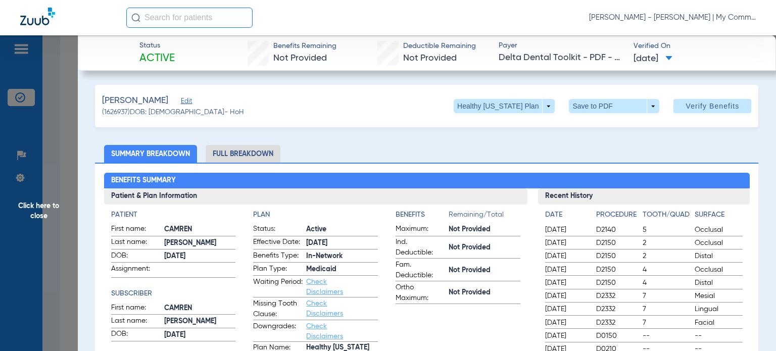
click at [258, 154] on li "Full Breakdown" at bounding box center [243, 154] width 75 height 18
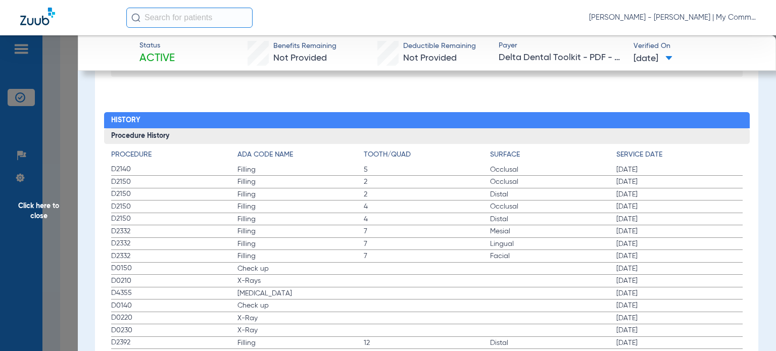
scroll to position [1272, 0]
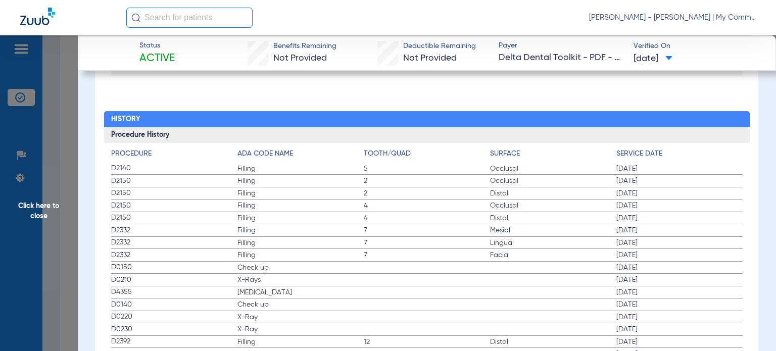
click at [253, 266] on span "Check up" at bounding box center [301, 268] width 126 height 10
click at [251, 277] on span "X-Rays" at bounding box center [301, 280] width 126 height 10
click at [251, 289] on span "[MEDICAL_DATA]" at bounding box center [301, 293] width 126 height 10
click at [399, 339] on span "12" at bounding box center [427, 342] width 126 height 10
click at [297, 263] on span "Check up" at bounding box center [301, 268] width 126 height 10
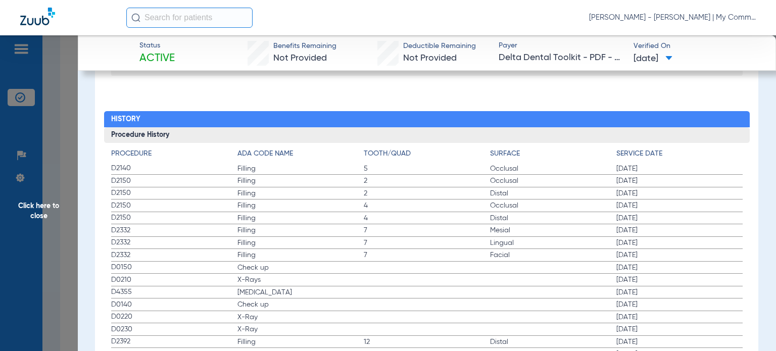
click at [46, 216] on span "Click here to close" at bounding box center [39, 210] width 78 height 351
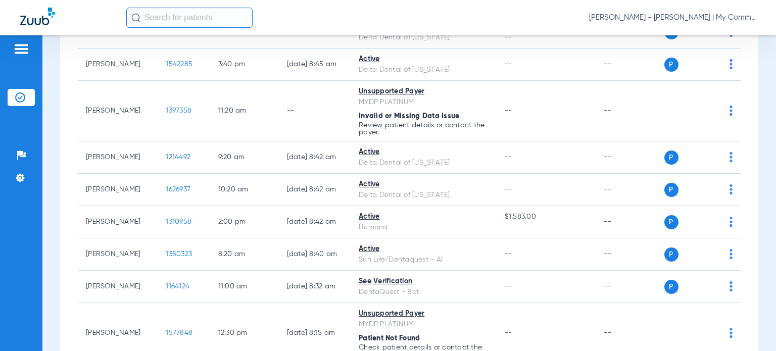
scroll to position [202, 0]
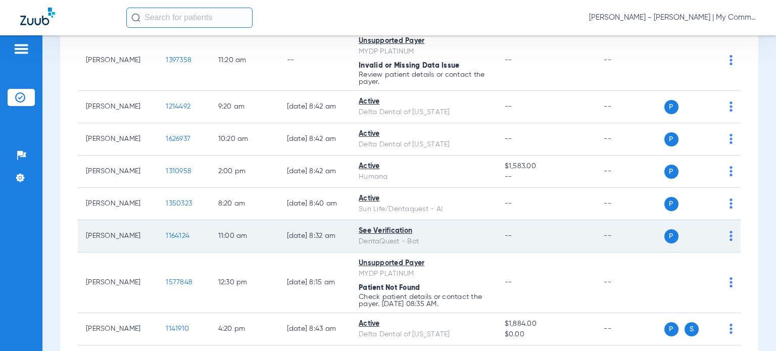
click at [174, 234] on span "1164124" at bounding box center [178, 236] width 24 height 7
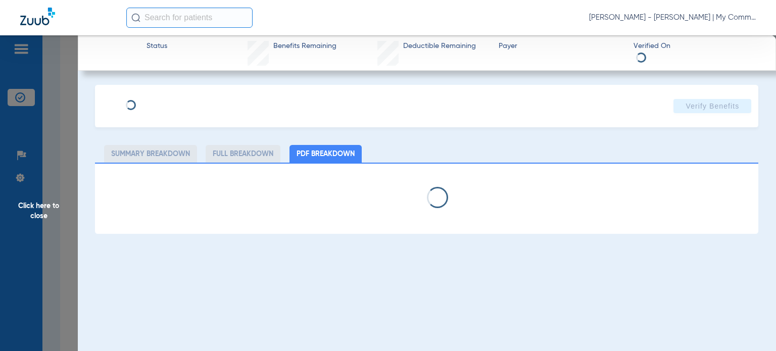
select select "page-width"
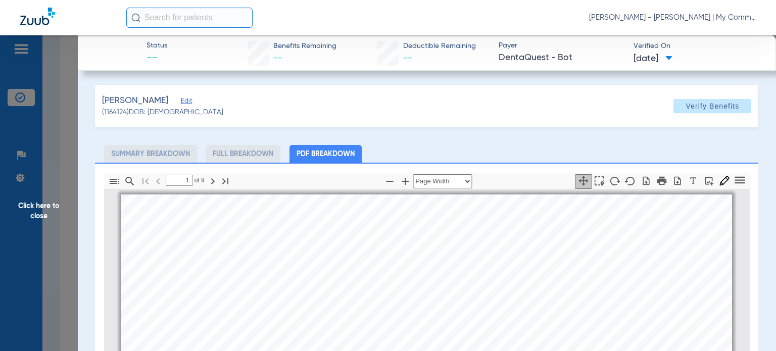
scroll to position [5, 0]
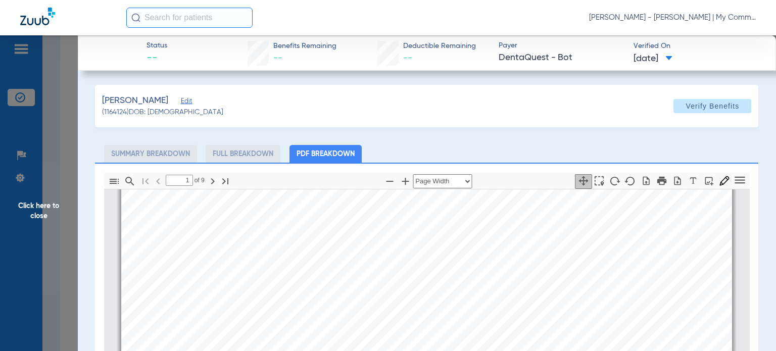
click at [509, 149] on ul "Summary Breakdown Full Breakdown PDF Breakdown" at bounding box center [427, 154] width 664 height 18
type input "2"
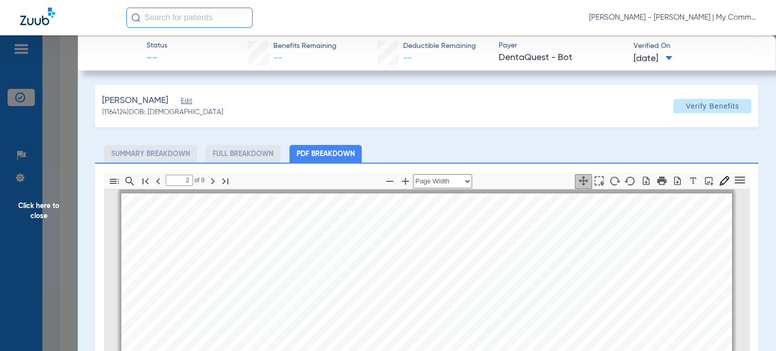
scroll to position [455, 0]
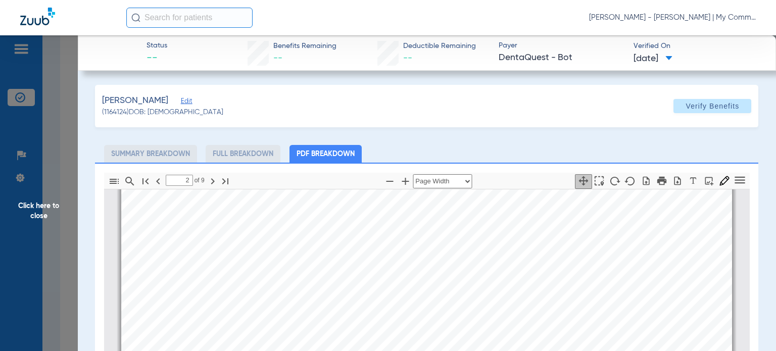
click at [32, 213] on span "Click here to close" at bounding box center [39, 210] width 78 height 351
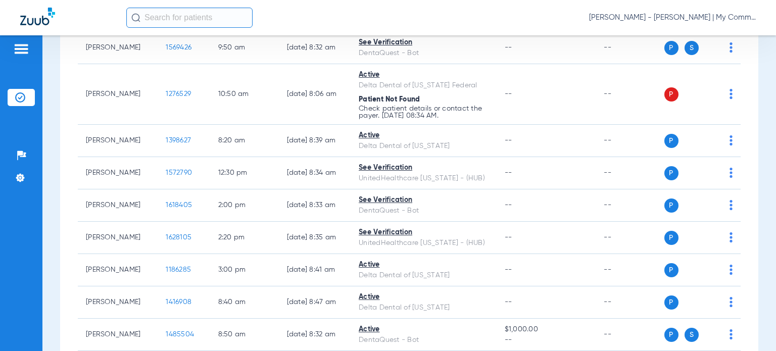
scroll to position [758, 0]
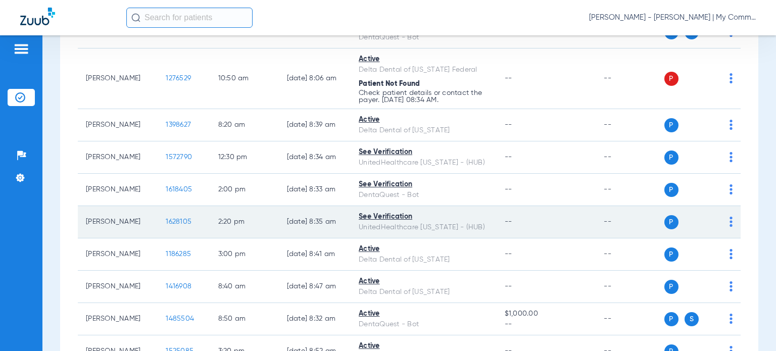
click at [166, 221] on span "1628105" at bounding box center [179, 221] width 26 height 7
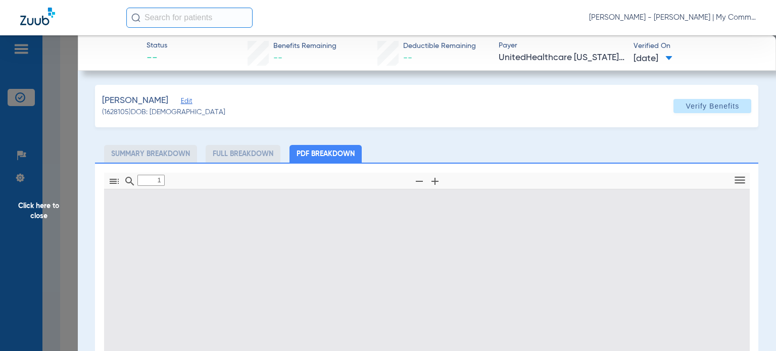
type input "0"
select select "page-width"
type input "1"
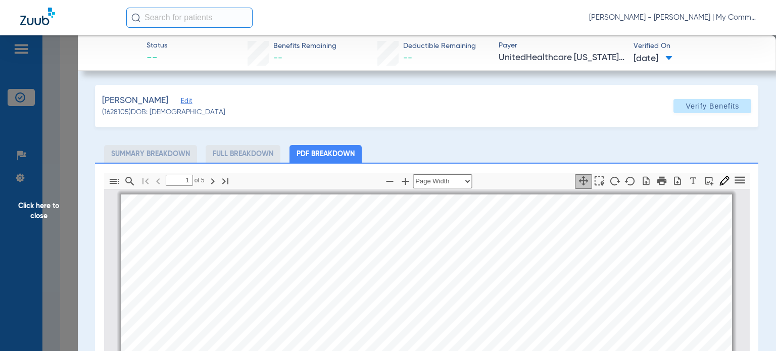
scroll to position [5, 0]
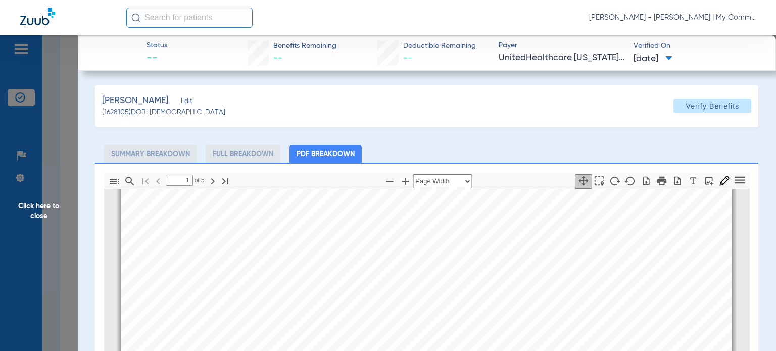
click at [526, 139] on div "Lloyd, Mary Edit (1628105) DOB: 12/15/1994 Verify Benefits Subscriber Informati…" at bounding box center [427, 309] width 664 height 448
click at [389, 182] on icon "button" at bounding box center [390, 181] width 12 height 12
select select "custom"
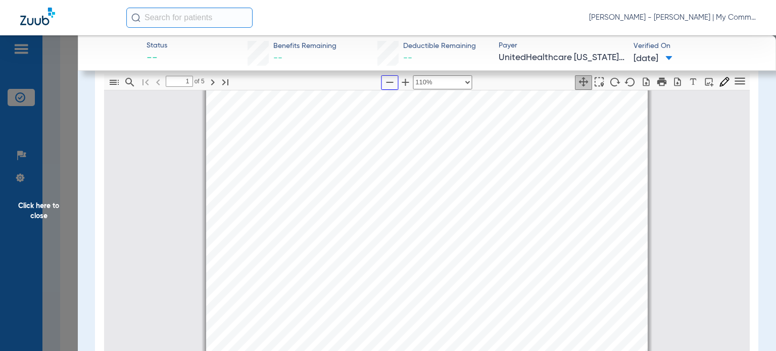
scroll to position [101, 0]
type input "2"
select select "custom"
type input "3"
select select "custom"
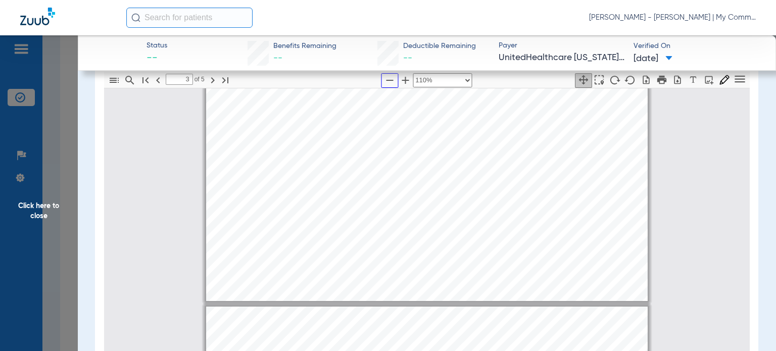
type input "4"
select select "custom"
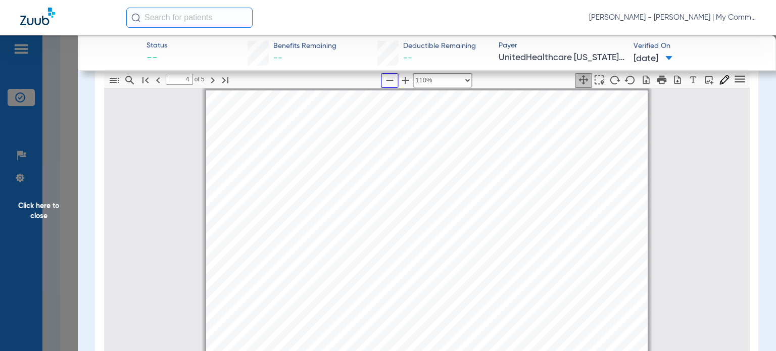
scroll to position [1925, 0]
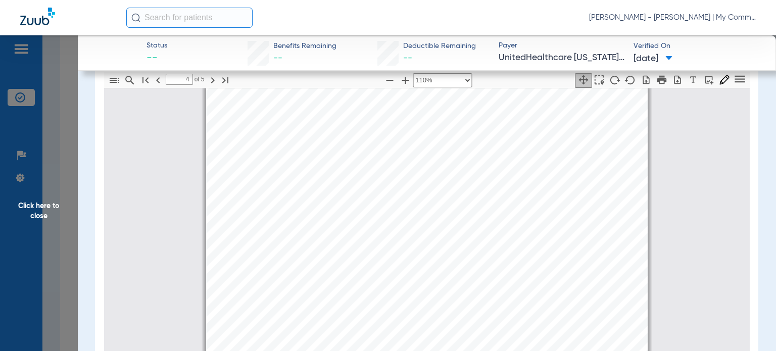
click at [54, 203] on span "Click here to close" at bounding box center [39, 210] width 78 height 351
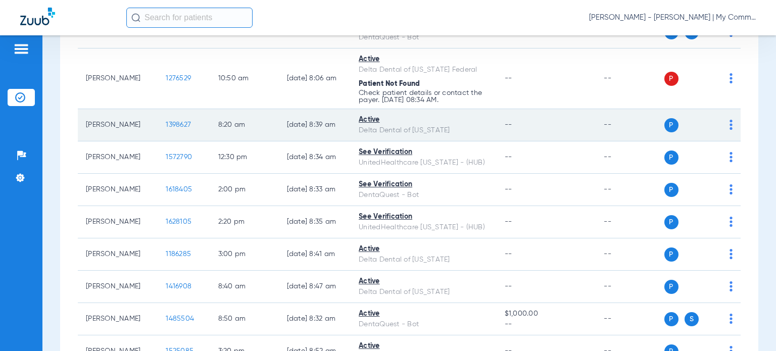
click at [166, 121] on span "1398627" at bounding box center [178, 124] width 25 height 7
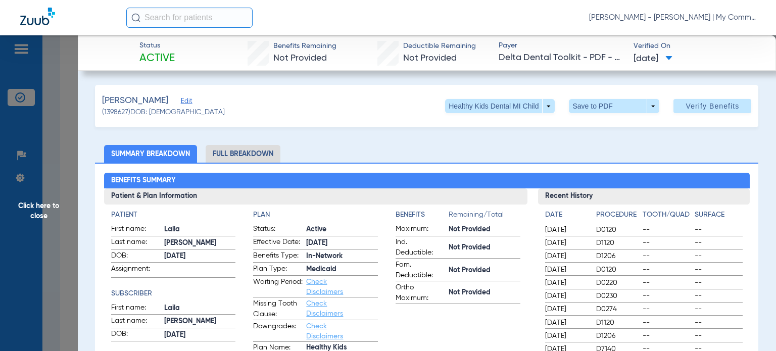
click at [446, 147] on ul "Summary Breakdown Full Breakdown" at bounding box center [427, 154] width 664 height 18
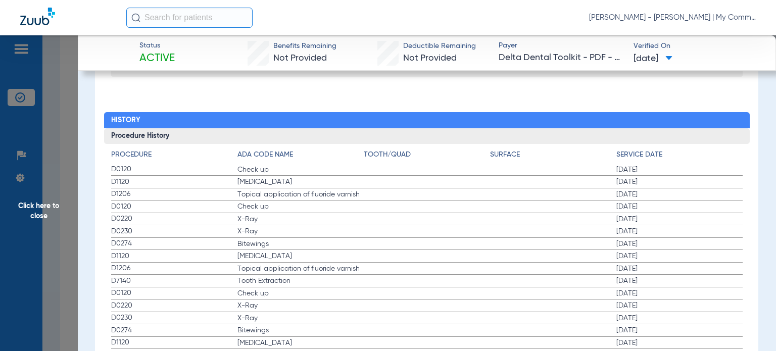
scroll to position [1112, 0]
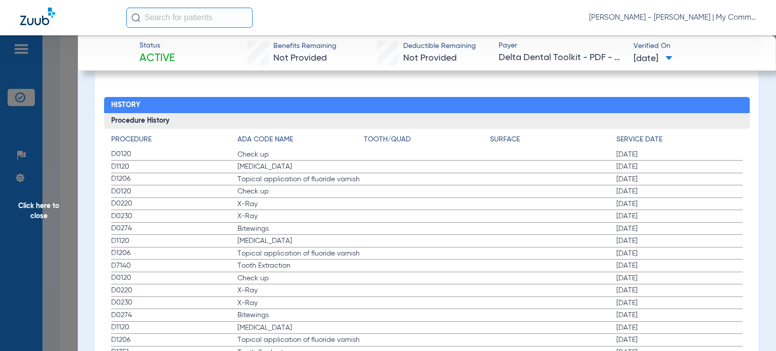
click at [130, 152] on span "D0120" at bounding box center [174, 154] width 126 height 11
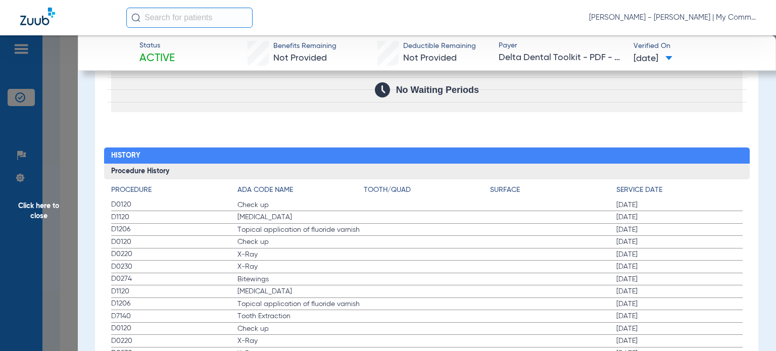
scroll to position [1163, 0]
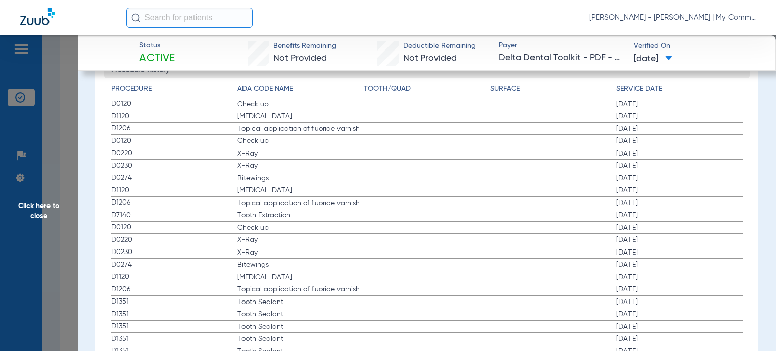
click at [269, 104] on span "Check up" at bounding box center [301, 104] width 126 height 10
click at [148, 179] on span "D0274" at bounding box center [174, 178] width 126 height 11
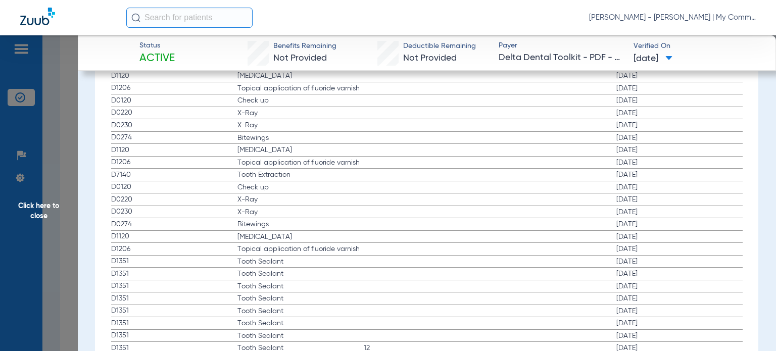
scroll to position [1264, 0]
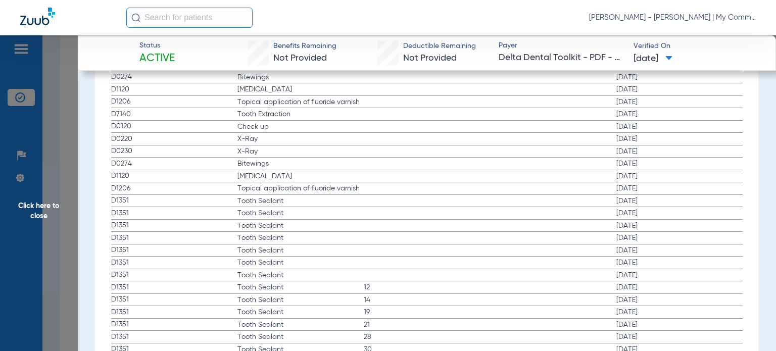
click at [282, 336] on span "Tooth Sealant" at bounding box center [301, 337] width 126 height 10
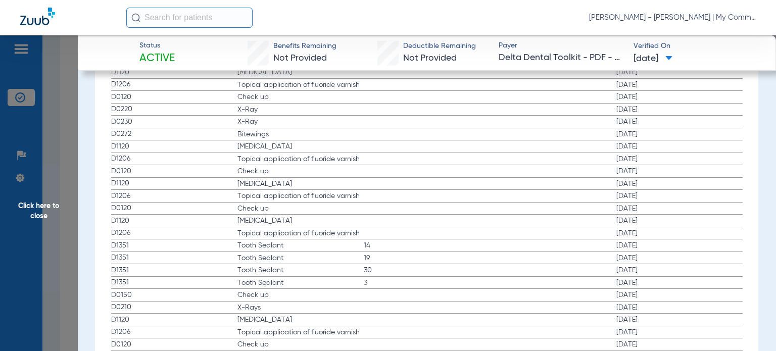
scroll to position [1718, 0]
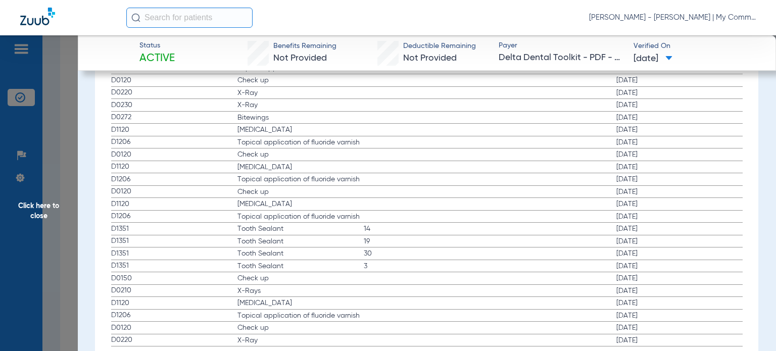
click at [44, 215] on span "Click here to close" at bounding box center [39, 210] width 78 height 351
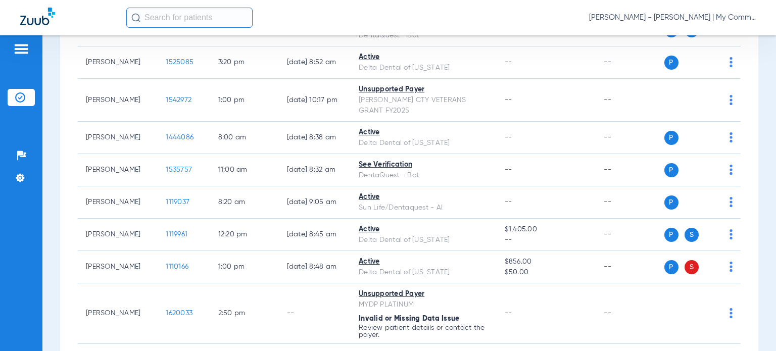
scroll to position [1122, 0]
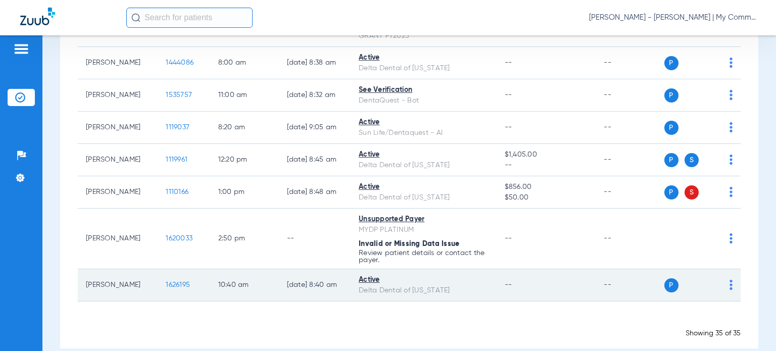
click at [175, 282] on span "1626195" at bounding box center [178, 285] width 24 height 7
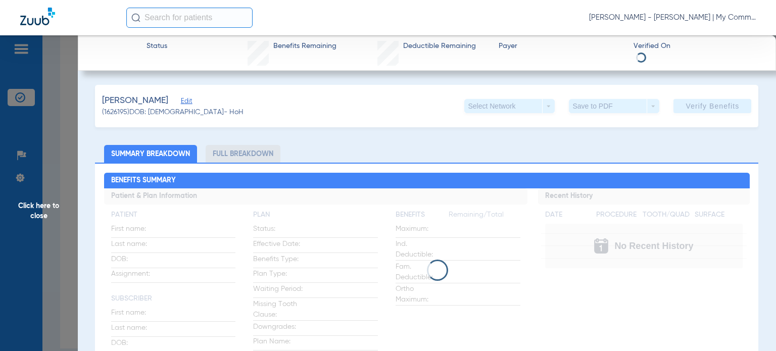
click at [96, 145] on ul "Summary Breakdown Full Breakdown" at bounding box center [427, 154] width 664 height 18
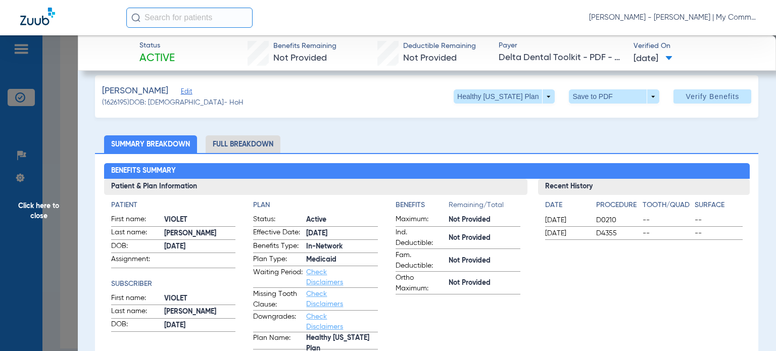
scroll to position [0, 0]
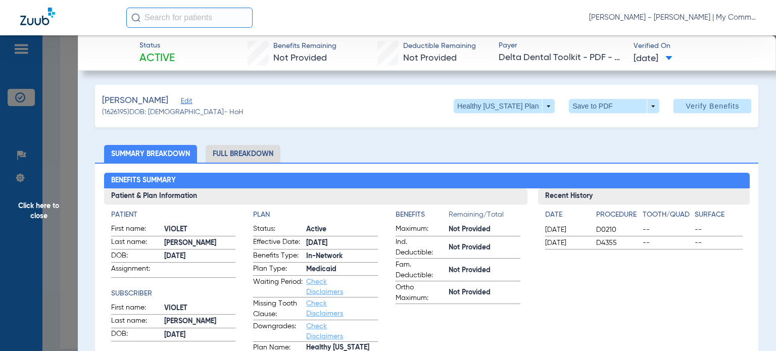
click at [257, 149] on li "Full Breakdown" at bounding box center [243, 154] width 75 height 18
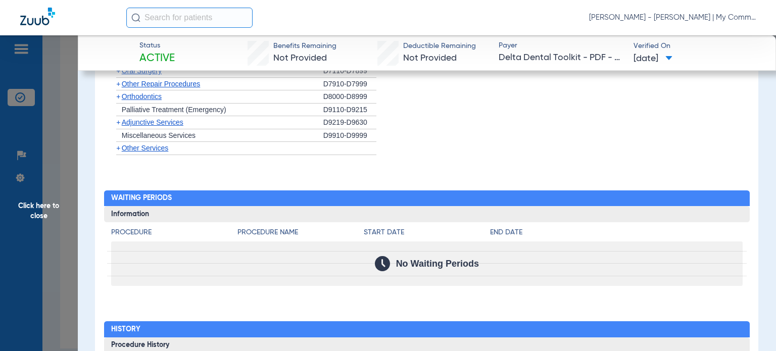
scroll to position [1138, 0]
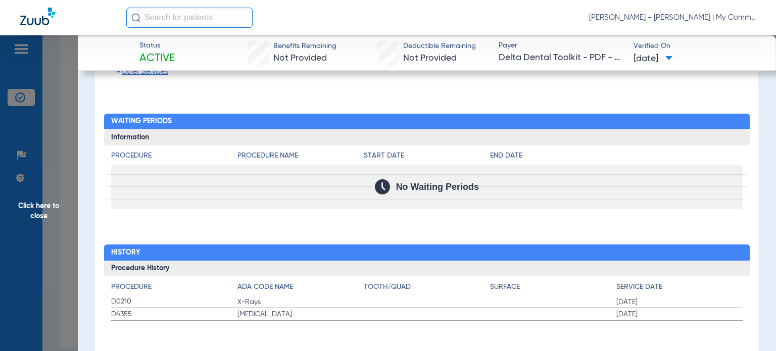
click at [441, 265] on h3 "Procedure History" at bounding box center [427, 269] width 646 height 16
click at [51, 210] on span "Click here to close" at bounding box center [39, 210] width 78 height 351
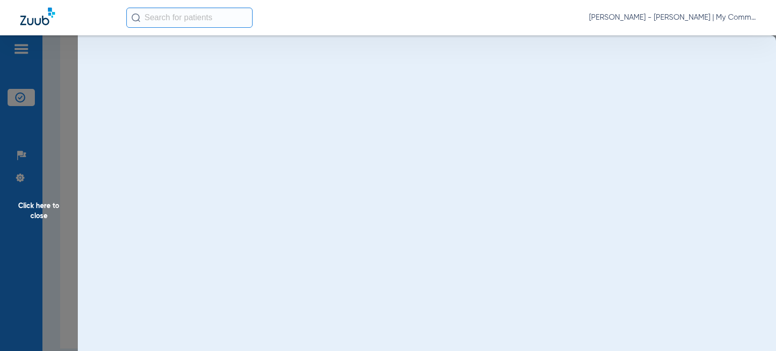
scroll to position [0, 0]
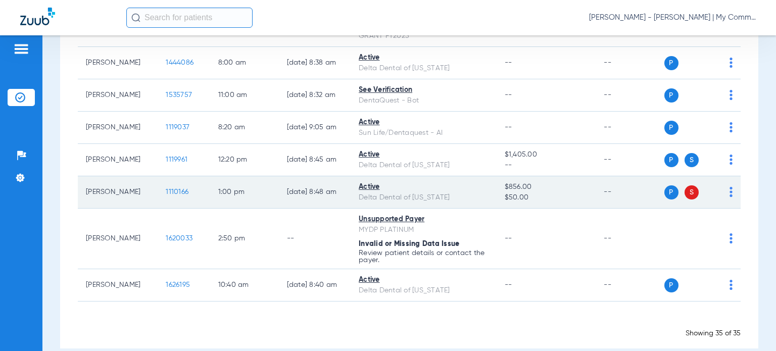
click at [166, 189] on span "1110166" at bounding box center [177, 192] width 23 height 7
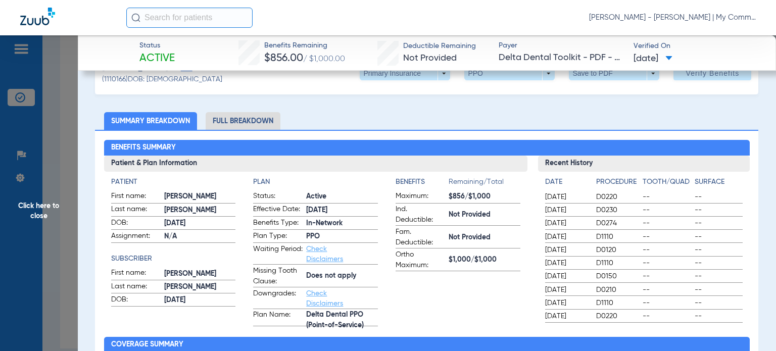
scroll to position [51, 0]
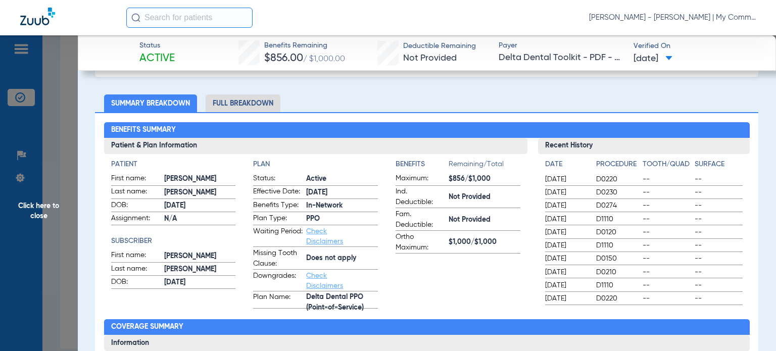
click at [253, 95] on li "Full Breakdown" at bounding box center [243, 104] width 75 height 18
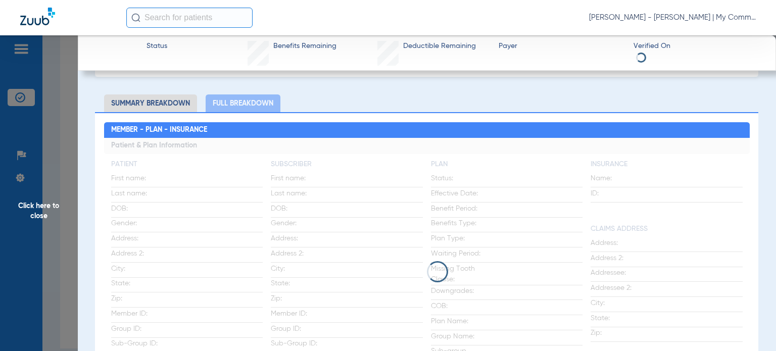
click at [459, 95] on ul "Summary Breakdown Full Breakdown" at bounding box center [427, 104] width 664 height 18
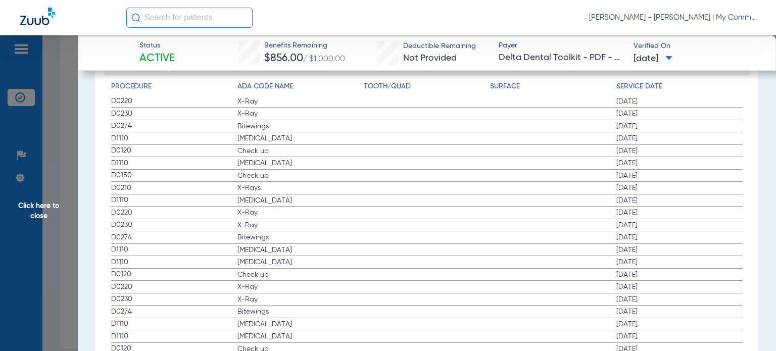
scroll to position [1365, 0]
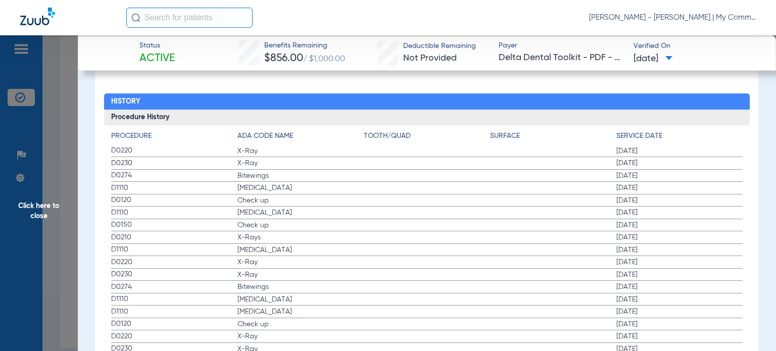
click at [401, 337] on label "D0220 X-Ray 10/13/2021" at bounding box center [427, 337] width 632 height 13
click at [44, 204] on span "Click here to close" at bounding box center [39, 210] width 78 height 351
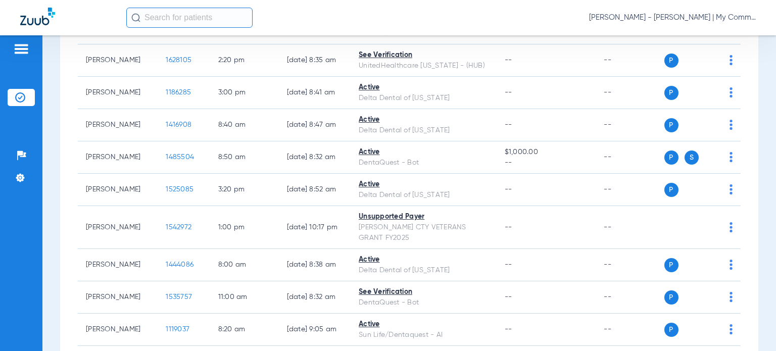
scroll to position [869, 0]
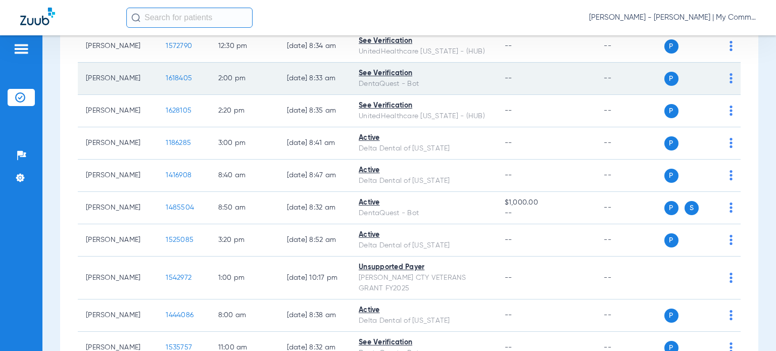
click at [172, 75] on span "1618405" at bounding box center [179, 78] width 26 height 7
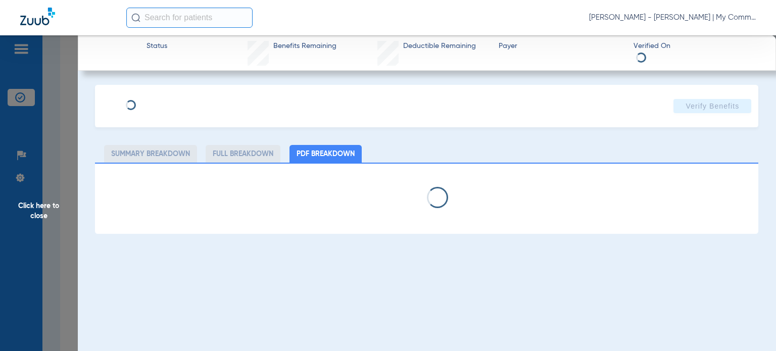
select select "page-width"
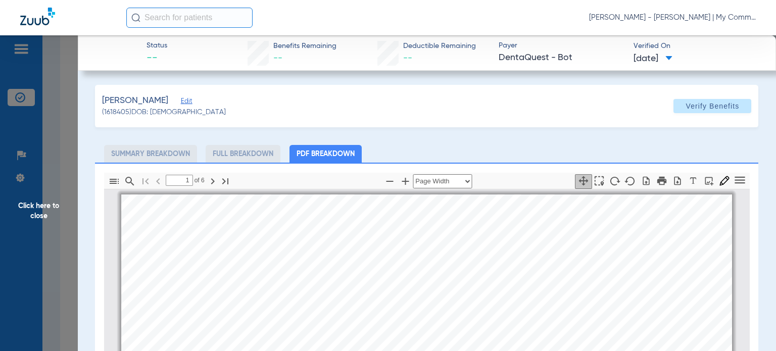
scroll to position [5, 0]
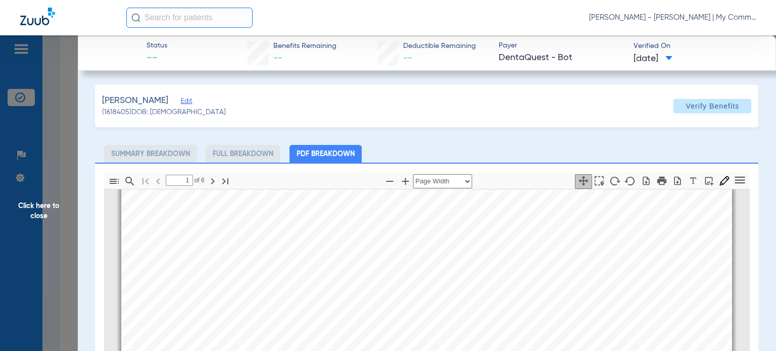
click at [491, 140] on div "Shelton, Markell Edit (1618405) DOB: 09/01/2022 Verify Benefits Subscriber Info…" at bounding box center [427, 309] width 664 height 448
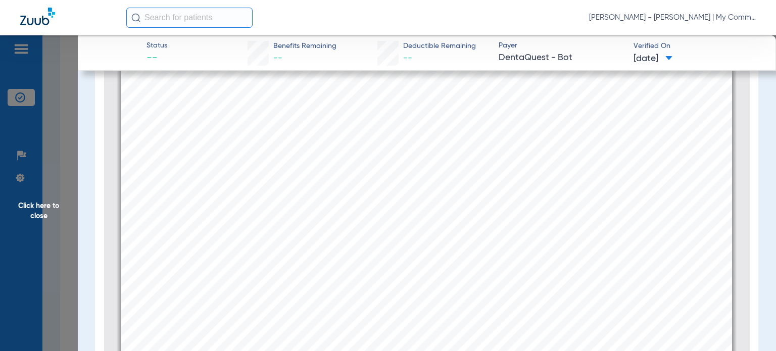
scroll to position [146, 0]
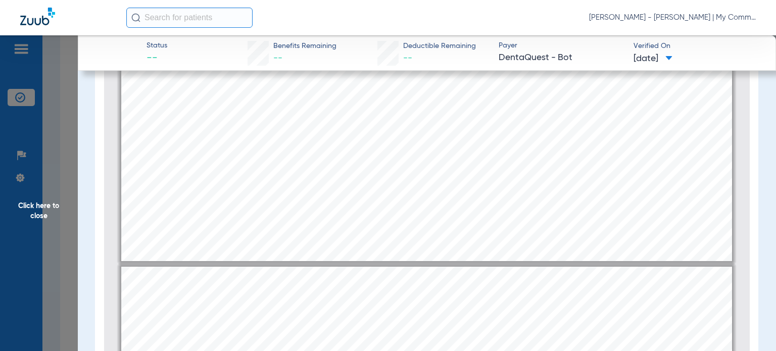
type input "2"
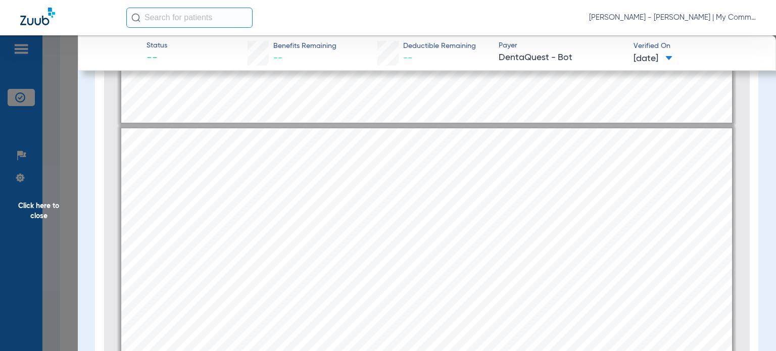
click at [204, 331] on div "Service History  Print Service Date  Procedure Code  Procedure Code Descript…" at bounding box center [426, 344] width 611 height 433
click at [49, 200] on span "Click here to close" at bounding box center [39, 210] width 78 height 351
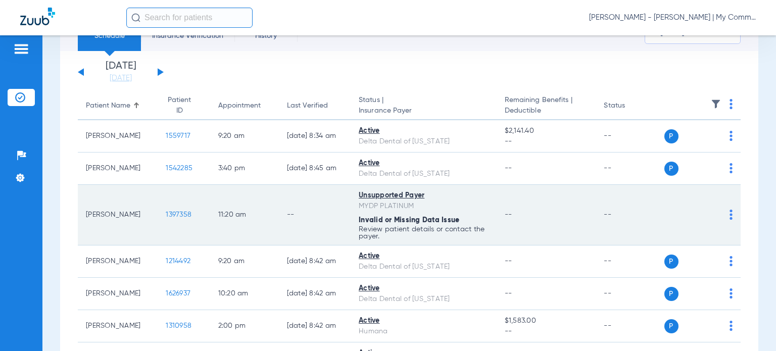
scroll to position [0, 0]
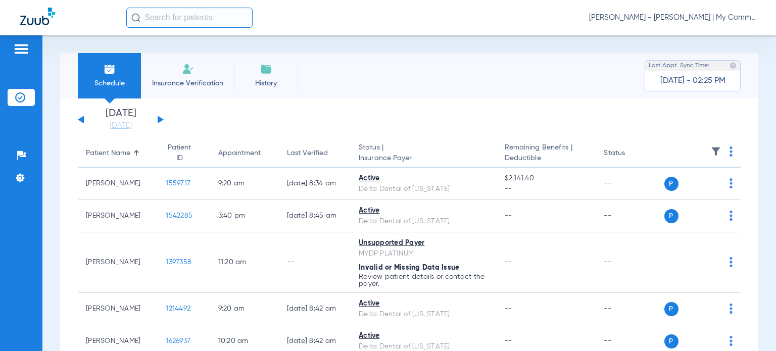
click at [159, 119] on button at bounding box center [161, 120] width 6 height 8
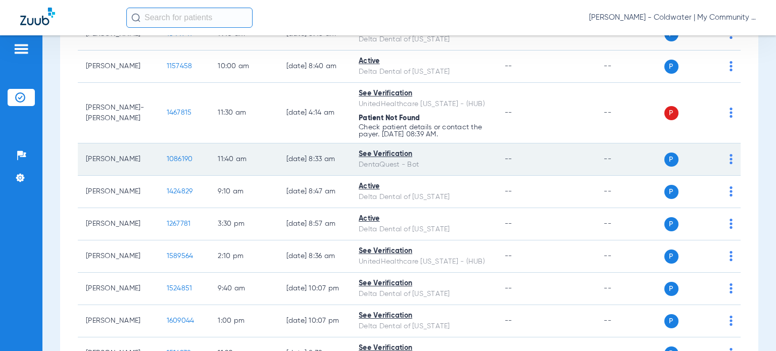
scroll to position [354, 0]
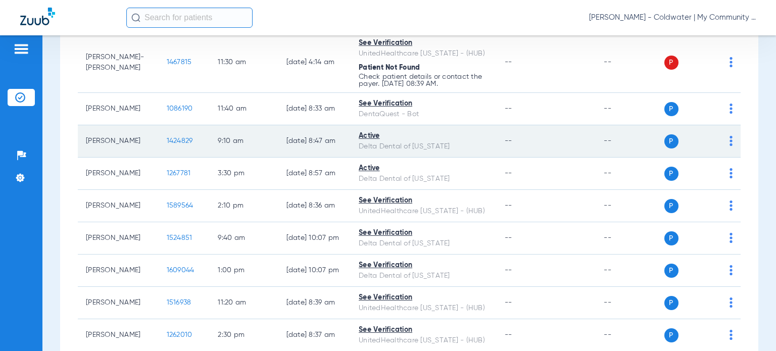
click at [170, 140] on span "1424829" at bounding box center [180, 140] width 26 height 7
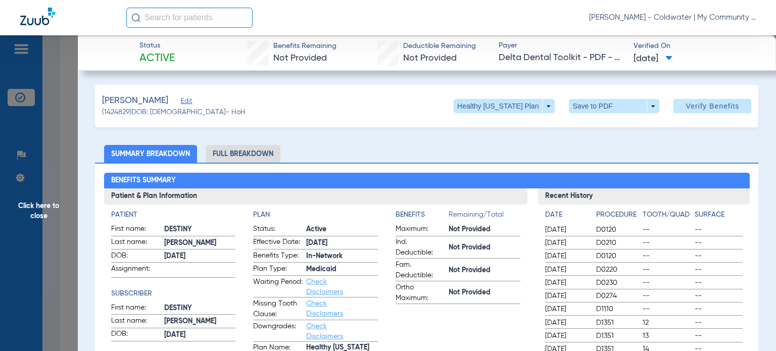
click at [235, 153] on li "Full Breakdown" at bounding box center [243, 154] width 75 height 18
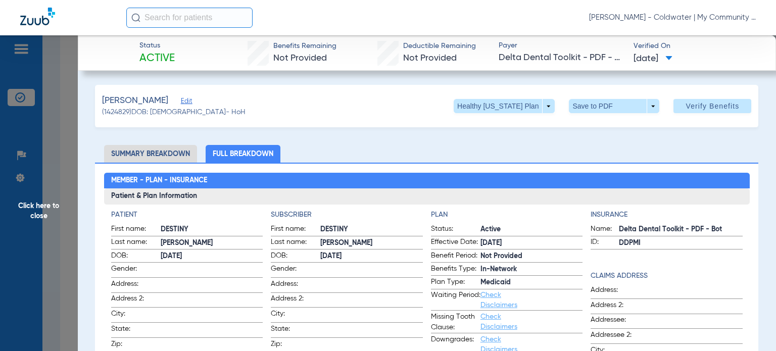
click at [463, 148] on ul "Summary Breakdown Full Breakdown" at bounding box center [427, 154] width 664 height 18
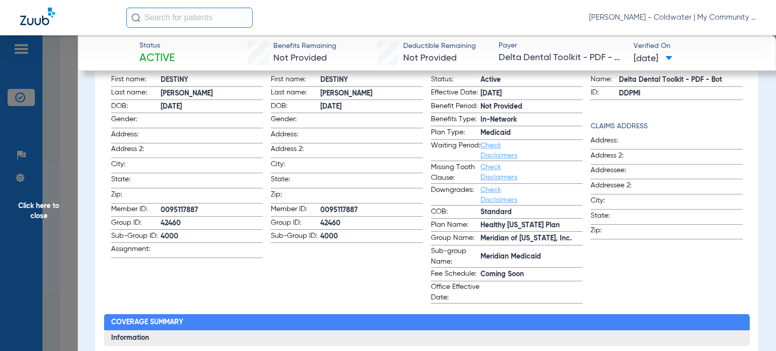
scroll to position [152, 0]
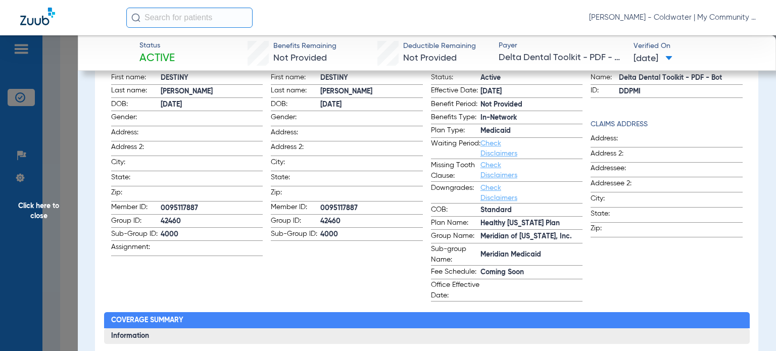
click at [503, 277] on span "Coming Soon" at bounding box center [532, 272] width 103 height 11
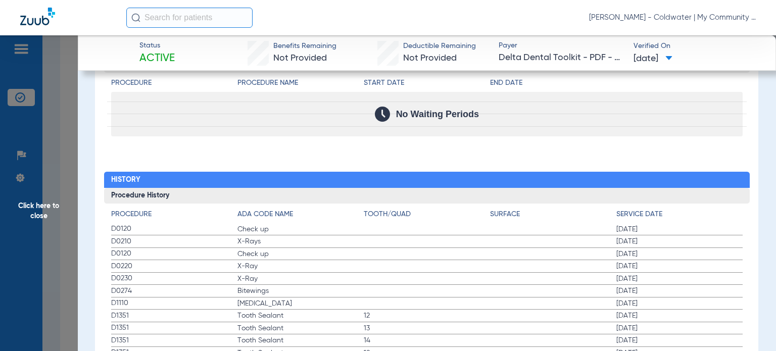
scroll to position [1210, 0]
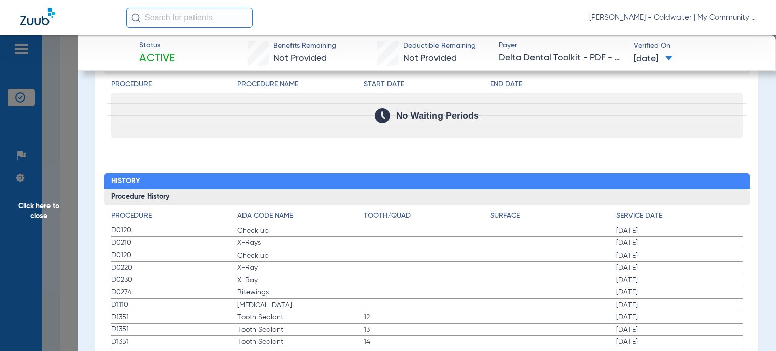
click at [329, 339] on span "Tooth Sealant" at bounding box center [301, 342] width 126 height 10
click at [63, 201] on span "Click here to close" at bounding box center [39, 210] width 78 height 351
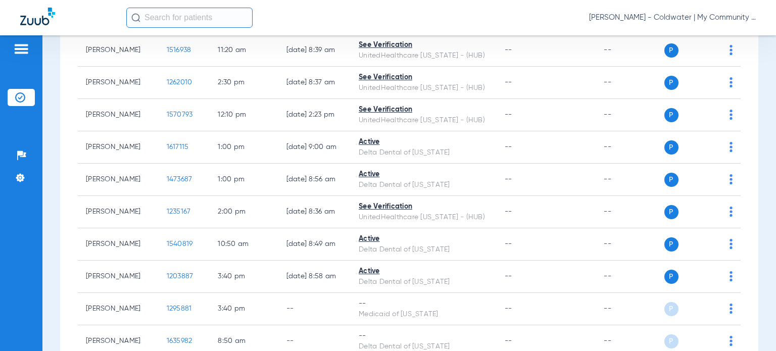
scroll to position [657, 0]
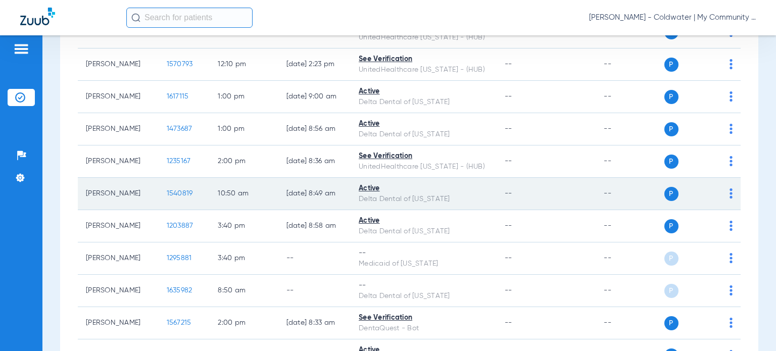
click at [169, 192] on span "1540819" at bounding box center [180, 193] width 26 height 7
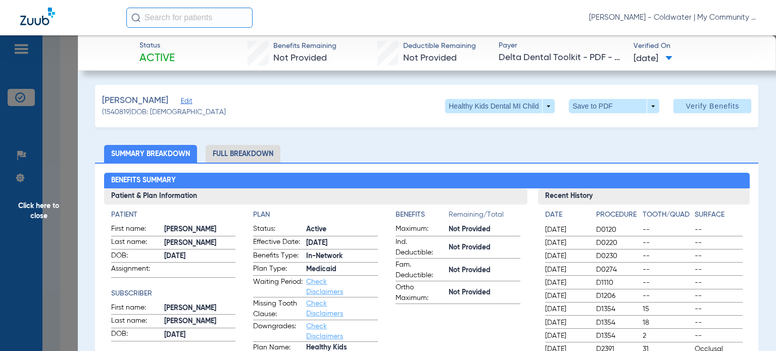
drag, startPoint x: 281, startPoint y: 154, endPoint x: 275, endPoint y: 152, distance: 5.9
click at [279, 154] on li "Full Breakdown" at bounding box center [243, 154] width 75 height 18
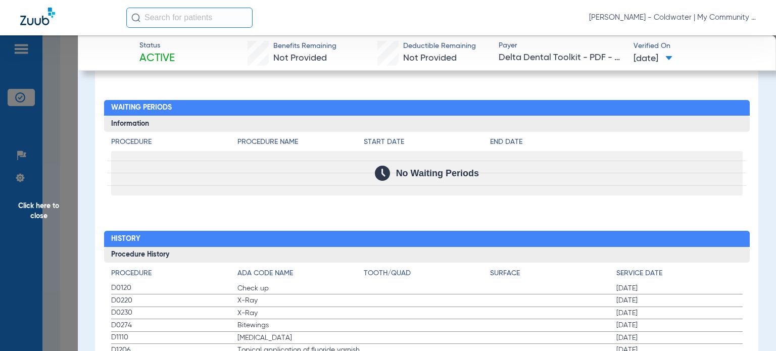
scroll to position [1213, 0]
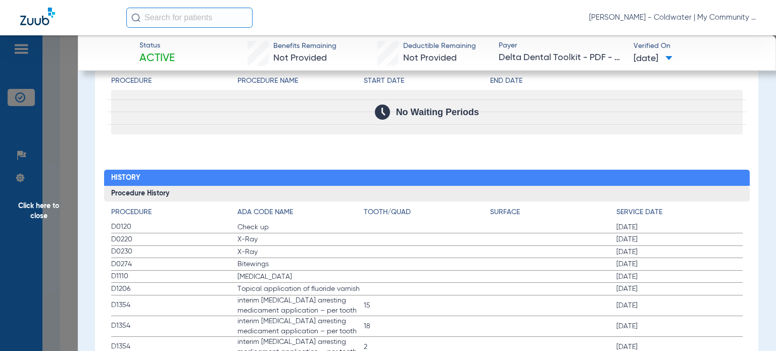
click at [51, 198] on span "Click here to close" at bounding box center [39, 210] width 78 height 351
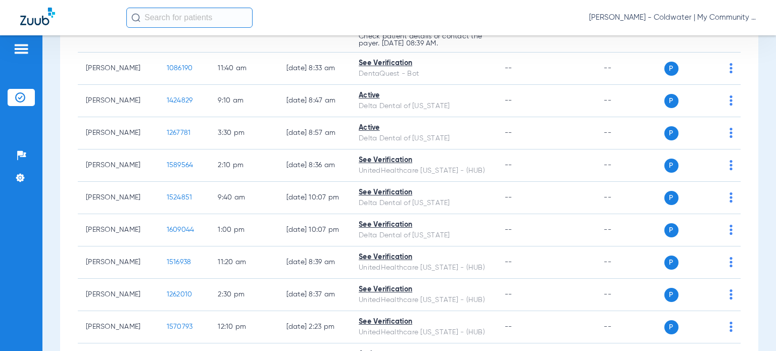
scroll to position [354, 0]
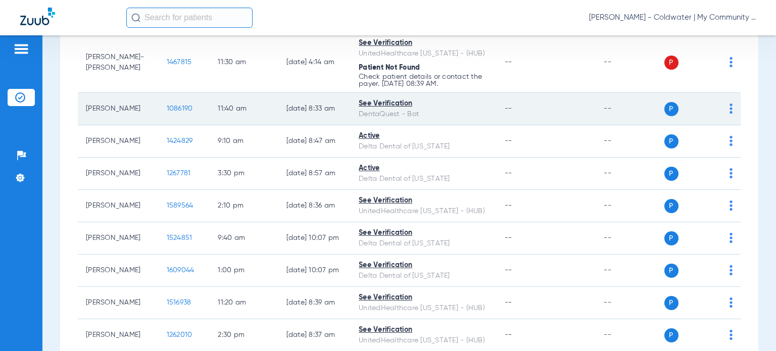
click at [167, 108] on span "1086190" at bounding box center [180, 108] width 26 height 7
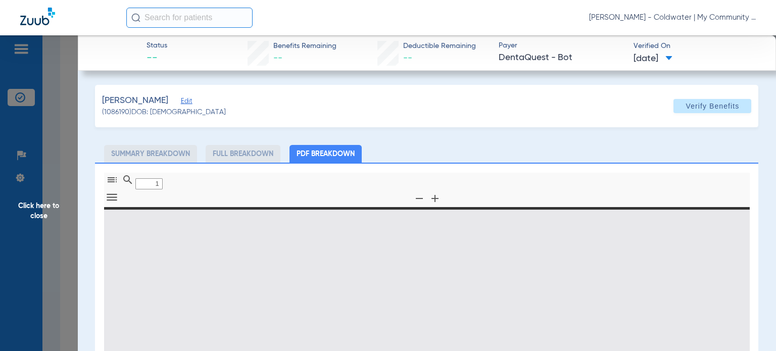
type input "0"
select select "page-width"
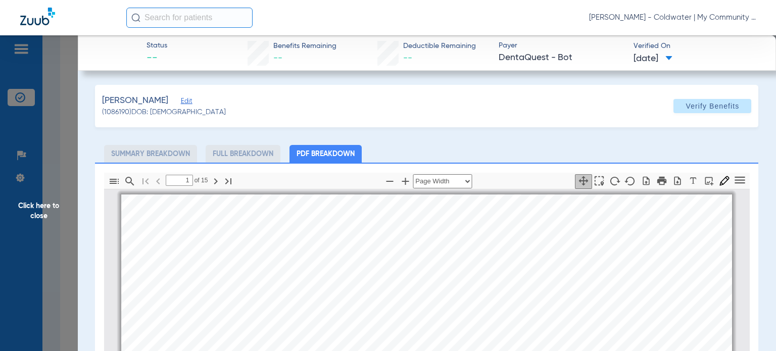
scroll to position [5, 0]
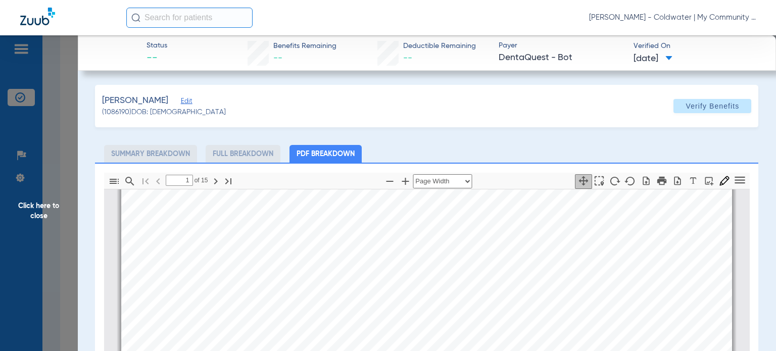
click at [451, 150] on ul "Summary Breakdown Full Breakdown PDF Breakdown" at bounding box center [427, 154] width 664 height 18
type input "5"
click at [69, 204] on span "Click here to close" at bounding box center [39, 210] width 78 height 351
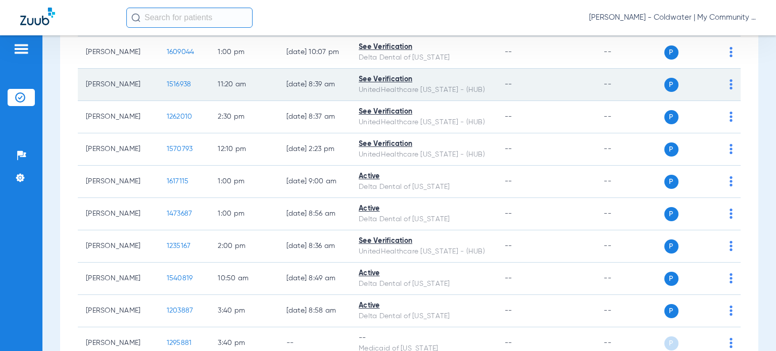
scroll to position [607, 0]
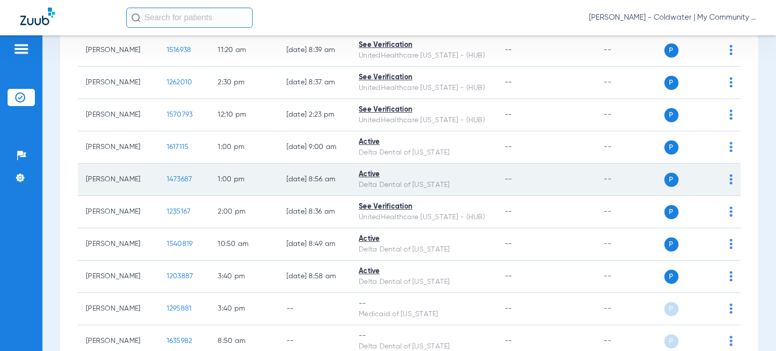
click at [168, 176] on span "1473687" at bounding box center [180, 179] width 26 height 7
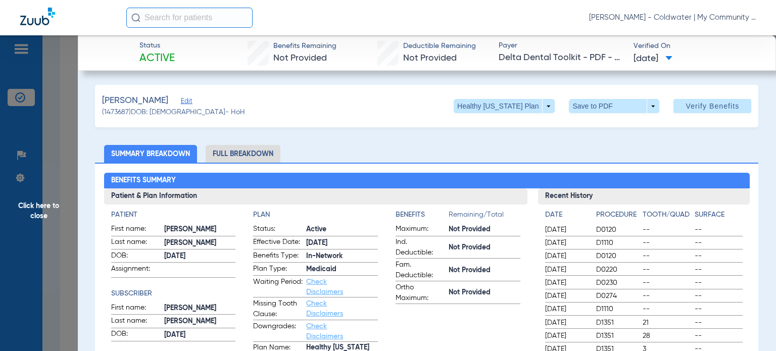
drag, startPoint x: 487, startPoint y: 151, endPoint x: 482, endPoint y: 156, distance: 6.4
click at [487, 151] on ul "Summary Breakdown Full Breakdown" at bounding box center [427, 154] width 664 height 18
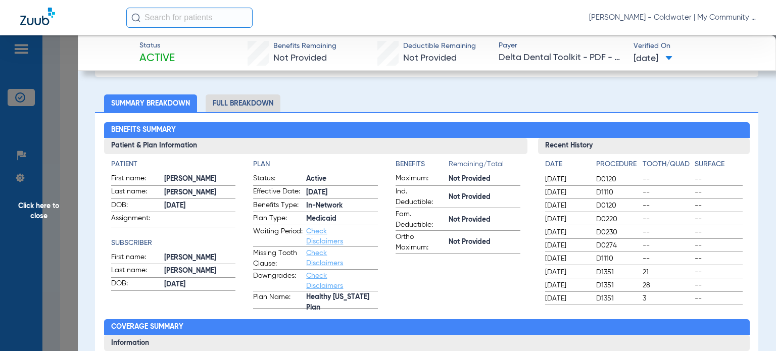
click at [250, 106] on li "Full Breakdown" at bounding box center [243, 104] width 75 height 18
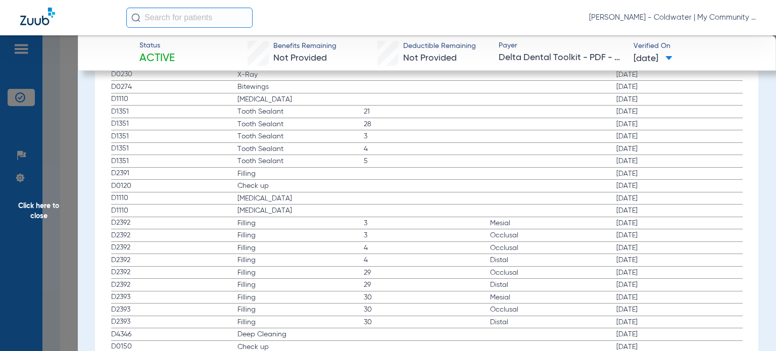
scroll to position [1466, 0]
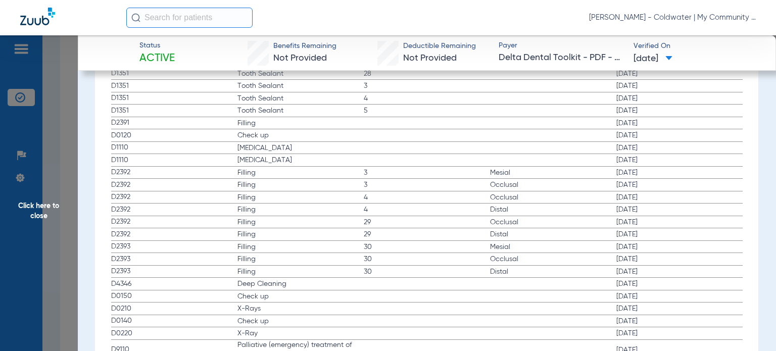
click at [33, 208] on span "Click here to close" at bounding box center [39, 210] width 78 height 351
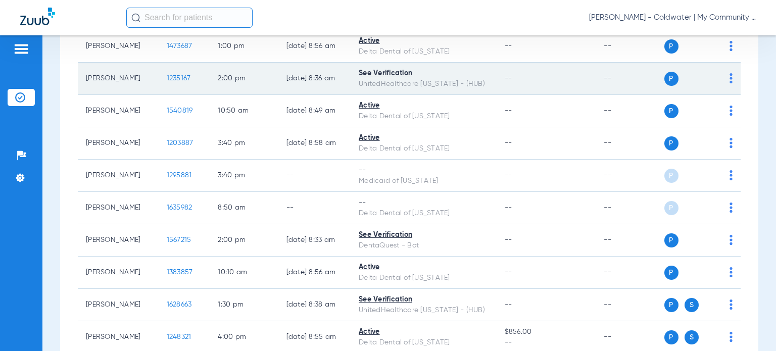
scroll to position [758, 0]
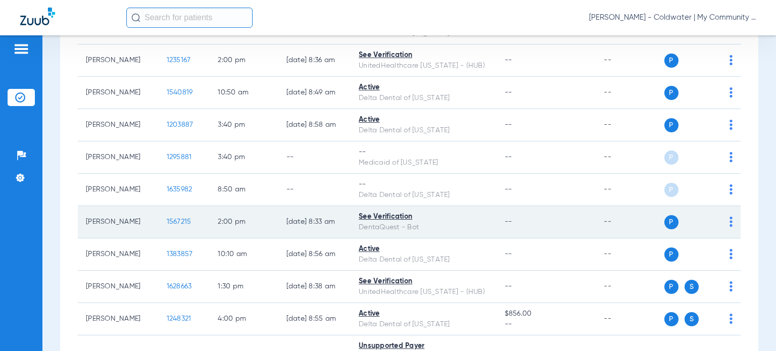
click at [167, 218] on span "1567215" at bounding box center [179, 221] width 25 height 7
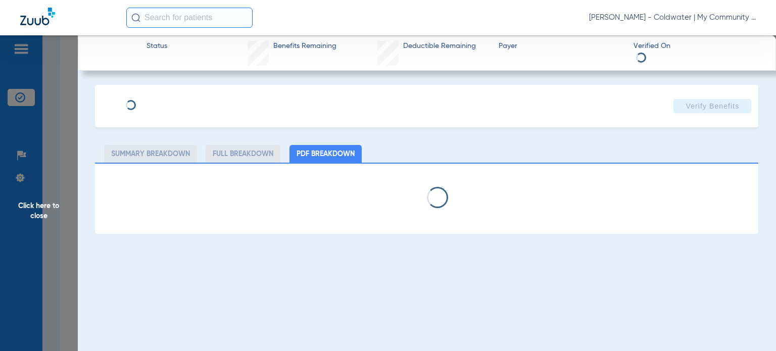
select select "page-width"
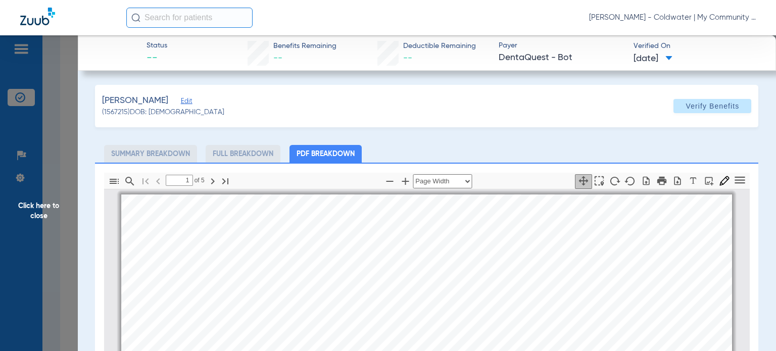
scroll to position [5, 0]
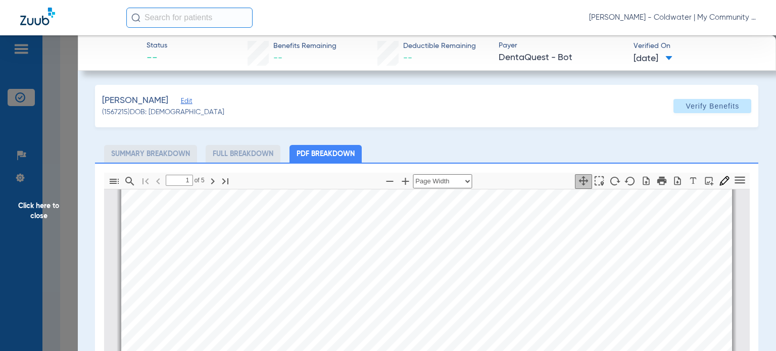
click at [524, 151] on ul "Summary Breakdown Full Breakdown PDF Breakdown" at bounding box center [427, 154] width 664 height 18
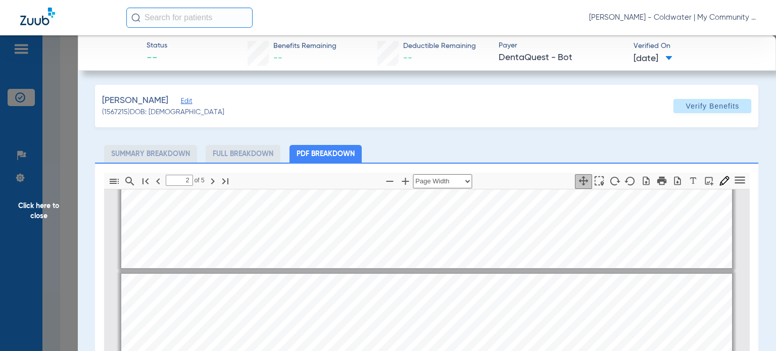
scroll to position [460, 0]
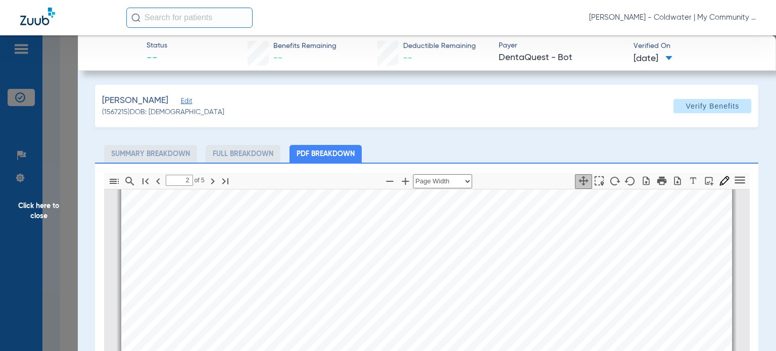
type input "3"
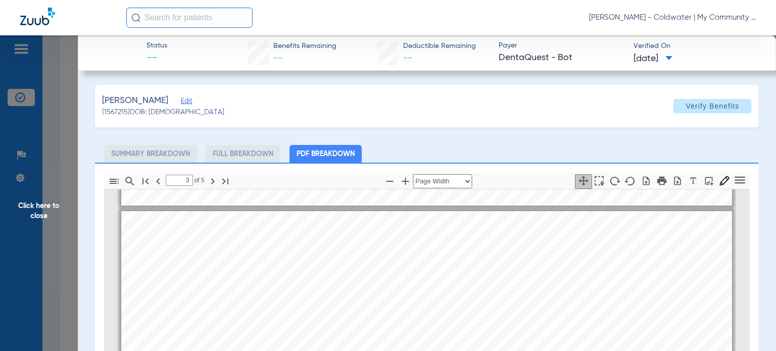
scroll to position [864, 0]
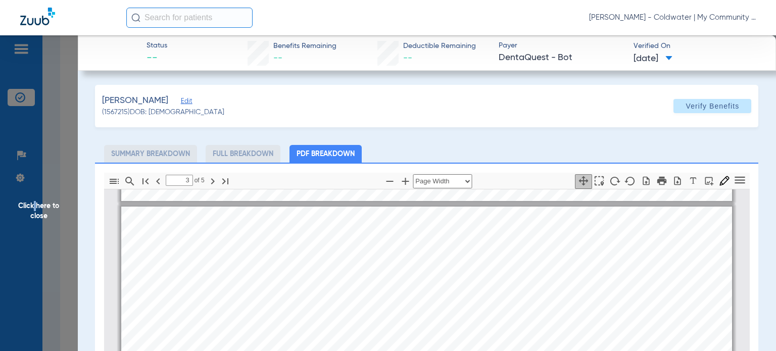
drag, startPoint x: 34, startPoint y: 198, endPoint x: 87, endPoint y: 217, distance: 56.0
click at [36, 198] on span "Click here to close" at bounding box center [39, 210] width 78 height 351
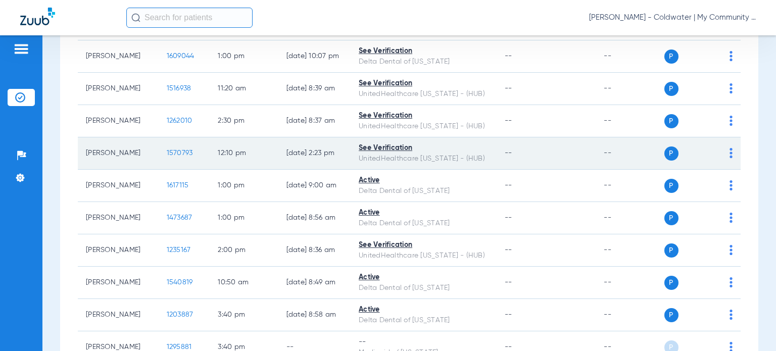
scroll to position [556, 0]
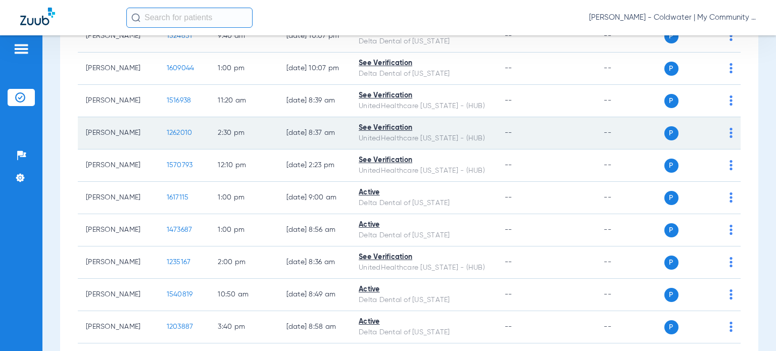
click at [169, 130] on span "1262010" at bounding box center [180, 132] width 26 height 7
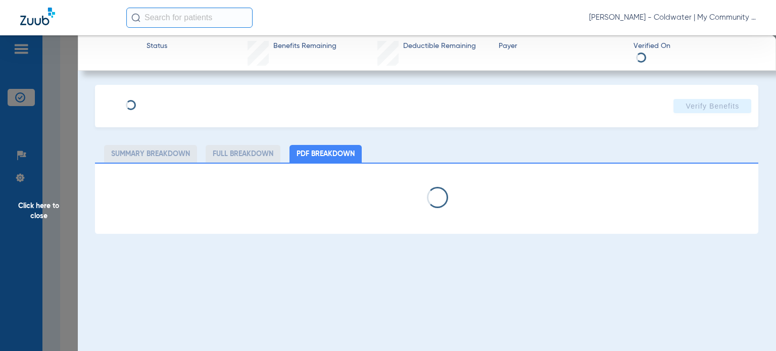
select select "page-width"
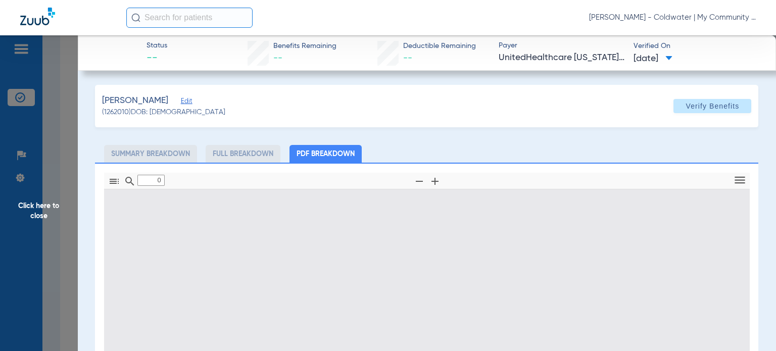
type input "1"
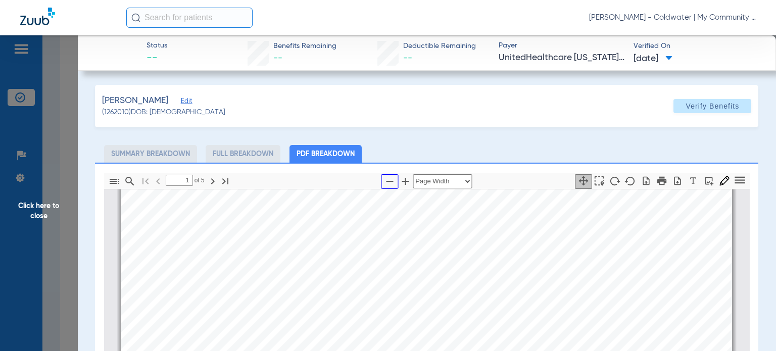
click at [384, 181] on icon "button" at bounding box center [390, 181] width 12 height 12
drag, startPoint x: 384, startPoint y: 181, endPoint x: 421, endPoint y: 157, distance: 44.0
click at [384, 181] on icon "button" at bounding box center [390, 181] width 12 height 12
select select "custom"
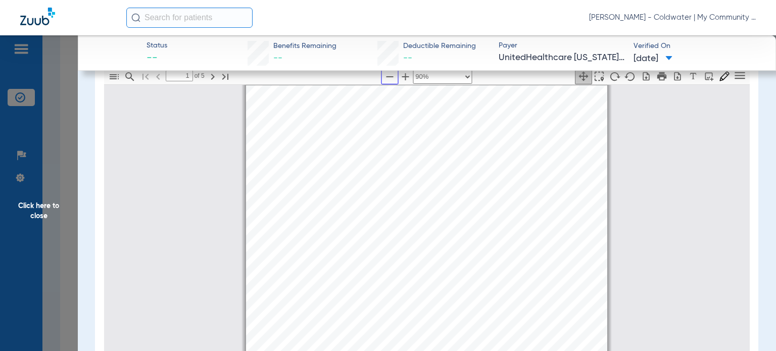
scroll to position [146, 0]
type input "2"
select select "custom"
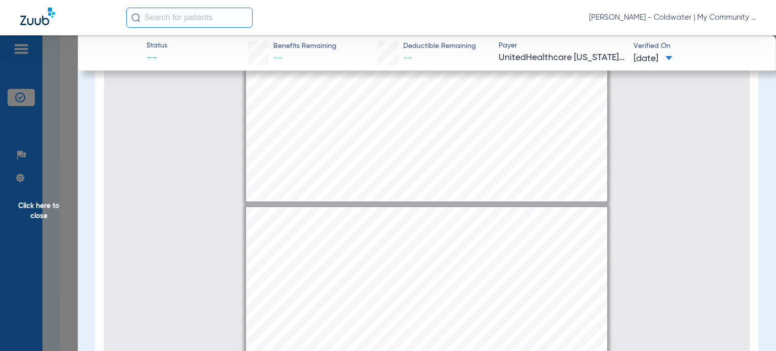
type input "3"
select select "custom"
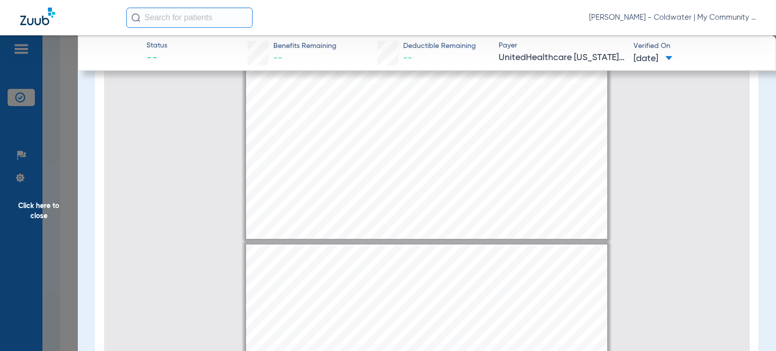
type input "4"
select select "custom"
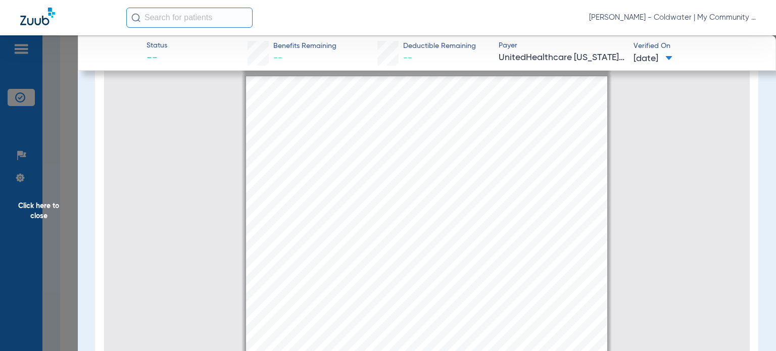
scroll to position [1571, 0]
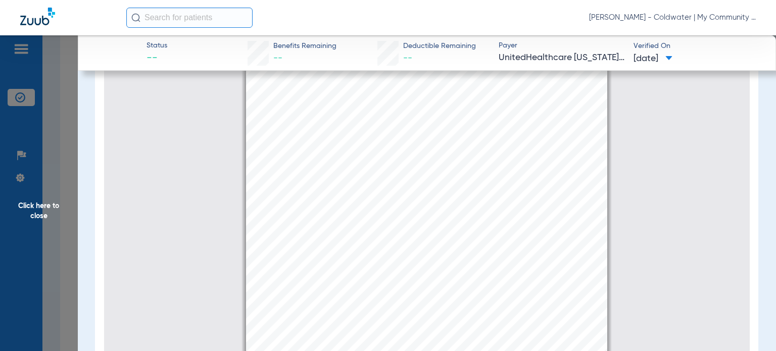
click at [45, 210] on span "Click here to close" at bounding box center [39, 210] width 78 height 351
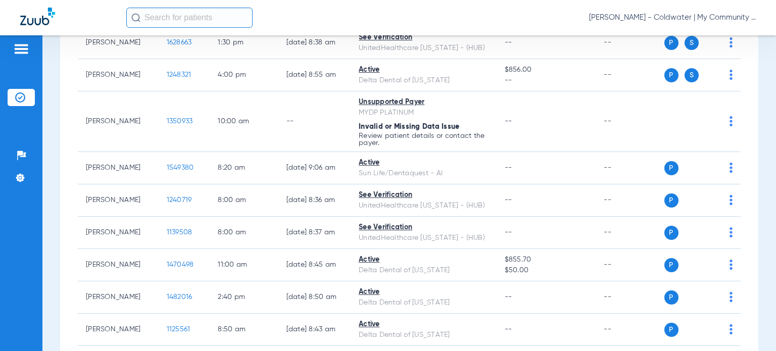
scroll to position [1058, 0]
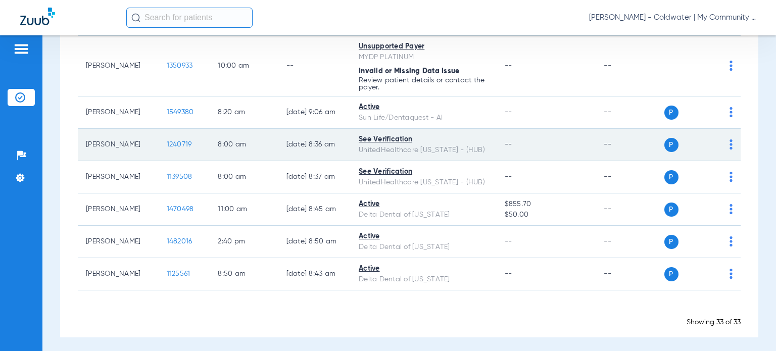
click at [168, 142] on span "1240719" at bounding box center [179, 144] width 25 height 7
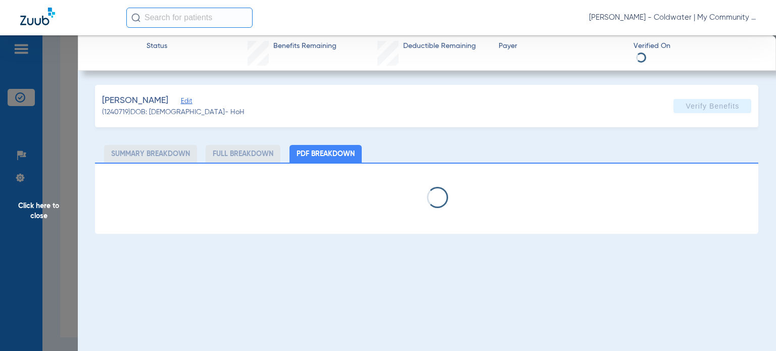
select select "page-width"
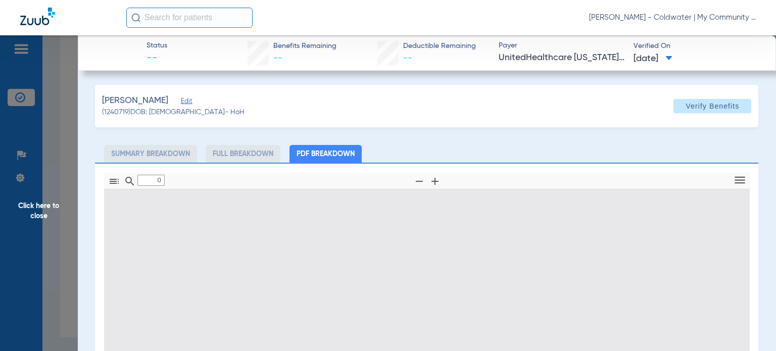
type input "1"
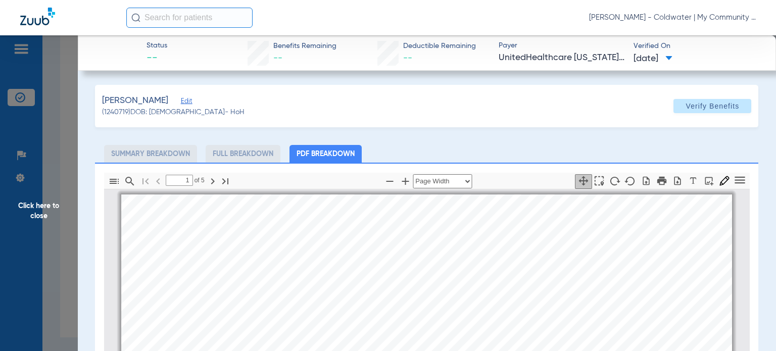
scroll to position [5, 0]
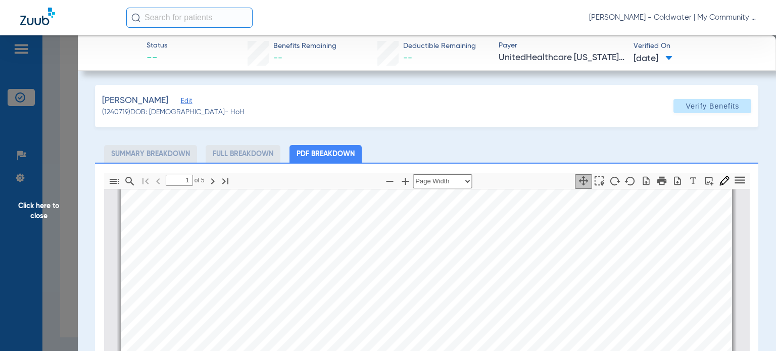
click at [546, 135] on div "Mohamed, Siham Edit (1240719) DOB: 10/28/1989 - HoH Verify Benefits Subscriber …" at bounding box center [427, 309] width 664 height 448
click at [384, 179] on icon "button" at bounding box center [390, 181] width 12 height 12
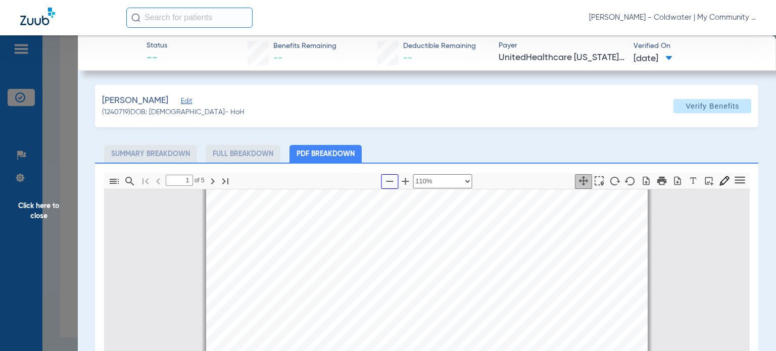
scroll to position [5, 0]
click at [384, 179] on icon "button" at bounding box center [390, 181] width 12 height 12
select select "custom"
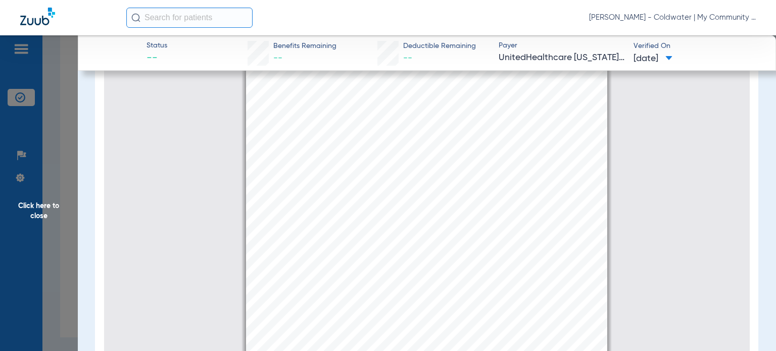
scroll to position [146, 0]
type input "2"
select select "custom"
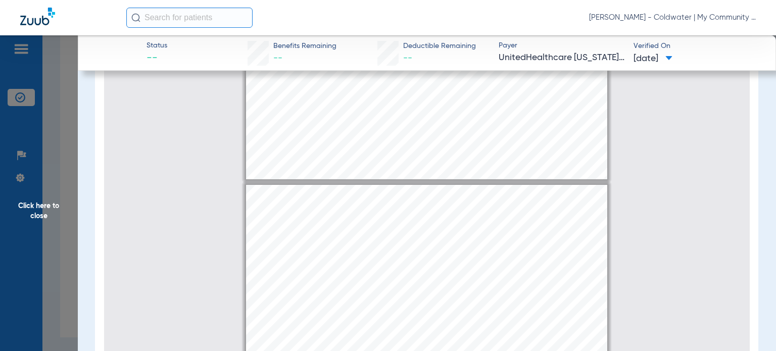
type input "3"
select select "custom"
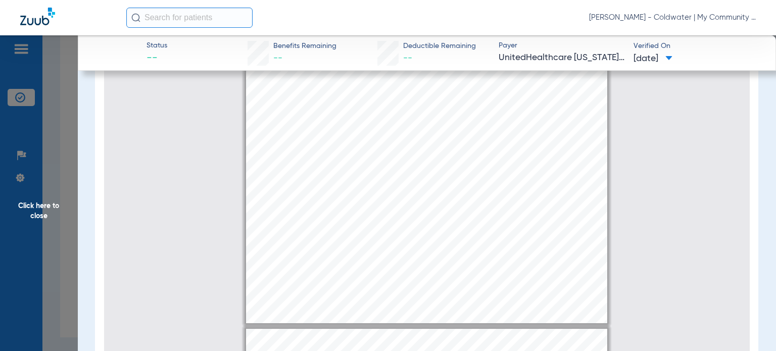
scroll to position [1470, 0]
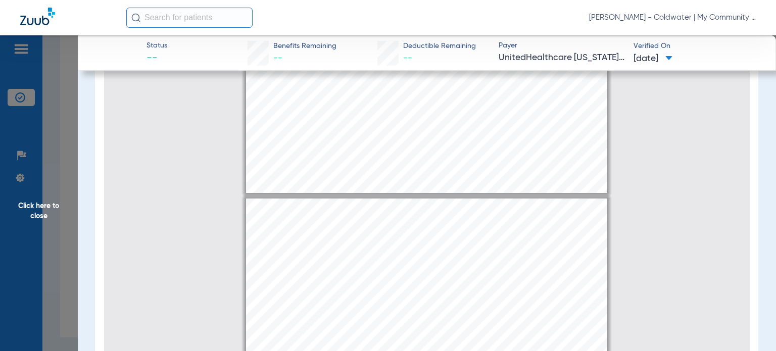
type input "4"
select select "custom"
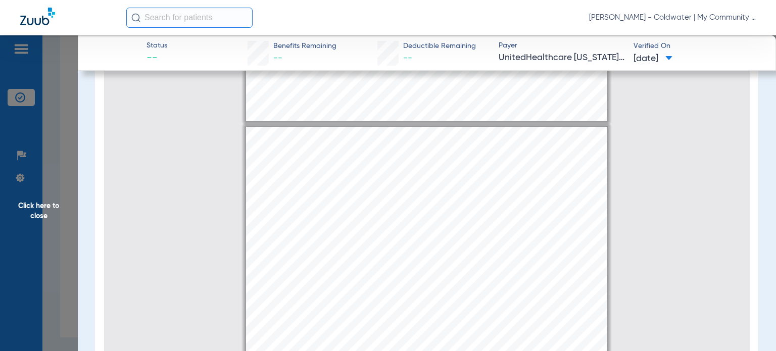
click at [53, 201] on span "Click here to close" at bounding box center [39, 210] width 78 height 351
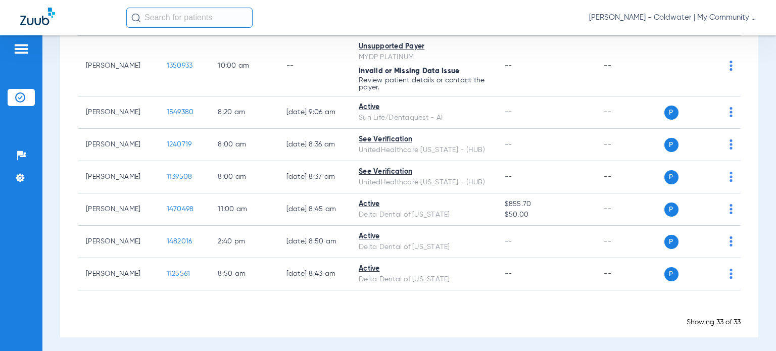
scroll to position [0, 0]
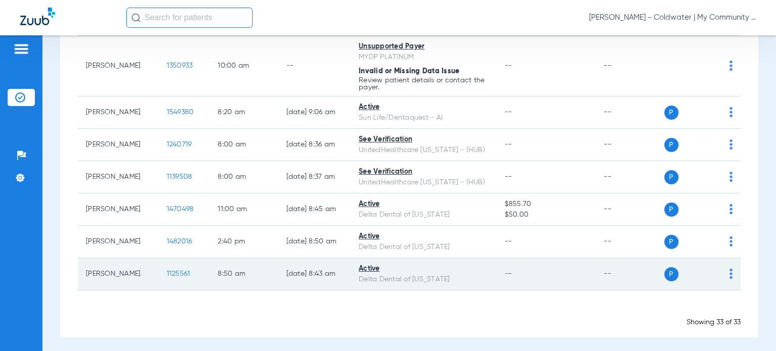
click at [171, 272] on span "1125561" at bounding box center [179, 273] width 24 height 7
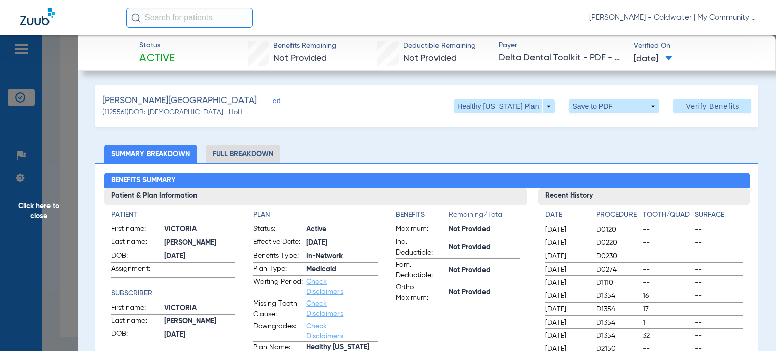
click at [245, 153] on li "Full Breakdown" at bounding box center [243, 154] width 75 height 18
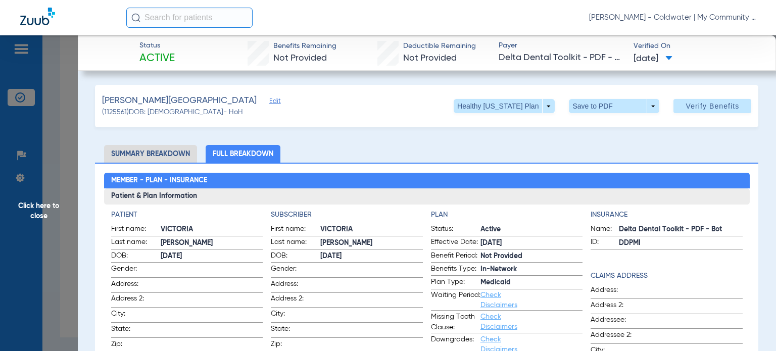
drag, startPoint x: 439, startPoint y: 142, endPoint x: 431, endPoint y: 148, distance: 10.1
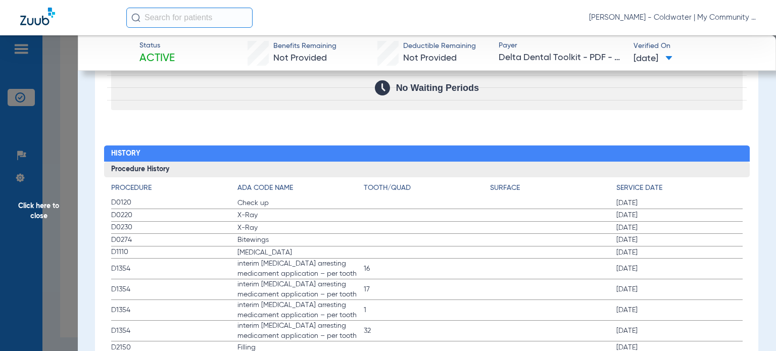
scroll to position [1314, 0]
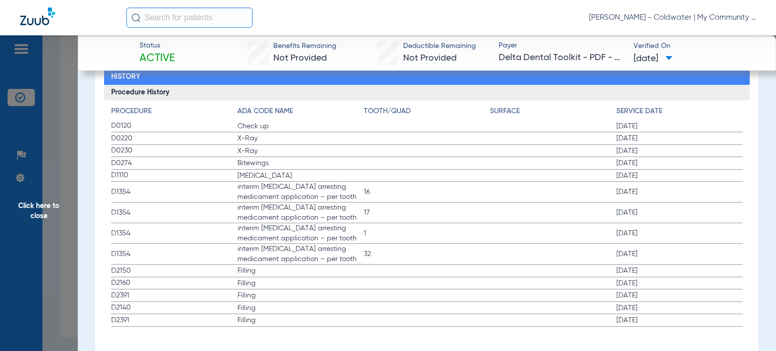
click at [57, 203] on span "Click here to close" at bounding box center [39, 210] width 78 height 351
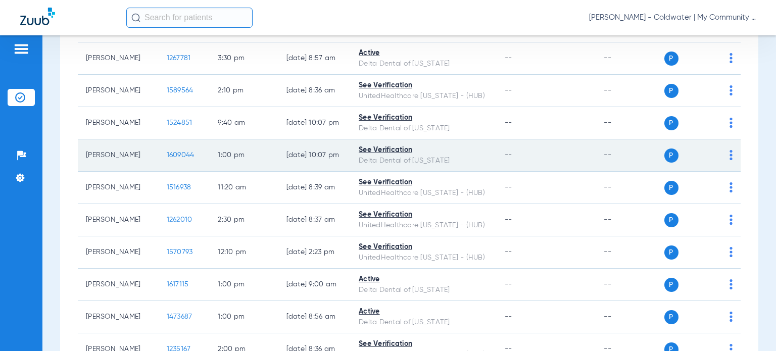
scroll to position [451, 0]
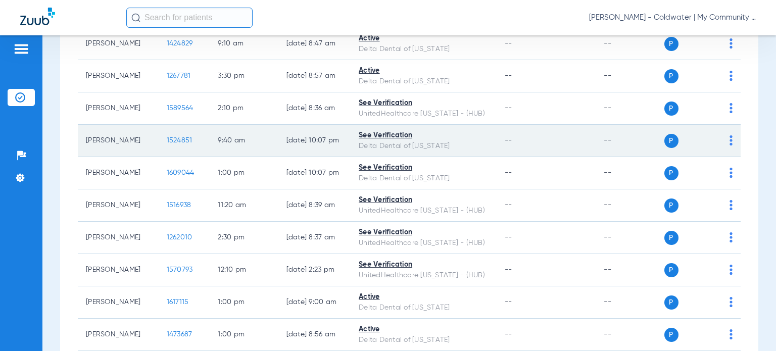
click at [173, 141] on span "1524851" at bounding box center [180, 140] width 26 height 7
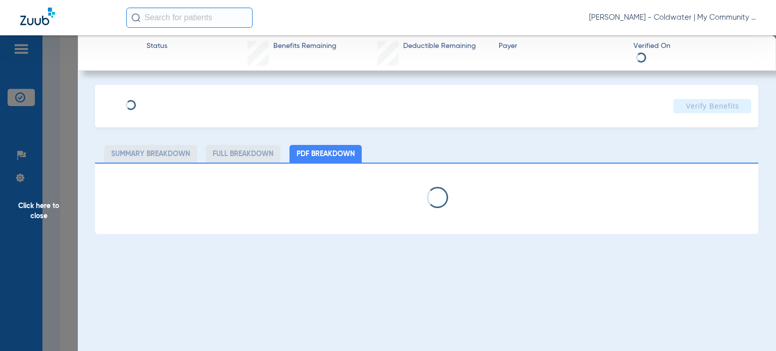
select select "page-width"
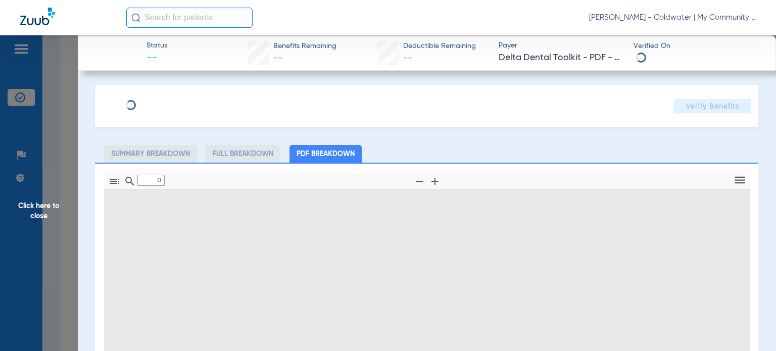
type input "1"
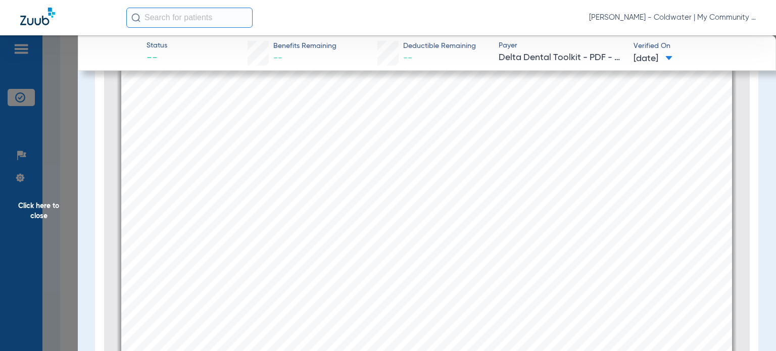
scroll to position [106, 0]
click at [509, 204] on span "Based on contract limitations for the services listed below, the patient is cur…" at bounding box center [484, 202] width 457 height 8
click at [67, 206] on span "Click here to close" at bounding box center [39, 210] width 78 height 351
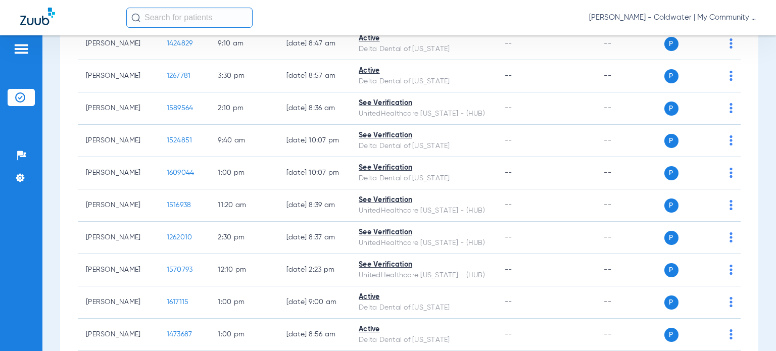
scroll to position [0, 0]
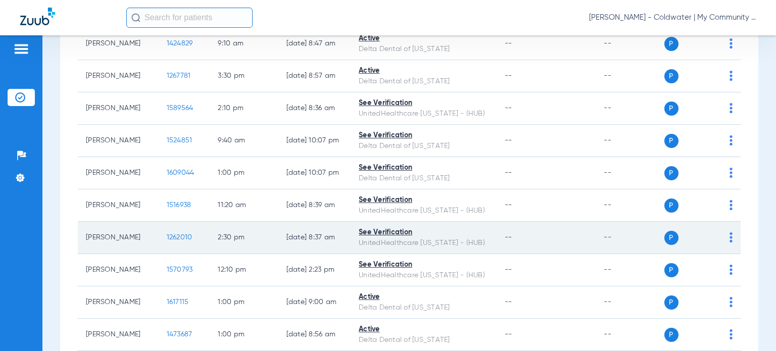
click at [168, 237] on span "1262010" at bounding box center [180, 237] width 26 height 7
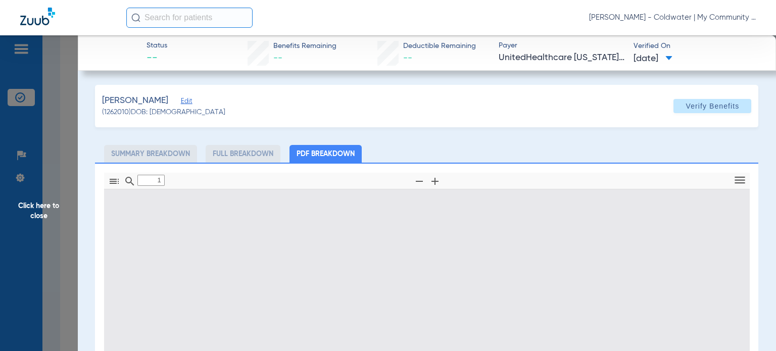
type input "0"
select select "page-width"
type input "1"
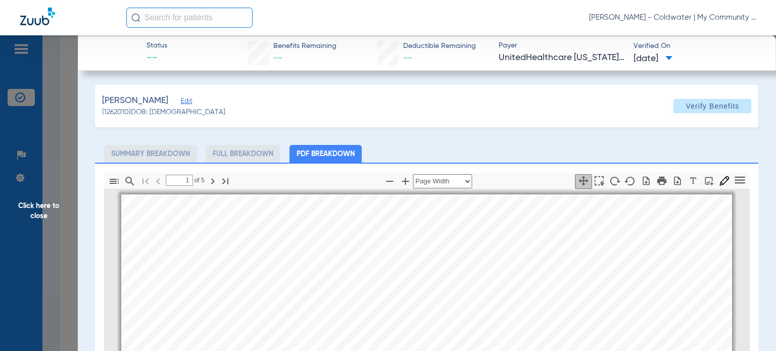
scroll to position [5, 0]
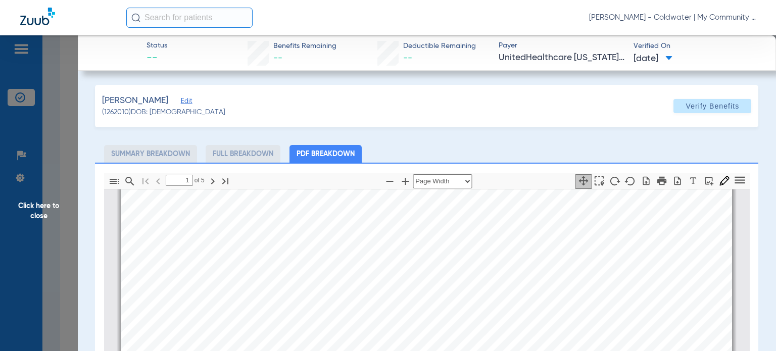
click at [384, 183] on icon "button" at bounding box center [390, 181] width 12 height 12
select select "custom"
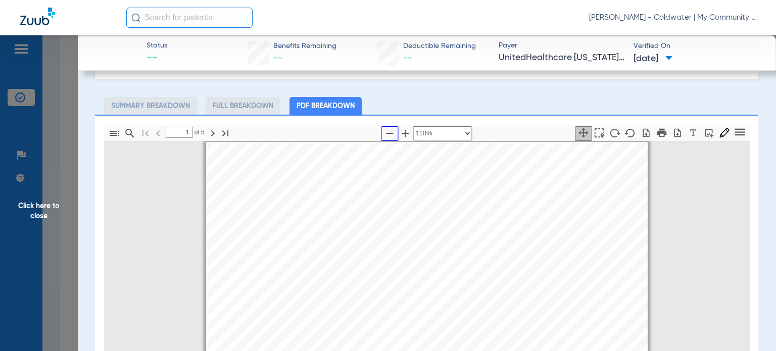
scroll to position [51, 0]
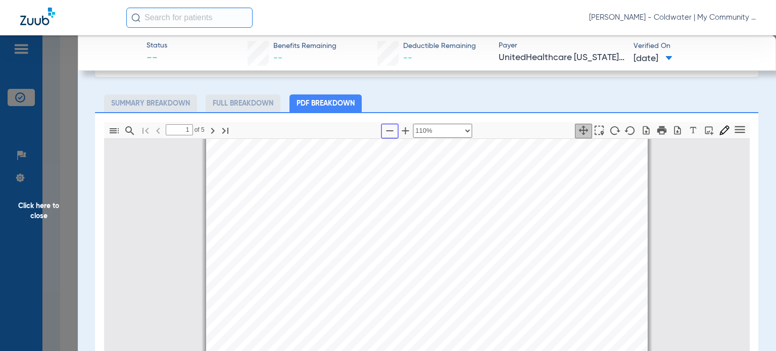
type input "2"
select select "custom"
type input "3"
select select "custom"
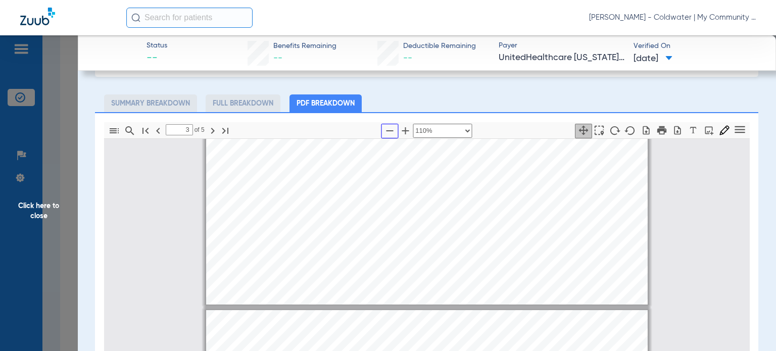
type input "4"
select select "custom"
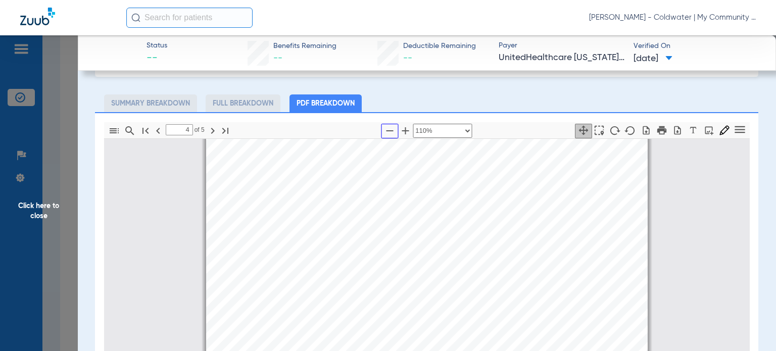
scroll to position [2077, 0]
click at [44, 208] on span "Click here to close" at bounding box center [39, 210] width 78 height 351
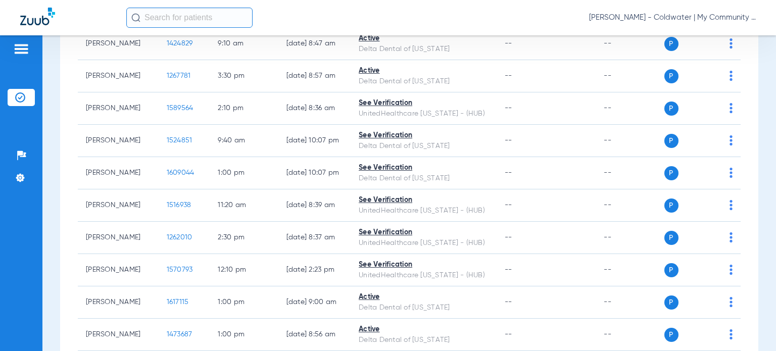
scroll to position [0, 0]
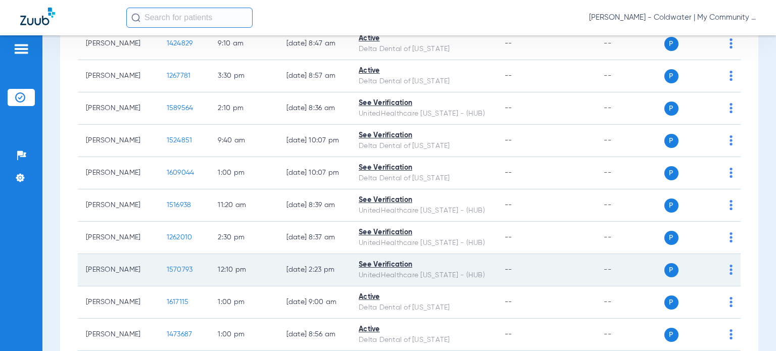
click at [171, 266] on span "1570793" at bounding box center [180, 269] width 26 height 7
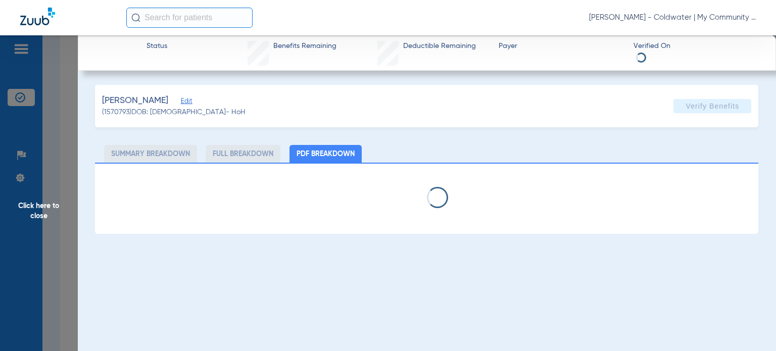
select select "page-width"
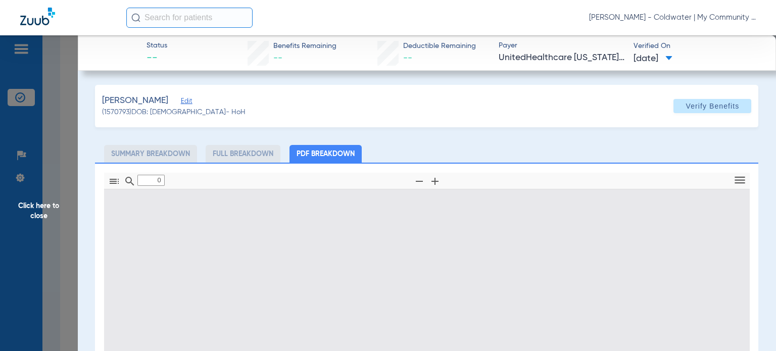
type input "1"
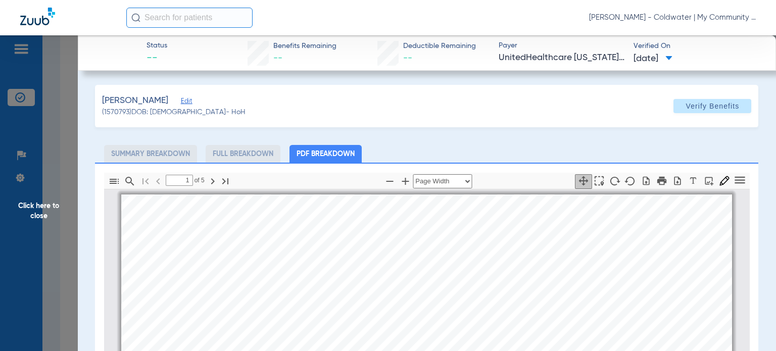
scroll to position [5, 0]
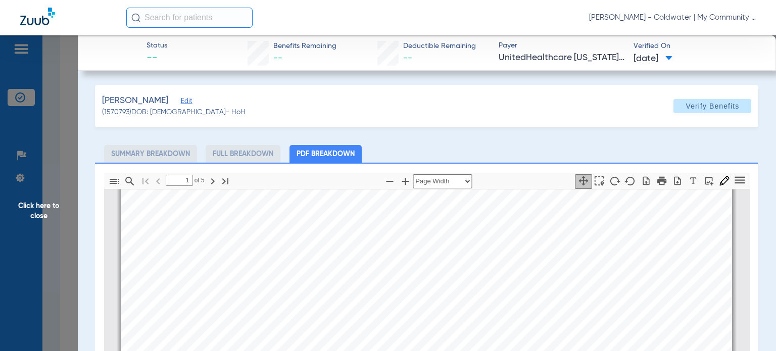
click at [473, 147] on ul "Summary Breakdown Full Breakdown PDF Breakdown" at bounding box center [427, 154] width 664 height 18
click at [384, 181] on icon "button" at bounding box center [390, 181] width 12 height 12
select select "custom"
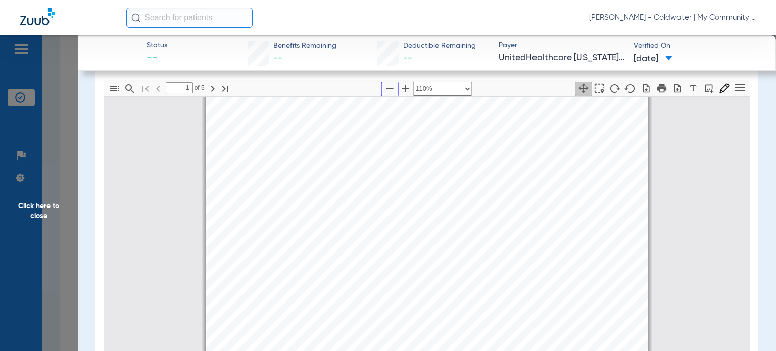
scroll to position [101, 0]
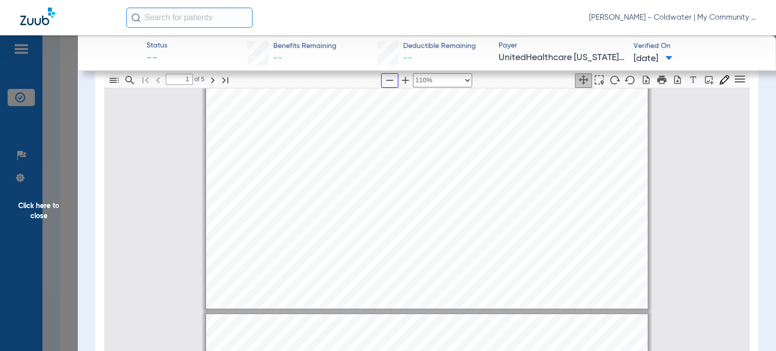
type input "2"
select select "custom"
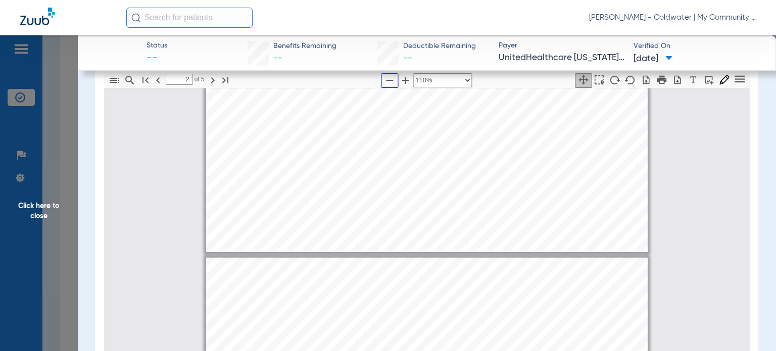
type input "3"
select select "custom"
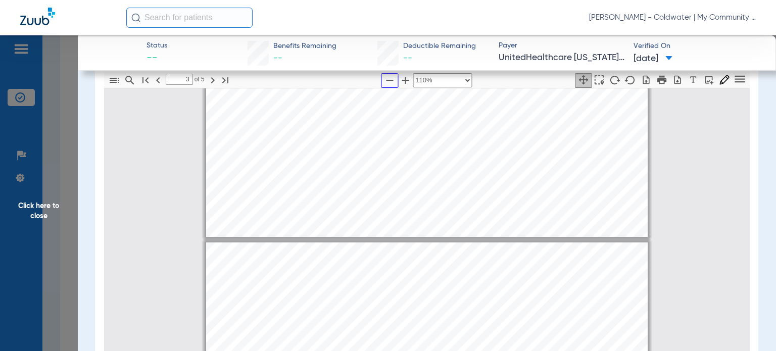
type input "4"
select select "custom"
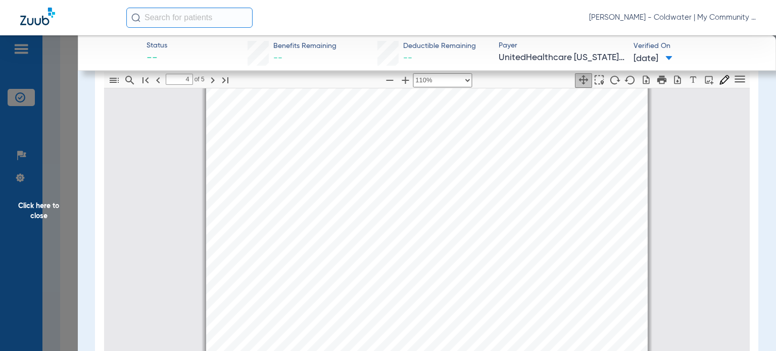
scroll to position [2178, 0]
drag, startPoint x: 59, startPoint y: 200, endPoint x: 110, endPoint y: 223, distance: 56.6
click at [57, 200] on span "Click here to close" at bounding box center [39, 210] width 78 height 351
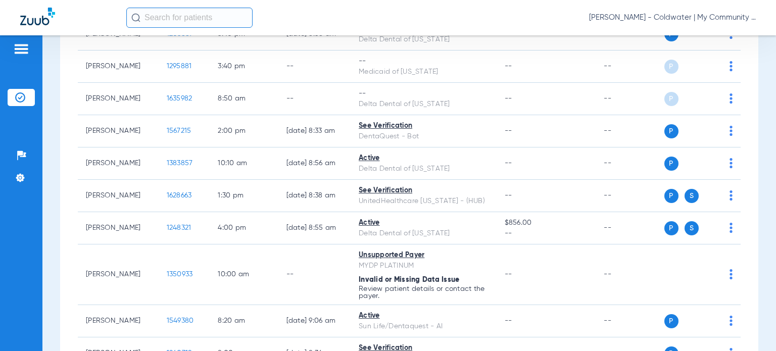
scroll to position [856, 0]
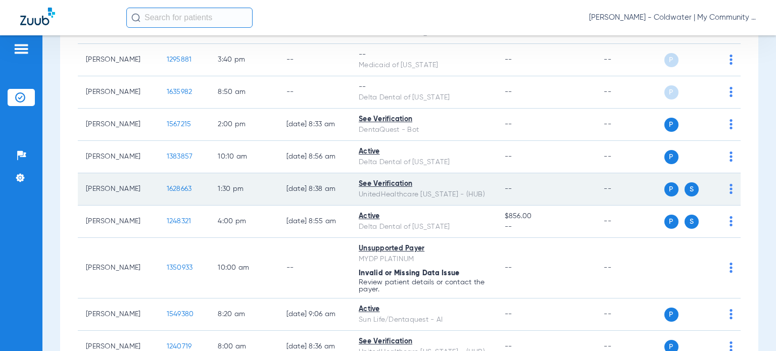
click at [167, 187] on span "1628663" at bounding box center [179, 188] width 25 height 7
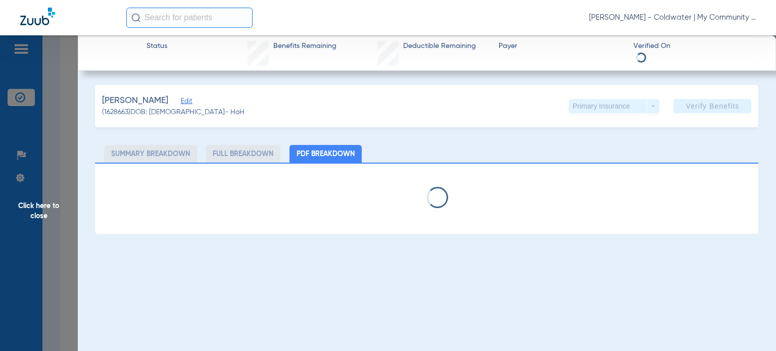
select select "page-width"
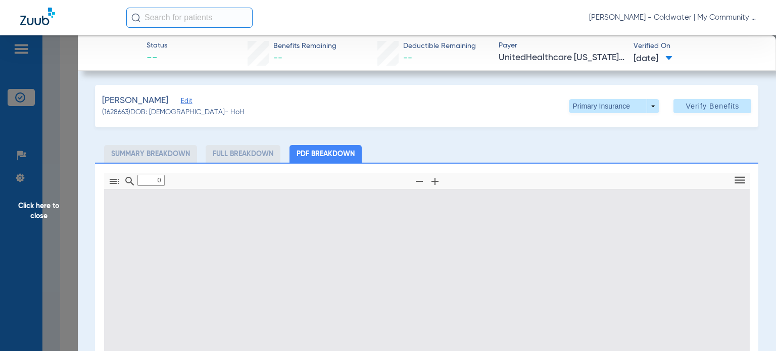
type input "1"
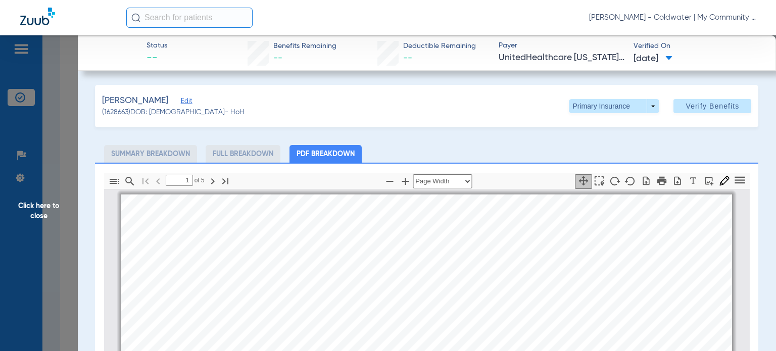
scroll to position [5, 0]
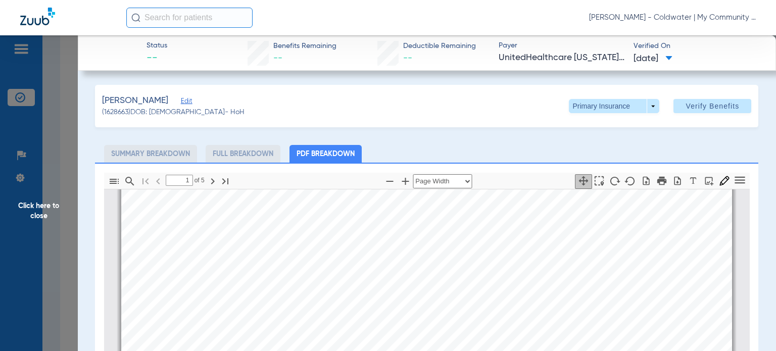
drag, startPoint x: 507, startPoint y: 143, endPoint x: 483, endPoint y: 150, distance: 24.8
click at [507, 143] on div "Lee, Pedro Edit (1628663) DOB: 05/13/1947 - HoH Primary Insurance arrow_drop_do…" at bounding box center [427, 309] width 664 height 448
click at [386, 181] on icon "button" at bounding box center [389, 181] width 7 height 1
select select "custom"
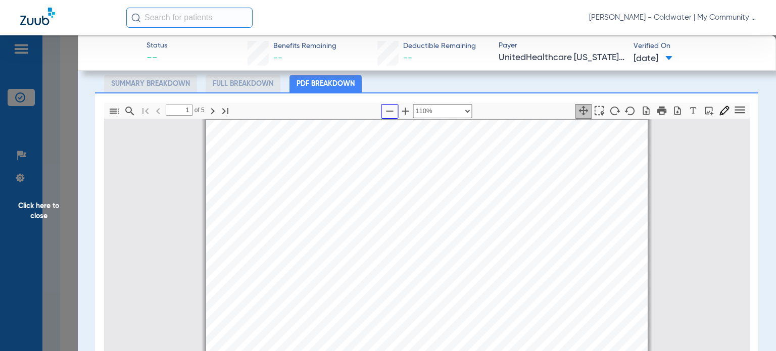
scroll to position [101, 0]
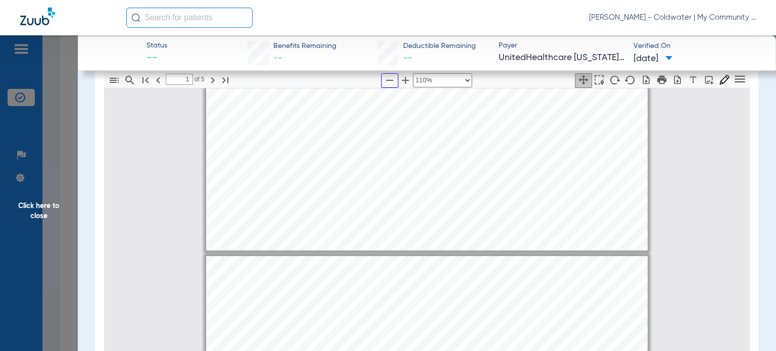
type input "2"
select select "custom"
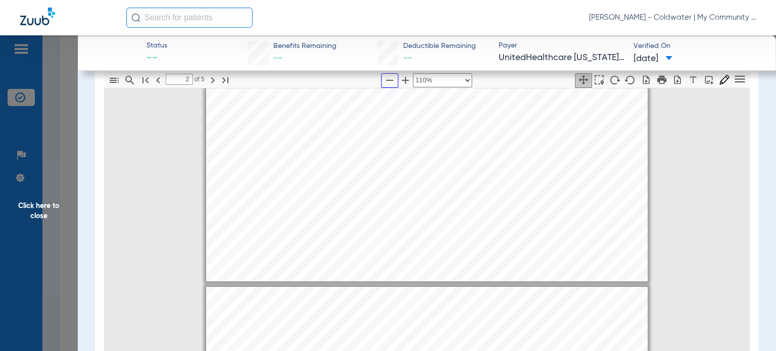
type input "3"
select select "custom"
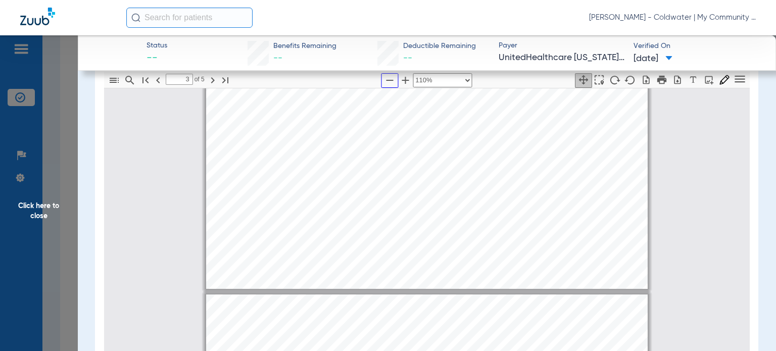
type input "4"
select select "custom"
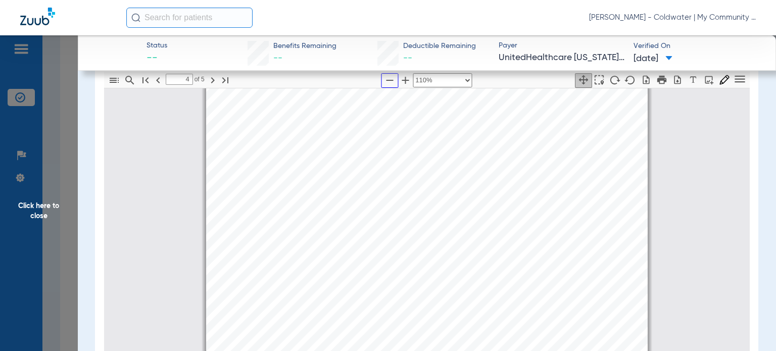
scroll to position [1925, 0]
click at [42, 210] on span "Click here to close" at bounding box center [39, 210] width 78 height 351
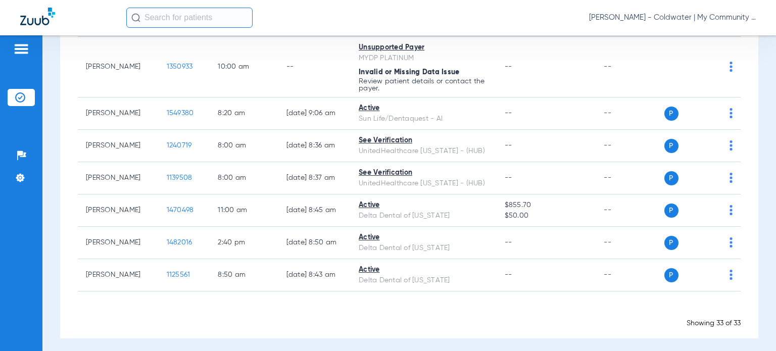
scroll to position [1058, 0]
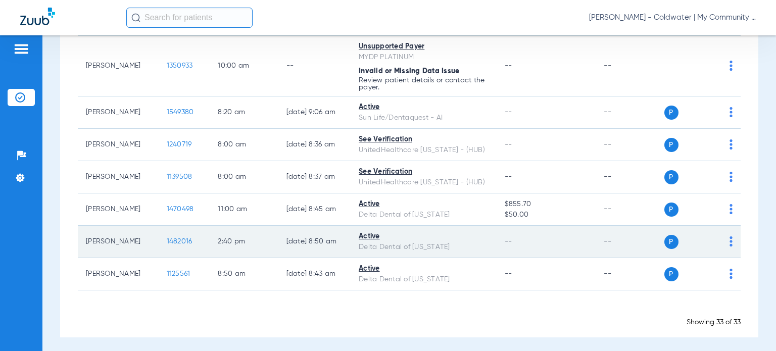
click at [167, 238] on span "1482016" at bounding box center [180, 241] width 26 height 7
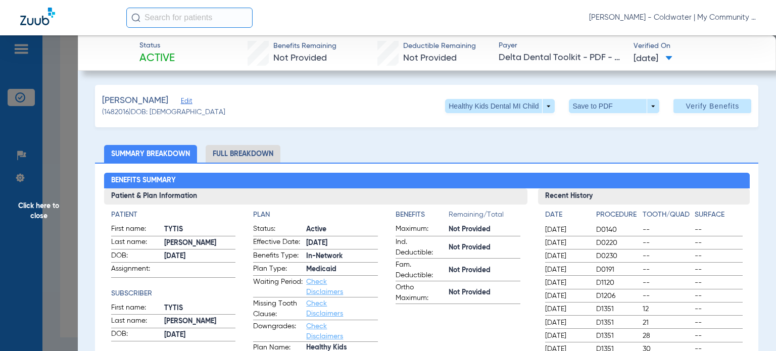
scroll to position [101, 0]
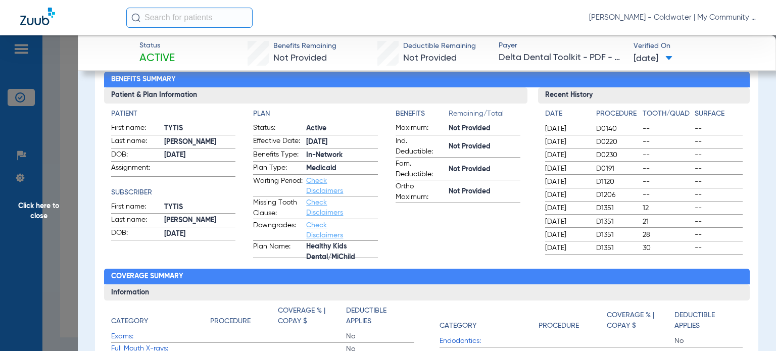
drag, startPoint x: 494, startPoint y: 228, endPoint x: 478, endPoint y: 238, distance: 18.8
click at [494, 228] on app-benefits-information "Benefits Remaining/Total Maximum: Not Provided Ind. Deductible: Not Provided Fa…" at bounding box center [458, 184] width 125 height 150
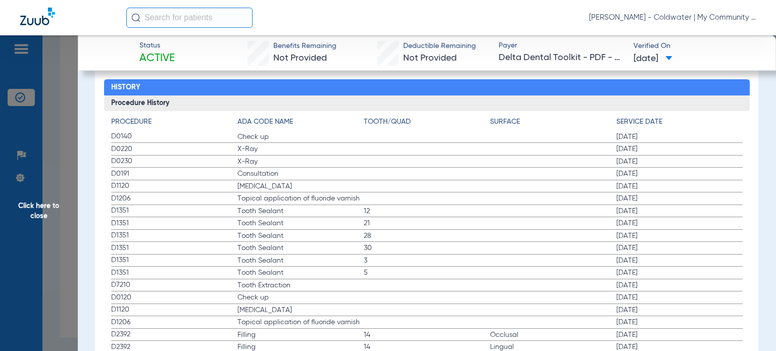
scroll to position [1112, 0]
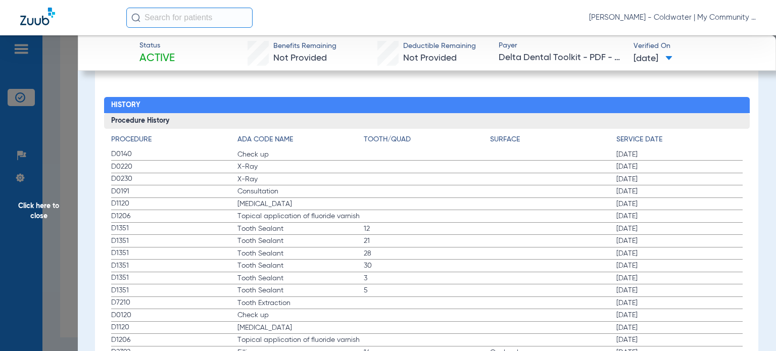
click at [419, 343] on label "D1206 Topical application of fluoride varnish 08/08/2023" at bounding box center [427, 340] width 632 height 13
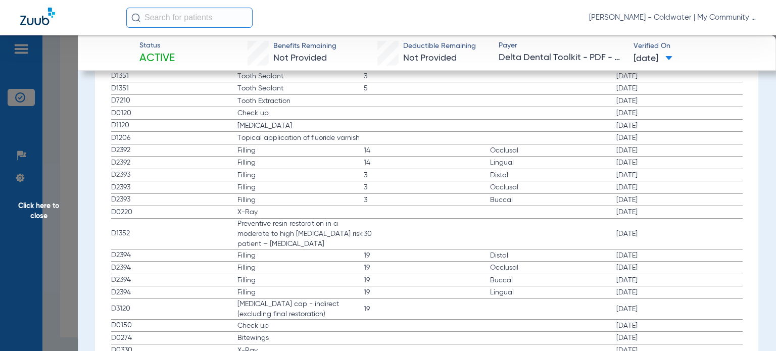
scroll to position [1365, 0]
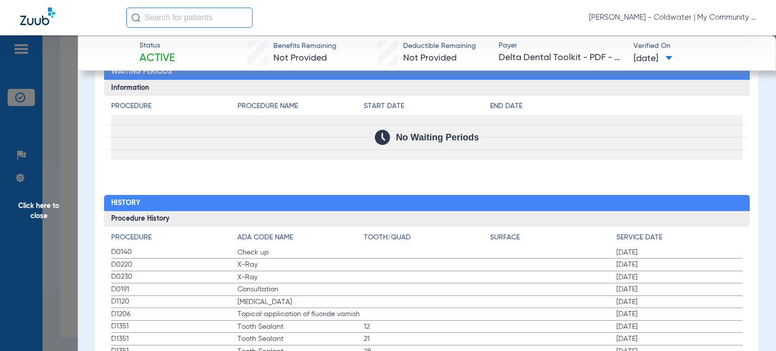
scroll to position [1064, 0]
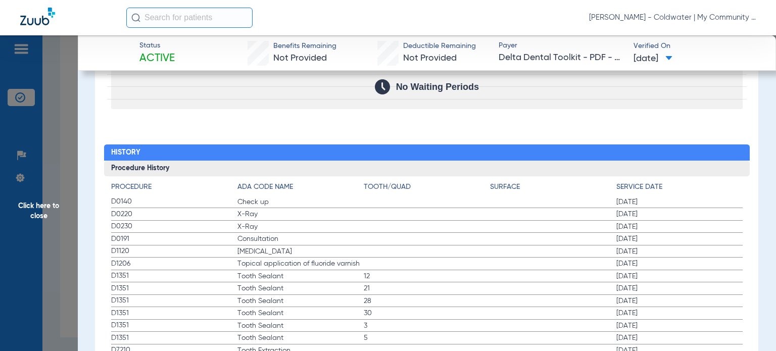
click at [266, 248] on span "[MEDICAL_DATA]" at bounding box center [301, 252] width 126 height 10
drag, startPoint x: 51, startPoint y: 208, endPoint x: 71, endPoint y: 210, distance: 20.3
click at [51, 209] on span "Click here to close" at bounding box center [39, 210] width 78 height 351
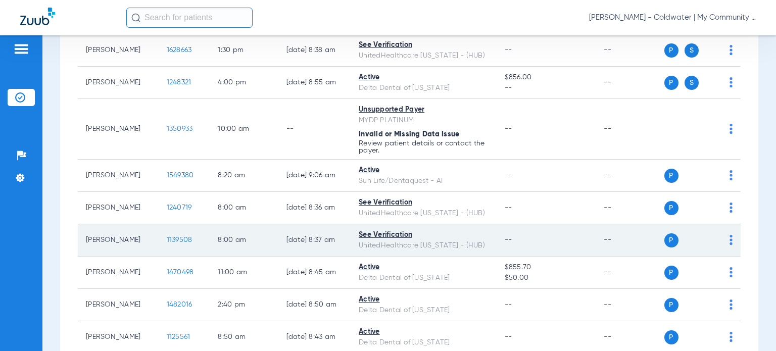
scroll to position [805, 0]
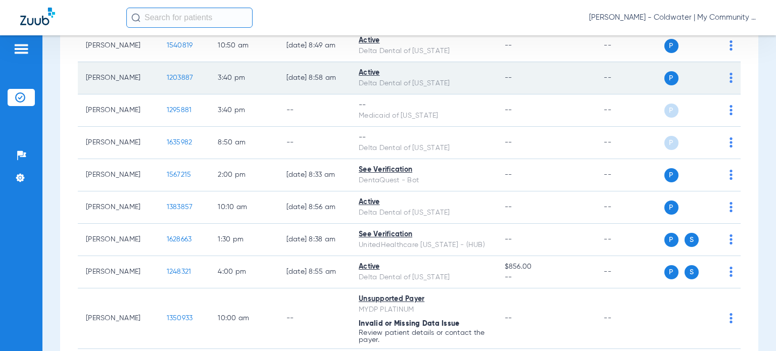
click at [167, 76] on span "1203887" at bounding box center [180, 77] width 27 height 7
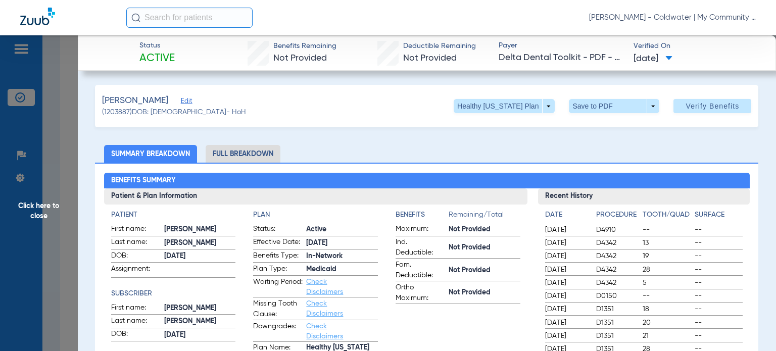
click at [477, 157] on ul "Summary Breakdown Full Breakdown" at bounding box center [427, 154] width 664 height 18
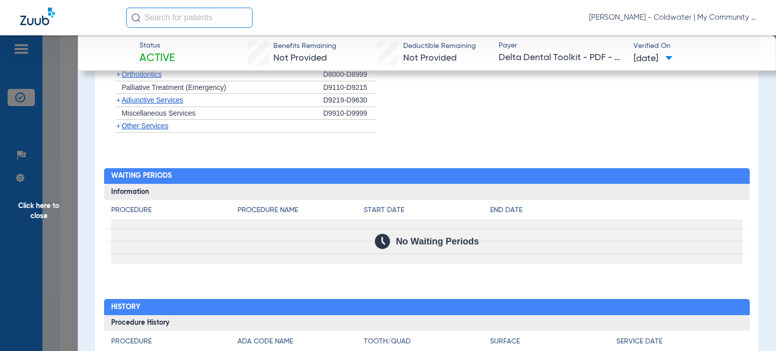
scroll to position [1061, 0]
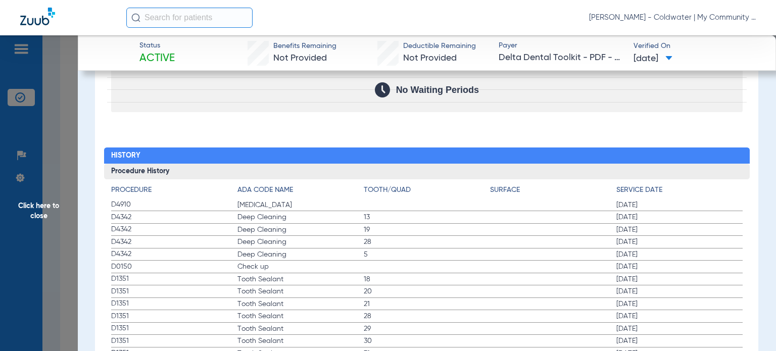
drag, startPoint x: 328, startPoint y: 339, endPoint x: 311, endPoint y: 324, distance: 21.8
click at [328, 339] on span "Tooth Sealant" at bounding box center [301, 341] width 126 height 10
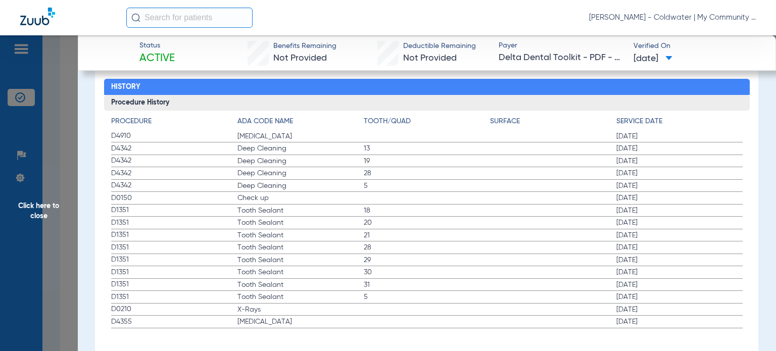
scroll to position [1138, 0]
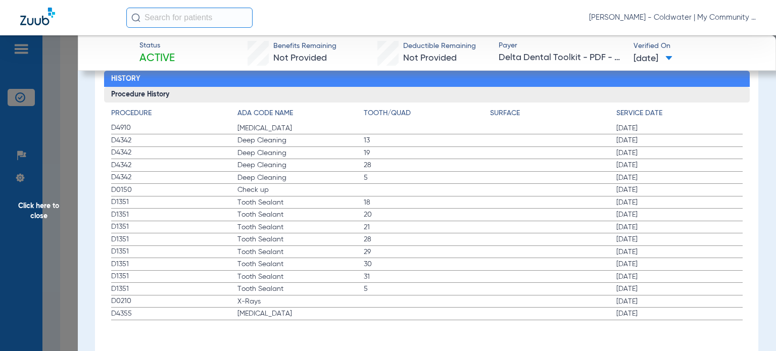
click at [50, 192] on span "Click here to close" at bounding box center [39, 210] width 78 height 351
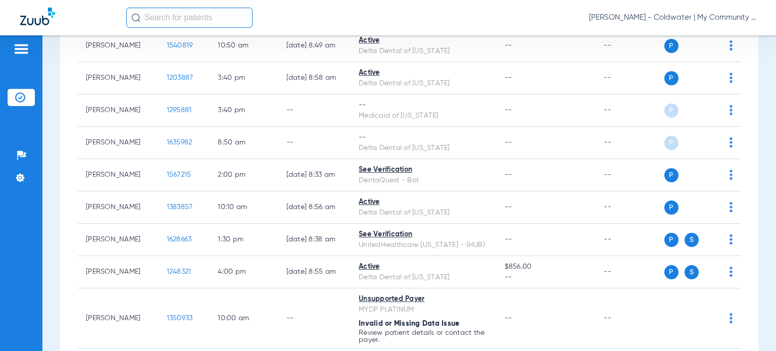
scroll to position [0, 0]
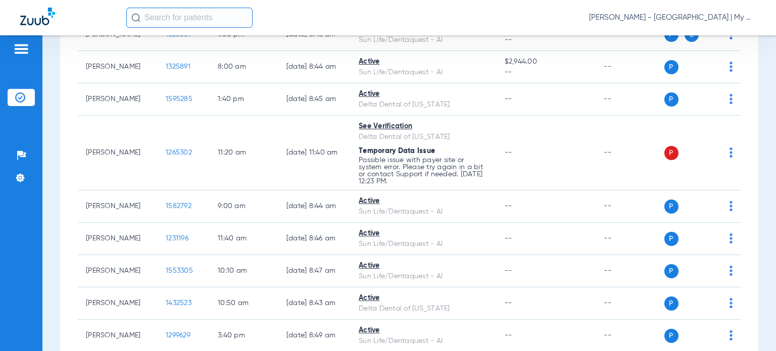
scroll to position [303, 0]
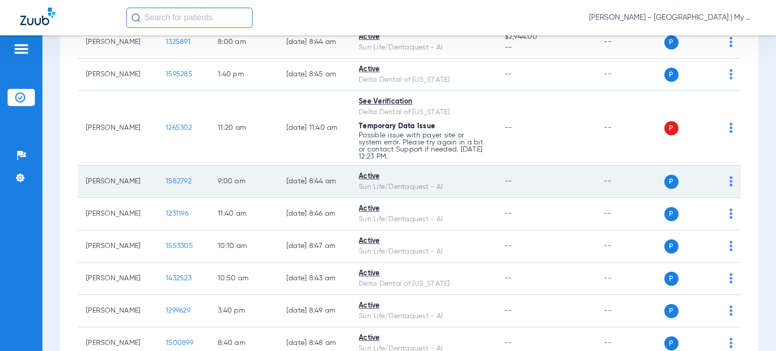
click at [166, 178] on span "1582792" at bounding box center [179, 181] width 26 height 7
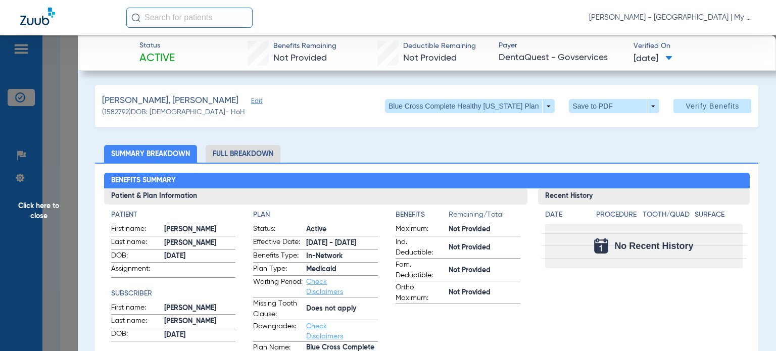
click at [494, 246] on span "Not Provided" at bounding box center [485, 248] width 72 height 11
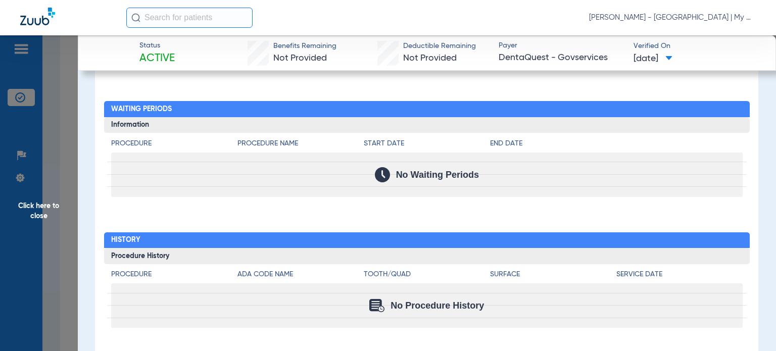
scroll to position [986, 0]
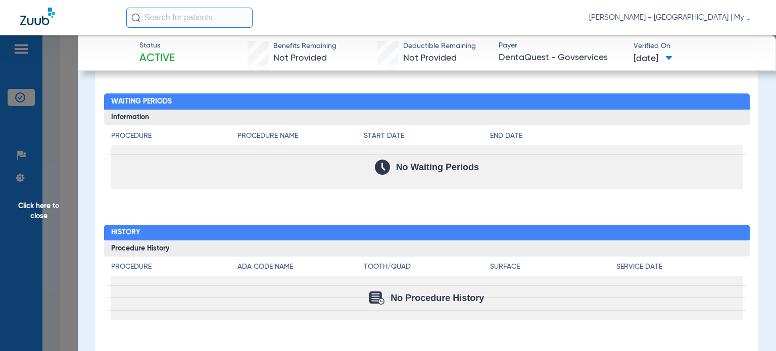
click at [50, 221] on span "Click here to close" at bounding box center [39, 210] width 78 height 351
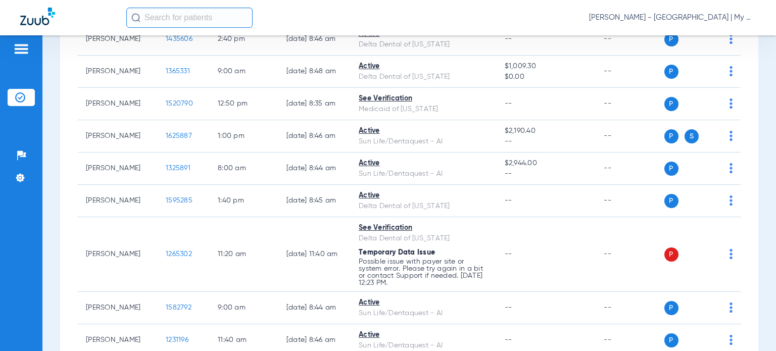
scroll to position [152, 0]
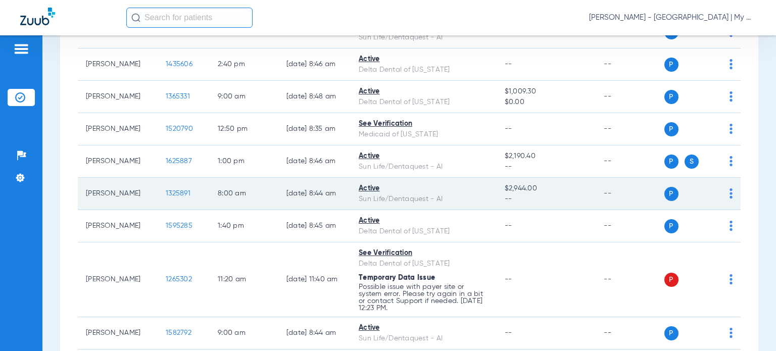
click at [166, 193] on span "1325891" at bounding box center [178, 193] width 25 height 7
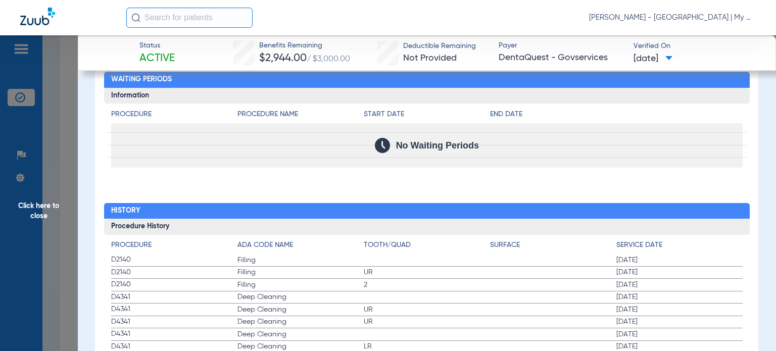
scroll to position [1061, 0]
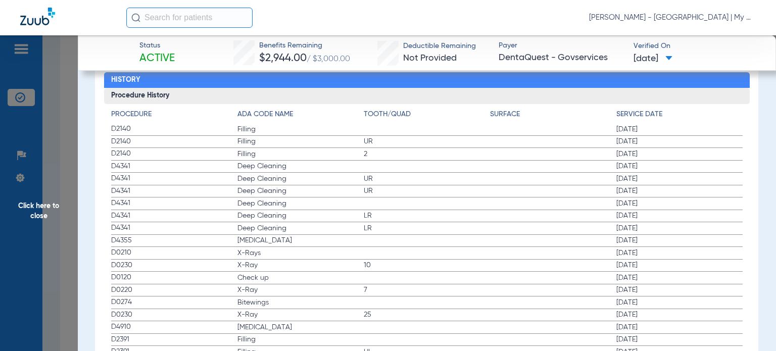
click at [727, 190] on span "[DATE]" at bounding box center [680, 191] width 126 height 10
click at [406, 340] on label "D2391 Filling [DATE]" at bounding box center [427, 340] width 632 height 13
click at [45, 216] on span "Click here to close" at bounding box center [39, 210] width 78 height 351
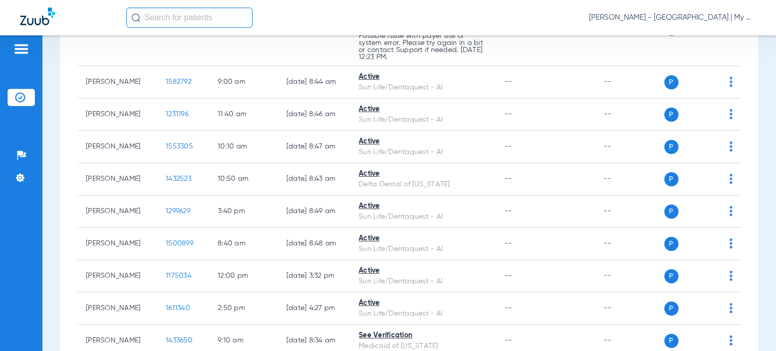
scroll to position [404, 0]
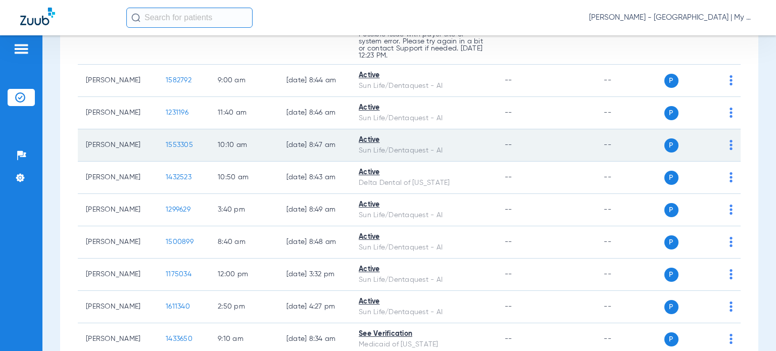
click at [167, 142] on span "1553305" at bounding box center [179, 145] width 27 height 7
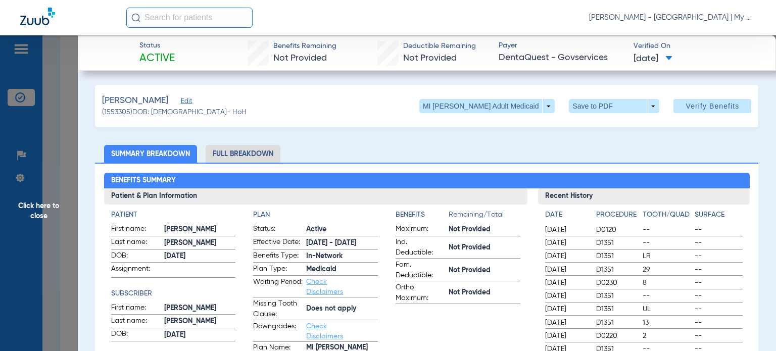
click at [554, 259] on span "[DATE]" at bounding box center [566, 256] width 42 height 10
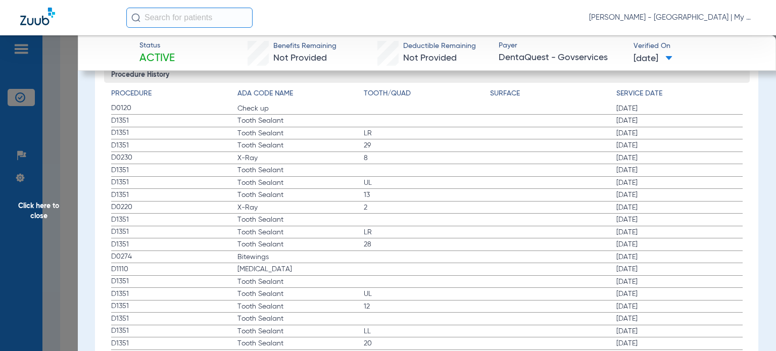
scroll to position [1112, 0]
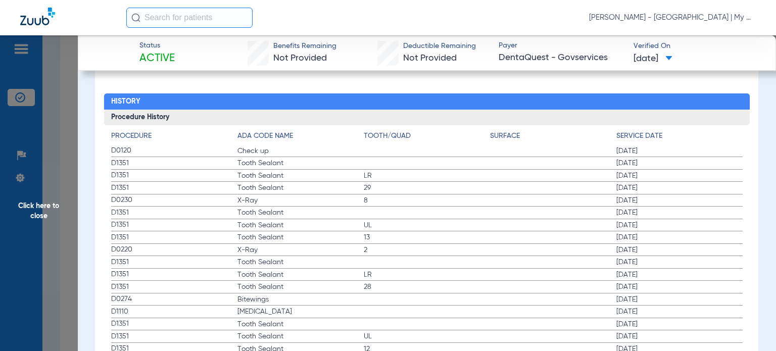
drag, startPoint x: 421, startPoint y: 334, endPoint x: 404, endPoint y: 320, distance: 21.6
click at [421, 334] on span "UL" at bounding box center [427, 337] width 126 height 10
click at [258, 197] on span "X-Ray" at bounding box center [301, 201] width 126 height 10
click at [252, 248] on span "X-Ray" at bounding box center [301, 250] width 126 height 10
click at [253, 296] on span "Bitewings" at bounding box center [301, 300] width 126 height 10
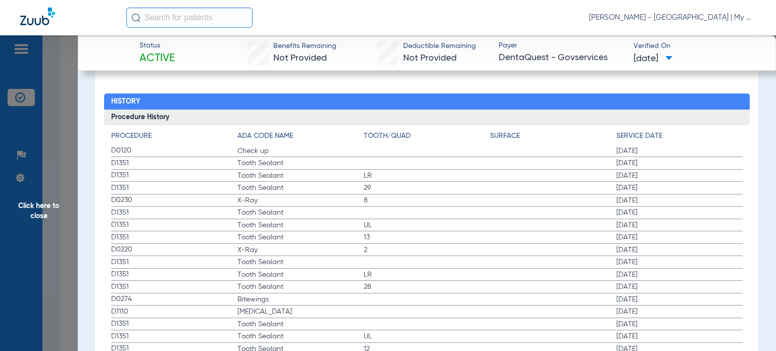
click at [401, 340] on label "D1351 Tooth Sealant UL [DATE]" at bounding box center [427, 337] width 632 height 13
click at [45, 205] on span "Click here to close" at bounding box center [39, 210] width 78 height 351
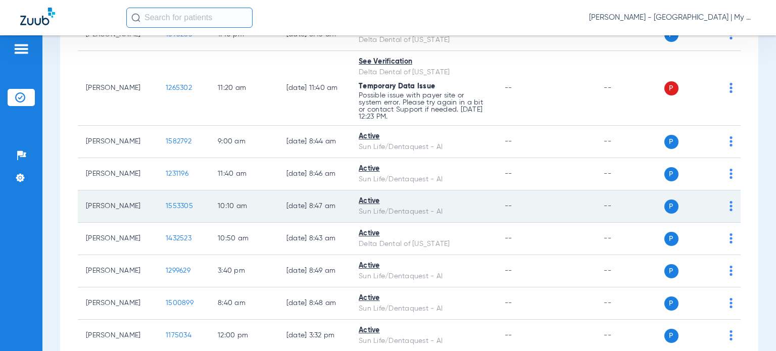
scroll to position [192, 0]
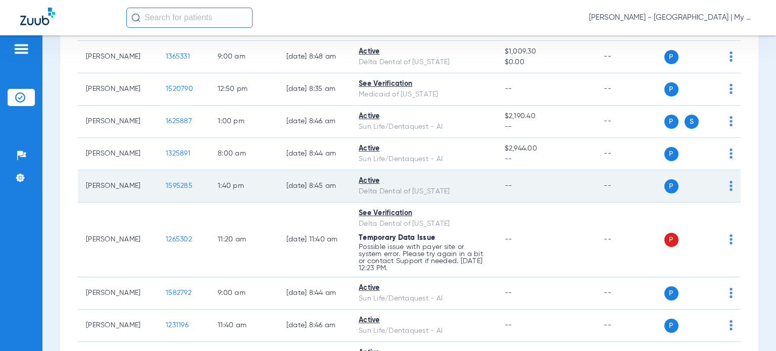
click at [166, 183] on span "1595285" at bounding box center [179, 185] width 27 height 7
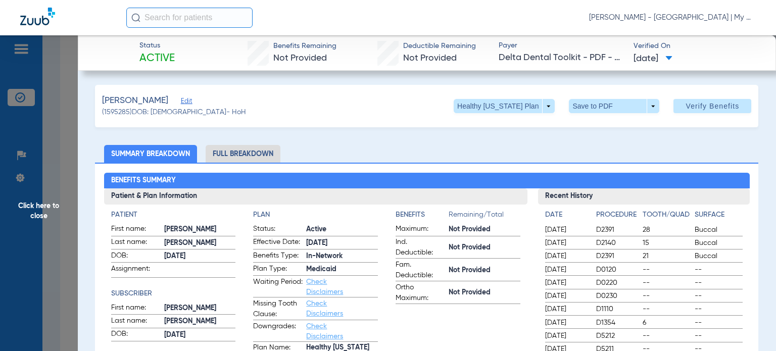
drag, startPoint x: 481, startPoint y: 141, endPoint x: 469, endPoint y: 153, distance: 17.2
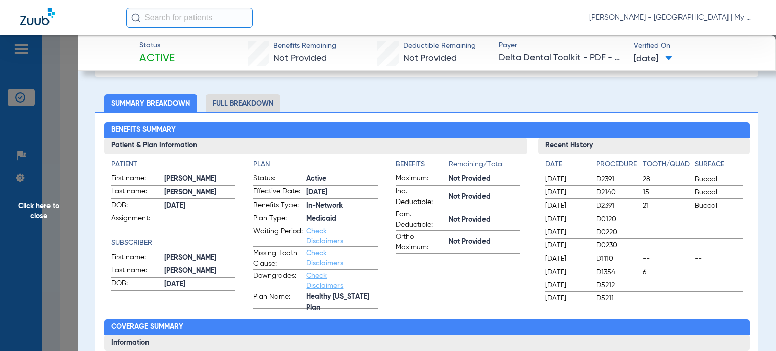
click at [527, 313] on div "Benefits Summary Patient & Plan Information Patient First name: [PERSON_NAME] L…" at bounding box center [427, 313] width 664 height 402
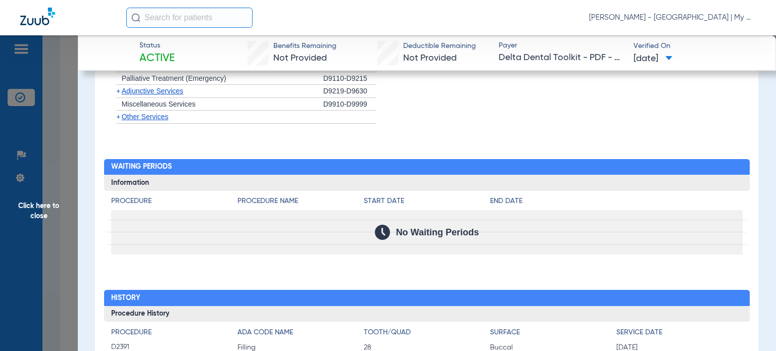
scroll to position [1061, 0]
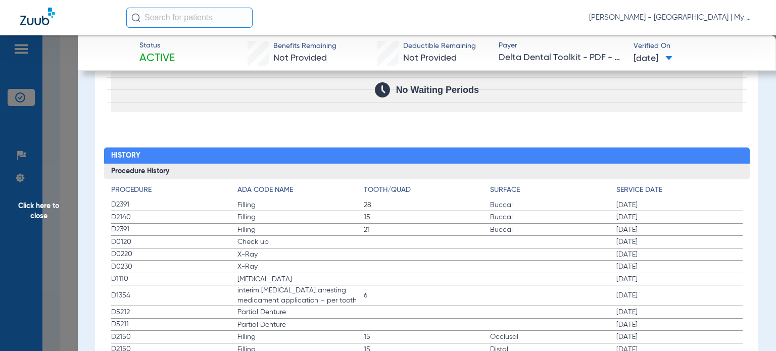
click at [440, 337] on span "15" at bounding box center [427, 337] width 126 height 10
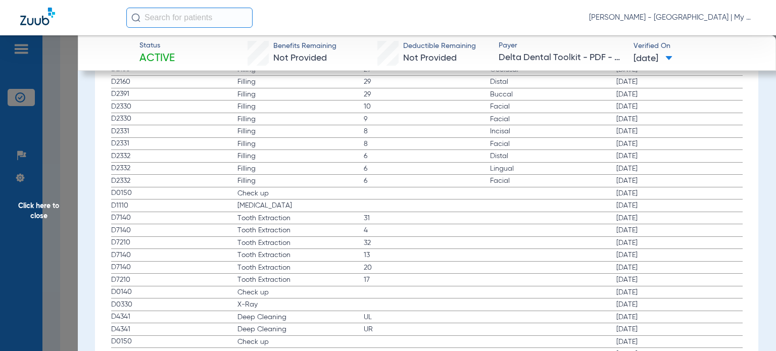
scroll to position [1415, 0]
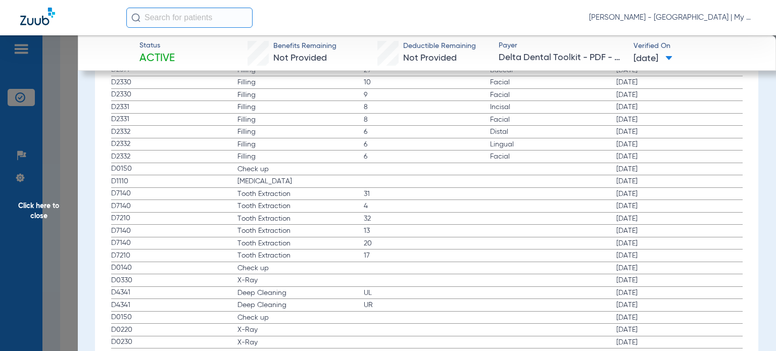
drag, startPoint x: 248, startPoint y: 276, endPoint x: 647, endPoint y: 278, distance: 398.8
click at [647, 278] on label "D0330 X-Ray [DATE]" at bounding box center [427, 280] width 632 height 13
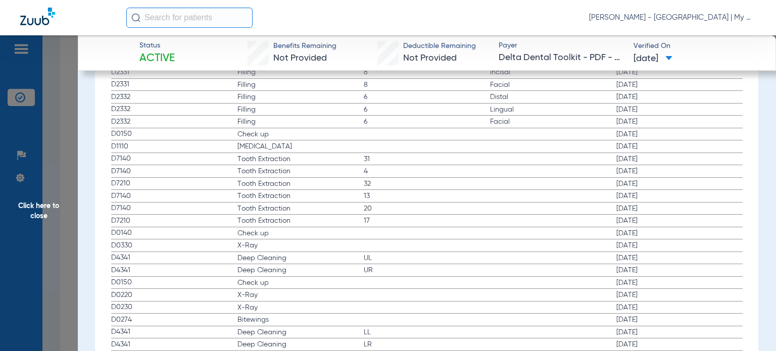
scroll to position [1466, 0]
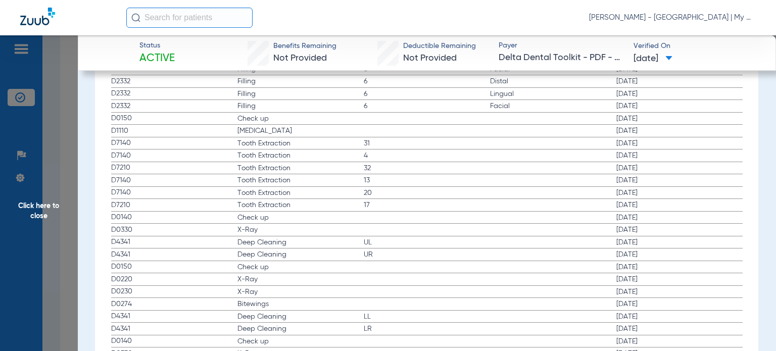
click at [66, 202] on span "Click here to close" at bounding box center [39, 210] width 78 height 351
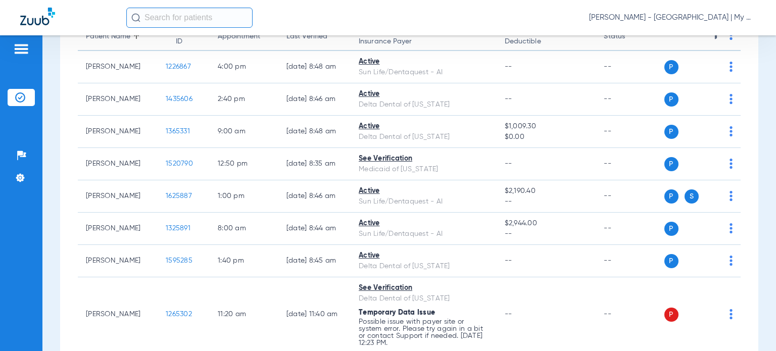
scroll to position [0, 0]
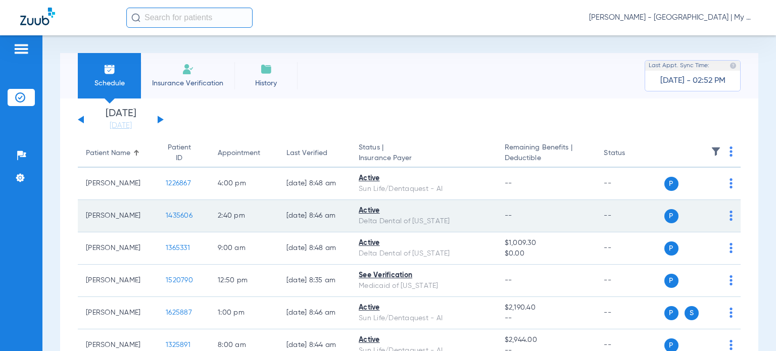
click at [166, 215] on span "1435606" at bounding box center [179, 215] width 27 height 7
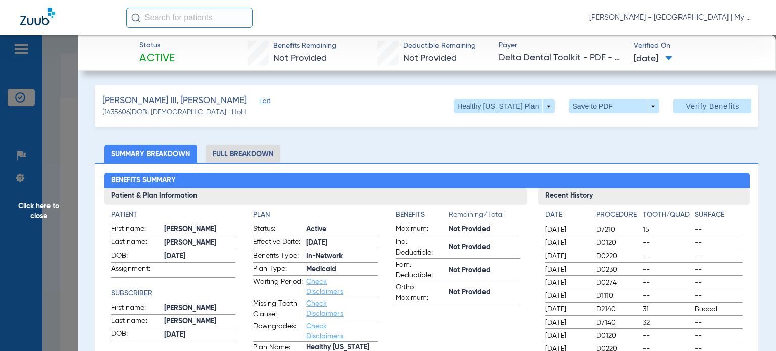
click at [444, 319] on app-benefits-information "Benefits Remaining/Total Maximum: Not Provided Ind. Deductible: Not Provided Fa…" at bounding box center [458, 285] width 125 height 150
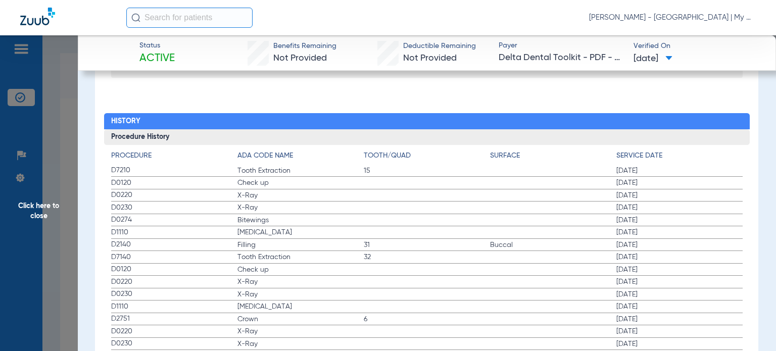
scroll to position [1112, 0]
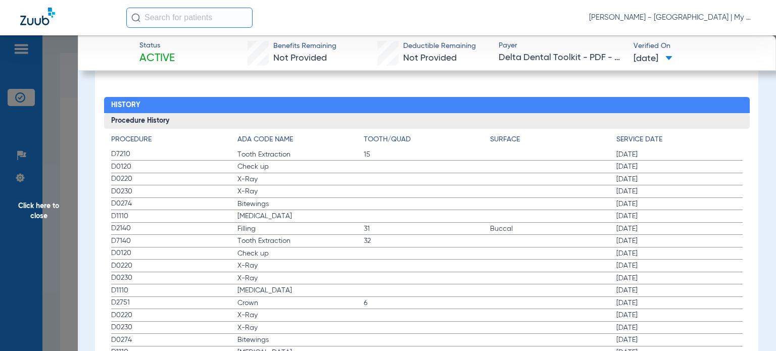
click at [145, 165] on span "D0120" at bounding box center [174, 167] width 126 height 11
click at [141, 205] on span "D0274" at bounding box center [174, 204] width 126 height 11
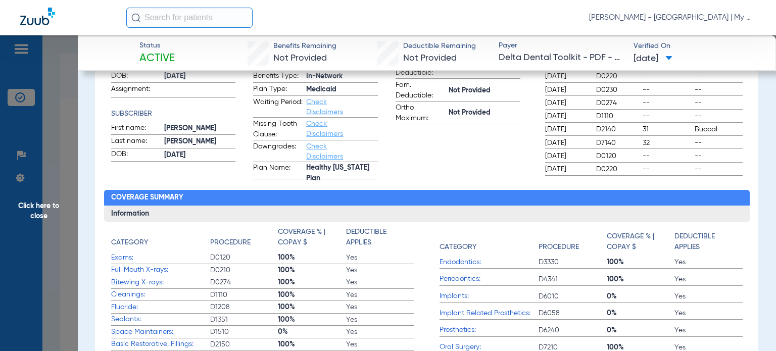
scroll to position [0, 0]
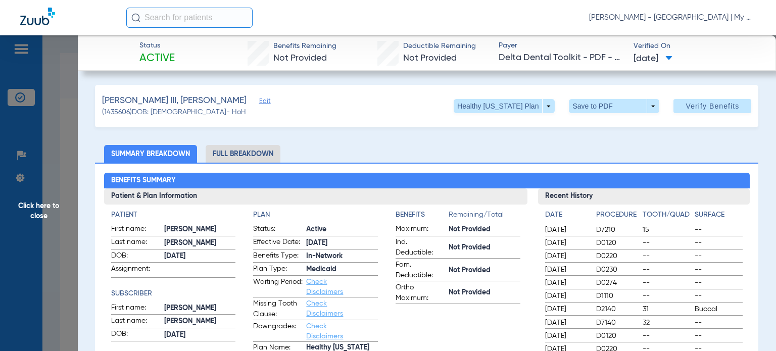
click at [57, 208] on span "Click here to close" at bounding box center [39, 210] width 78 height 351
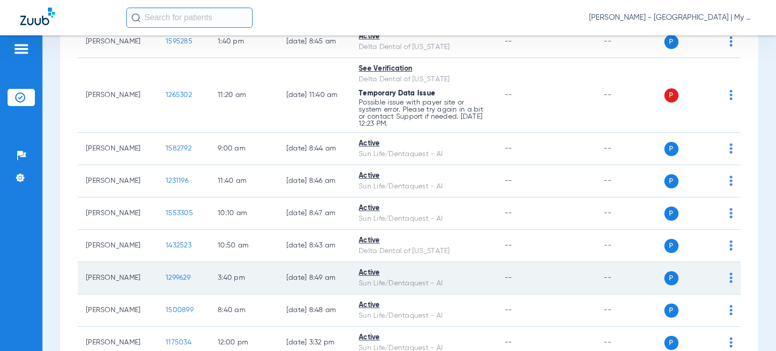
scroll to position [354, 0]
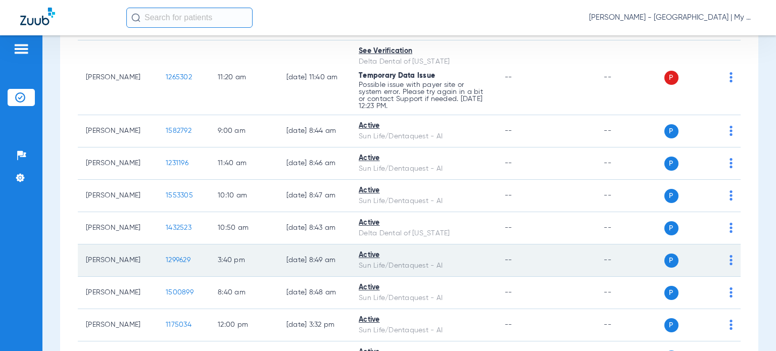
click at [166, 257] on span "1299629" at bounding box center [178, 260] width 25 height 7
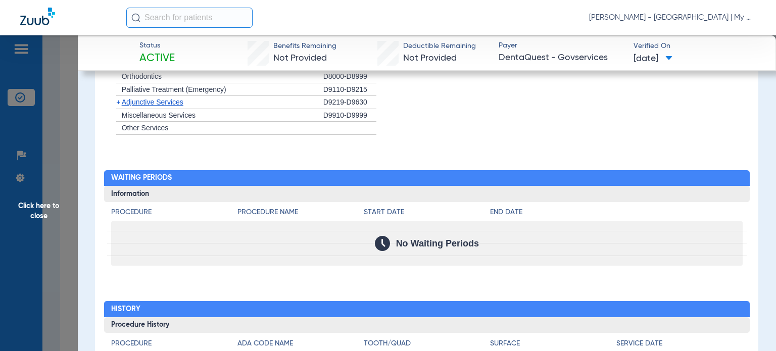
scroll to position [961, 0]
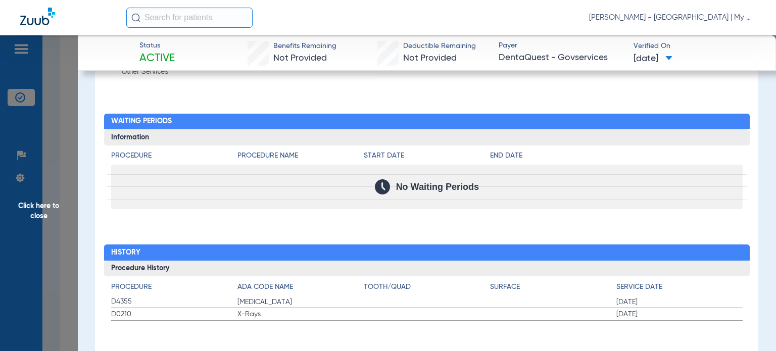
click at [617, 298] on span "[DATE]" at bounding box center [680, 302] width 126 height 10
